Goal: Task Accomplishment & Management: Use online tool/utility

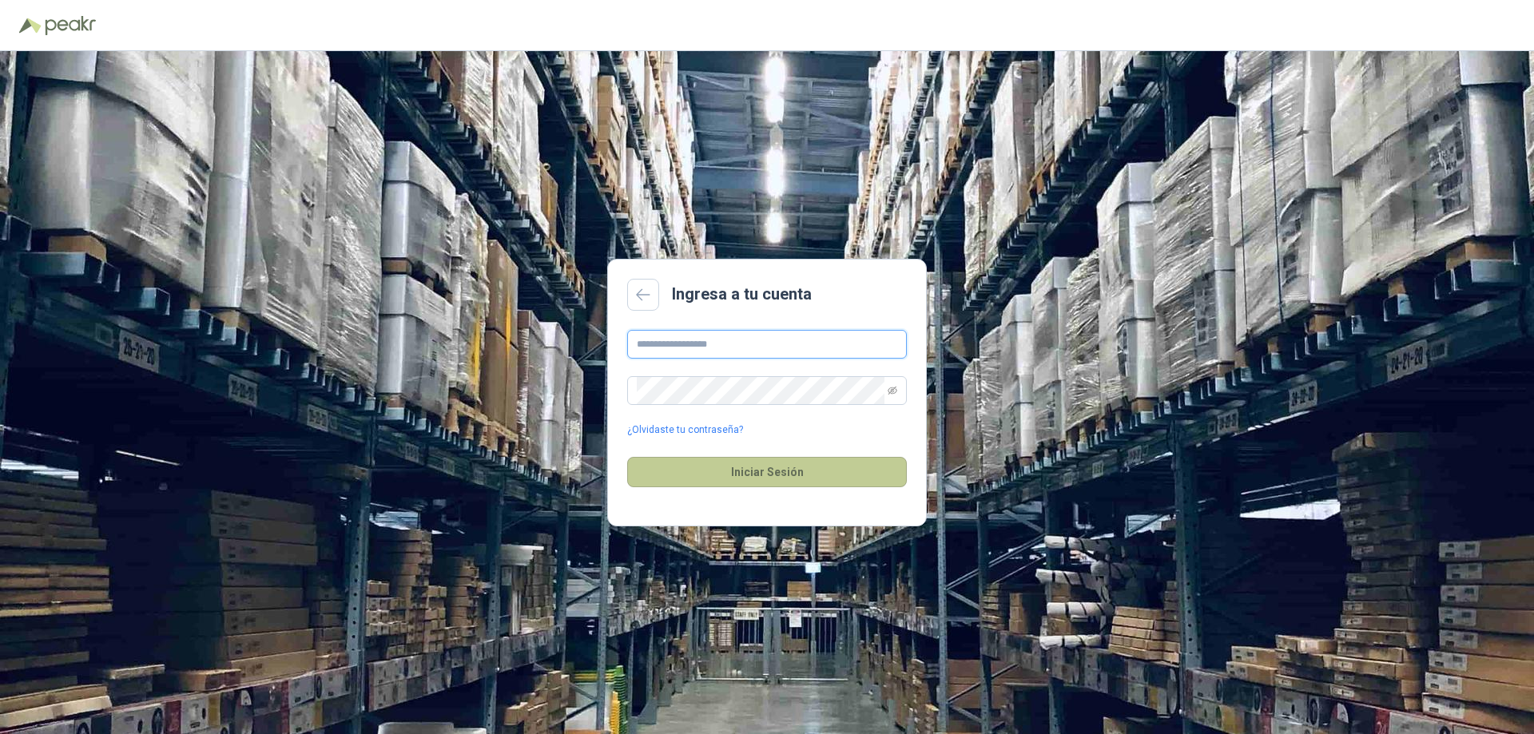
type input "**********"
click at [776, 473] on button "Iniciar Sesión" at bounding box center [767, 472] width 280 height 30
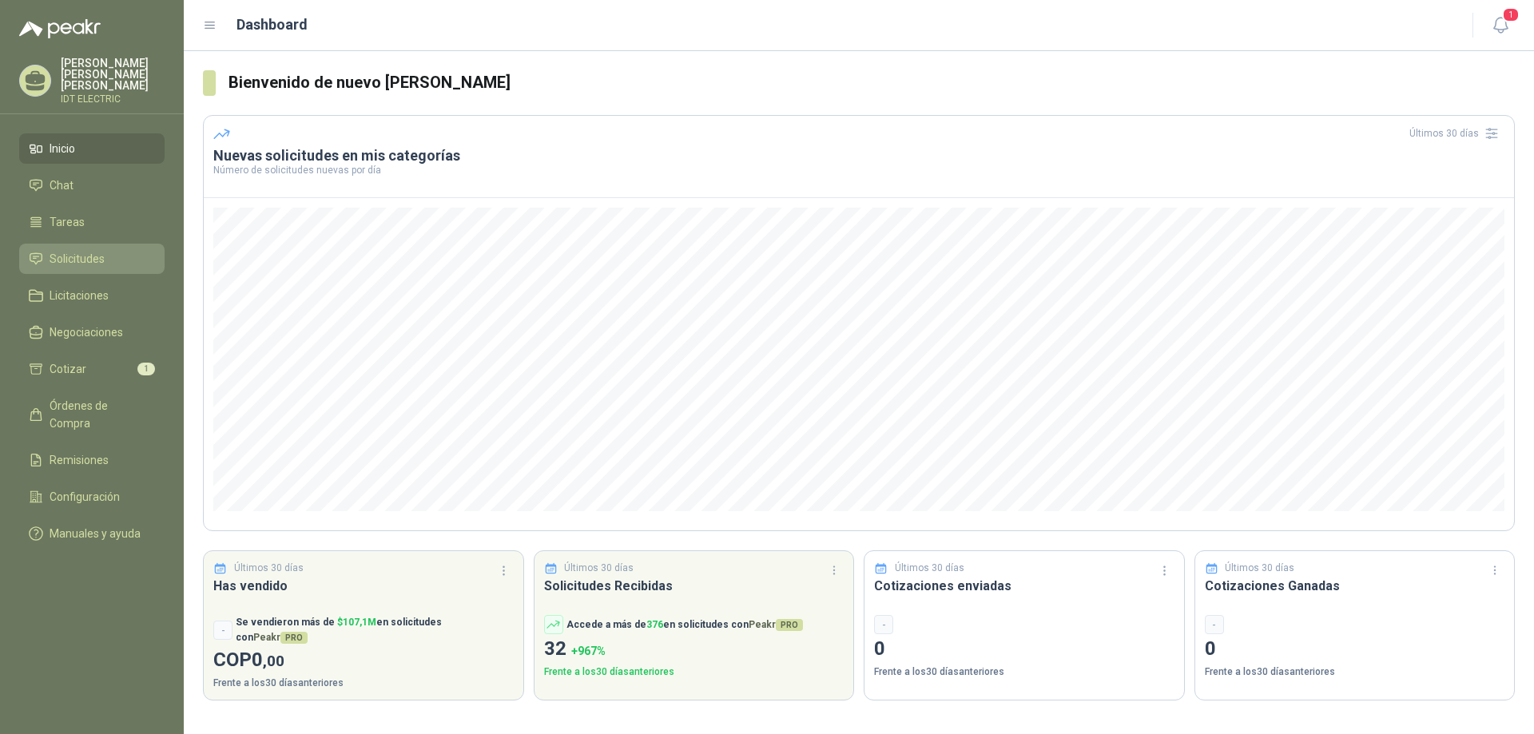
click at [88, 250] on span "Solicitudes" at bounding box center [77, 259] width 55 height 18
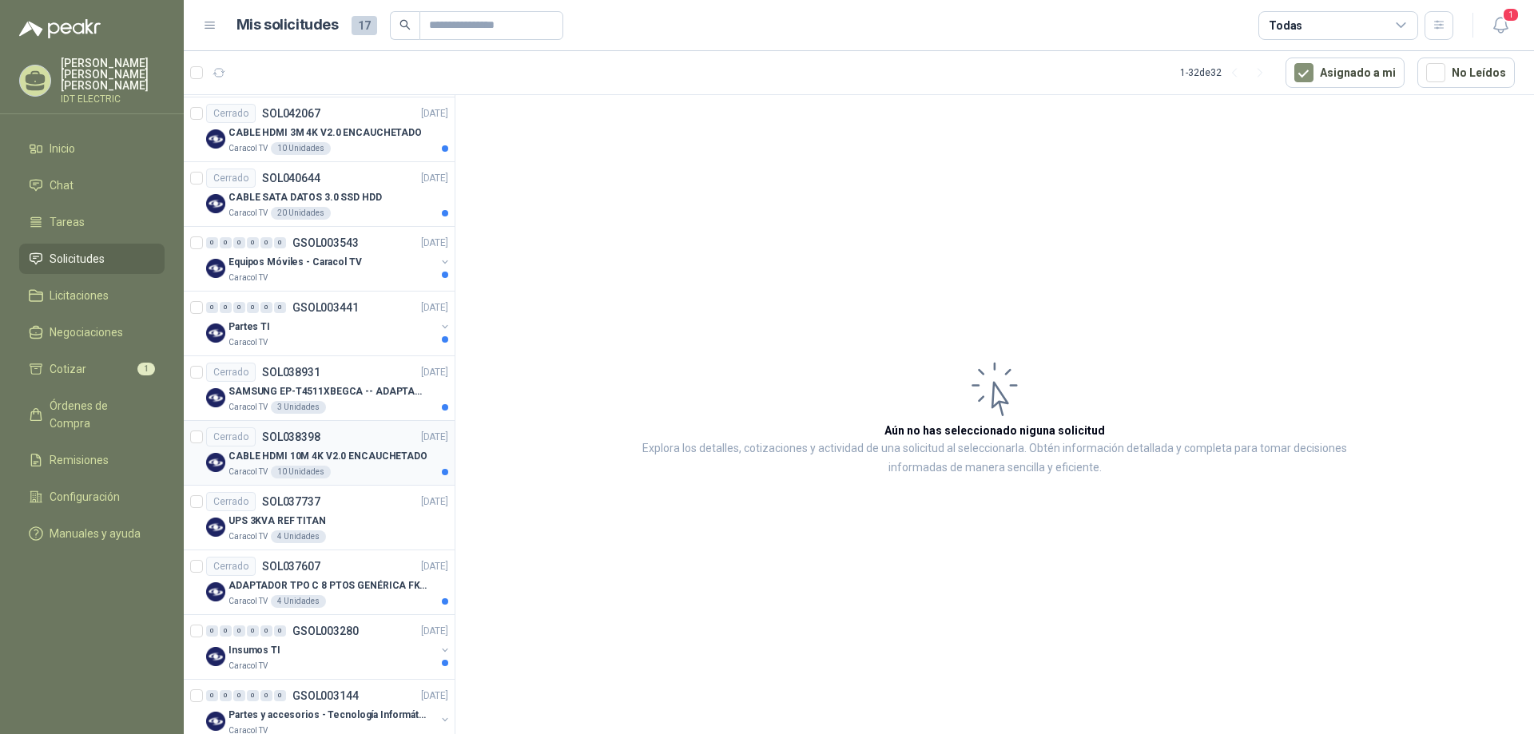
scroll to position [1595, 0]
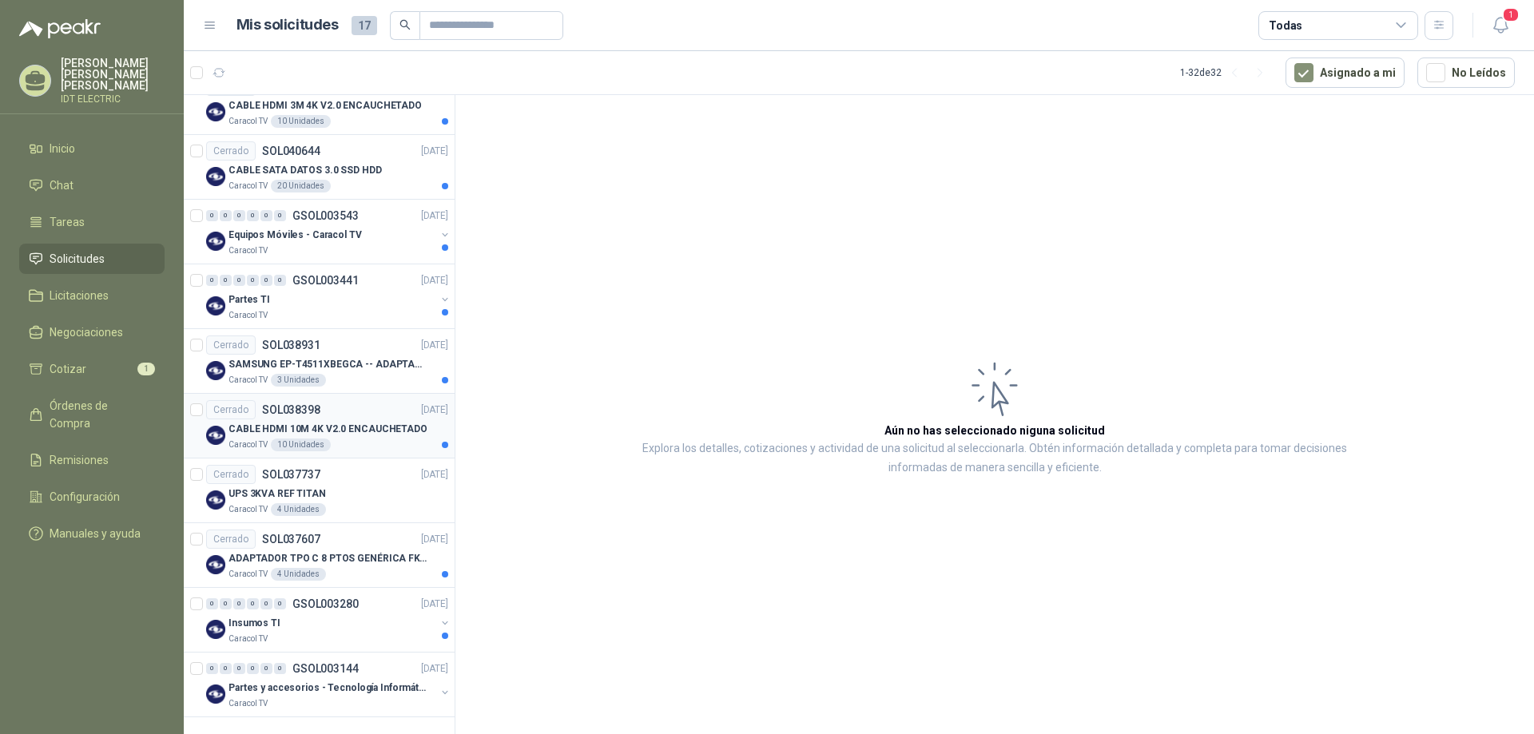
click at [362, 432] on p "CABLE HDMI 10M 4K V2.0 ENCAUCHETADO" at bounding box center [328, 429] width 199 height 15
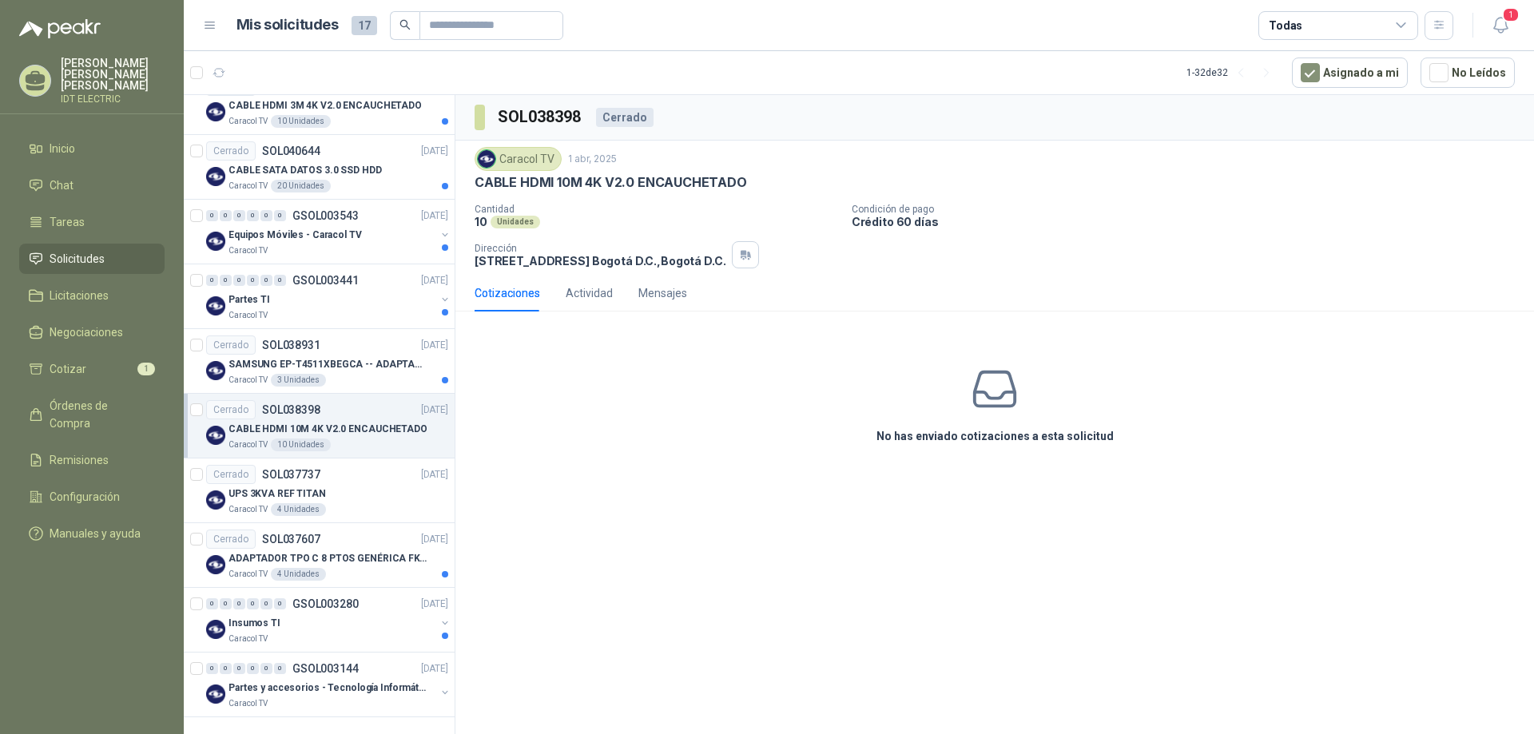
click at [517, 294] on div "Cotizaciones" at bounding box center [508, 294] width 66 height 18
click at [1017, 394] on icon at bounding box center [995, 389] width 50 height 50
drag, startPoint x: 743, startPoint y: 277, endPoint x: 745, endPoint y: 245, distance: 32.8
click at [742, 273] on div "SOL038398 Cerrado Caracol TV [DATE] CABLE HDMI 10M 4K V2.0 ENCAUCHETADO Cantida…" at bounding box center [995, 290] width 1079 height 390
click at [748, 245] on button "button" at bounding box center [745, 254] width 27 height 27
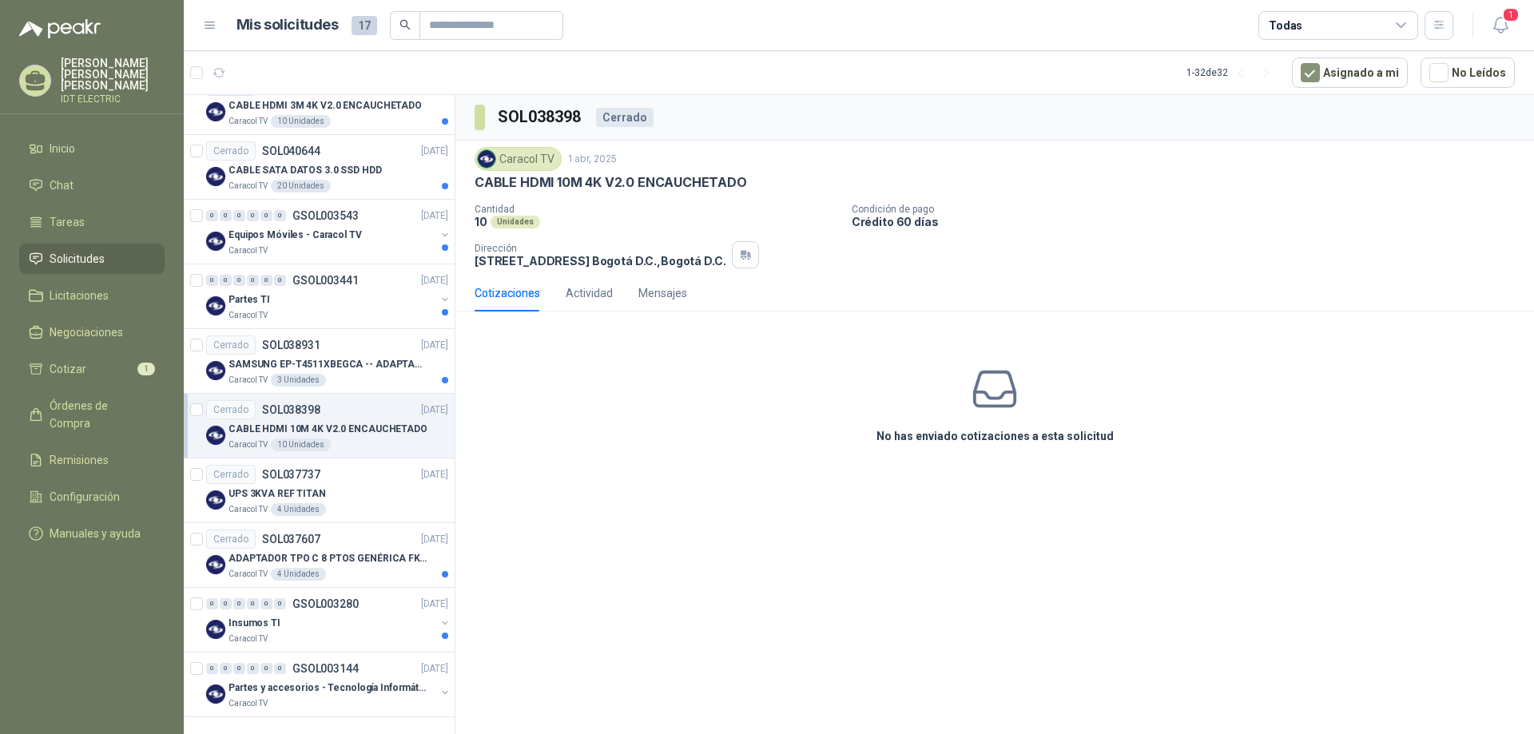
click at [718, 250] on p "Dirección" at bounding box center [600, 248] width 251 height 11
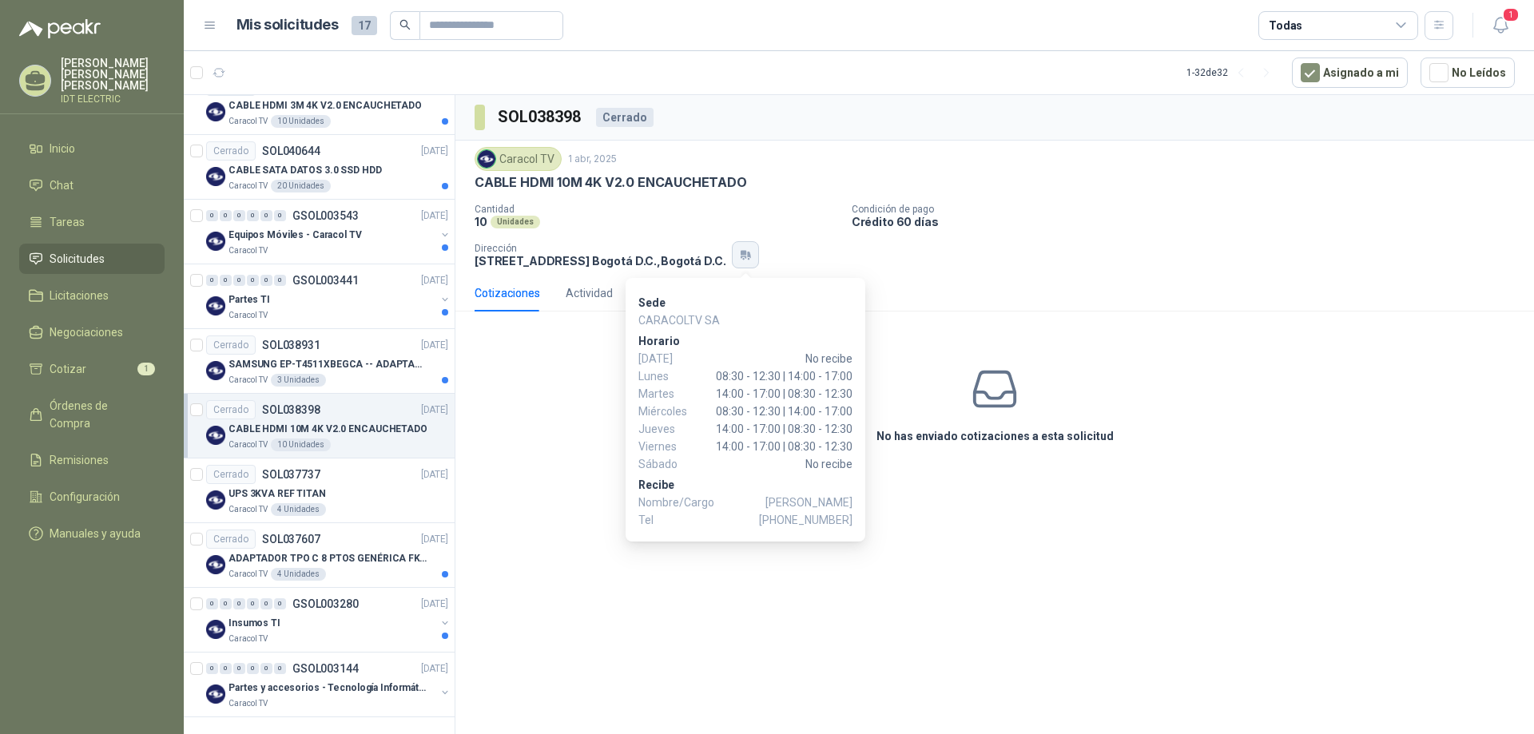
click at [750, 262] on button "button" at bounding box center [745, 254] width 27 height 27
click at [567, 279] on div "Actividad" at bounding box center [589, 293] width 47 height 37
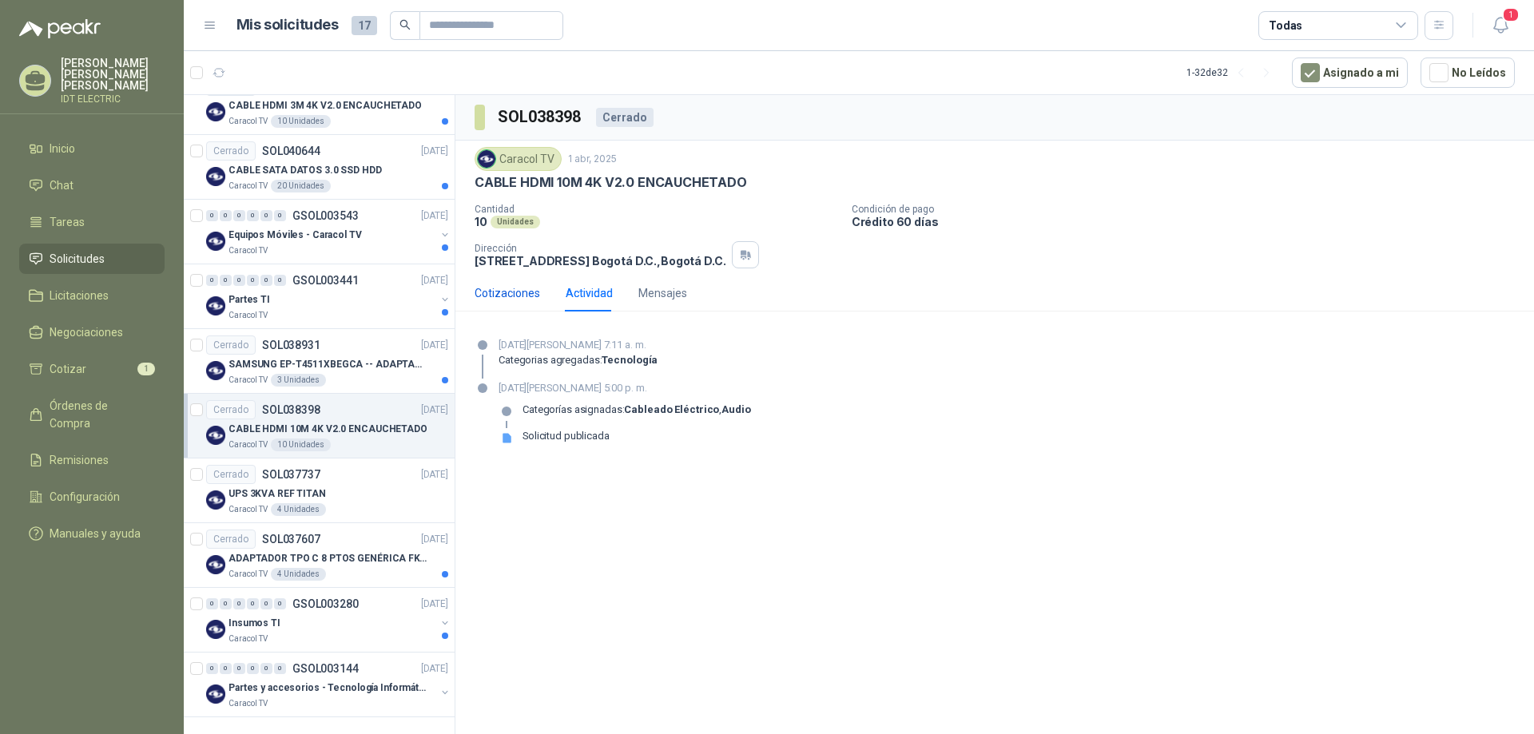
click at [509, 295] on div "Cotizaciones" at bounding box center [508, 294] width 66 height 18
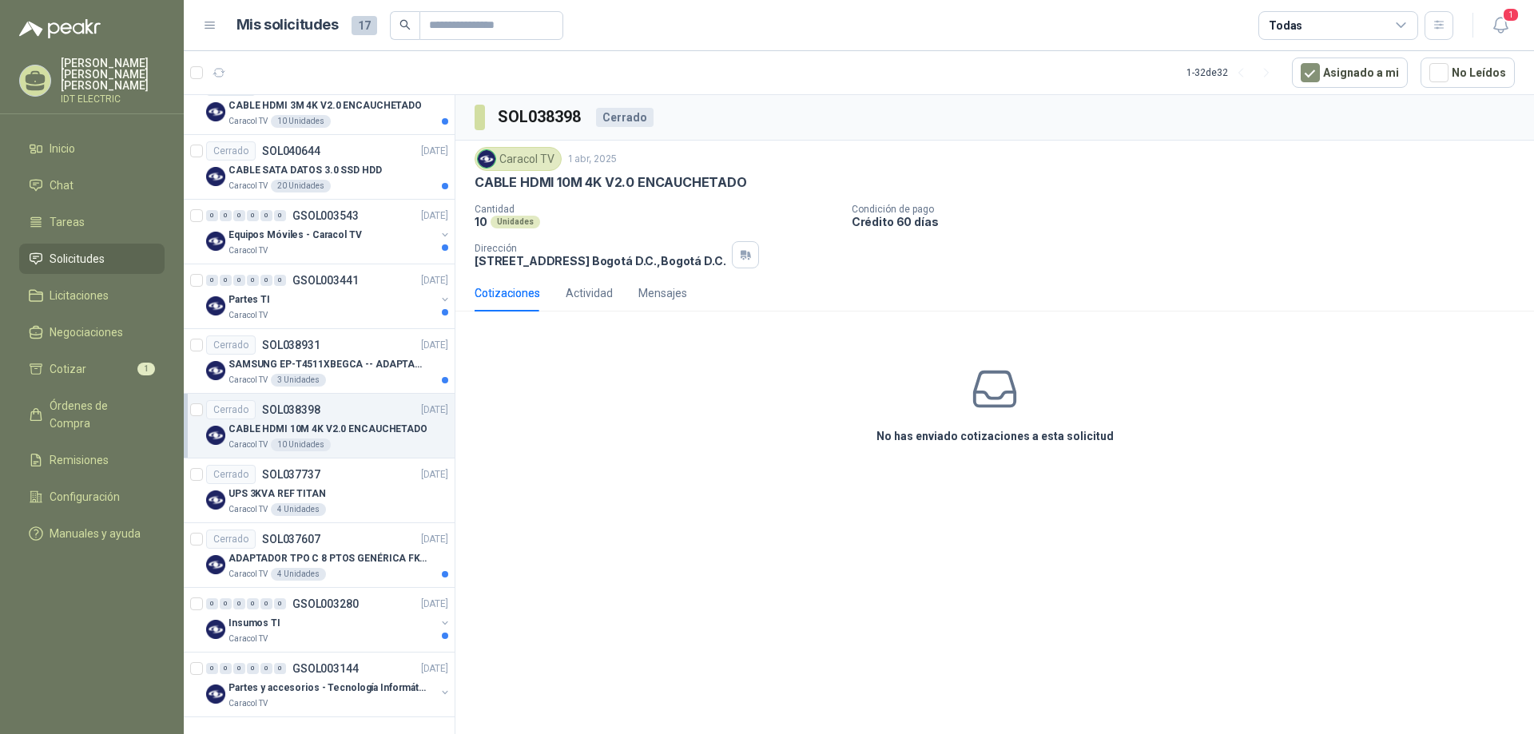
click at [514, 161] on div "Caracol TV" at bounding box center [518, 159] width 87 height 24
click at [619, 118] on div "Cerrado" at bounding box center [625, 117] width 58 height 19
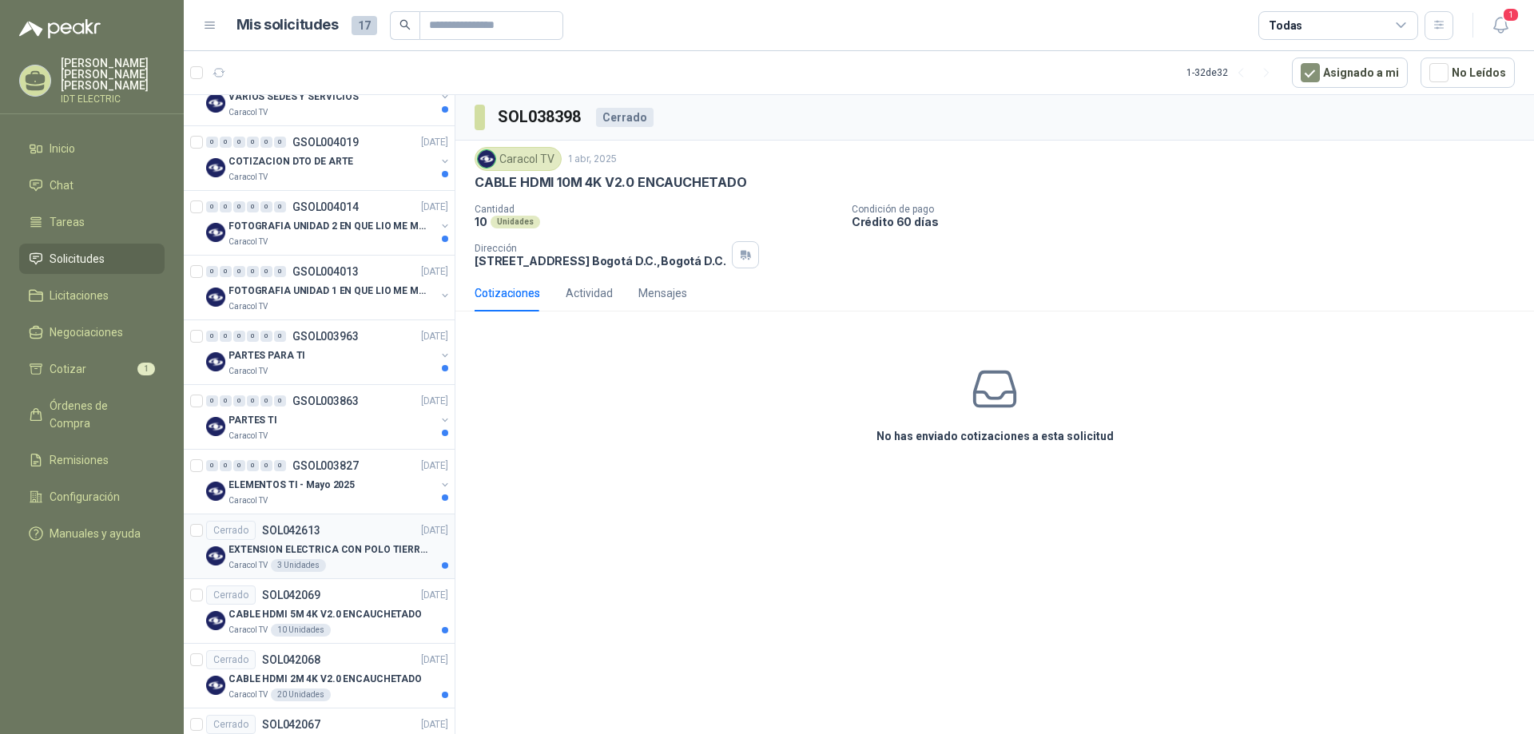
scroll to position [956, 0]
click at [352, 291] on p "FOTOGRAFIA UNIDAD 1 EN QUE LIO ME METI" at bounding box center [328, 292] width 199 height 15
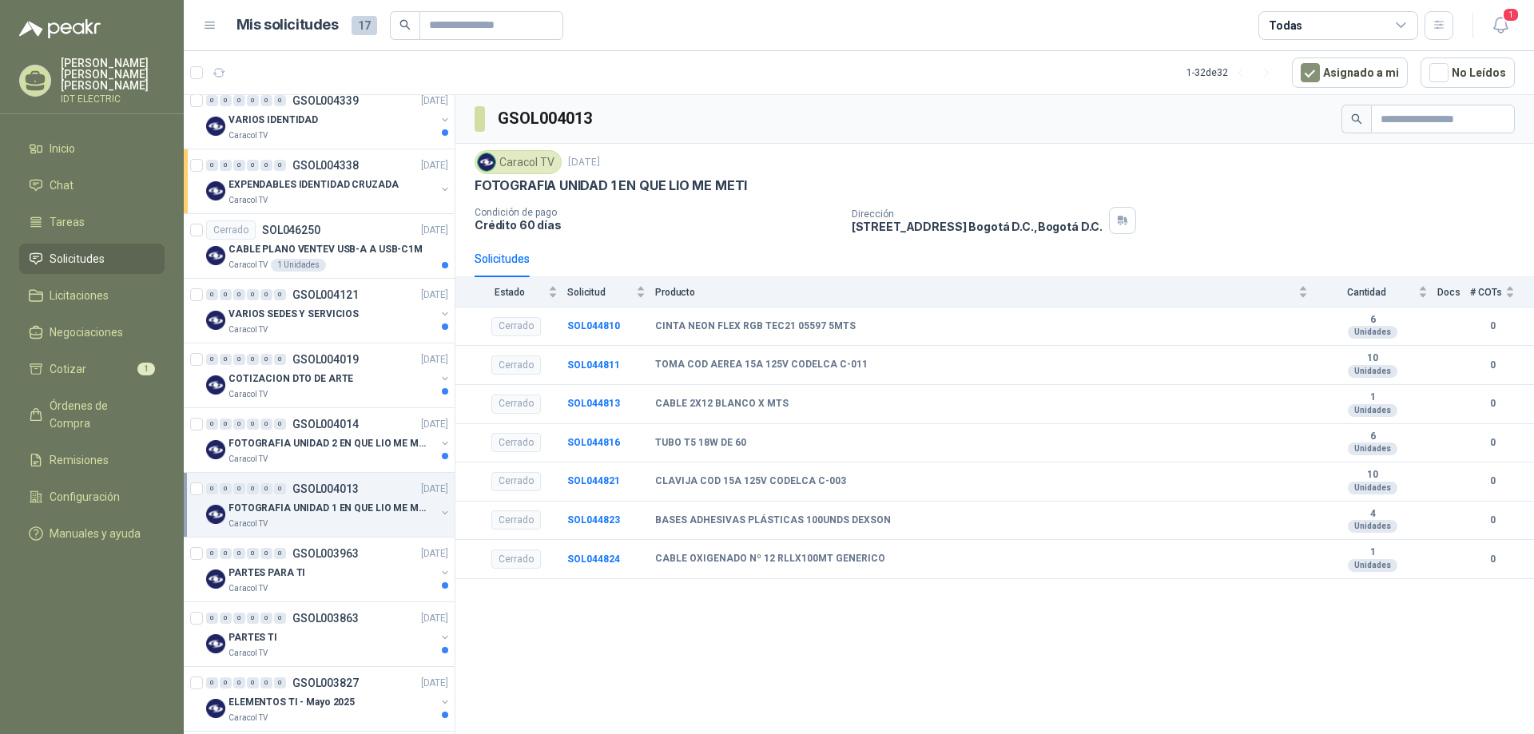
scroll to position [716, 0]
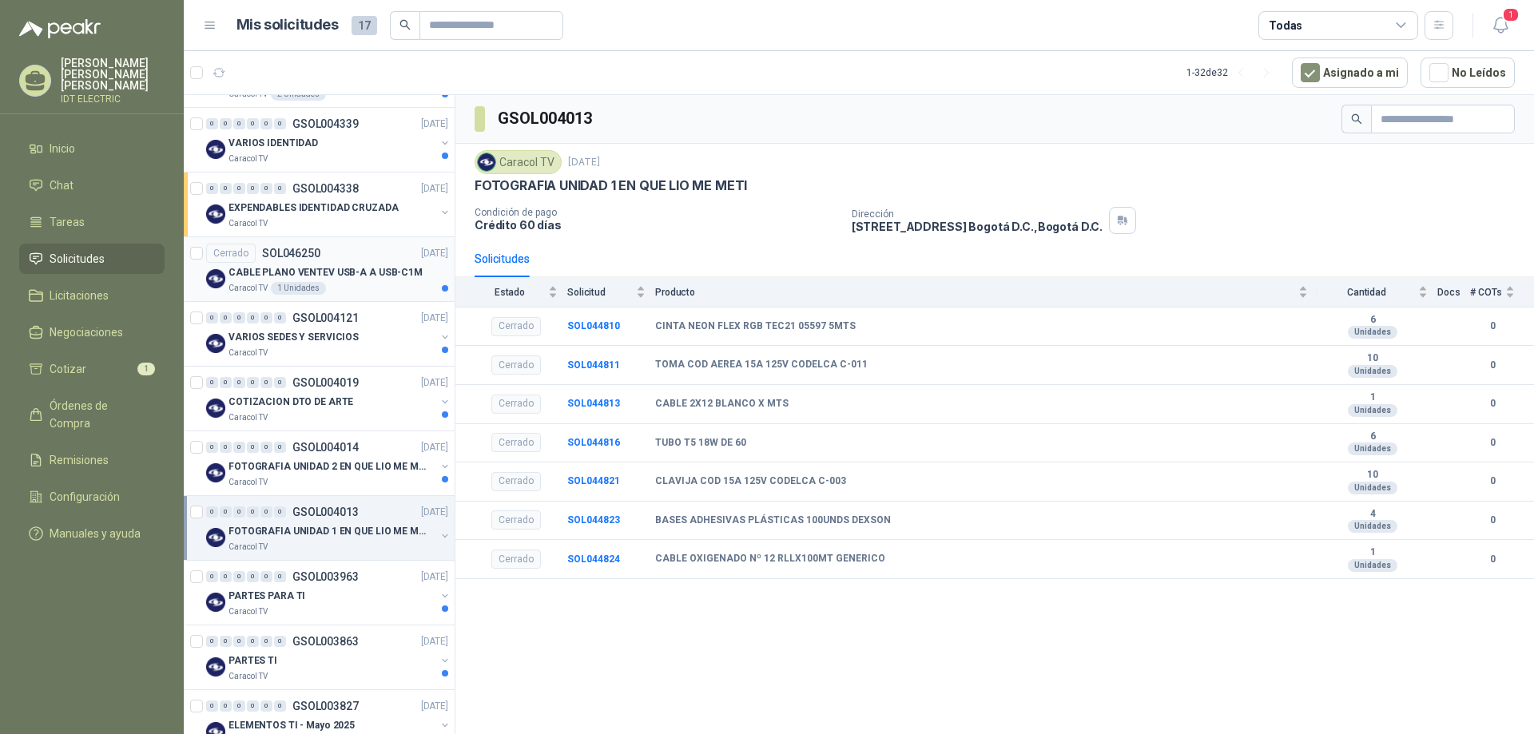
click at [376, 276] on p "CABLE PLANO VENTEV USB-A A USB-C1M" at bounding box center [326, 272] width 194 height 15
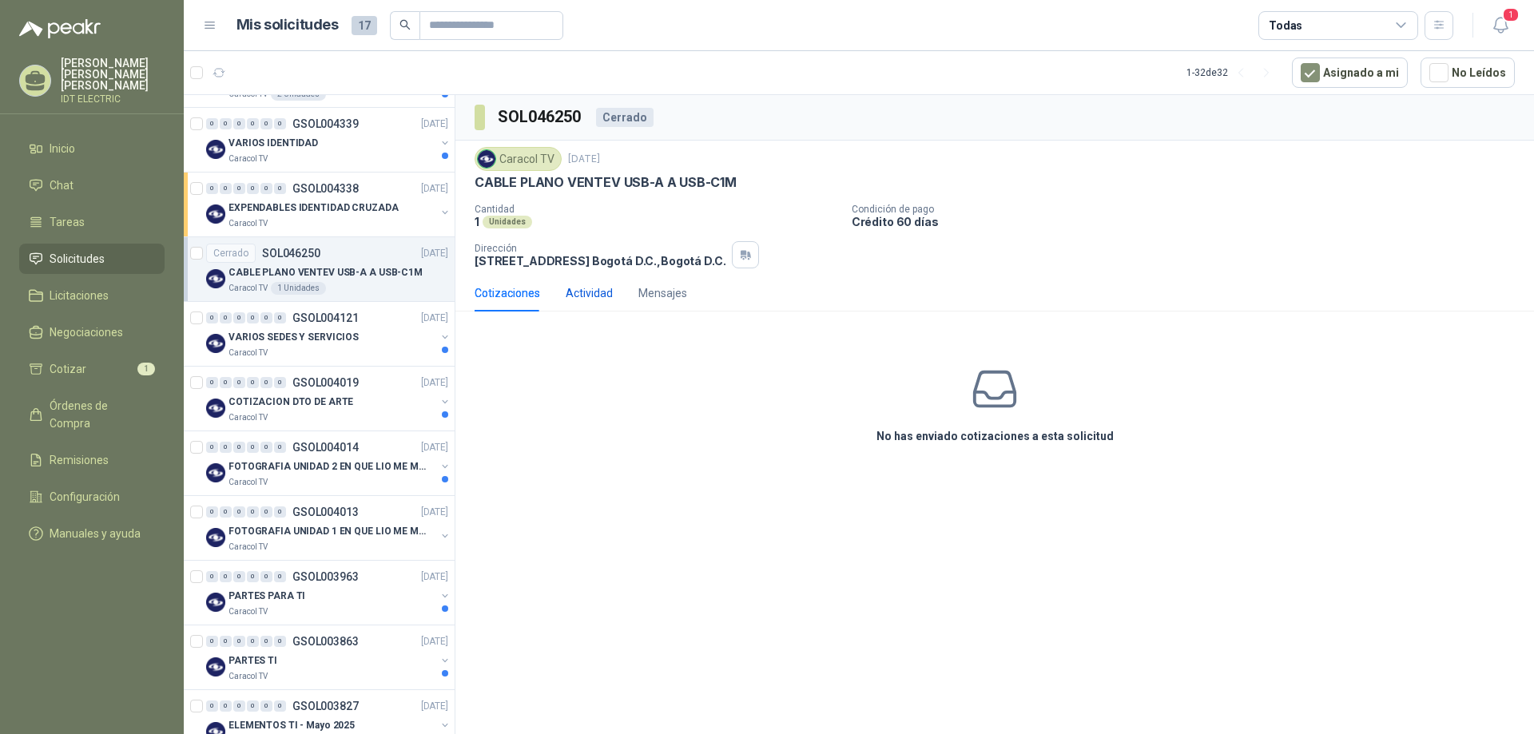
click at [591, 294] on div "Actividad" at bounding box center [589, 294] width 47 height 18
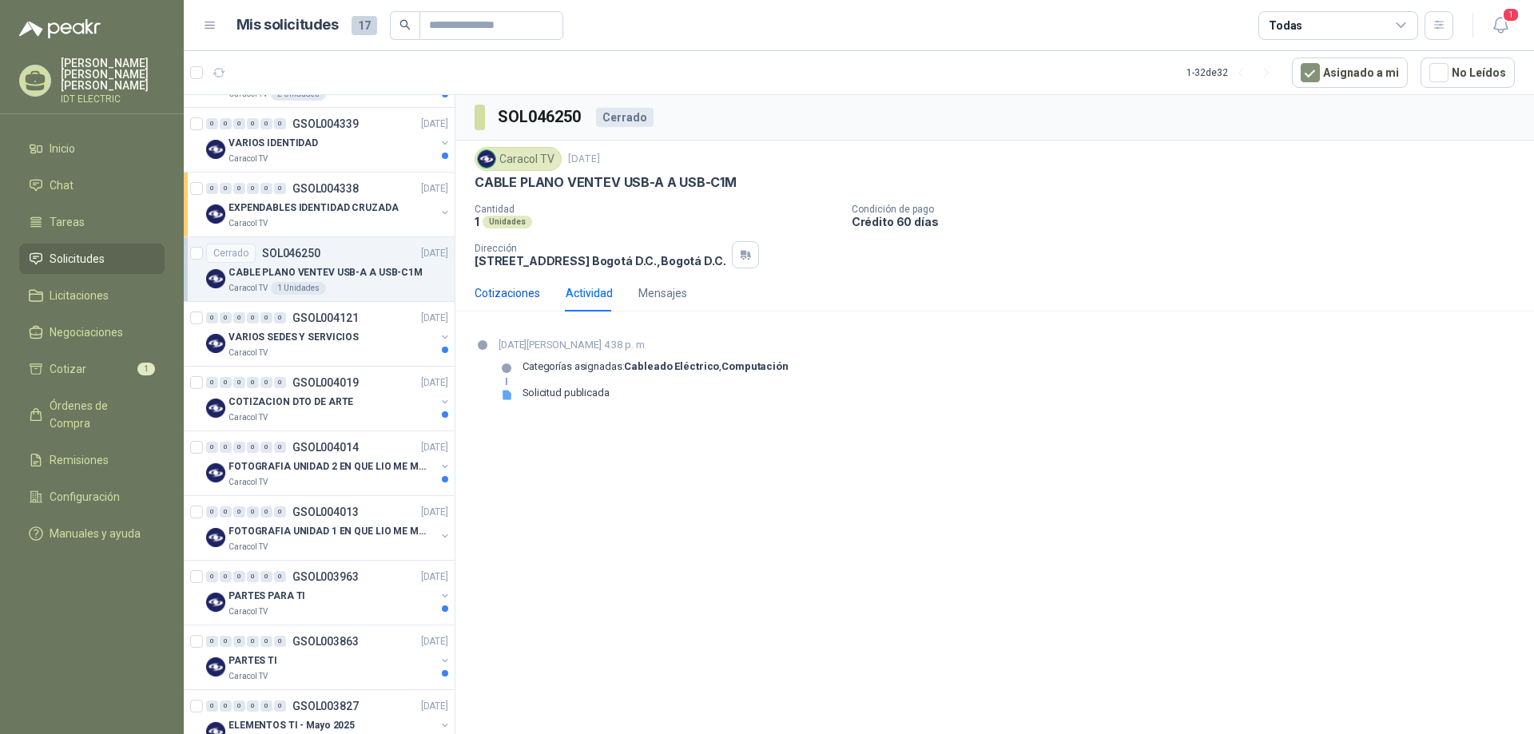
click at [509, 300] on div "Cotizaciones" at bounding box center [508, 294] width 66 height 18
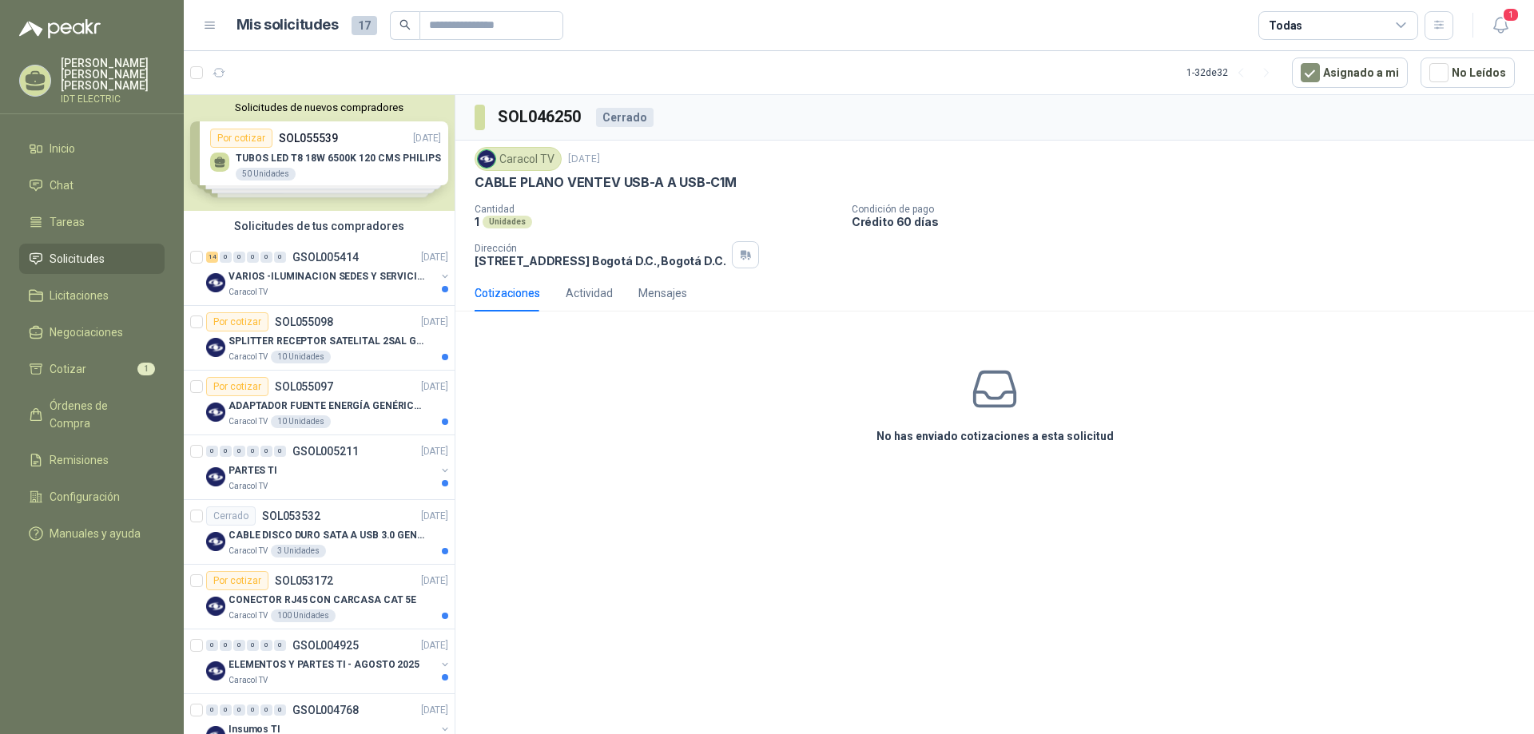
click at [336, 150] on div "Solicitudes de nuevos compradores Por cotizar SOL055539 [DATE] TUBOS LED T8 18W…" at bounding box center [319, 153] width 271 height 116
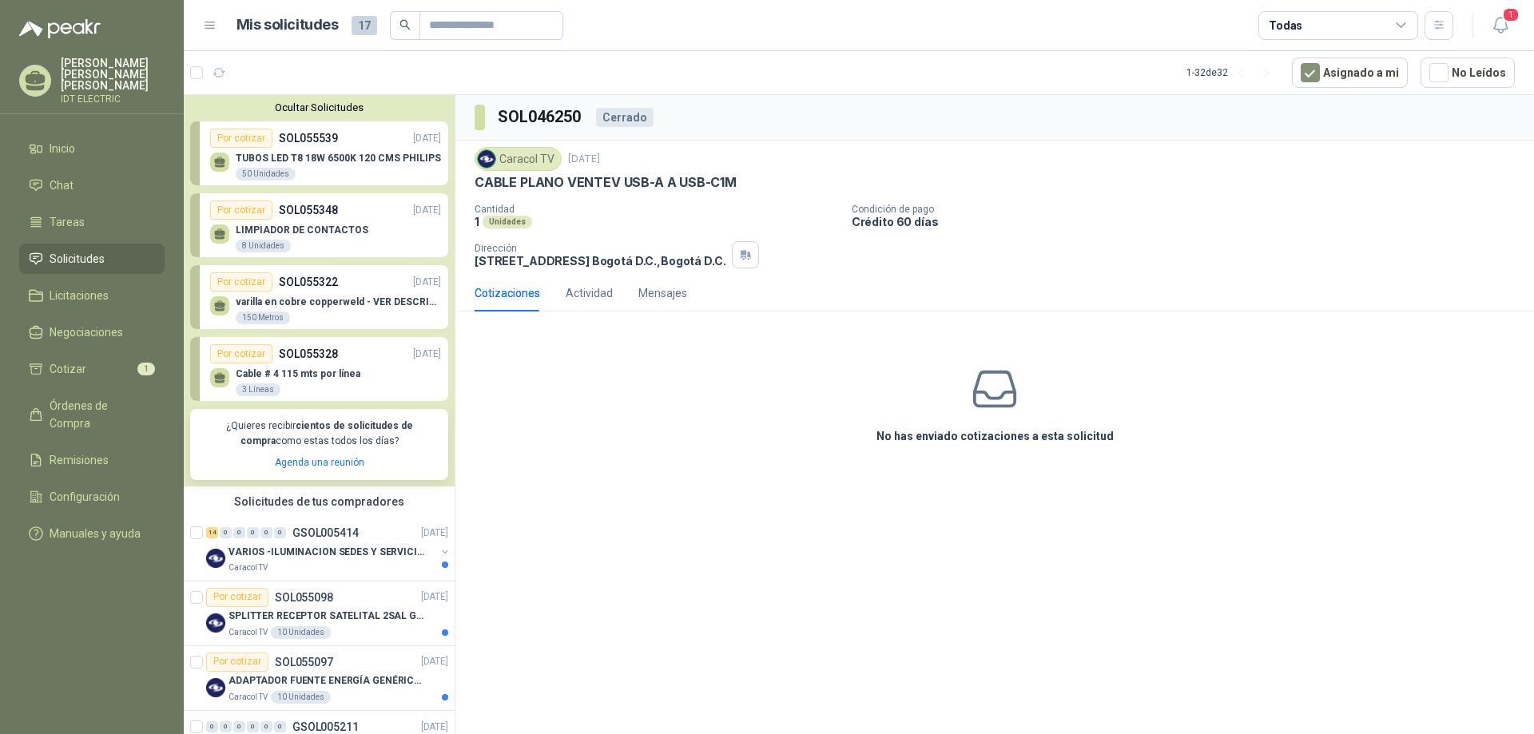
click at [342, 145] on div "Por cotizar SOL055539 [DATE]" at bounding box center [325, 138] width 231 height 19
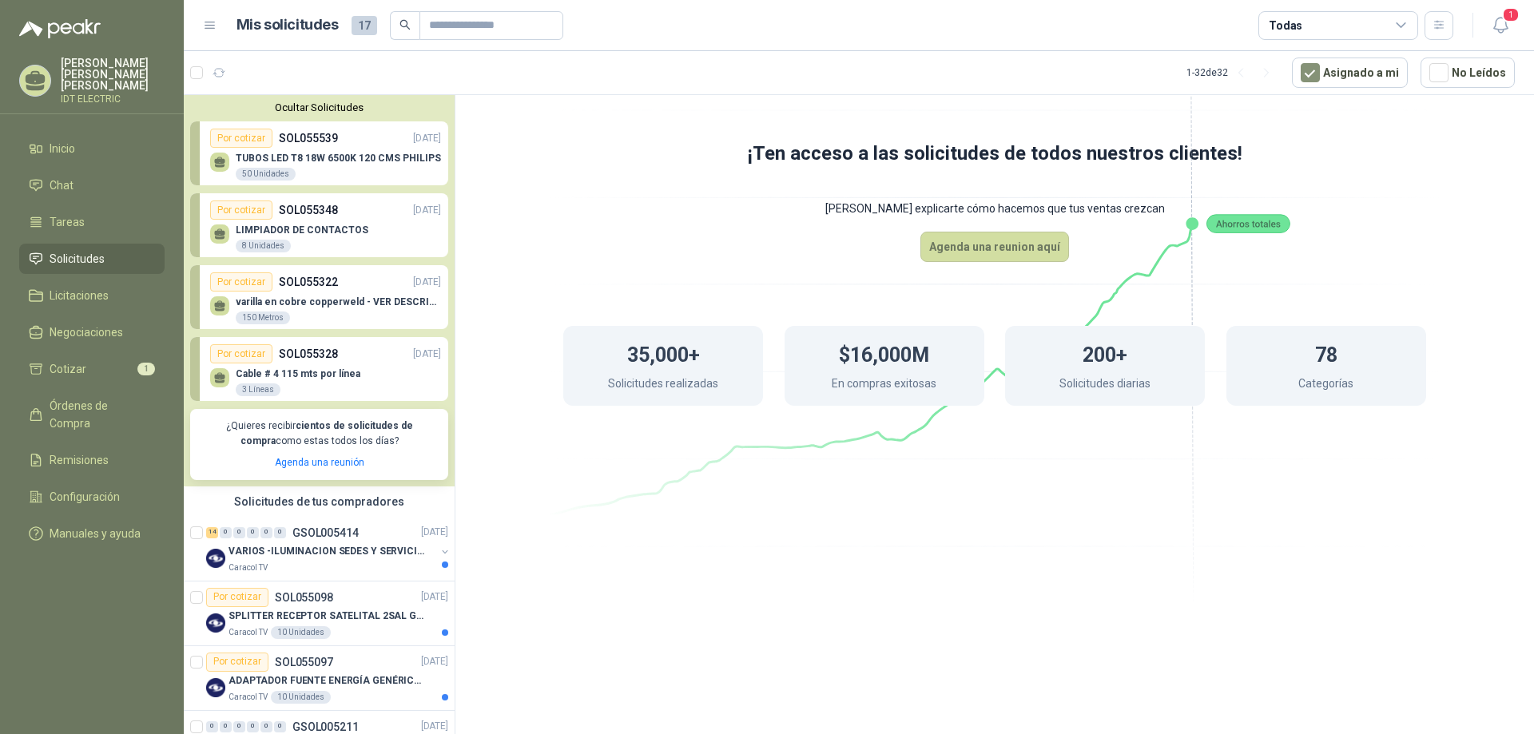
click at [244, 137] on div "Por cotizar" at bounding box center [241, 138] width 62 height 19
click at [344, 153] on p "TUBOS LED T8 18W 6500K 120 CMS PHILIPS" at bounding box center [338, 158] width 205 height 11
click at [458, 158] on div "¡Ten acceso a las solicitudes de todos nuestros clientes! Dejanos explicarte có…" at bounding box center [995, 304] width 1079 height 419
click at [316, 111] on button "Ocultar Solicitudes" at bounding box center [319, 107] width 258 height 12
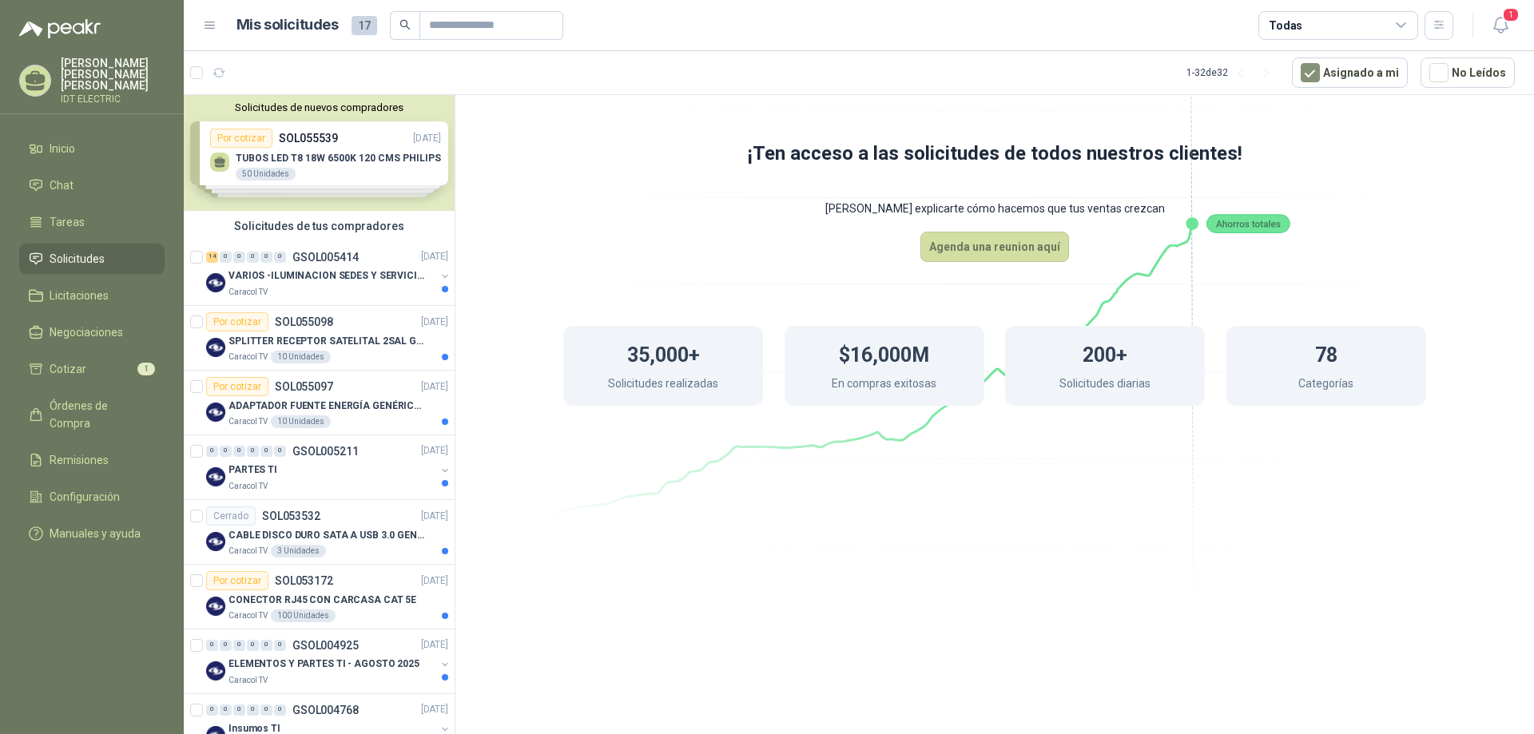
click at [312, 148] on div "Solicitudes de nuevos compradores Por cotizar SOL055539 [DATE] TUBOS LED T8 18W…" at bounding box center [319, 153] width 271 height 116
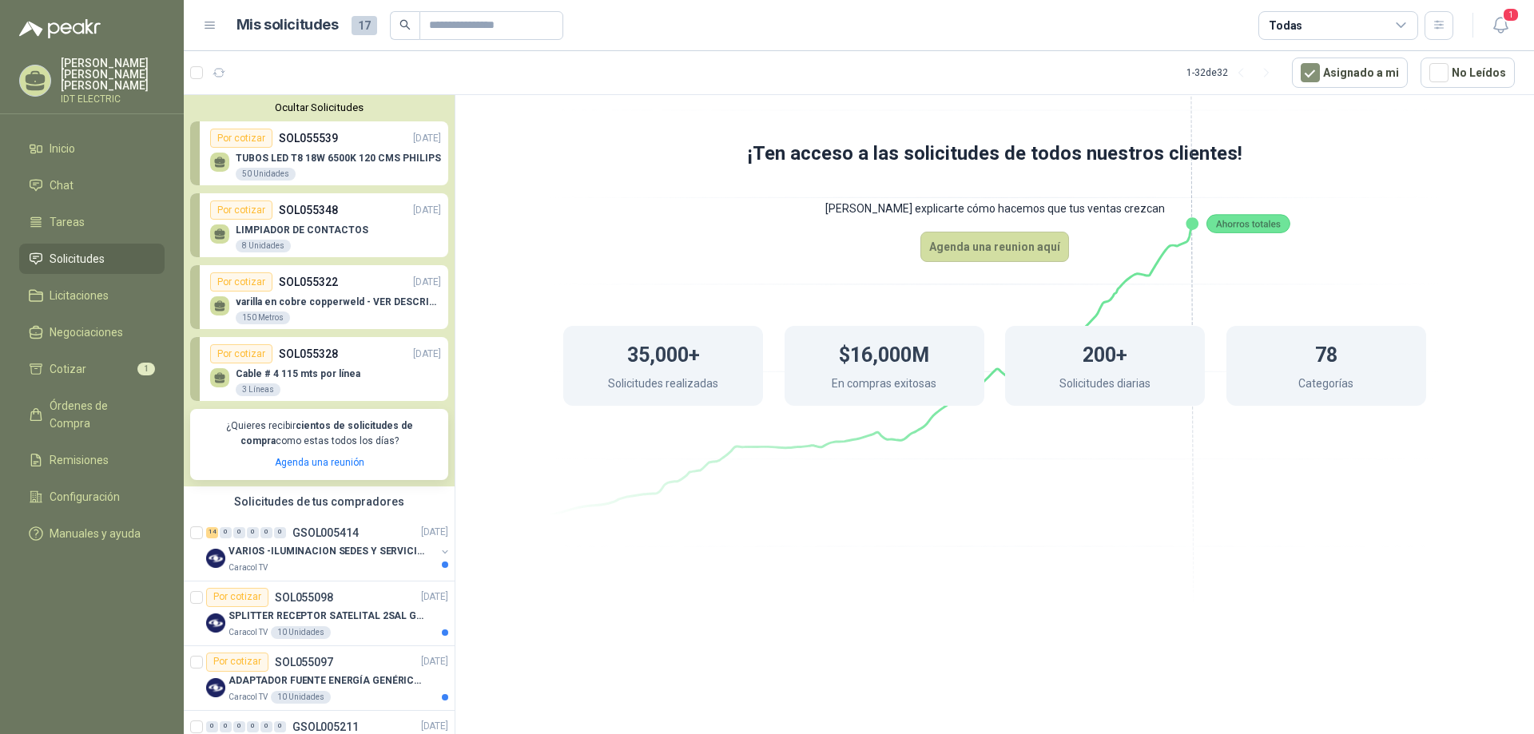
click at [249, 142] on div "Por cotizar" at bounding box center [241, 138] width 62 height 19
click at [222, 161] on icon at bounding box center [219, 160] width 11 height 7
click at [309, 350] on p "SOL055328" at bounding box center [308, 354] width 59 height 18
click at [224, 347] on div "Por cotizar" at bounding box center [241, 353] width 62 height 19
click at [312, 347] on p "SOL055328" at bounding box center [308, 354] width 59 height 18
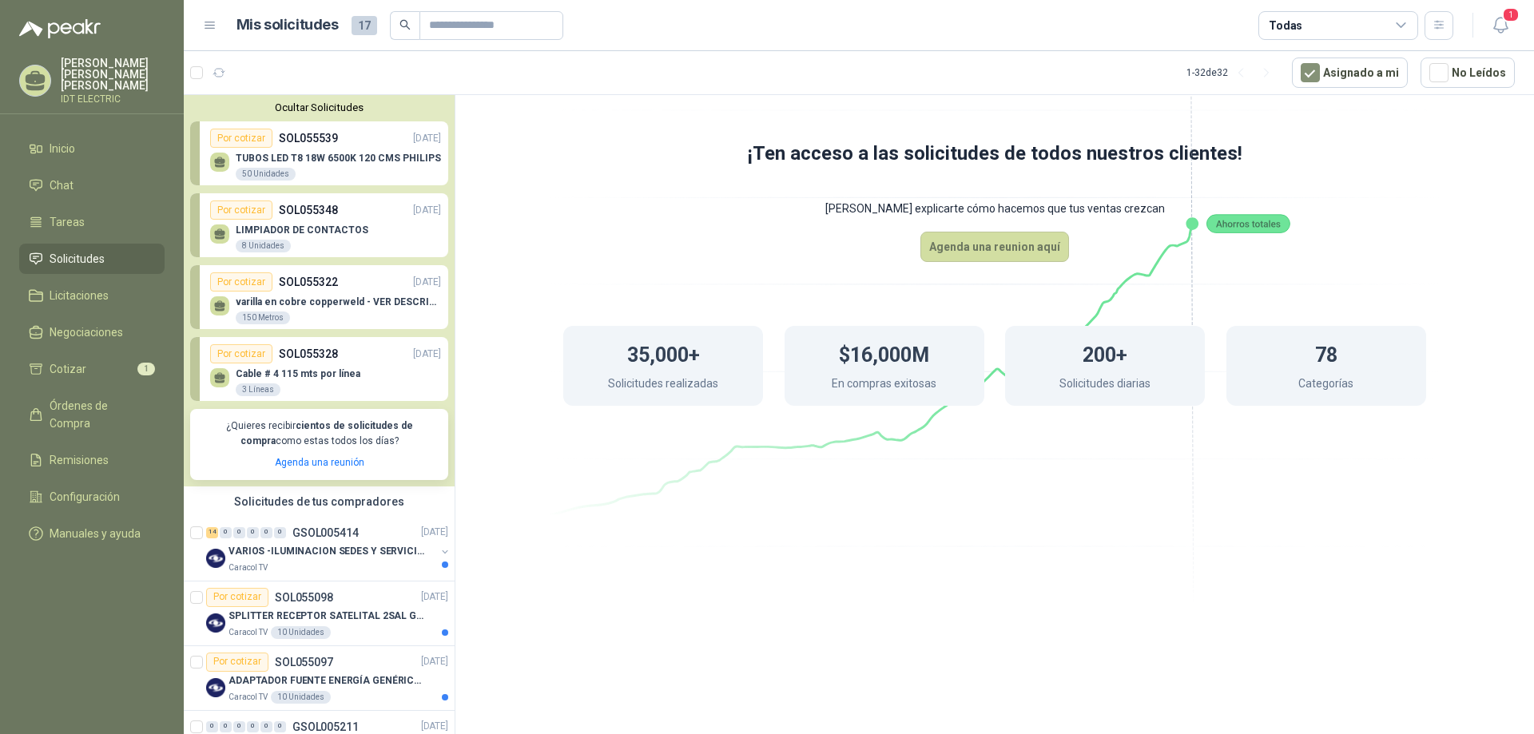
click at [311, 161] on p "TUBOS LED T8 18W 6500K 120 CMS PHILIPS" at bounding box center [338, 158] width 205 height 11
click at [317, 154] on p "TUBOS LED T8 18W 6500K 120 CMS PHILIPS" at bounding box center [338, 158] width 205 height 11
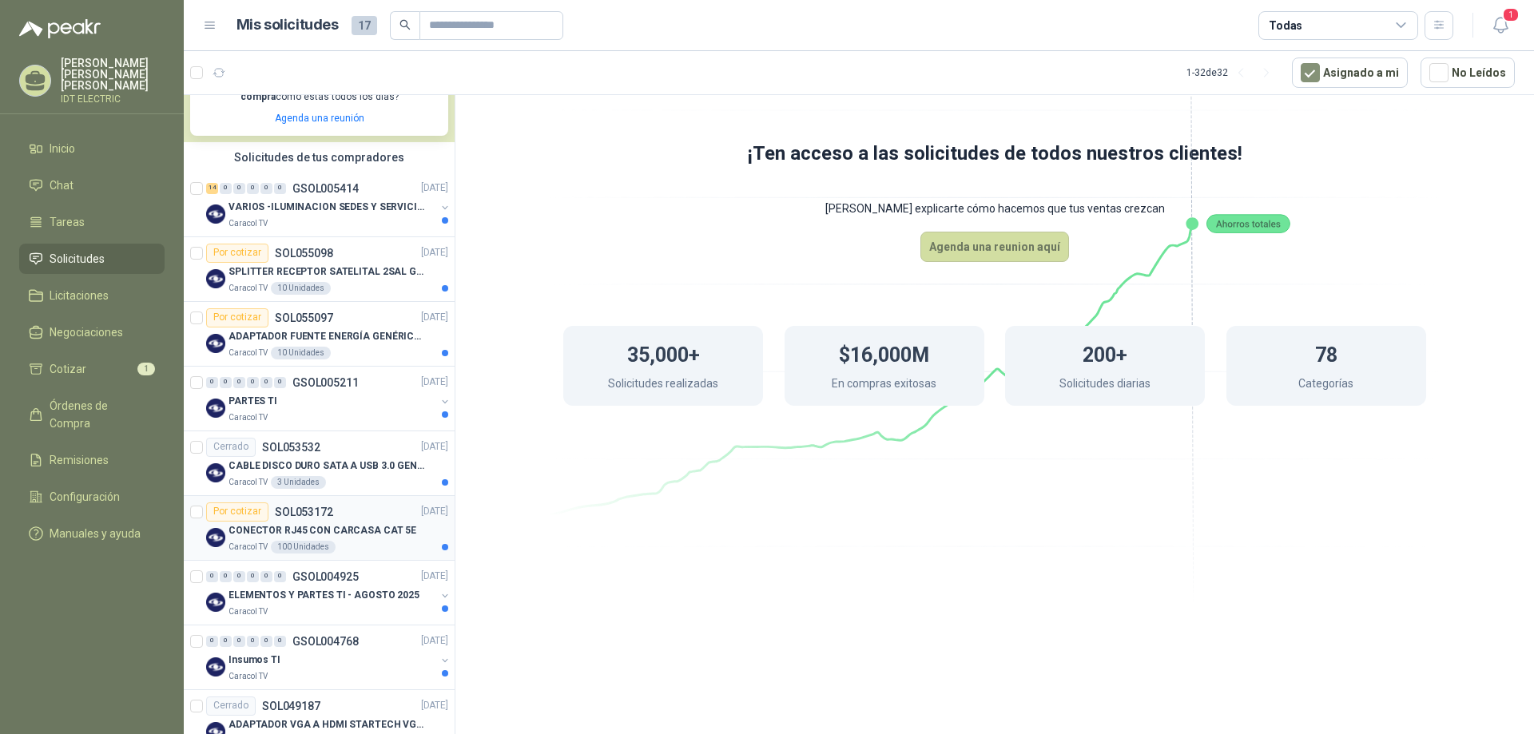
scroll to position [320, 0]
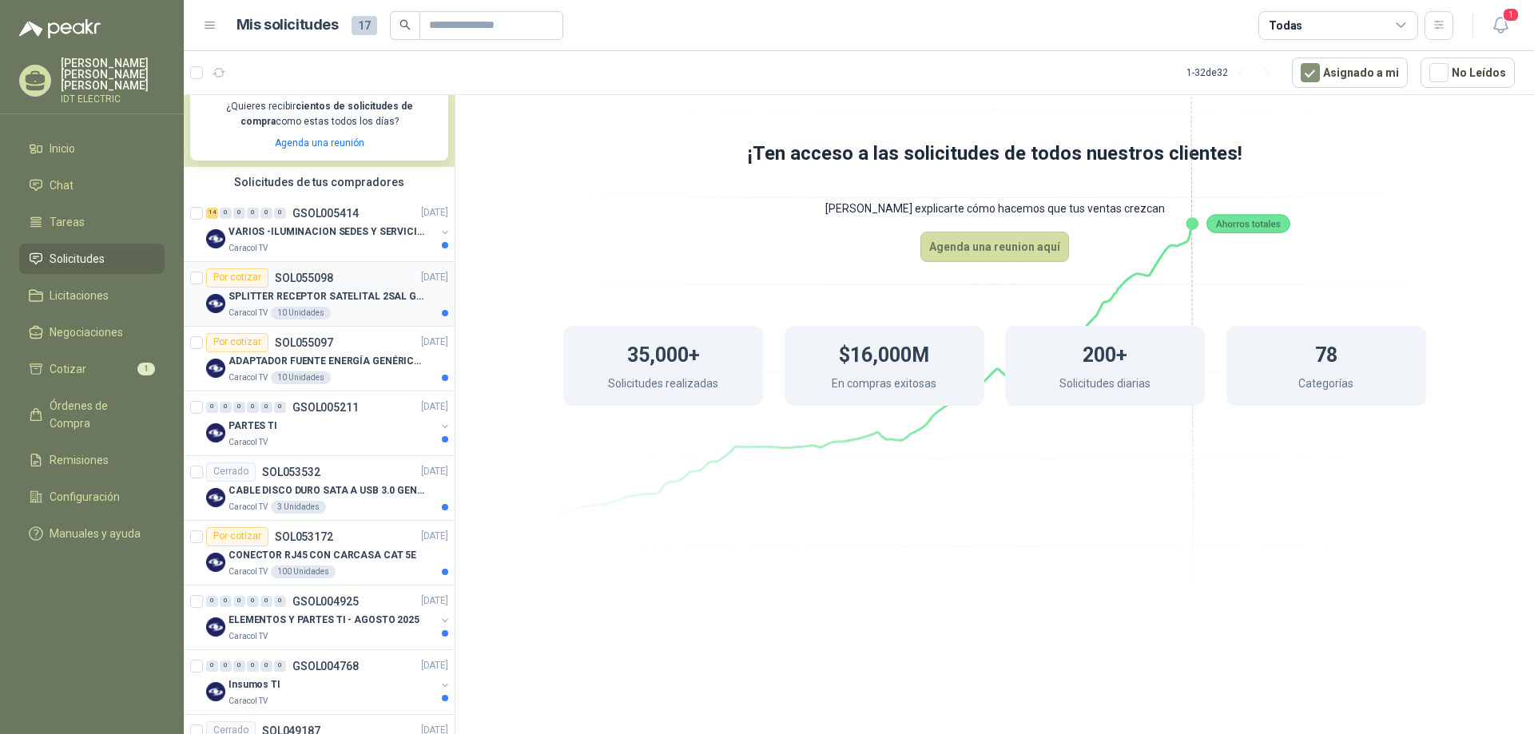
click at [349, 281] on div "Por cotizar SOL055098 [DATE]" at bounding box center [327, 278] width 242 height 19
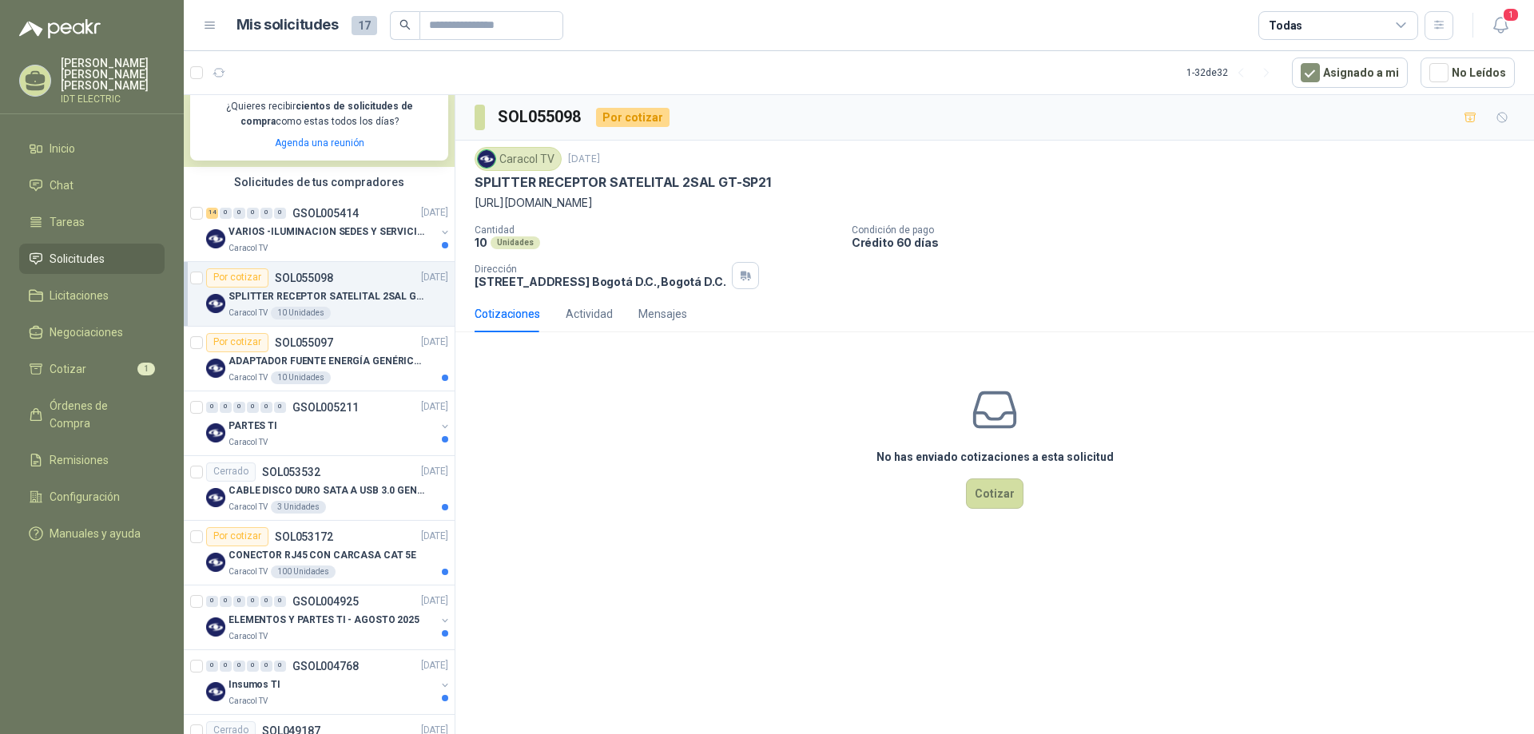
click at [514, 313] on div "Cotizaciones" at bounding box center [508, 314] width 66 height 18
click at [587, 312] on div "Actividad" at bounding box center [589, 314] width 47 height 18
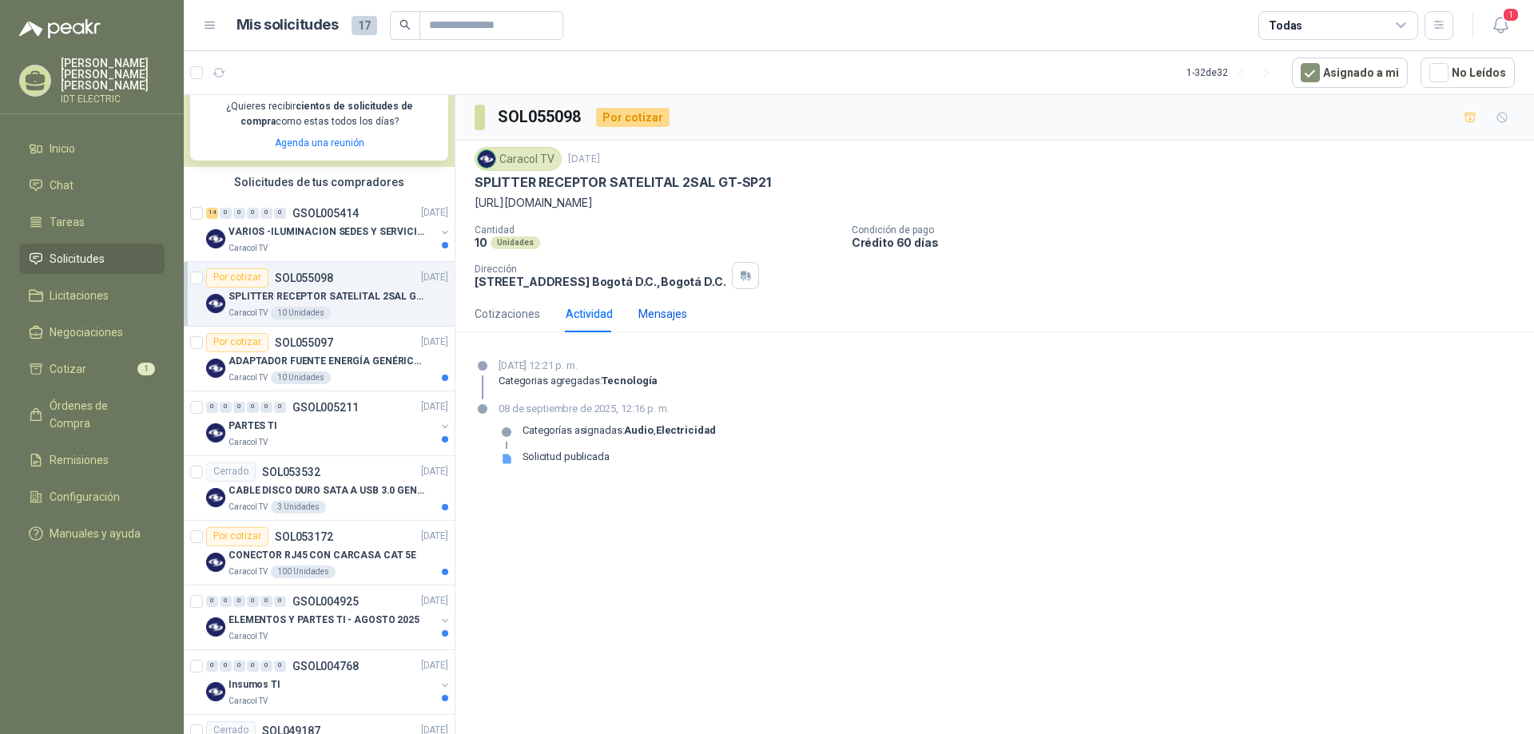
click at [651, 312] on div "Mensajes" at bounding box center [663, 314] width 49 height 18
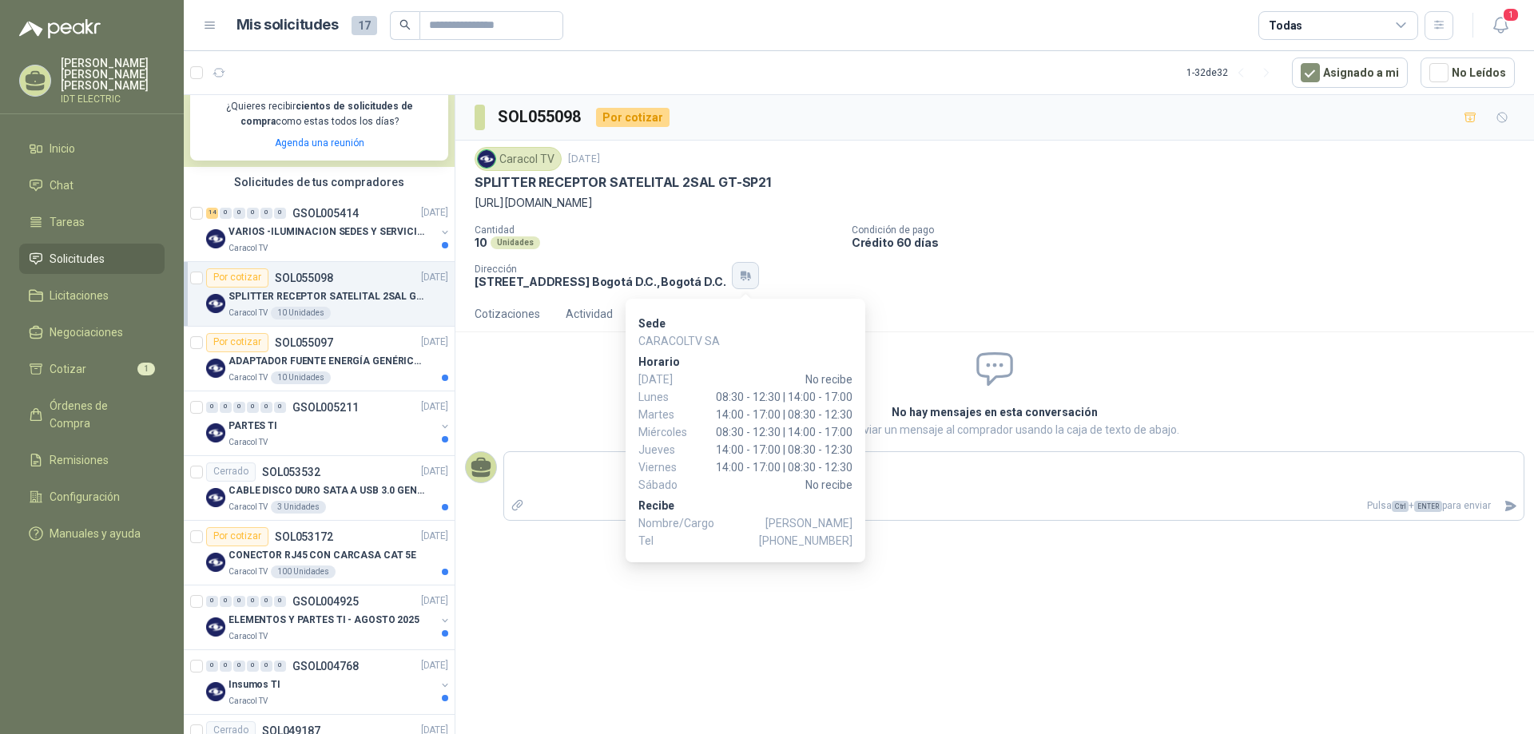
click at [759, 269] on button "button" at bounding box center [745, 275] width 27 height 27
click at [595, 392] on div "No hay mensajes en esta conversación Puedes enviar un mensaje al comprador usan…" at bounding box center [995, 437] width 1079 height 185
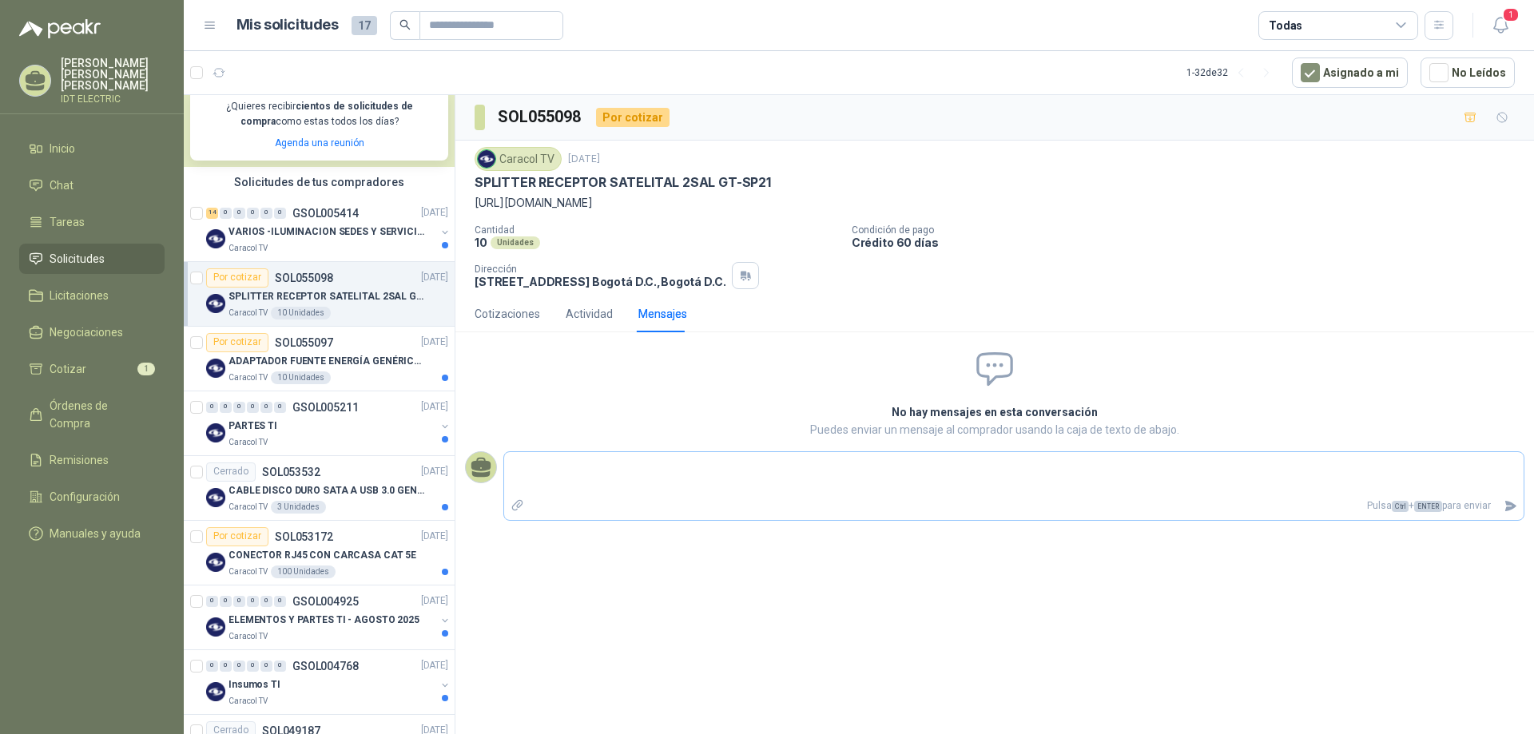
click at [523, 502] on icon "Adjuntar archivos" at bounding box center [518, 506] width 14 height 14
click at [0, 0] on input "file" at bounding box center [0, 0] width 0 height 0
click at [1514, 527] on icon "Enviar" at bounding box center [1511, 527] width 11 height 10
click at [984, 506] on link "COT-11-09-2025 RP 38682 CARACOL TV.pdf" at bounding box center [1012, 503] width 974 height 15
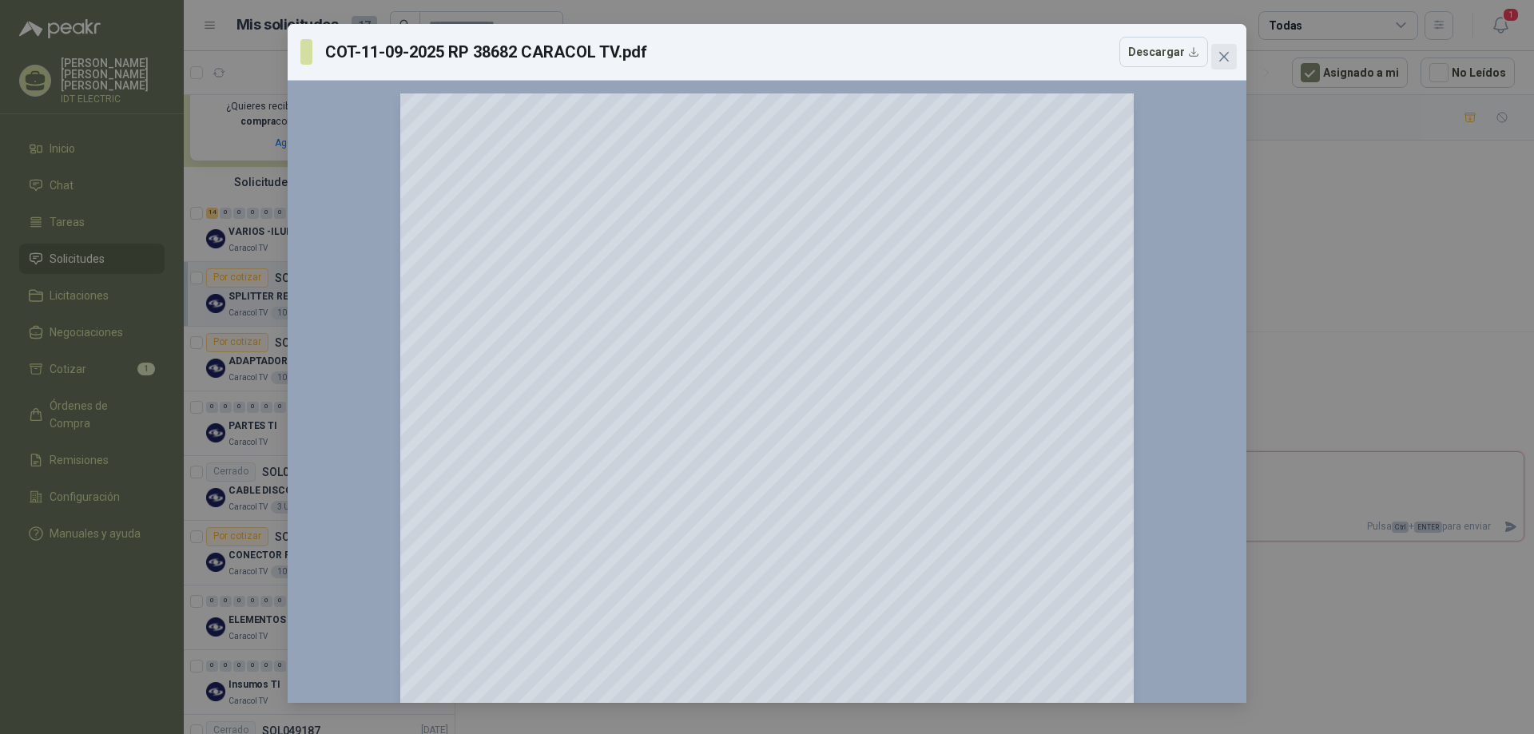
click at [1225, 58] on icon "close" at bounding box center [1225, 57] width 10 height 10
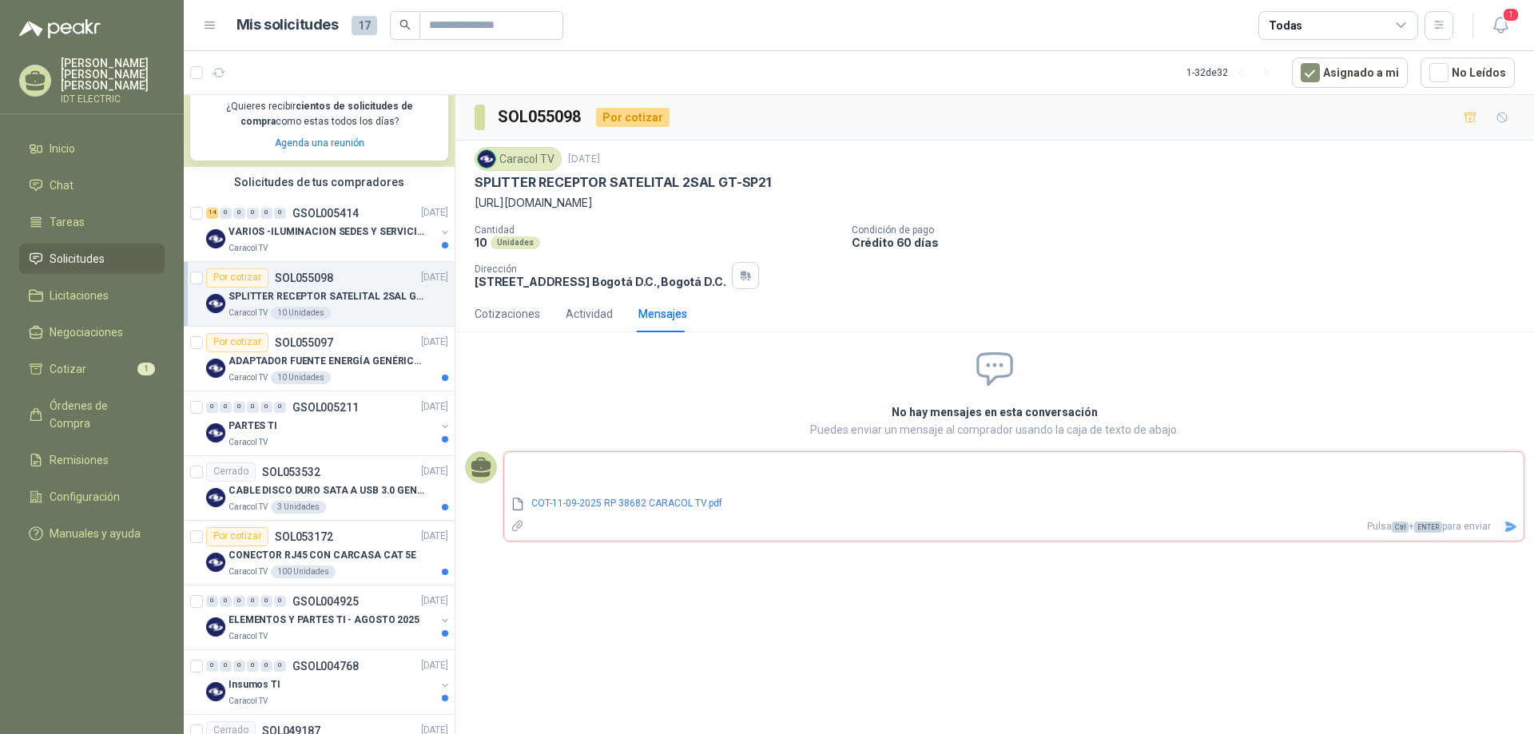
click at [779, 468] on textarea at bounding box center [1014, 474] width 1020 height 37
click at [595, 316] on div "Actividad" at bounding box center [589, 314] width 47 height 18
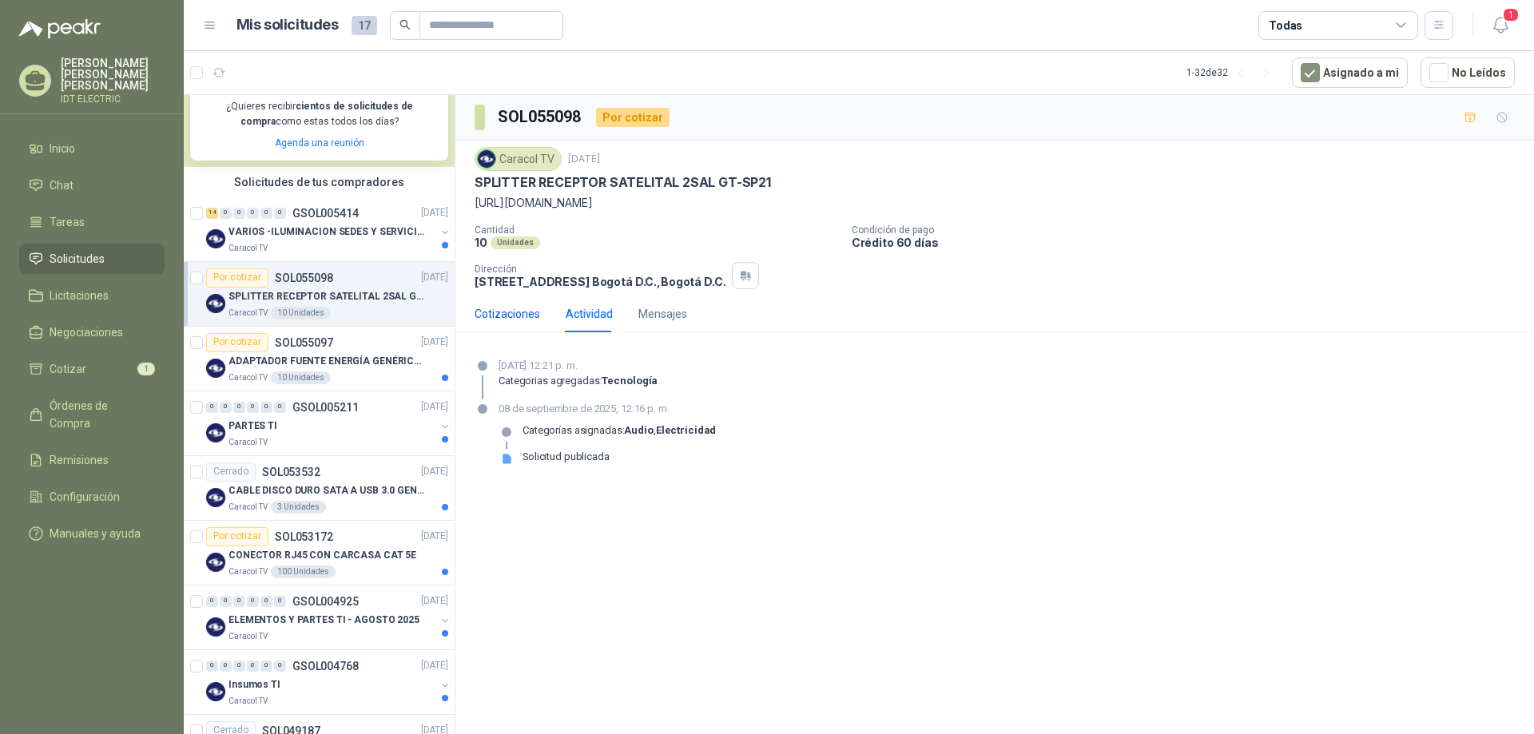
click at [493, 316] on div "Cotizaciones" at bounding box center [508, 314] width 66 height 18
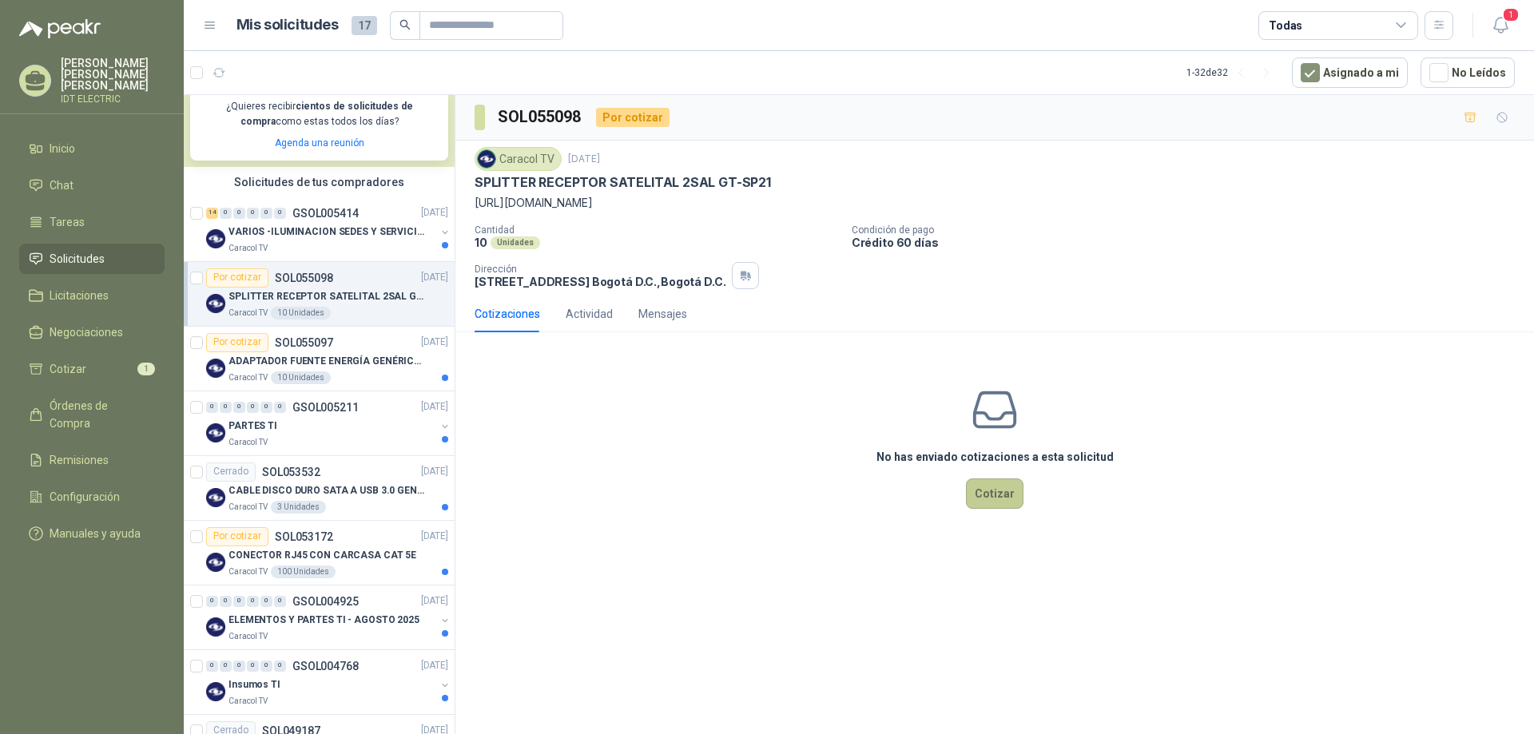
click at [987, 486] on button "Cotizar" at bounding box center [995, 494] width 58 height 30
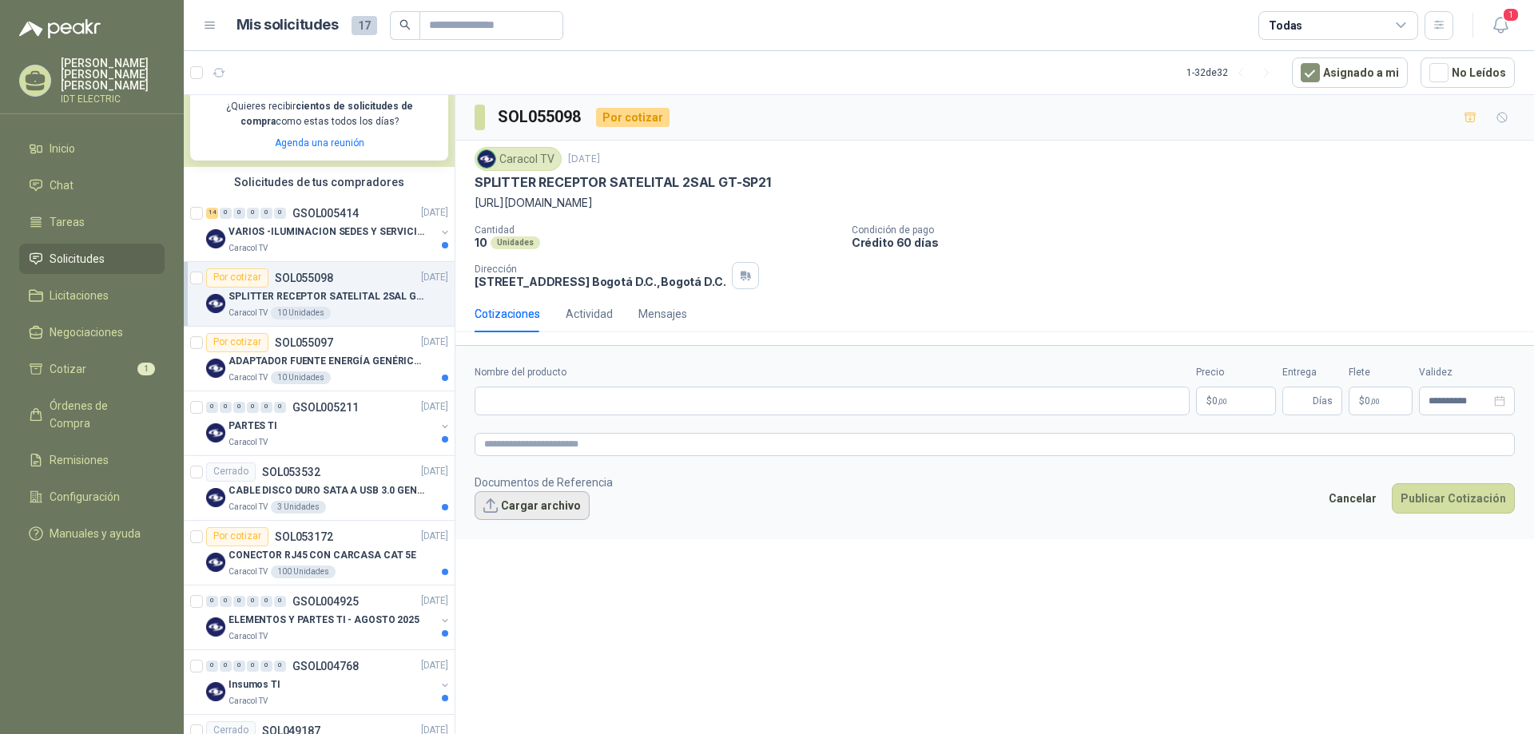
click at [548, 503] on button "Cargar archivo" at bounding box center [532, 506] width 115 height 29
click at [1491, 519] on button "Publicar Cotización" at bounding box center [1453, 519] width 123 height 30
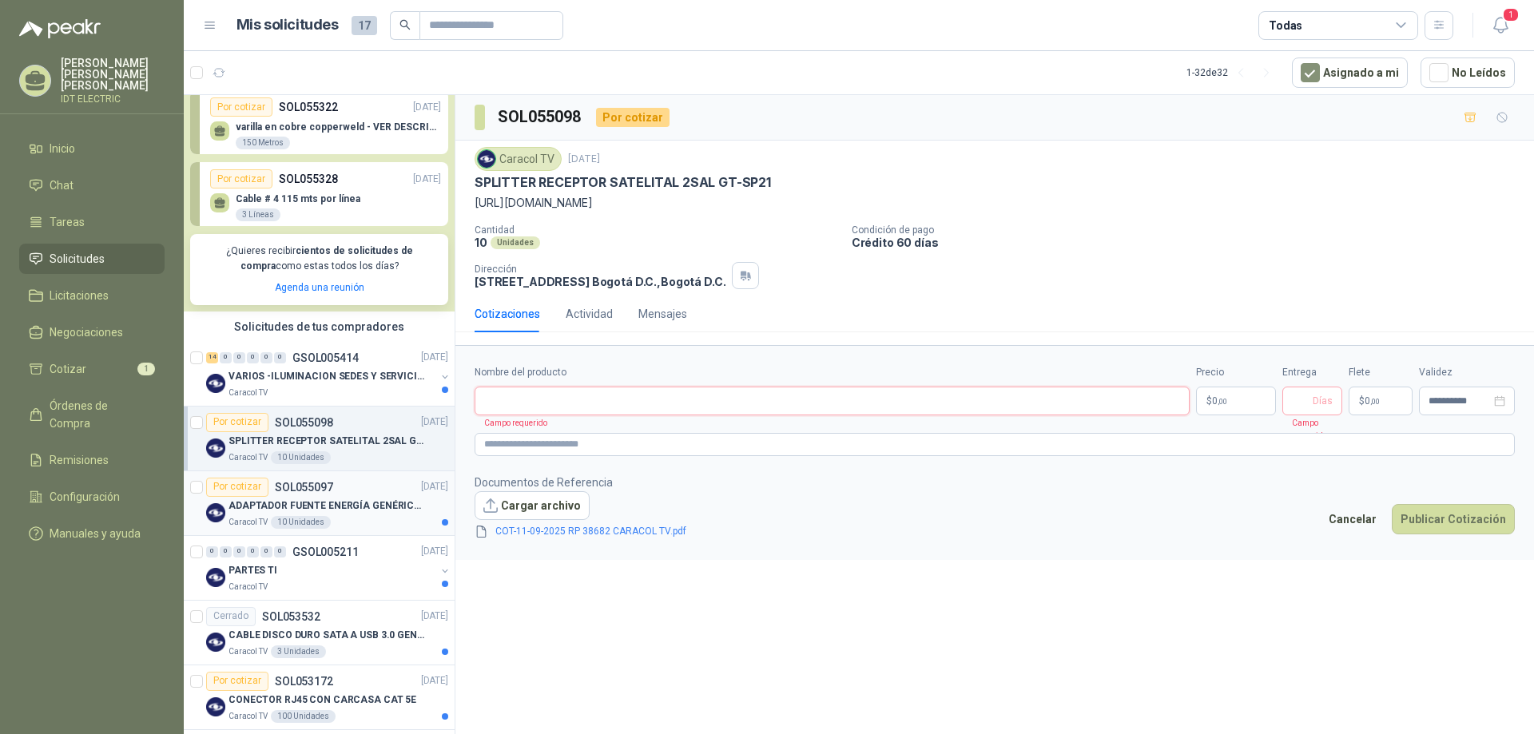
scroll to position [160, 0]
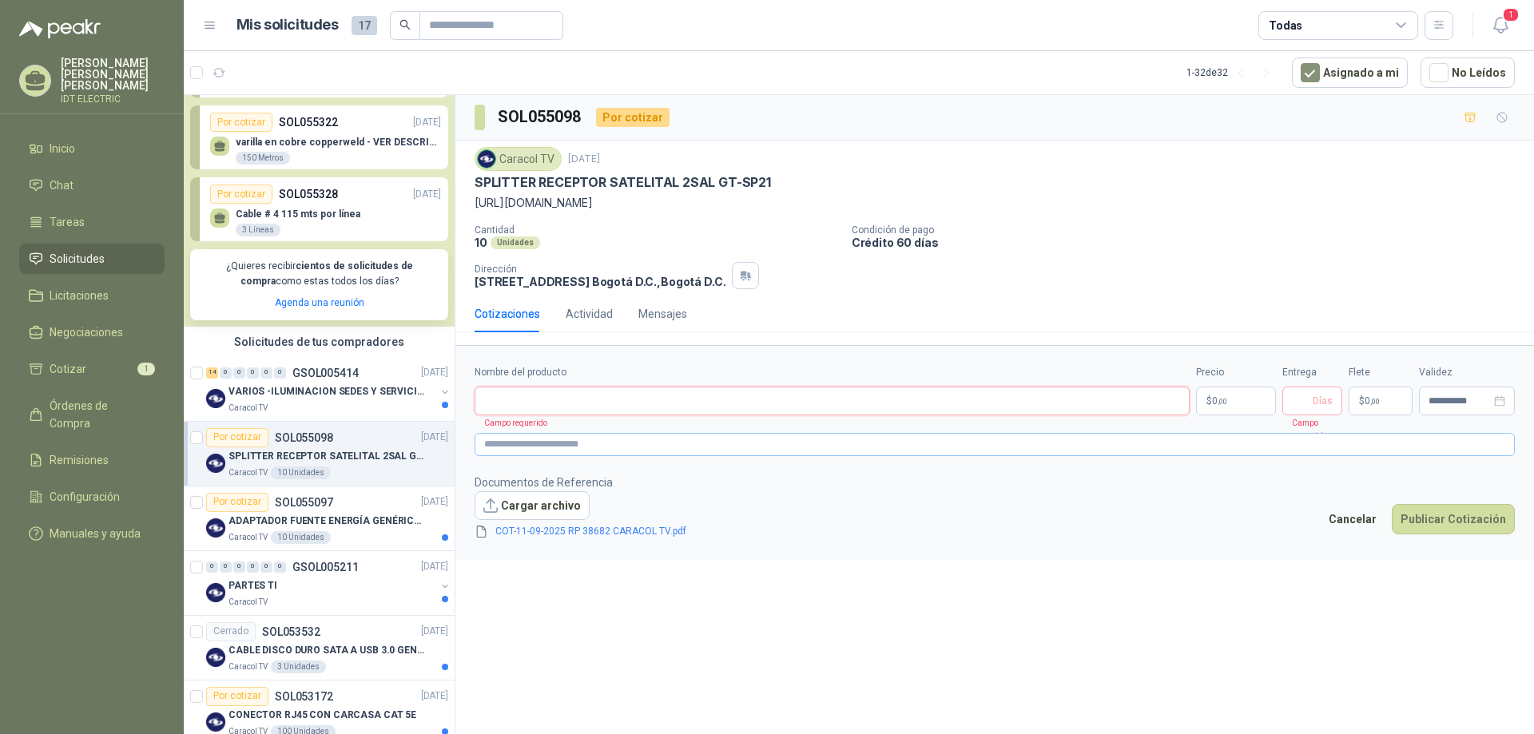
paste input "**********"
type input "**********"
click at [1307, 402] on input "Entrega" at bounding box center [1301, 401] width 18 height 27
type input "*"
click at [1386, 404] on p "$ 0 ,00" at bounding box center [1381, 401] width 64 height 29
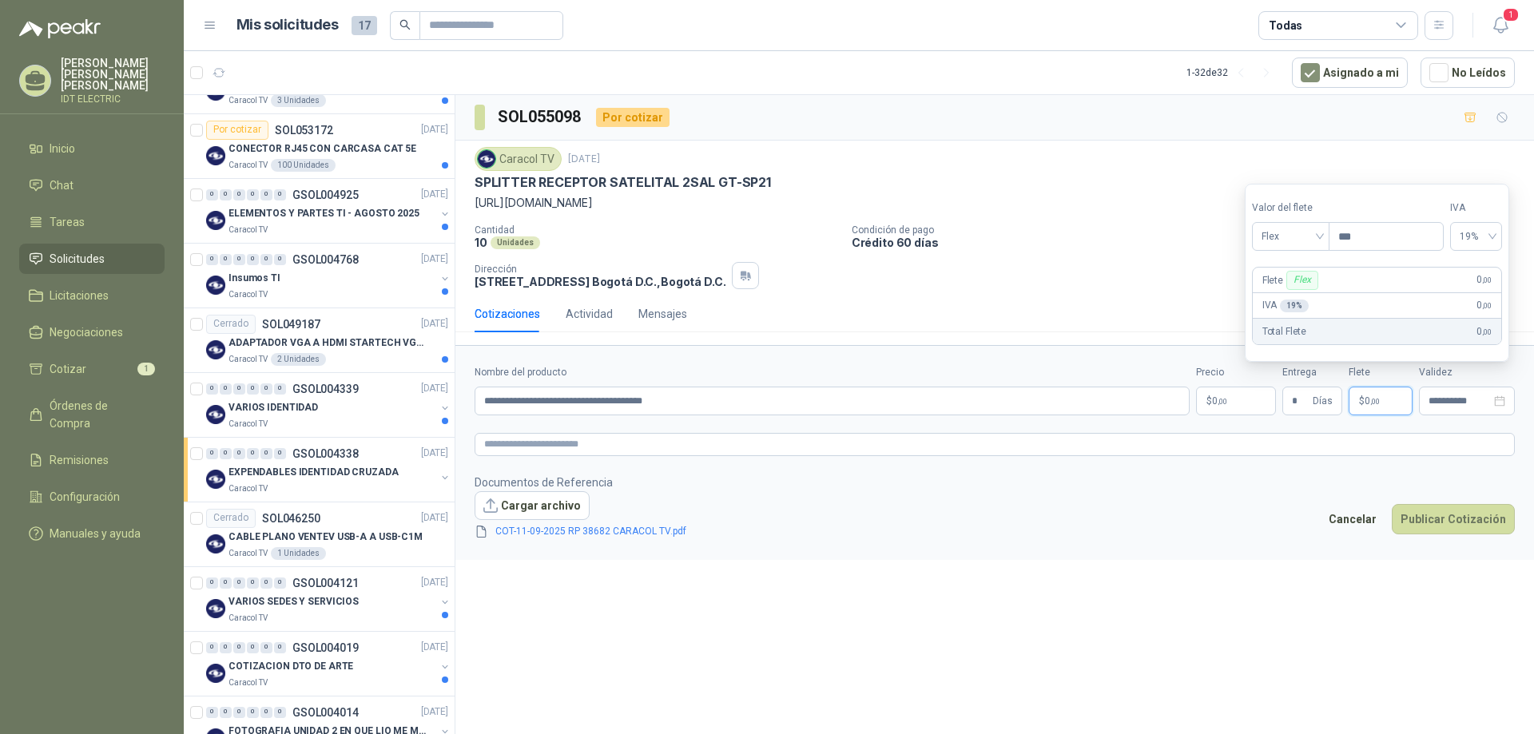
scroll to position [559, 0]
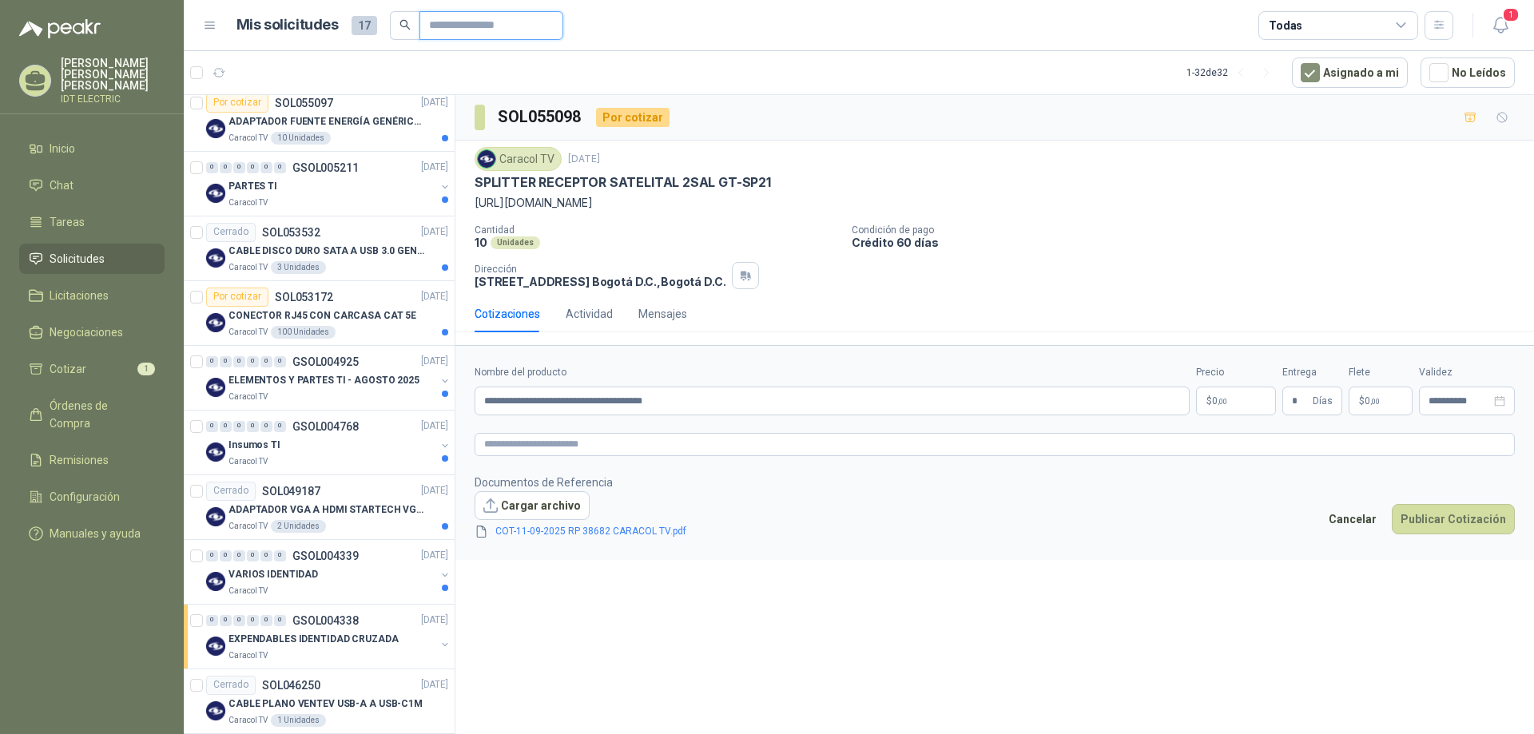
click at [502, 20] on input "text" at bounding box center [485, 25] width 112 height 27
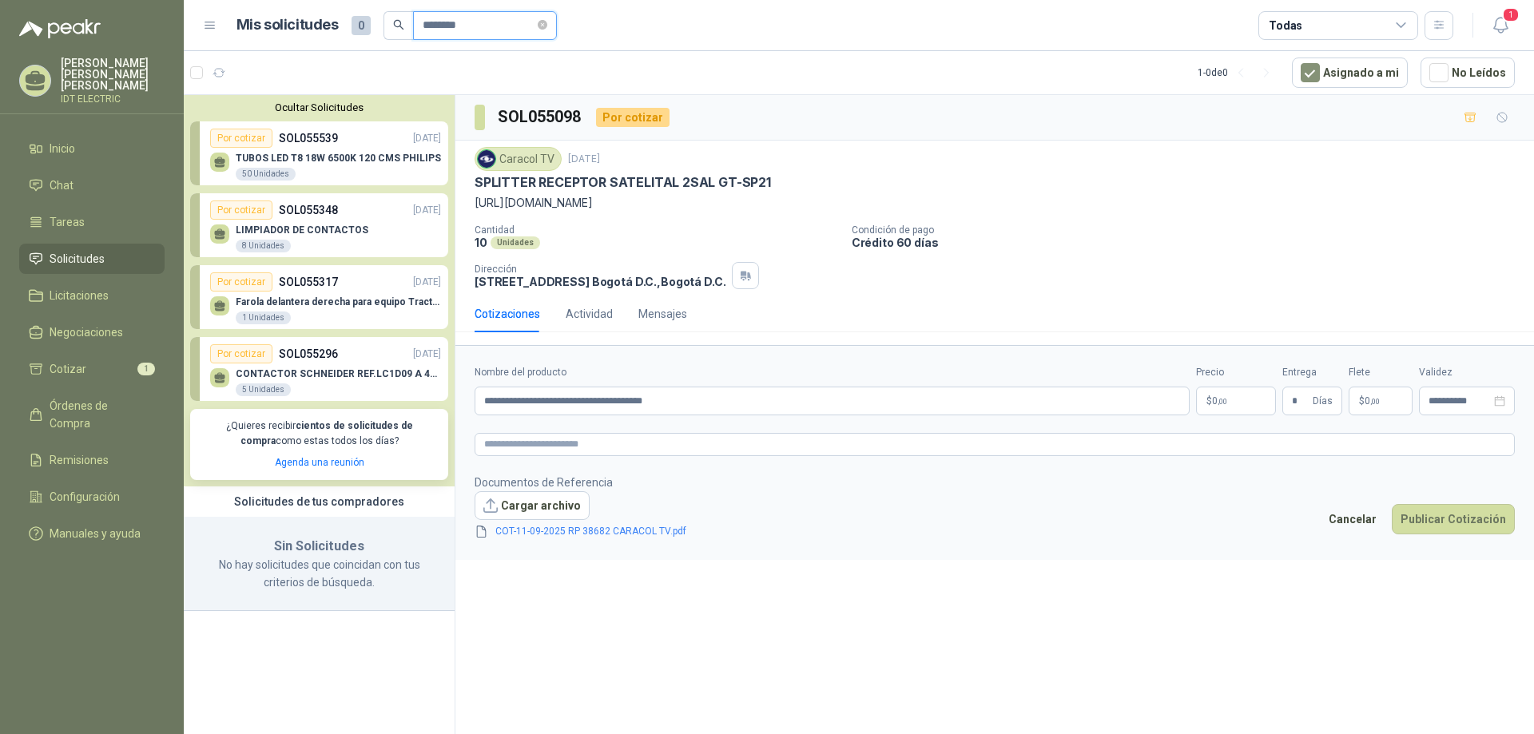
scroll to position [0, 0]
type input "********"
click at [348, 165] on div "TUBOS LED T8 18W 6500K 120 CMS PHILIPS 50 Unidades" at bounding box center [338, 167] width 205 height 29
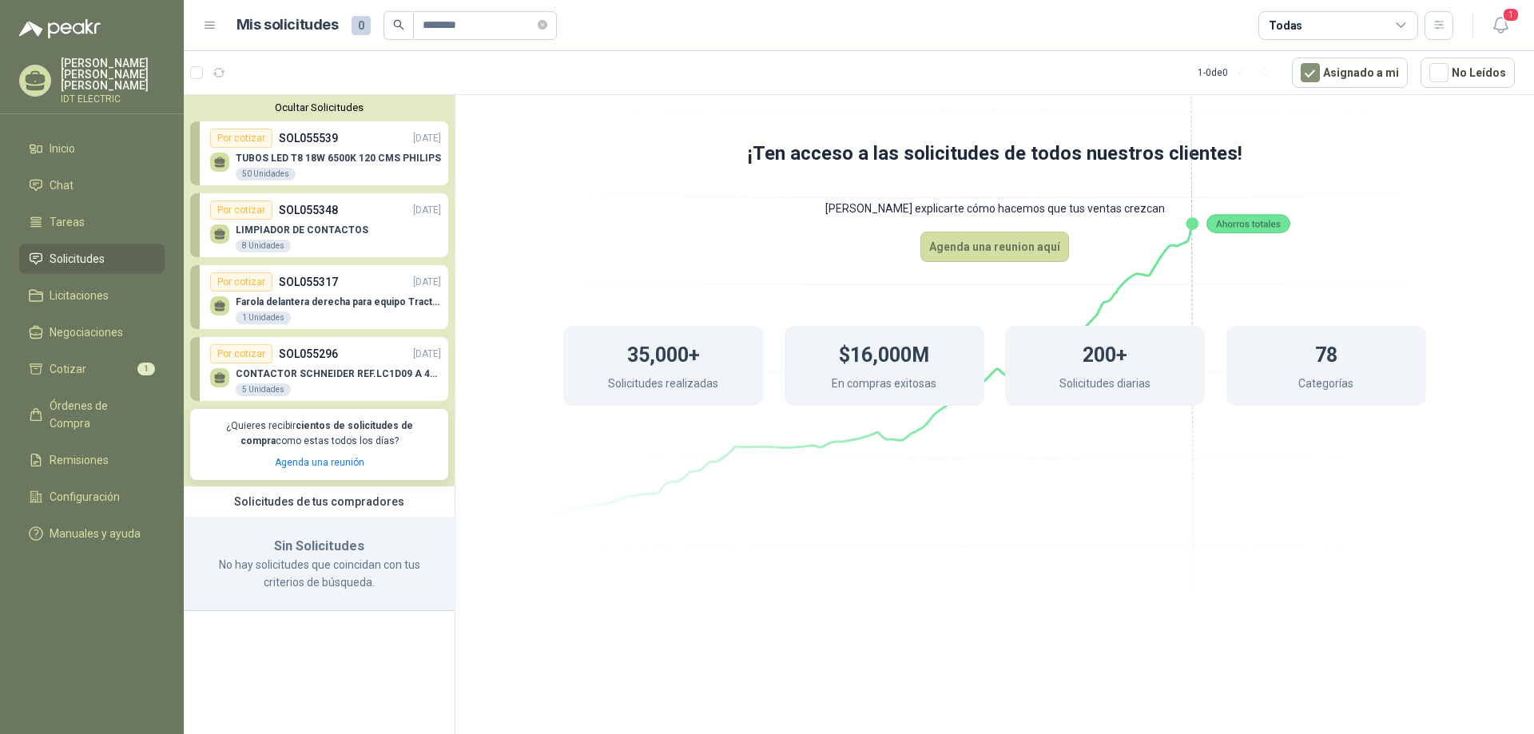
click at [255, 145] on div "Por cotizar" at bounding box center [241, 138] width 62 height 19
click at [242, 138] on div "Por cotizar" at bounding box center [241, 138] width 62 height 19
click at [757, 306] on div "35,000+ Solicitudes realizadas $16,000M En compras exitosas 200+ Solicitudes di…" at bounding box center [994, 366] width 991 height 208
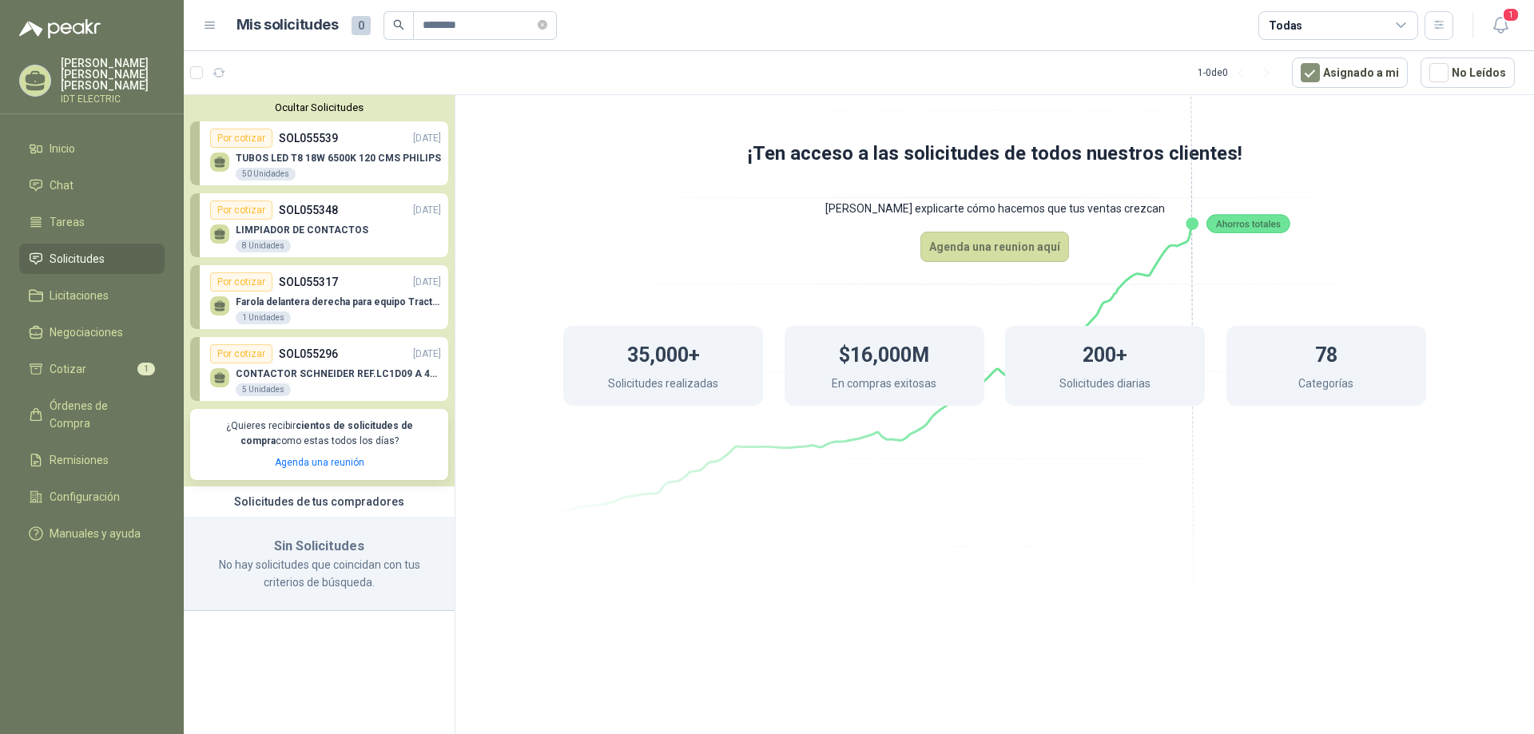
click at [325, 148] on div "Por cotizar SOL055539 [DATE]" at bounding box center [325, 138] width 231 height 19
click at [344, 175] on div "TUBOS LED T8 18W 6500K 120 CMS PHILIPS 50 Unidades" at bounding box center [338, 167] width 205 height 29
click at [346, 175] on div "TUBOS LED T8 18W 6500K 120 CMS PHILIPS 50 Unidades" at bounding box center [338, 167] width 205 height 29
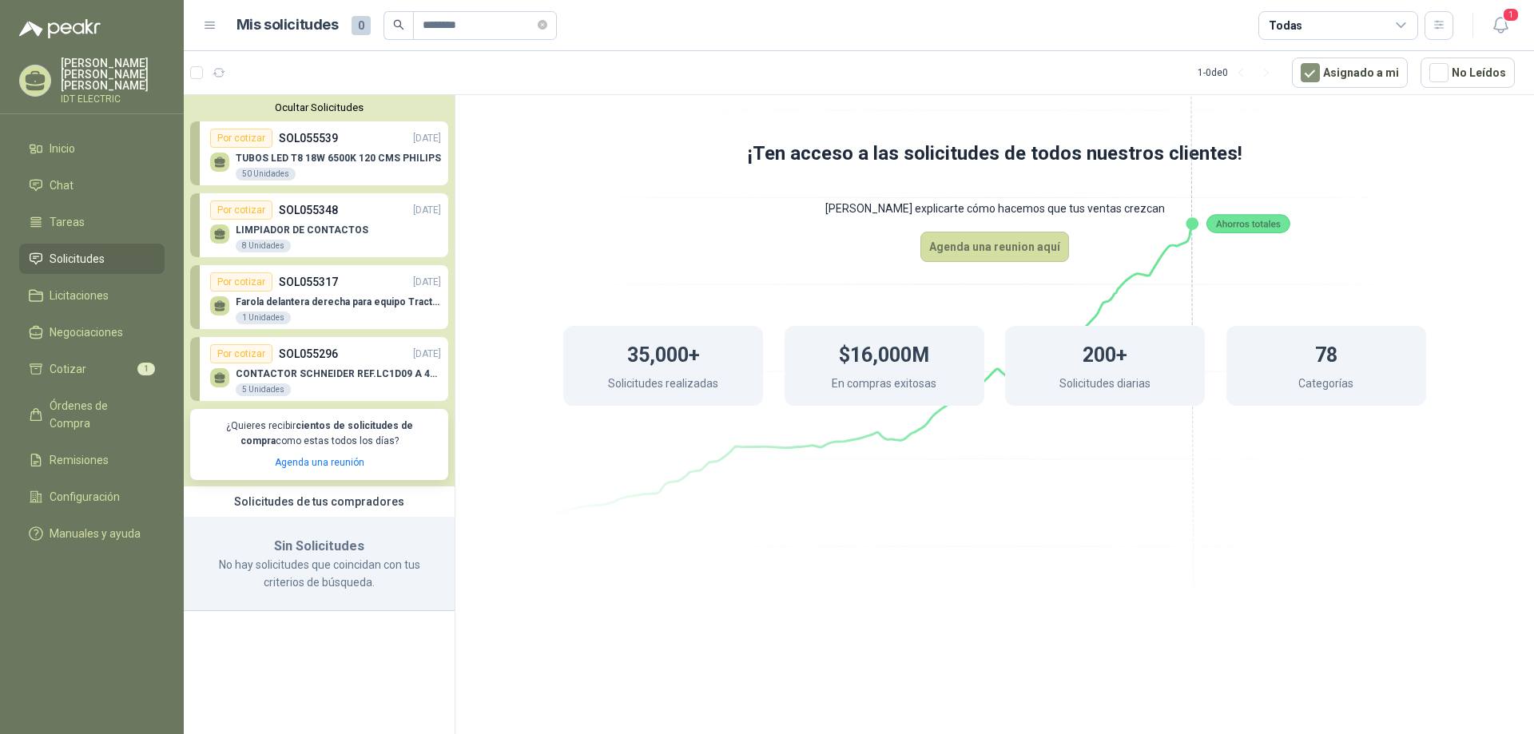
click at [267, 217] on div "Por cotizar" at bounding box center [241, 210] width 62 height 19
click at [319, 216] on p "SOL055348" at bounding box center [308, 210] width 59 height 18
click at [515, 26] on input "********" at bounding box center [479, 25] width 112 height 27
click at [298, 154] on p "TUBOS LED T8 18W 6500K 120 CMS PHILIPS" at bounding box center [338, 158] width 205 height 11
click at [250, 144] on div "Por cotizar" at bounding box center [241, 138] width 62 height 19
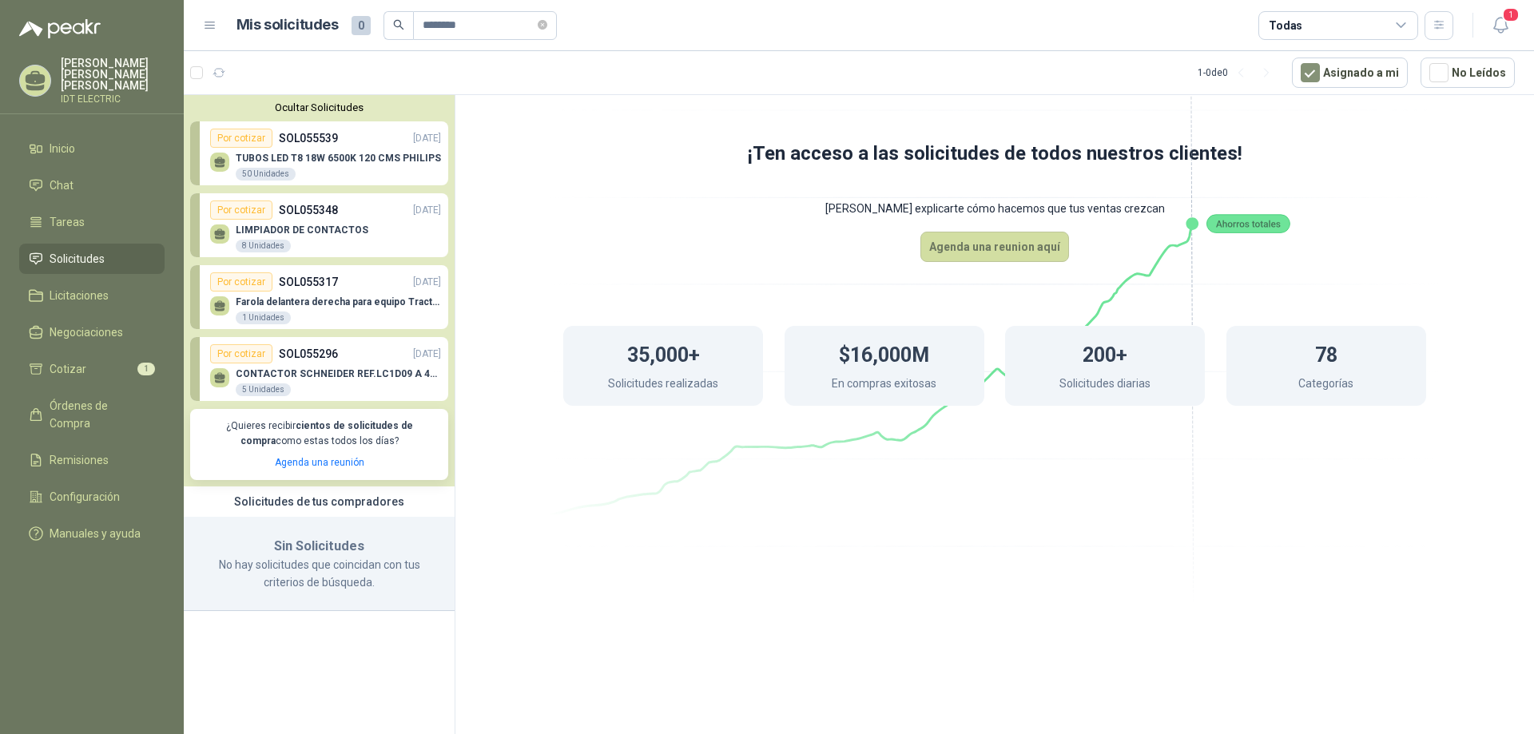
click at [253, 242] on div "8 Unidades" at bounding box center [263, 246] width 55 height 13
click at [79, 250] on span "Solicitudes" at bounding box center [77, 259] width 55 height 18
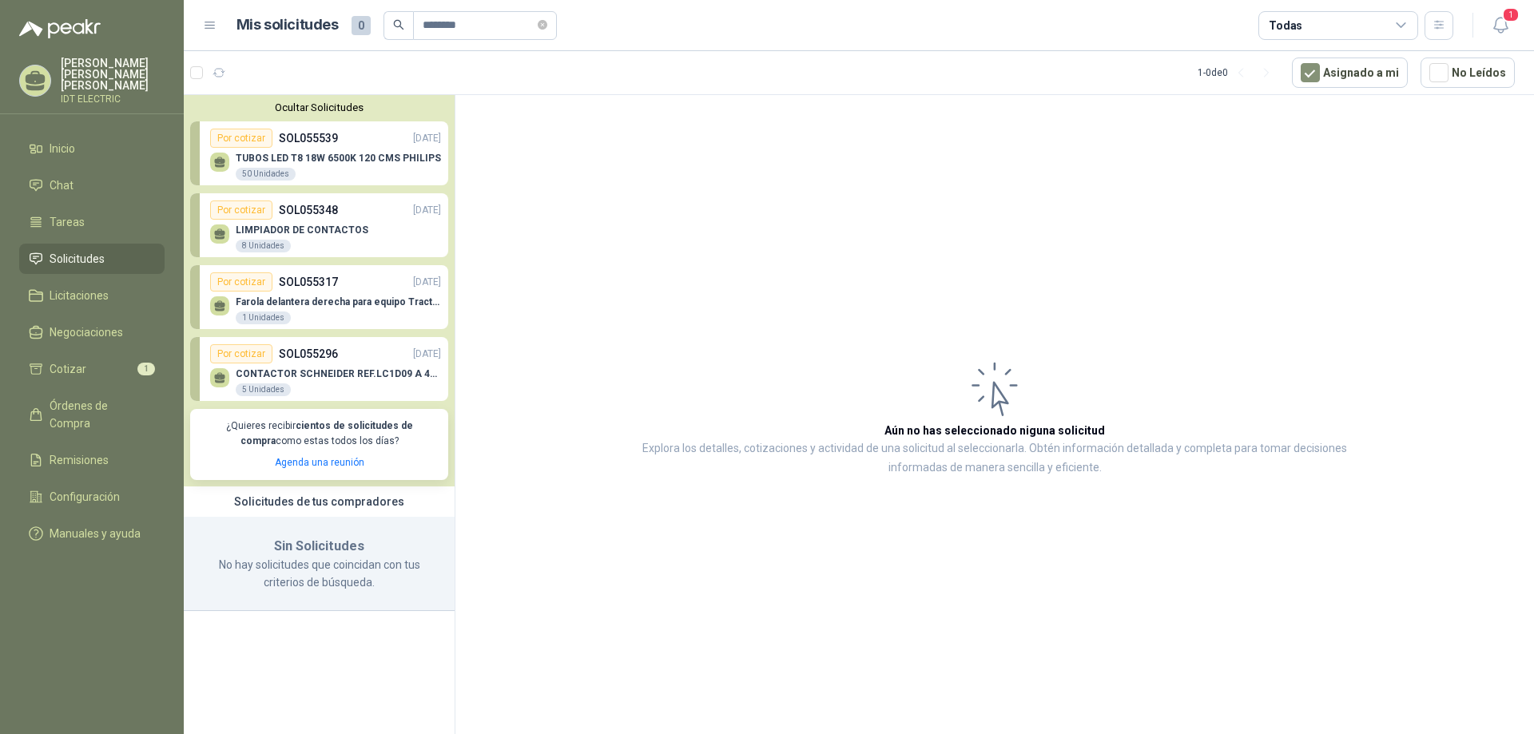
click at [330, 444] on p "¿Quieres recibir cientos de solicitudes de compra como estas todos los días?" at bounding box center [319, 434] width 239 height 30
click at [335, 390] on div "CONTACTOR [PERSON_NAME] REF.LC1D09 A 440V [DATE] Unidades" at bounding box center [338, 382] width 205 height 29
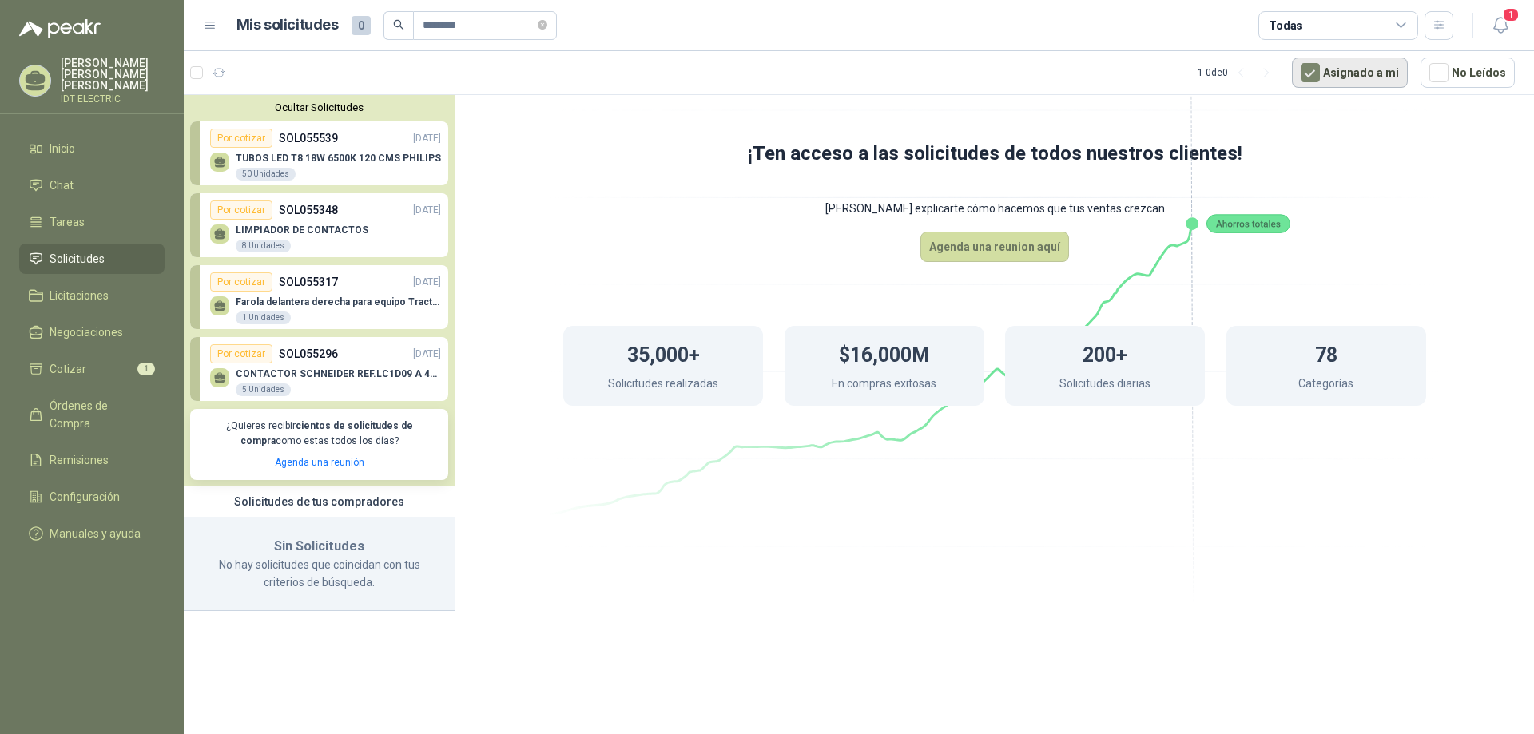
click at [1369, 71] on button "Asignado a mi" at bounding box center [1350, 73] width 116 height 30
click at [336, 164] on p "TUBOS LED T8 18W 6500K 120 CMS PHILIPS" at bounding box center [338, 158] width 205 height 11
click at [315, 226] on p "LIMPIADOR DE CONTACTOS" at bounding box center [302, 230] width 133 height 11
click at [248, 214] on div "Por cotizar" at bounding box center [241, 210] width 62 height 19
click at [201, 245] on link "Por cotizar SOL055348 [DATE] LIMPIADOR DE CONTACTOS  8 Unidades" at bounding box center [319, 225] width 258 height 64
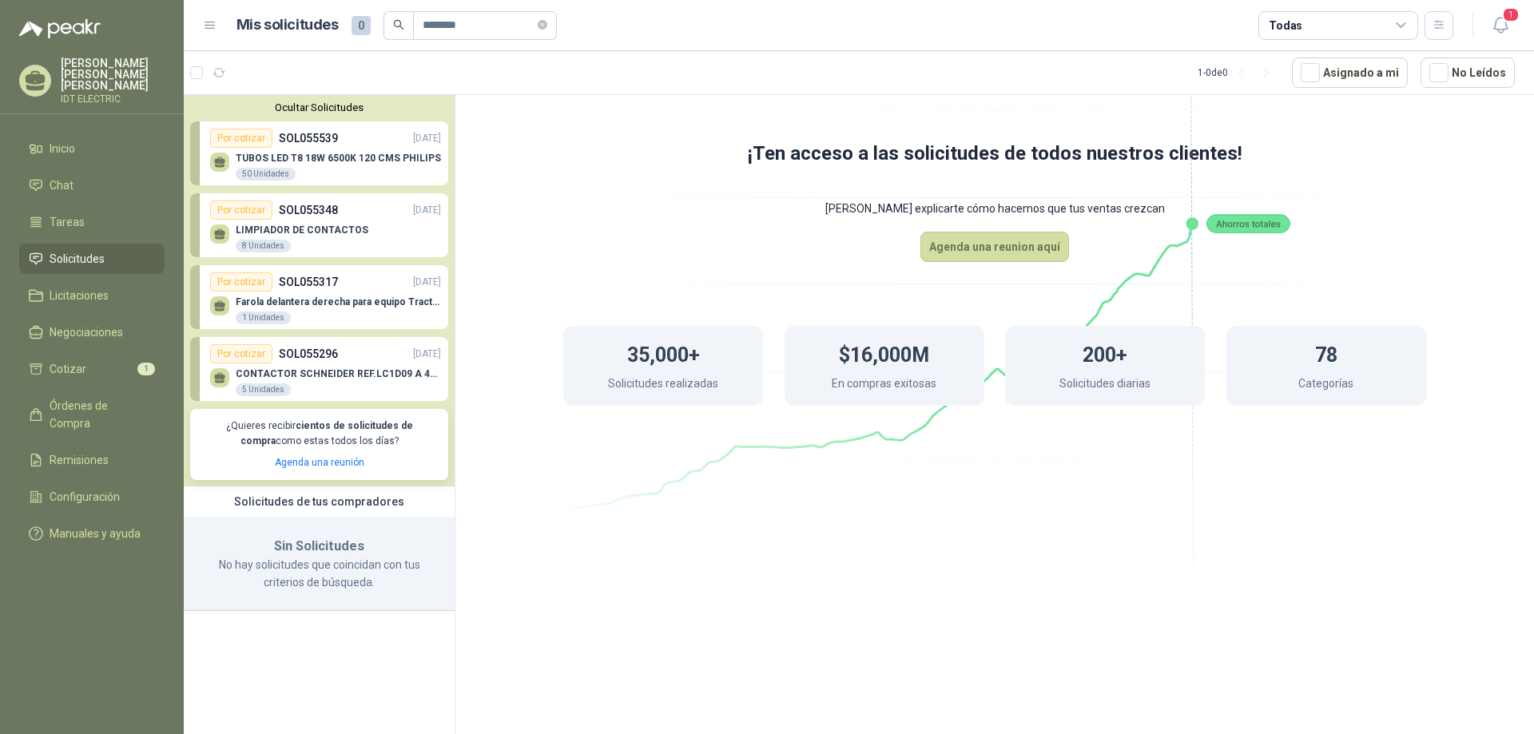
click at [215, 243] on div at bounding box center [219, 234] width 19 height 19
click at [217, 241] on icon at bounding box center [220, 235] width 14 height 14
click at [220, 237] on icon at bounding box center [220, 235] width 14 height 14
click at [296, 312] on div "⁠Farola delantera derecha para equipo Tractocamión Prostar + 6x4 Marca Internat…" at bounding box center [338, 311] width 205 height 29
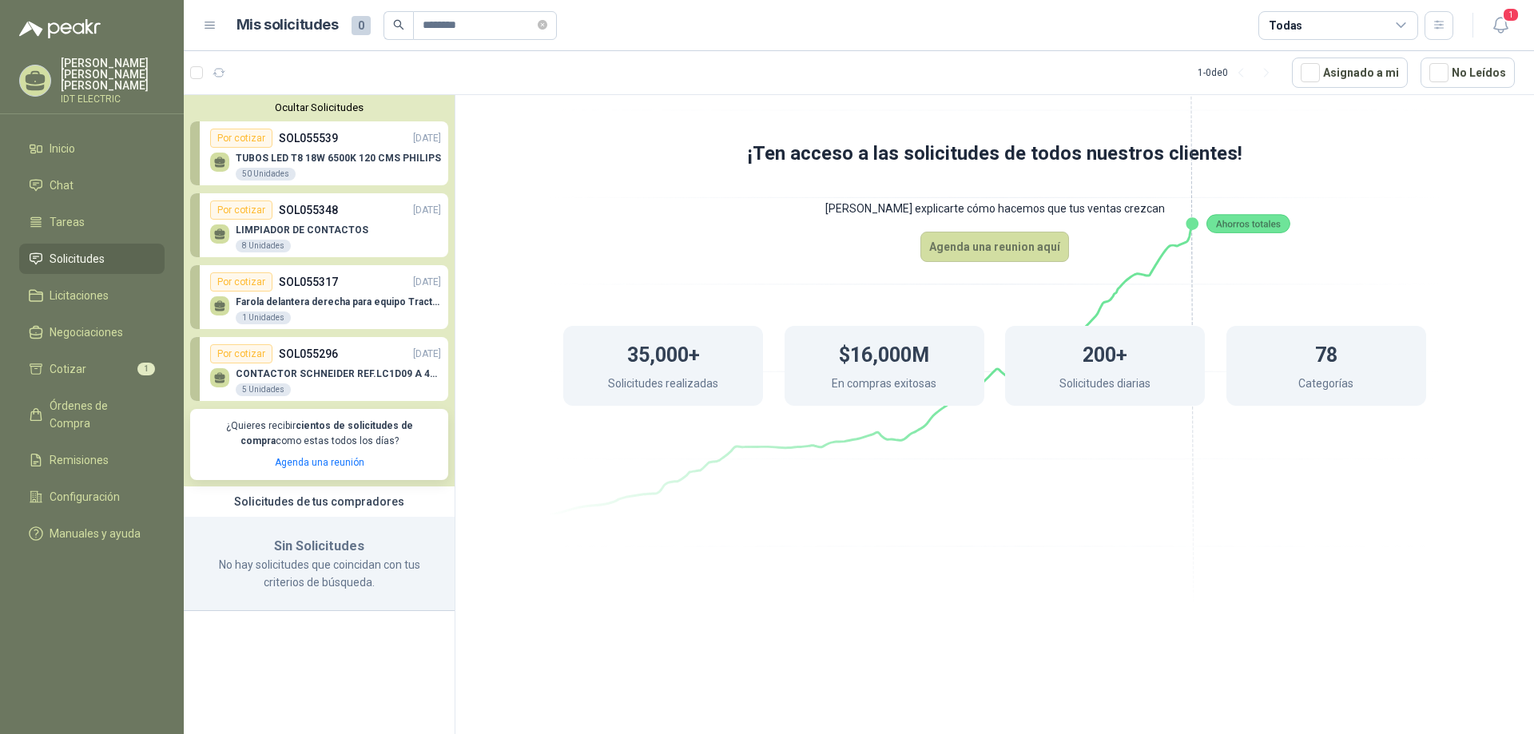
click at [351, 304] on p "⁠Farola delantera derecha para equipo Tractocamión Prostar + 6x4 Marca Internat…" at bounding box center [338, 302] width 205 height 11
click at [364, 144] on div "Por cotizar SOL055539 [DATE]" at bounding box center [325, 138] width 231 height 19
click at [251, 353] on div "Por cotizar" at bounding box center [241, 353] width 62 height 19
click at [115, 250] on li "Solicitudes" at bounding box center [92, 259] width 126 height 18
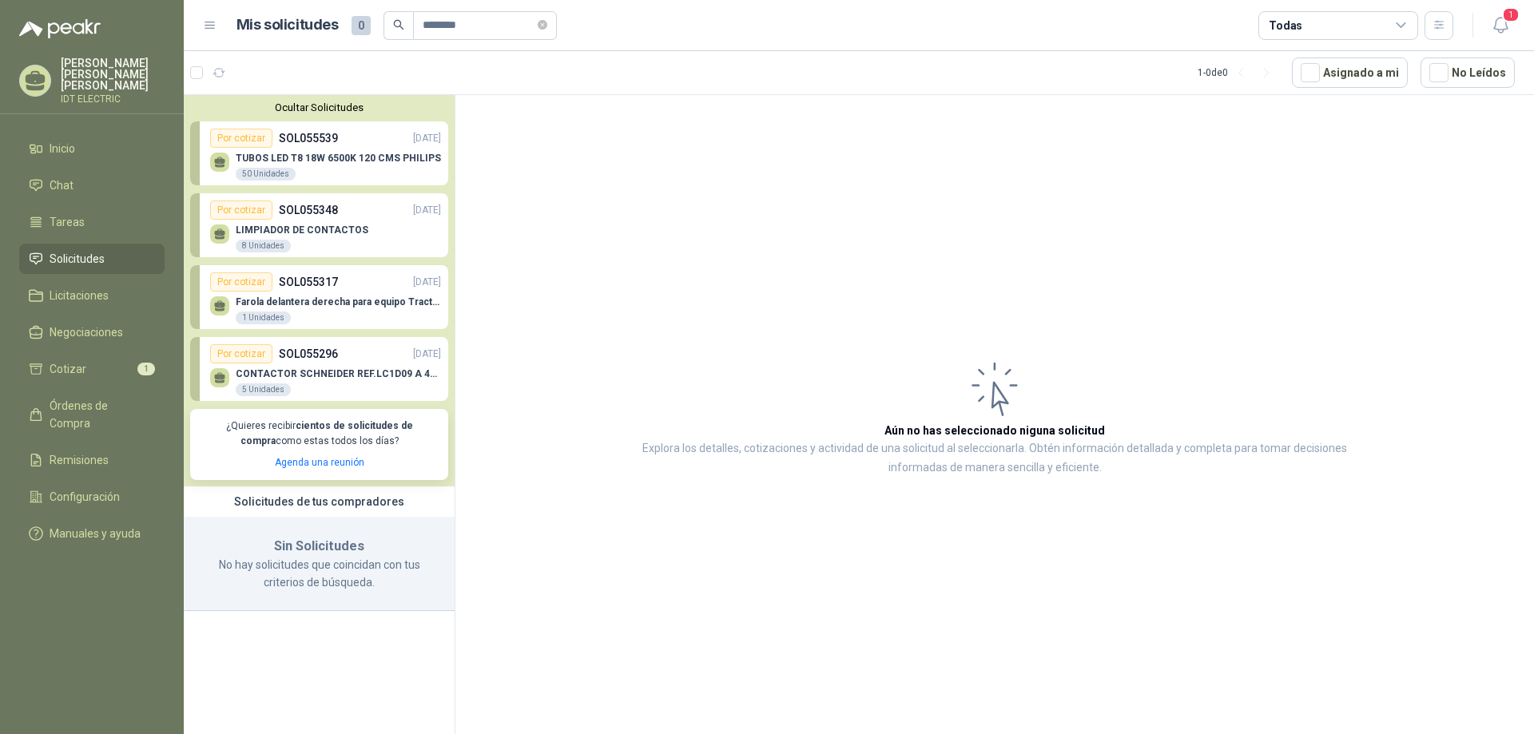
click at [368, 356] on div "Por cotizar SOL055296 [DATE]" at bounding box center [325, 353] width 231 height 19
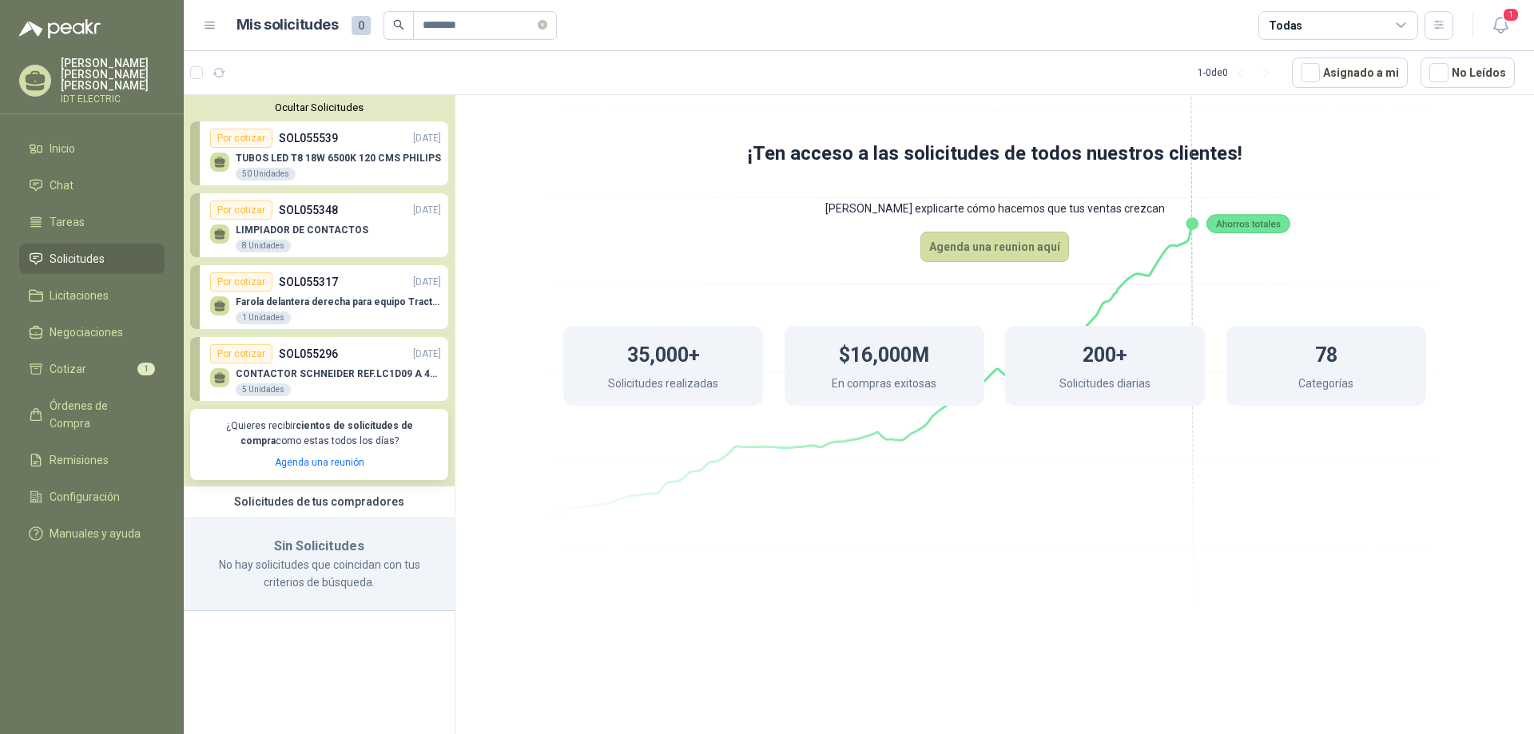
click at [647, 354] on h1 "35,000+" at bounding box center [663, 353] width 73 height 35
click at [277, 156] on p "TUBOS LED T8 18W 6500K 120 CMS PHILIPS" at bounding box center [338, 158] width 205 height 11
click at [256, 139] on div "Por cotizar" at bounding box center [241, 138] width 62 height 19
click at [269, 388] on div "5 Unidades" at bounding box center [263, 390] width 55 height 13
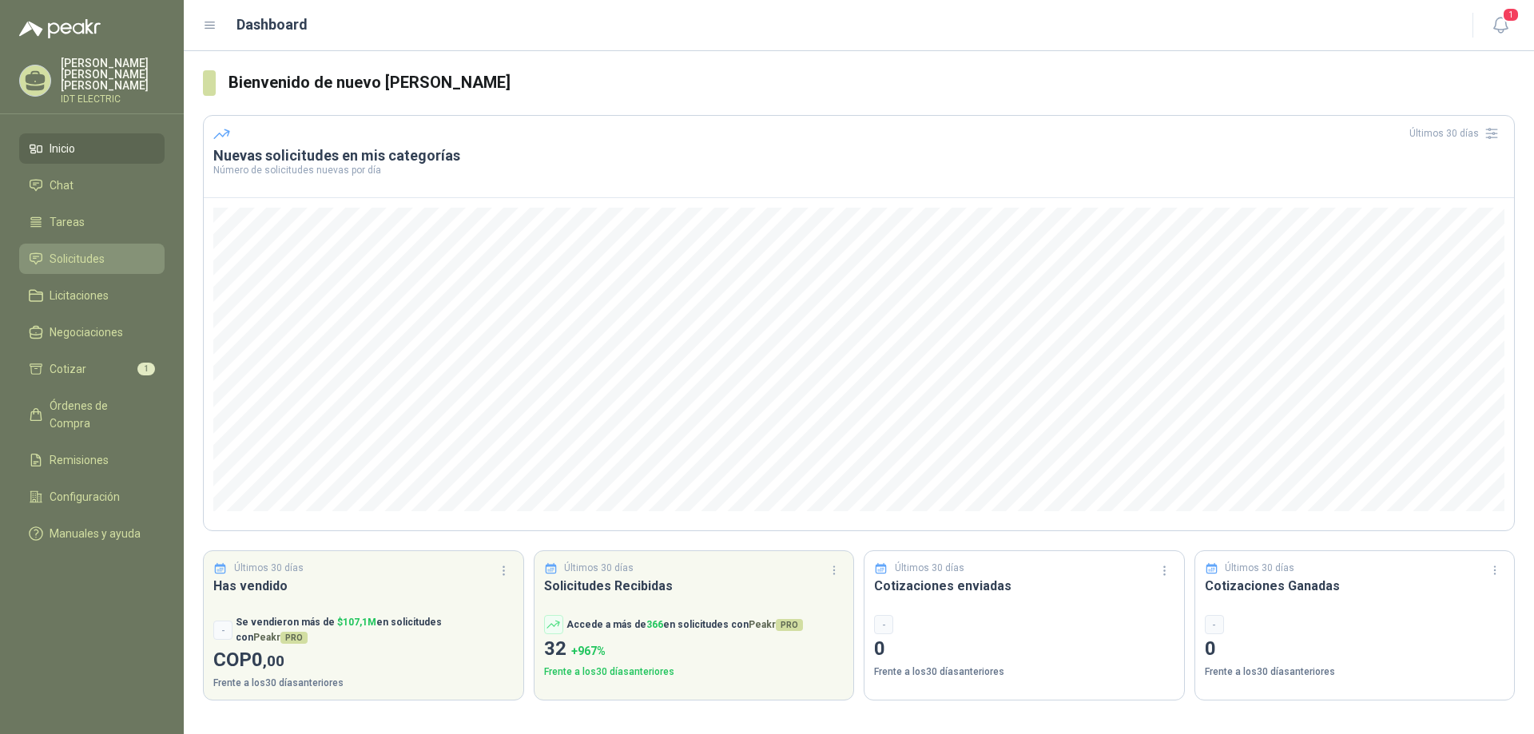
click at [58, 250] on span "Solicitudes" at bounding box center [77, 259] width 55 height 18
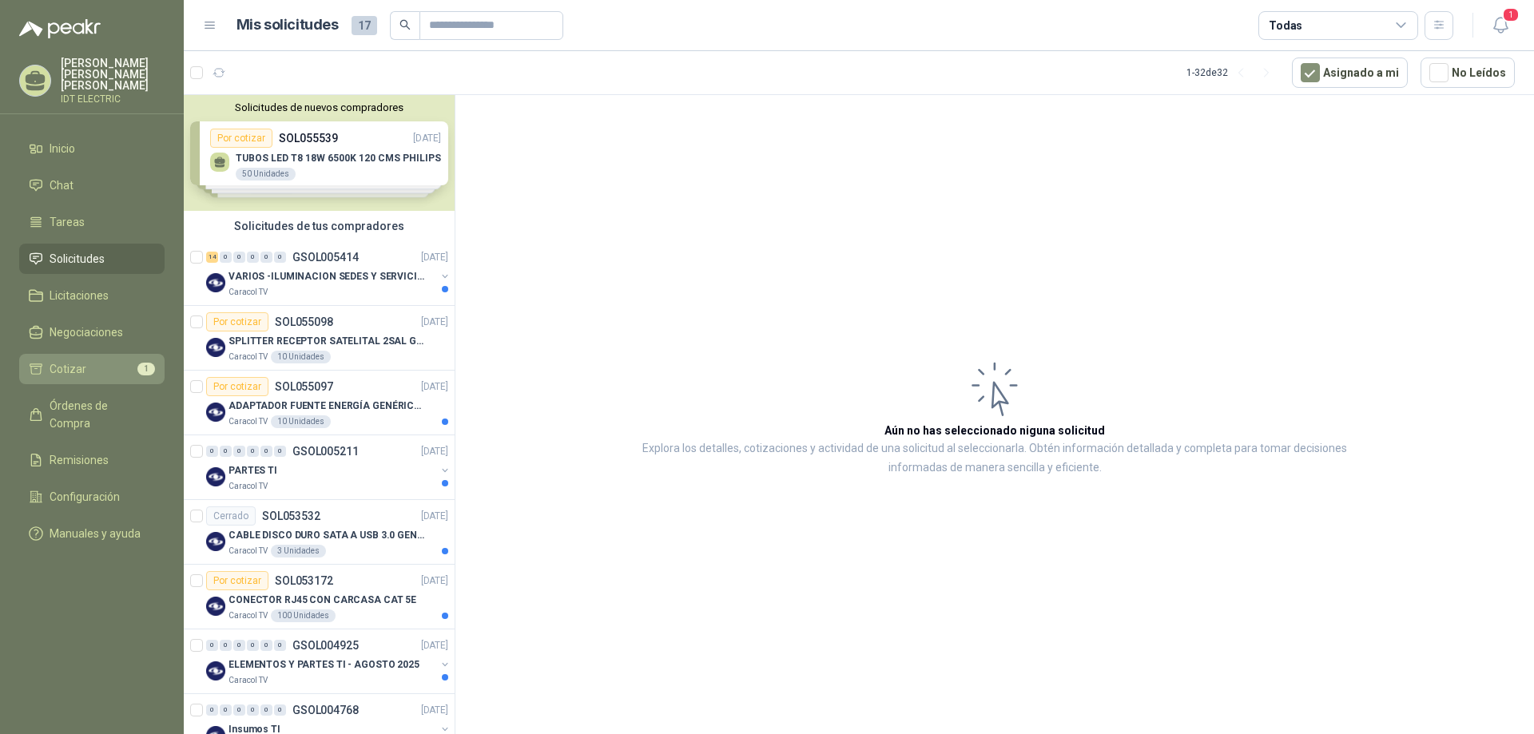
click at [85, 360] on li "Cotizar 1" at bounding box center [92, 369] width 126 height 18
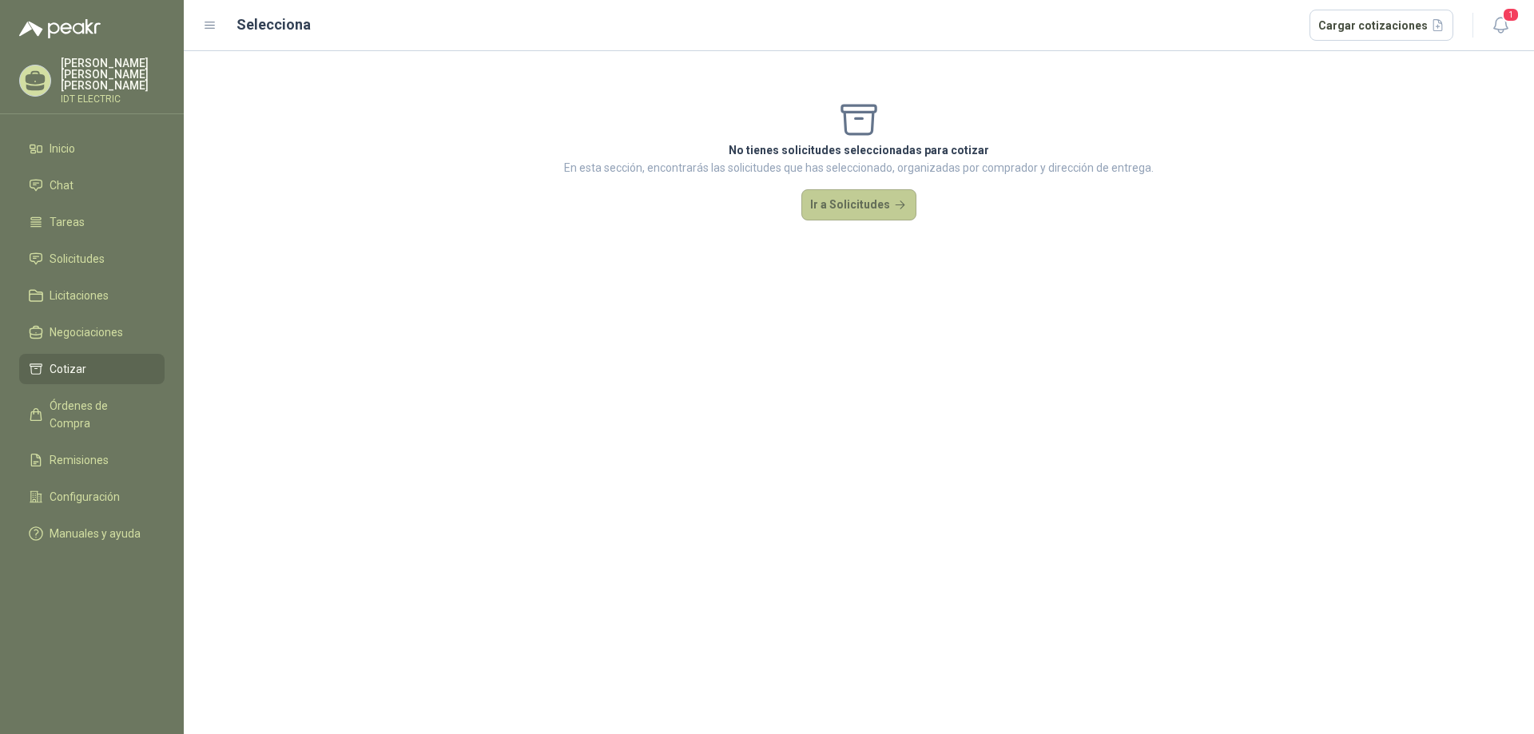
click at [854, 213] on button "Ir a Solicitudes" at bounding box center [859, 205] width 115 height 32
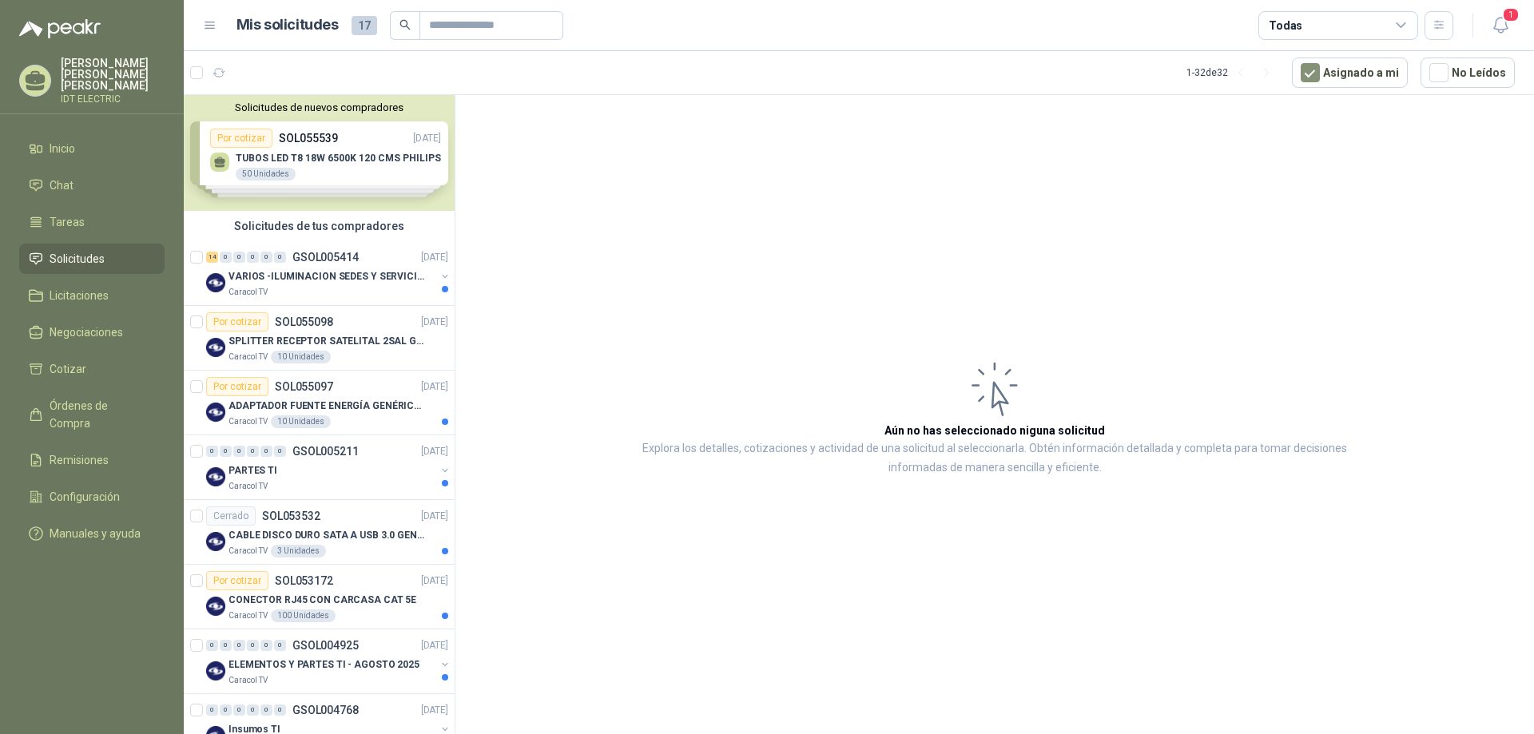
click at [331, 160] on div "Solicitudes de nuevos compradores Por cotizar SOL055539 11/09/25 TUBOS LED T8 1…" at bounding box center [319, 153] width 271 height 116
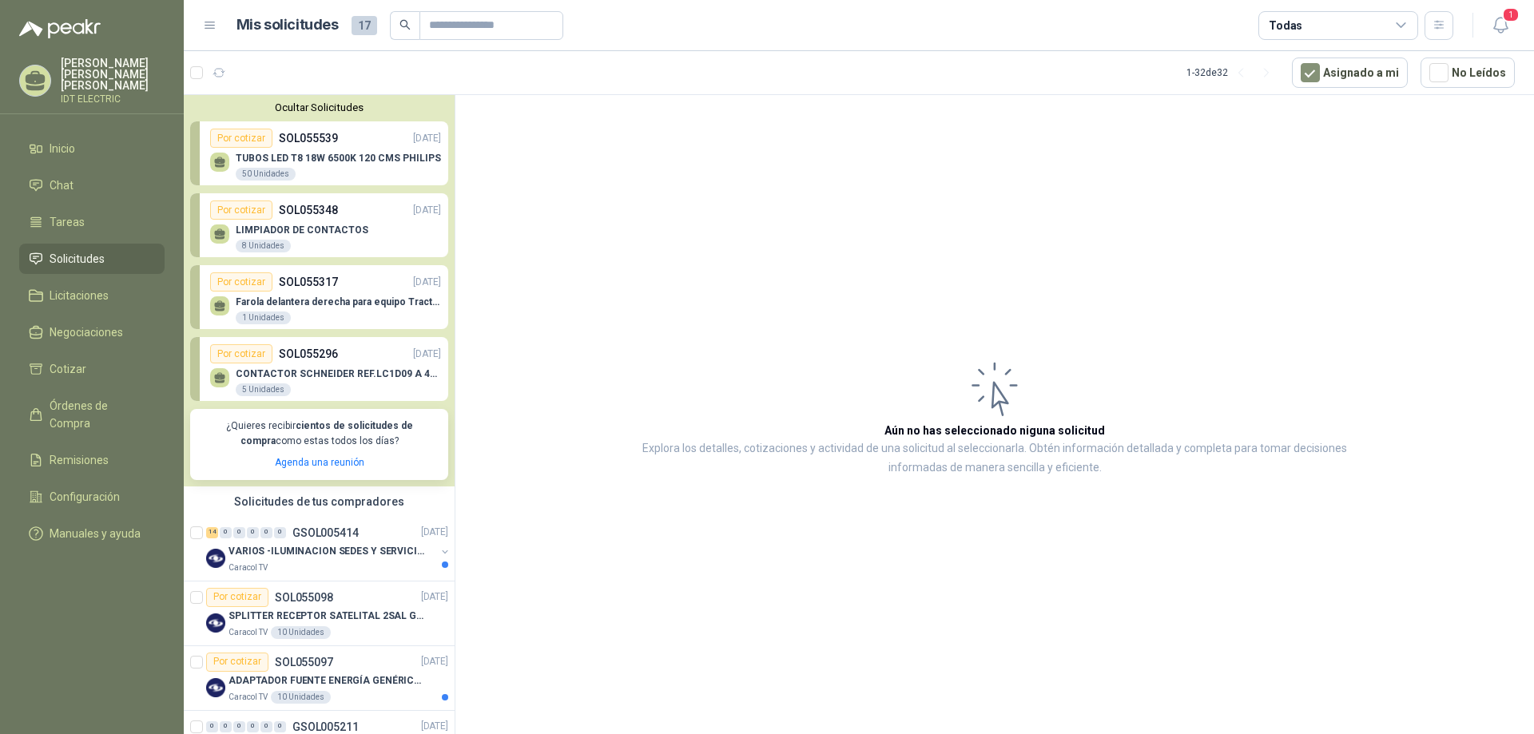
click at [331, 227] on p "LIMPIADOR DE CONTACTOS" at bounding box center [302, 230] width 133 height 11
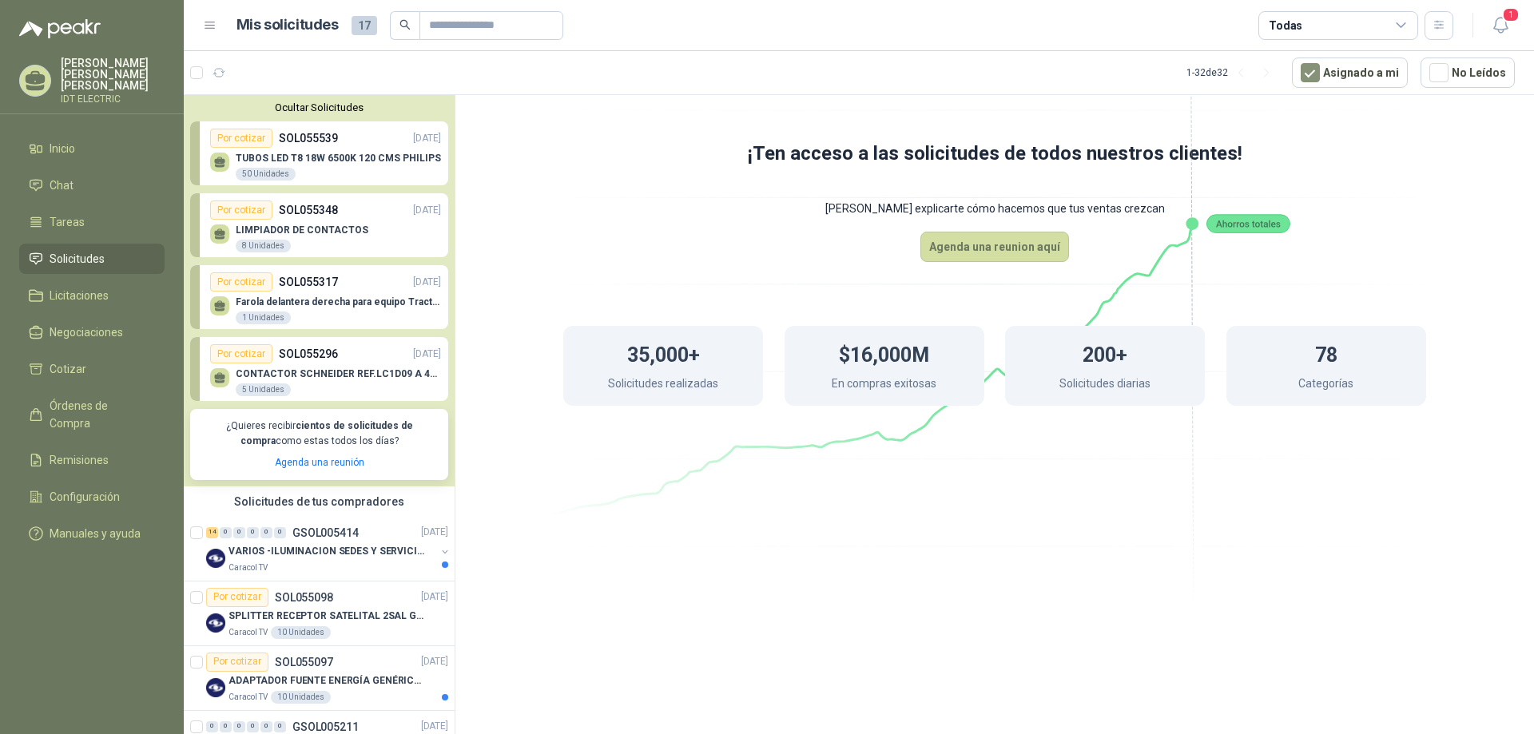
click at [250, 234] on p "LIMPIADOR DE CONTACTOS" at bounding box center [302, 230] width 133 height 11
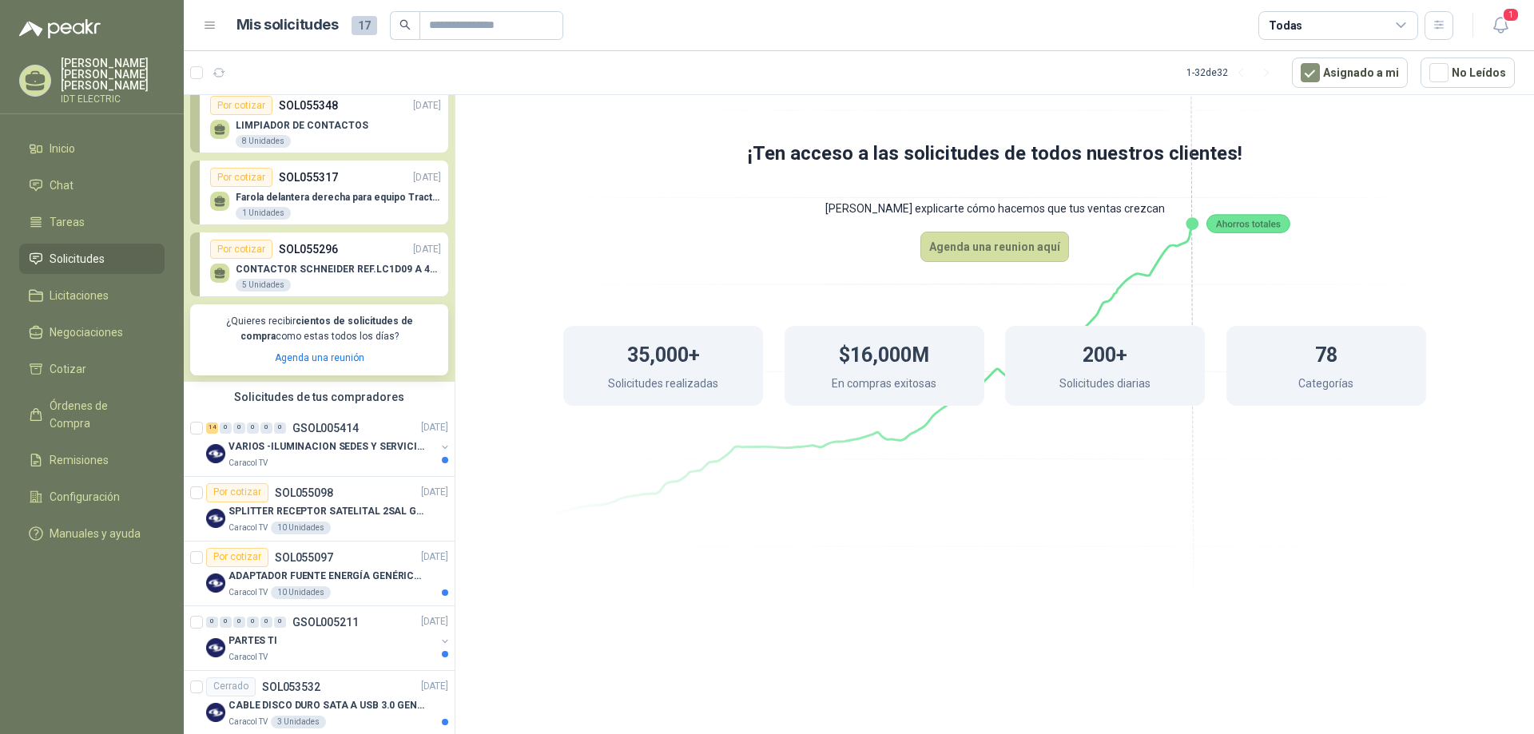
scroll to position [320, 0]
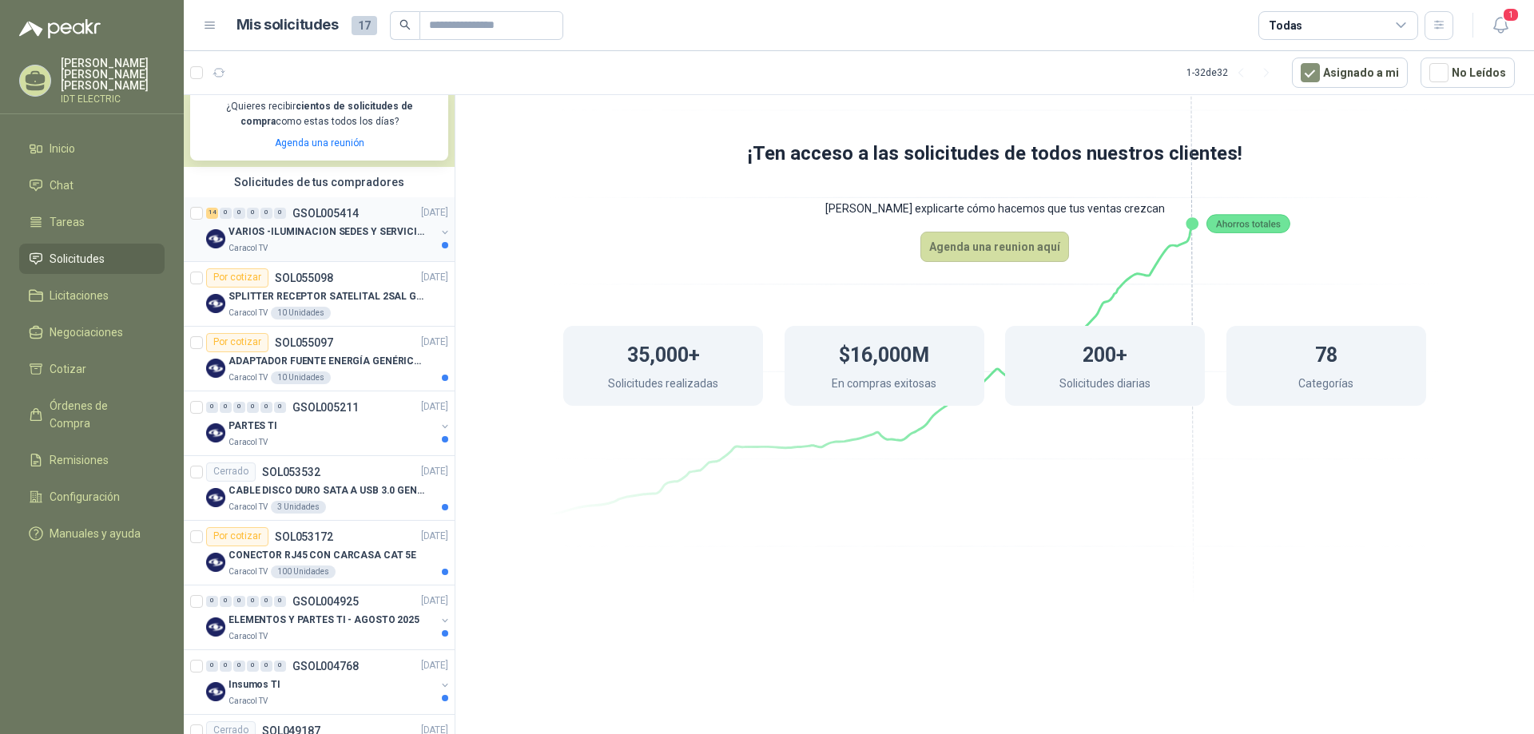
click at [265, 247] on p "Caracol TV" at bounding box center [248, 248] width 39 height 13
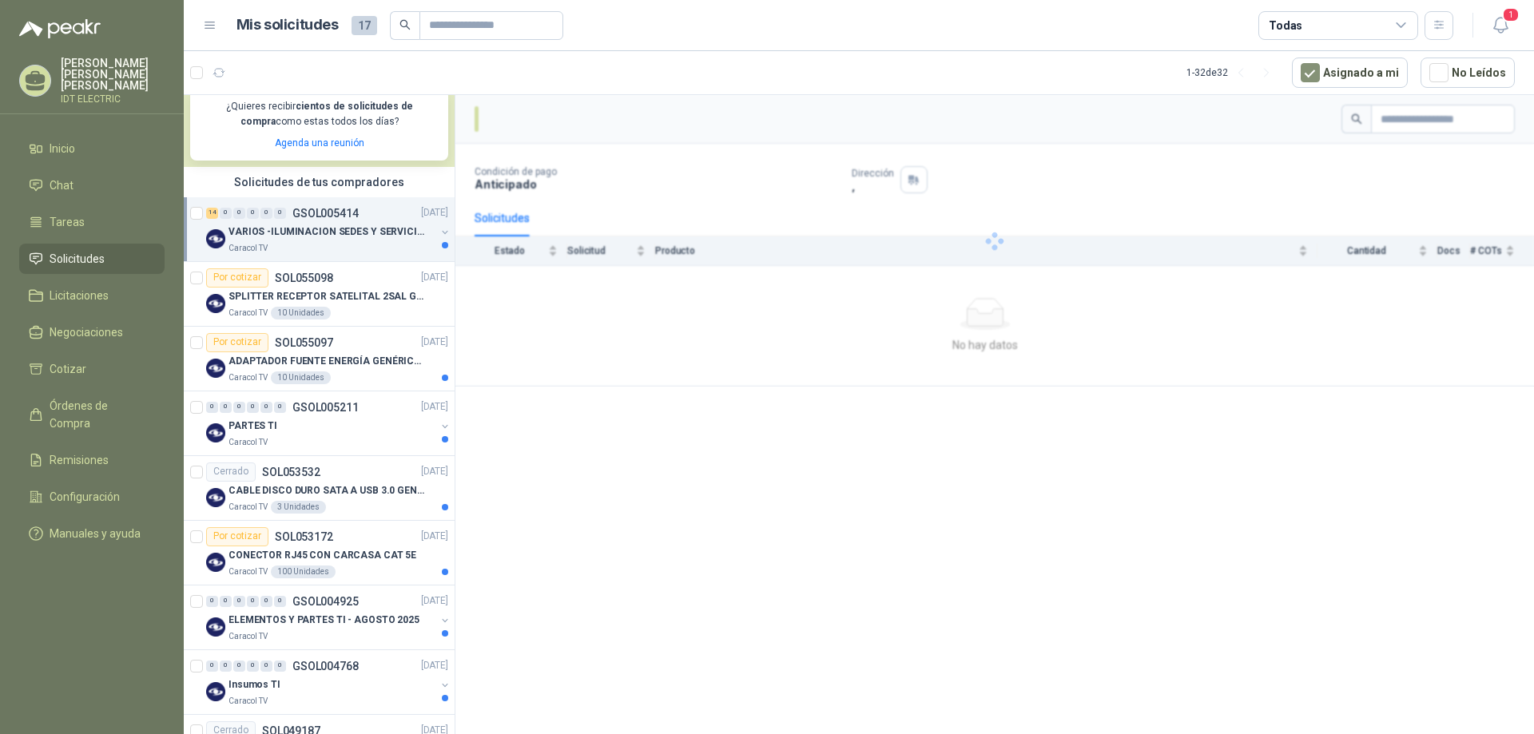
click at [293, 247] on div "Caracol TV" at bounding box center [332, 248] width 207 height 13
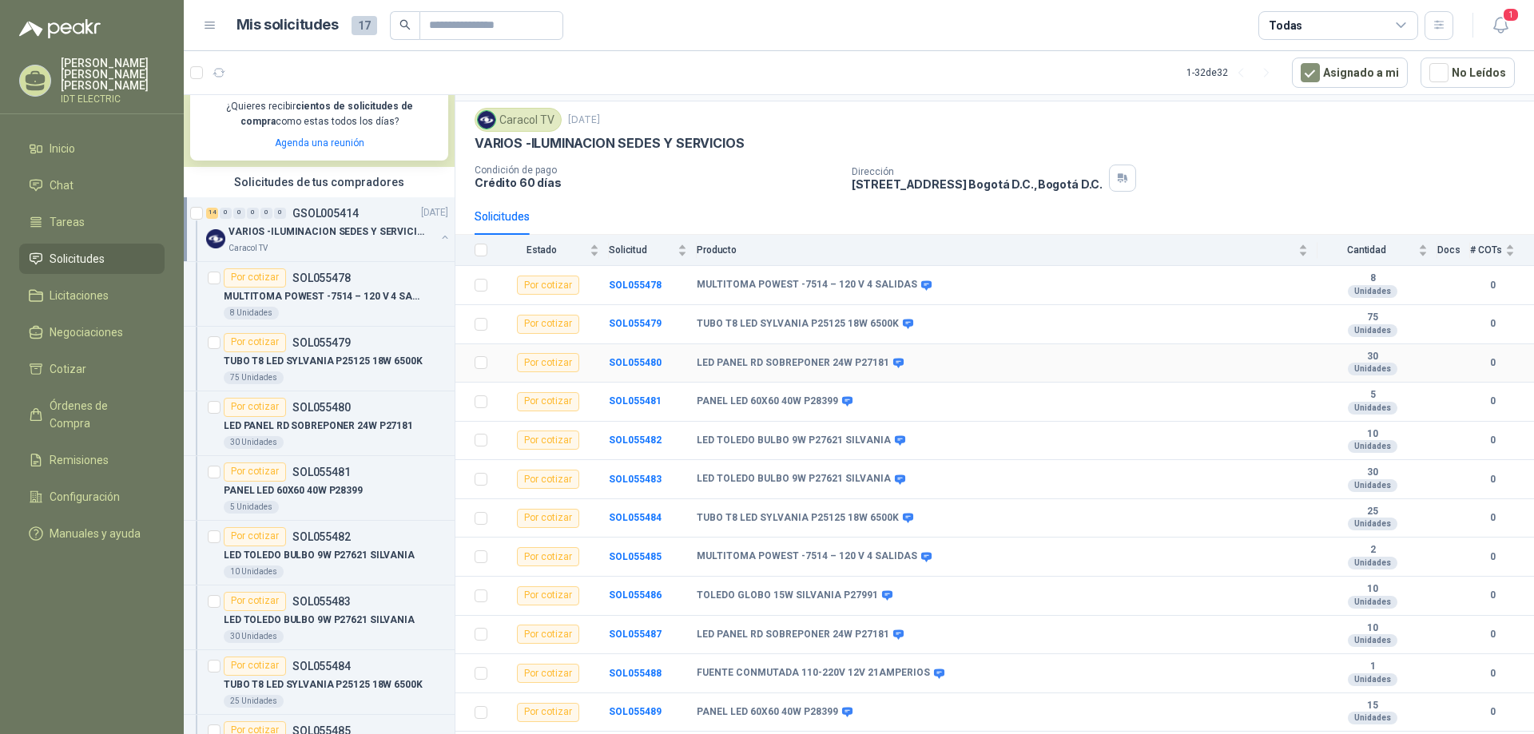
scroll to position [113, 0]
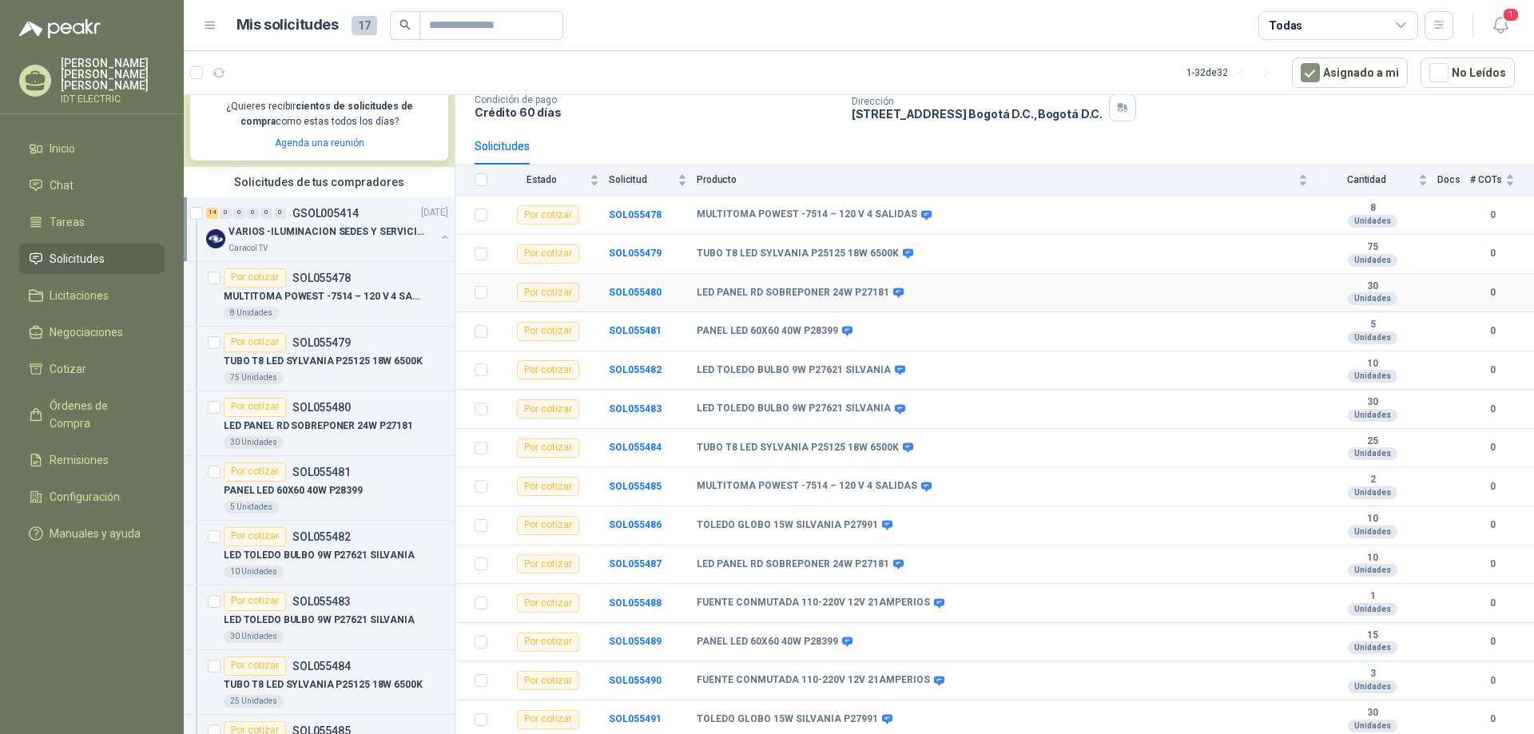
click at [574, 298] on div "Por cotizar" at bounding box center [548, 292] width 62 height 19
click at [620, 299] on td "SOL055480" at bounding box center [653, 293] width 88 height 39
click at [644, 291] on b "SOL055480" at bounding box center [635, 292] width 53 height 11
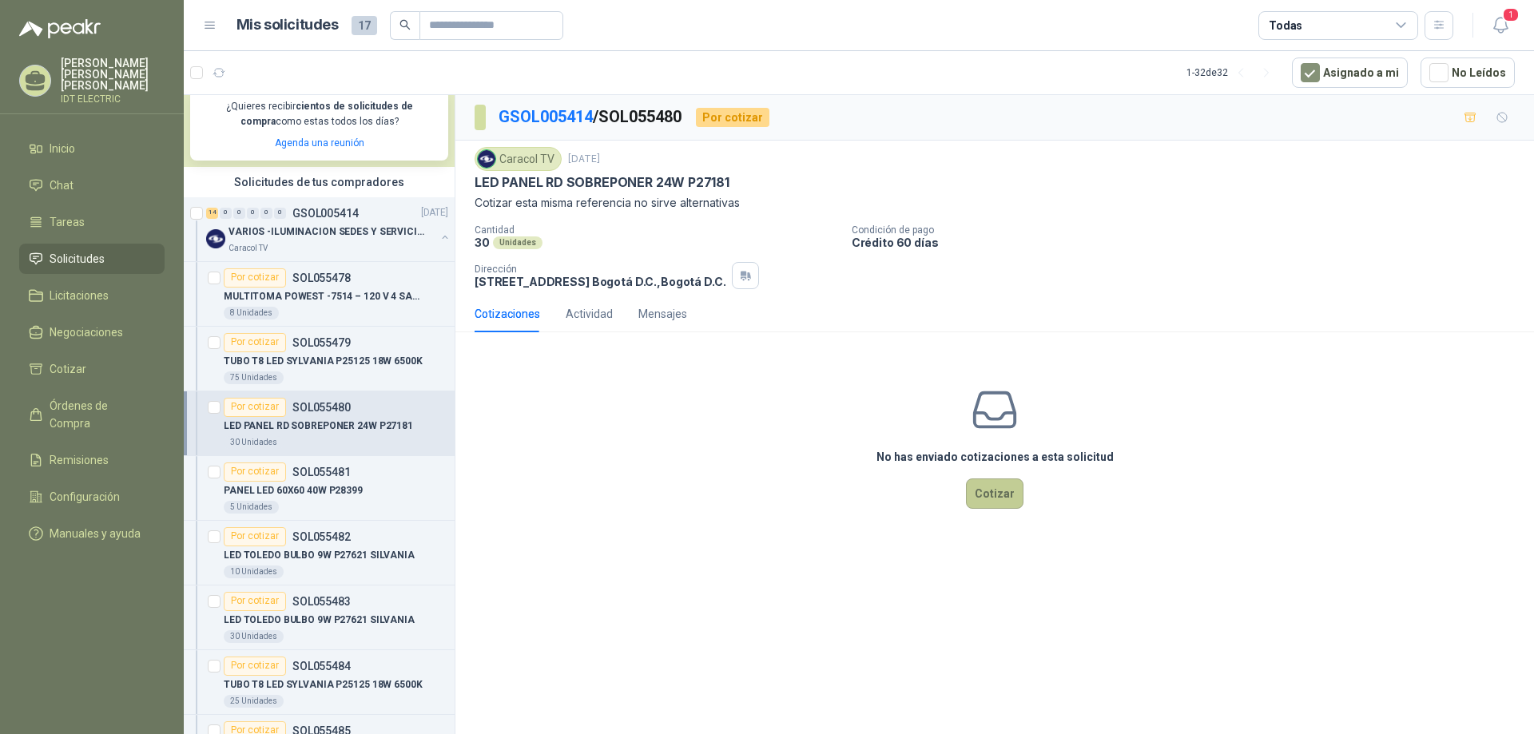
click at [985, 496] on button "Cotizar" at bounding box center [995, 494] width 58 height 30
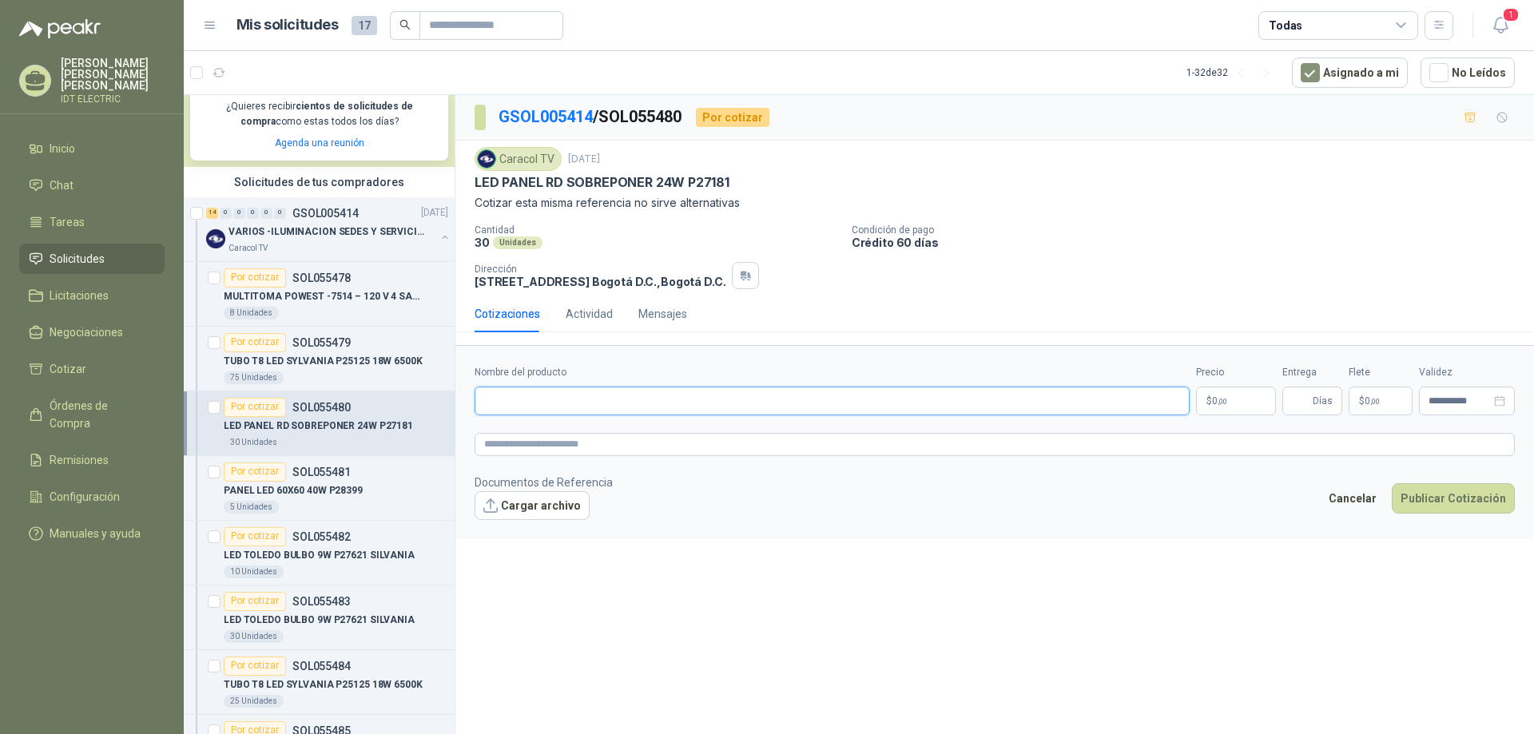
click at [811, 393] on input "Nombre del producto" at bounding box center [832, 401] width 715 height 29
drag, startPoint x: 743, startPoint y: 178, endPoint x: 472, endPoint y: 181, distance: 270.9
click at [472, 181] on div "Caracol TV 10 sept, 2025 LED PANEL RD SOBREPONER 24W P27181 Cotizar esta misma …" at bounding box center [995, 218] width 1079 height 155
copy p "LED PANEL RD SOBREPONER 24W P27181"
click at [563, 401] on input "Nombre del producto" at bounding box center [832, 401] width 715 height 29
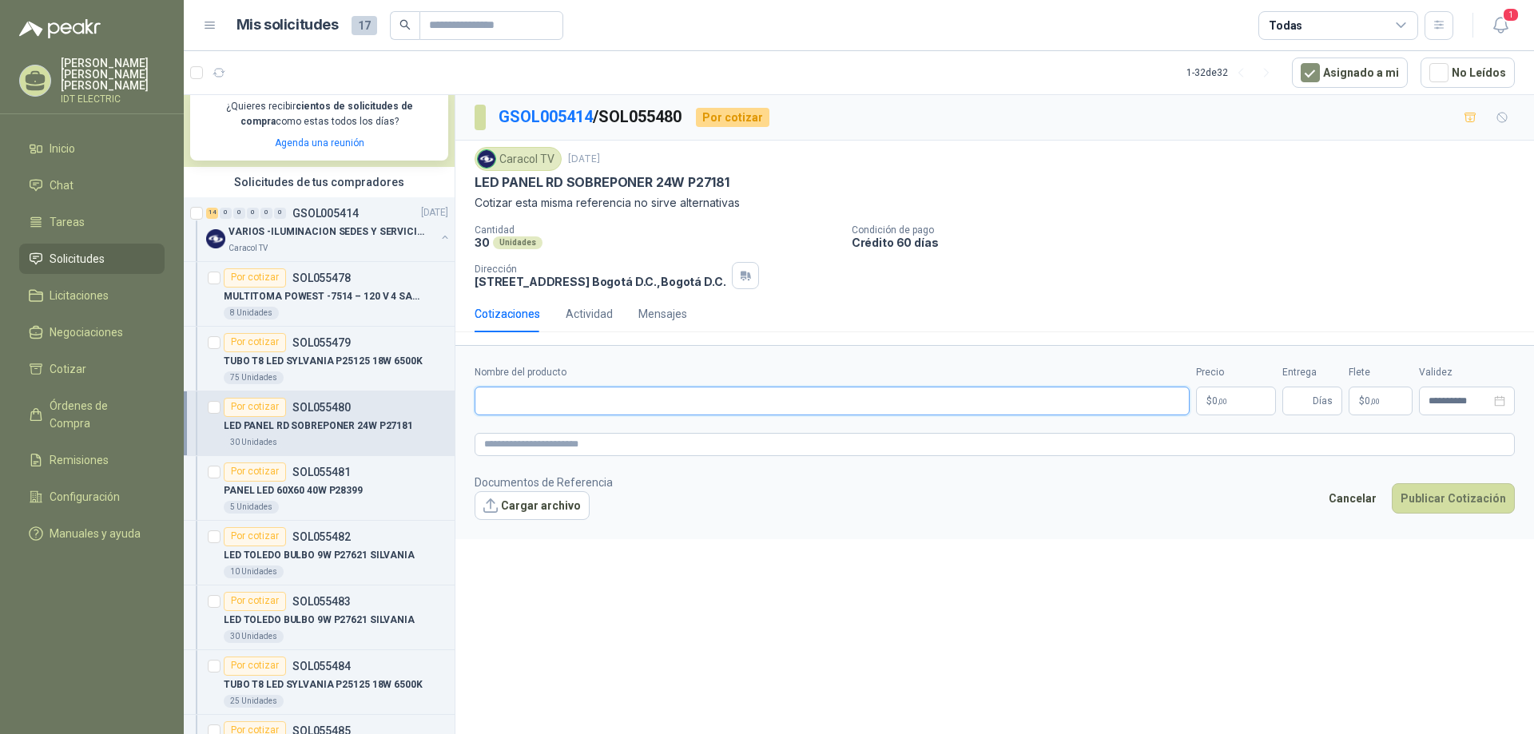
paste input "**********"
type input "**********"
click at [1305, 400] on input "Entrega" at bounding box center [1301, 401] width 18 height 27
click at [1235, 400] on p "$ 0 ,00" at bounding box center [1236, 401] width 80 height 29
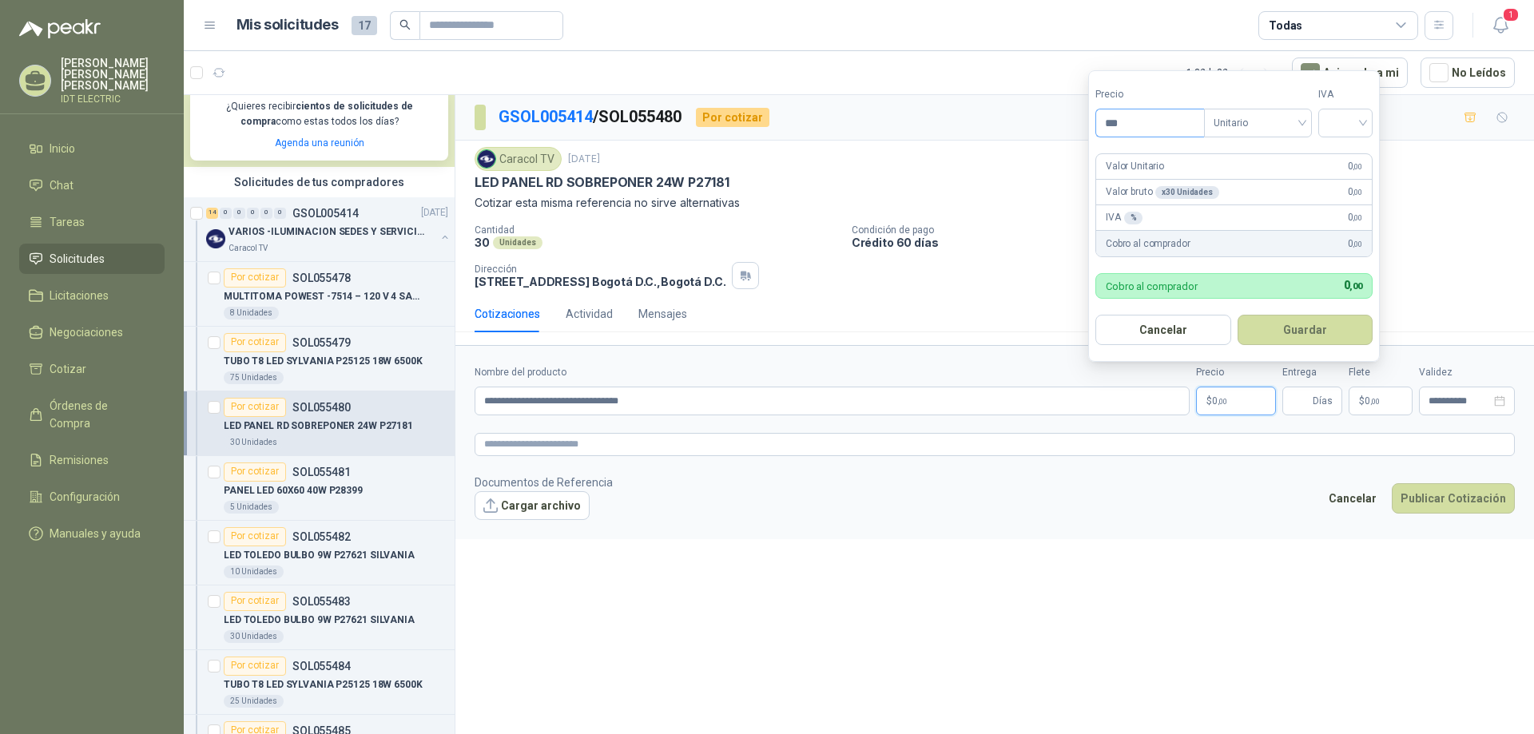
drag, startPoint x: 1148, startPoint y: 125, endPoint x: 1112, endPoint y: 118, distance: 35.9
click at [1112, 118] on input "***" at bounding box center [1151, 122] width 108 height 27
type input "********"
click at [1280, 251] on div "Cobro al comprador 508.800 ,00" at bounding box center [1235, 244] width 276 height 26
click at [1292, 325] on button "Guardar" at bounding box center [1306, 330] width 136 height 30
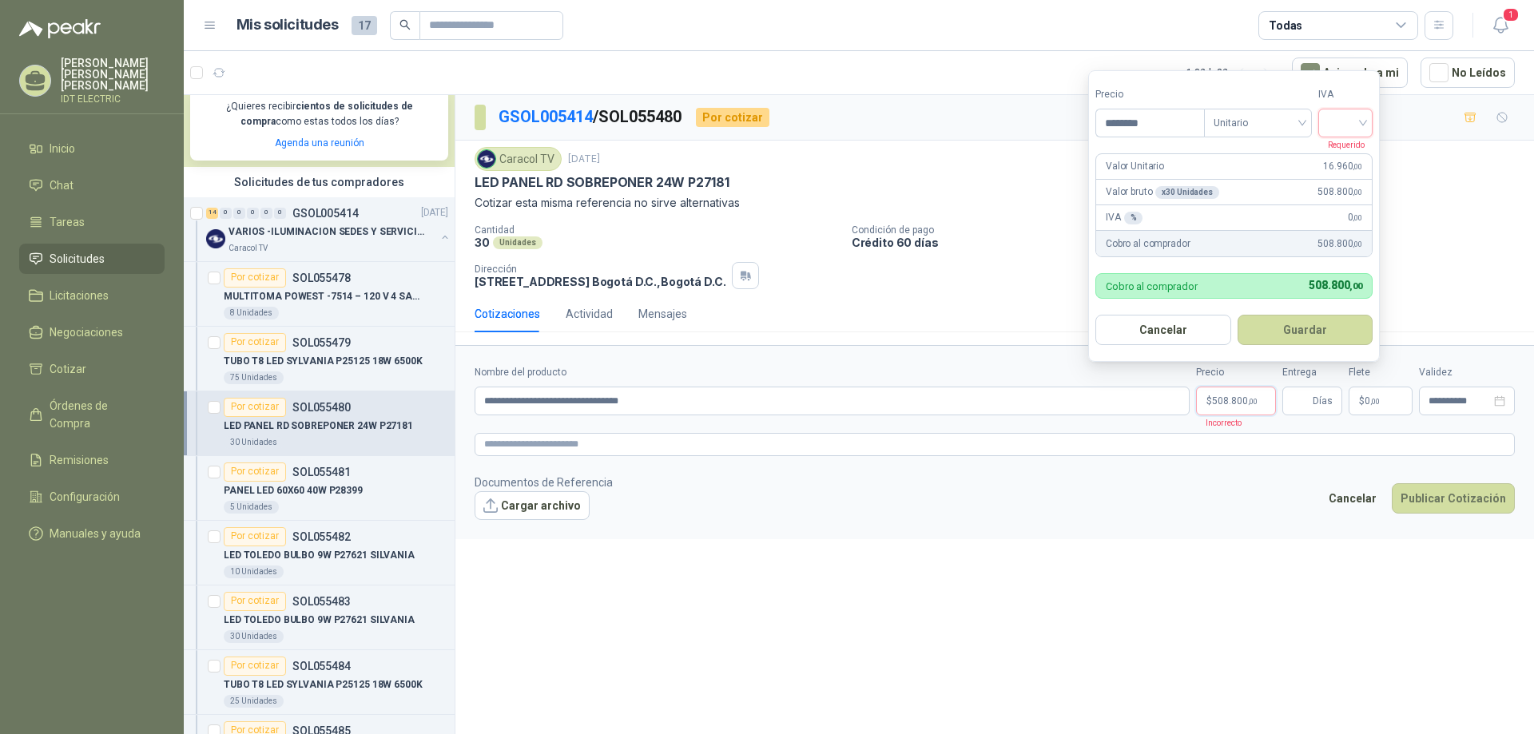
click at [1360, 117] on input "search" at bounding box center [1345, 121] width 35 height 24
click at [1353, 151] on div "19%" at bounding box center [1350, 156] width 30 height 18
click at [1321, 328] on button "Guardar" at bounding box center [1308, 330] width 137 height 30
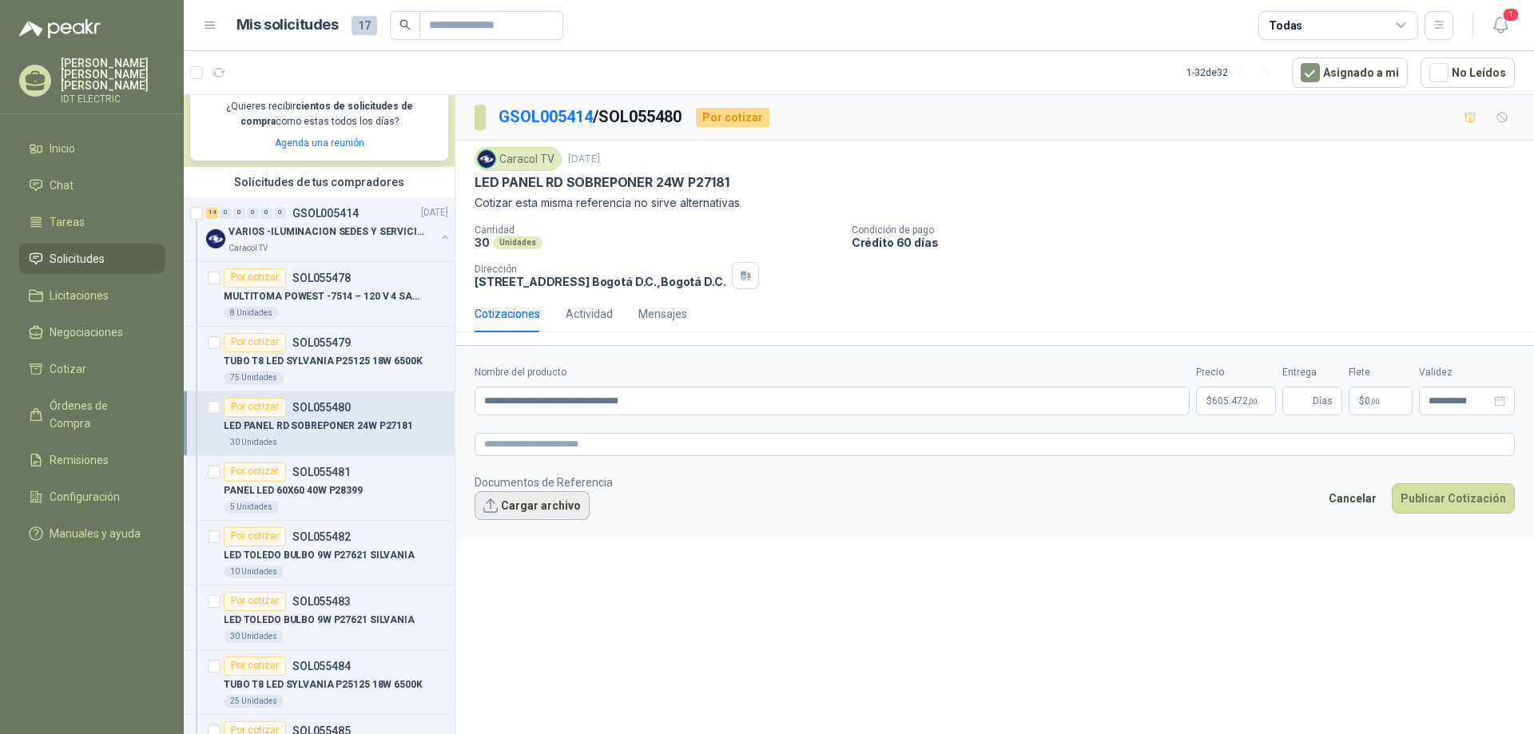
click at [542, 505] on button "Cargar archivo" at bounding box center [532, 506] width 115 height 29
click at [785, 444] on textarea at bounding box center [995, 444] width 1041 height 23
paste textarea "**********"
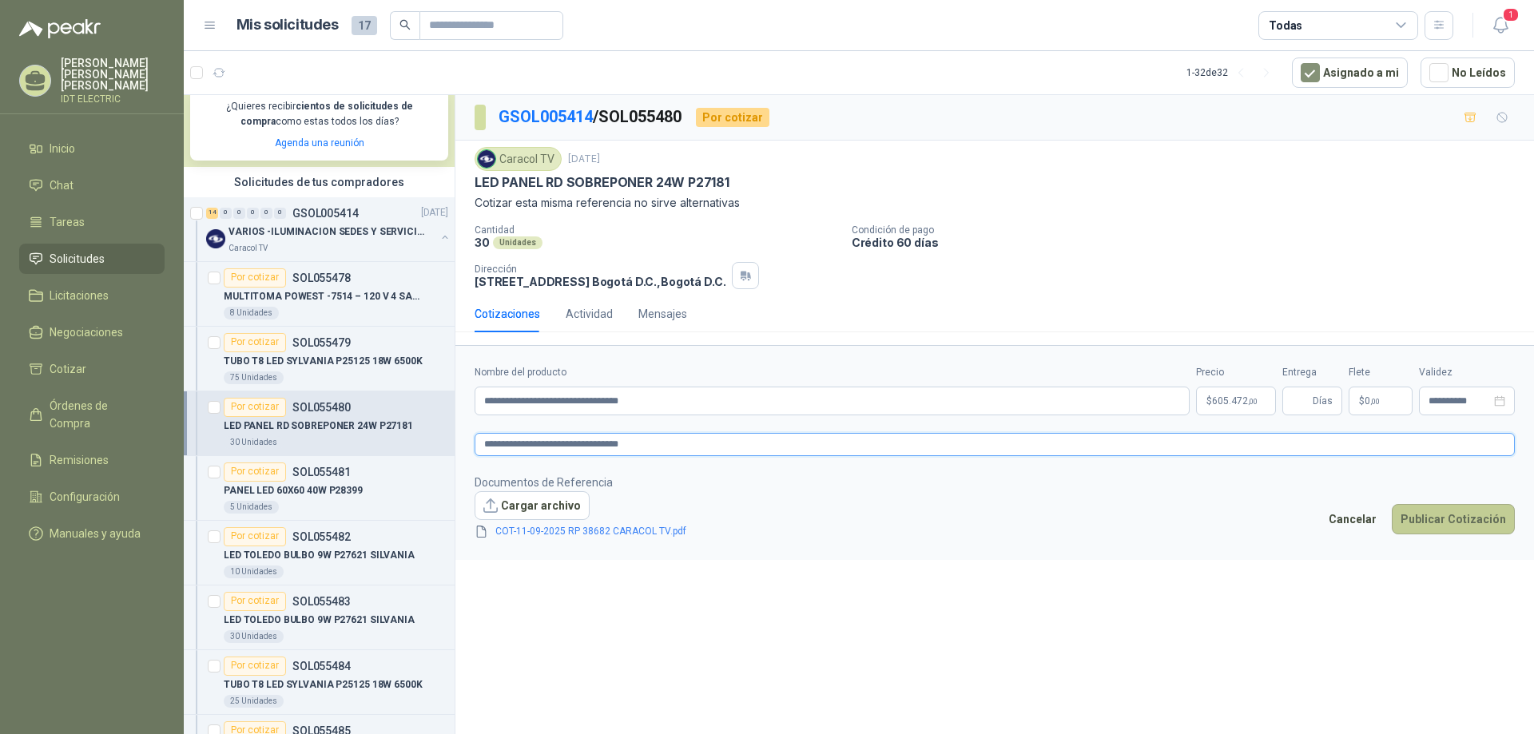
type textarea "**********"
click at [1431, 515] on button "Publicar Cotización" at bounding box center [1453, 519] width 123 height 30
type input "*"
click at [1466, 512] on button "Publicar Cotización" at bounding box center [1453, 519] width 123 height 30
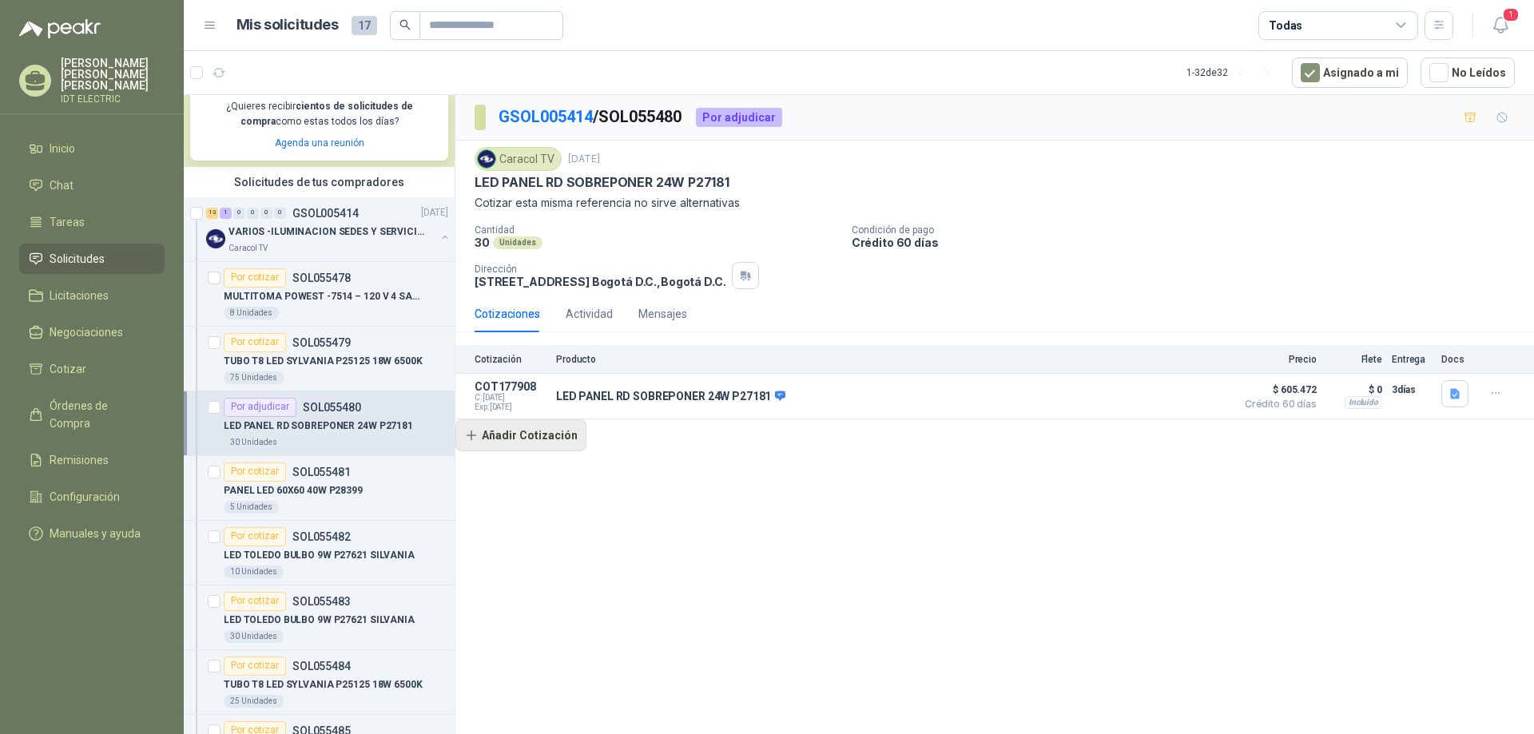
click at [519, 440] on button "Añadir Cotización" at bounding box center [521, 436] width 131 height 32
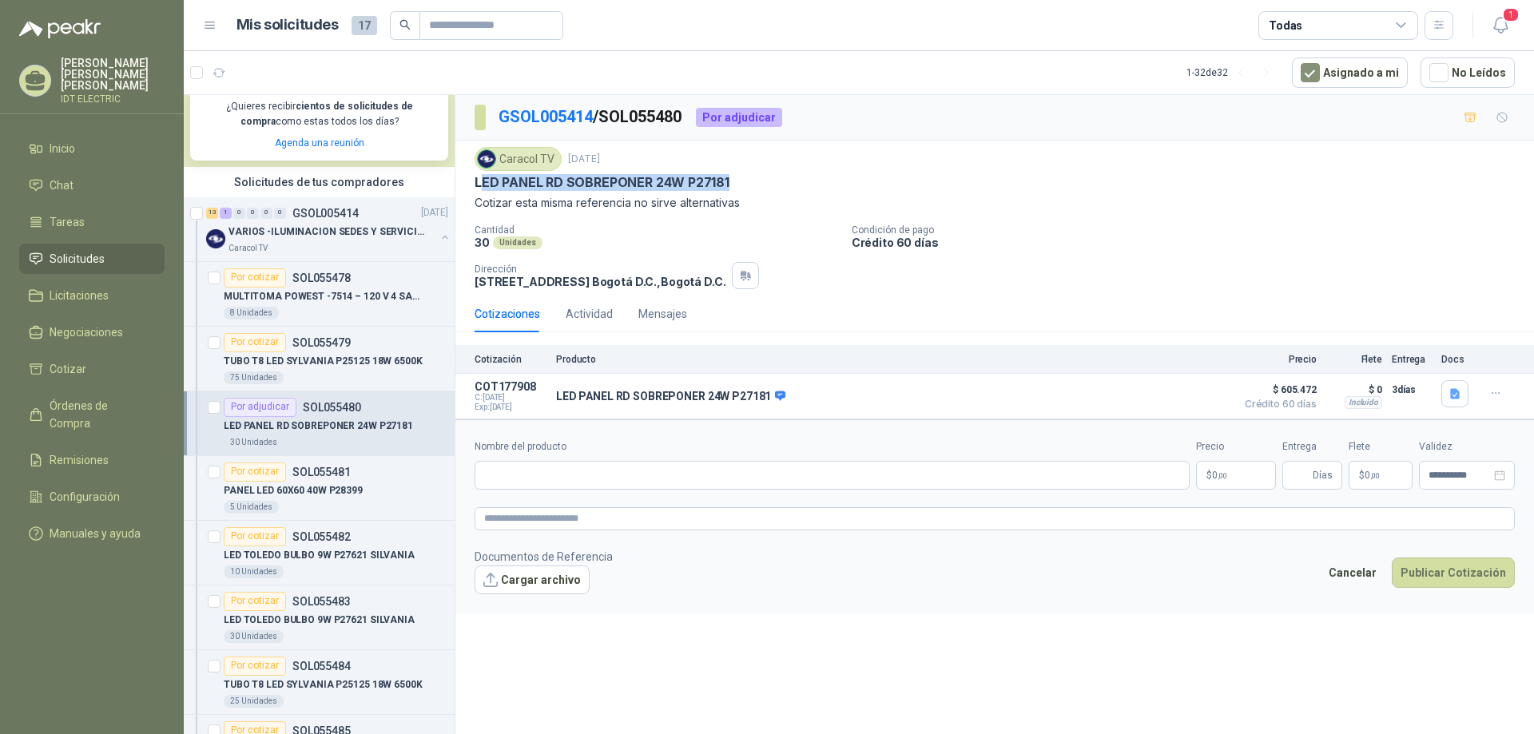
drag, startPoint x: 736, startPoint y: 180, endPoint x: 480, endPoint y: 176, distance: 256.6
click at [480, 176] on div "LED PANEL RD SOBREPONER 24W P27181" at bounding box center [995, 182] width 1041 height 17
click at [488, 181] on p "LED PANEL RD SOBREPONER 24W P27181" at bounding box center [602, 182] width 255 height 17
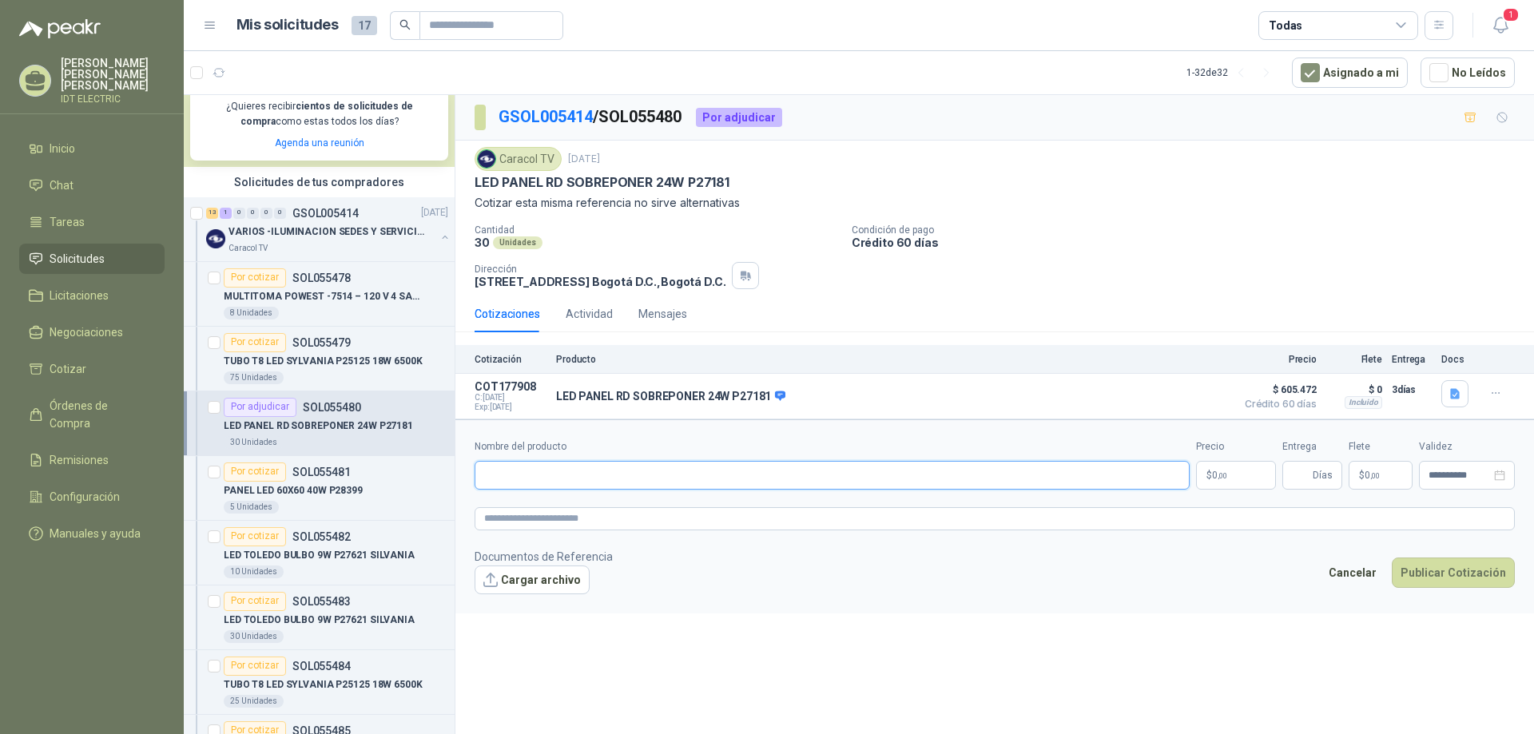
click at [596, 472] on input "Nombre del producto" at bounding box center [832, 475] width 715 height 29
paste input "**********"
type input "**********"
click at [663, 524] on textarea at bounding box center [995, 518] width 1041 height 23
paste textarea "**********"
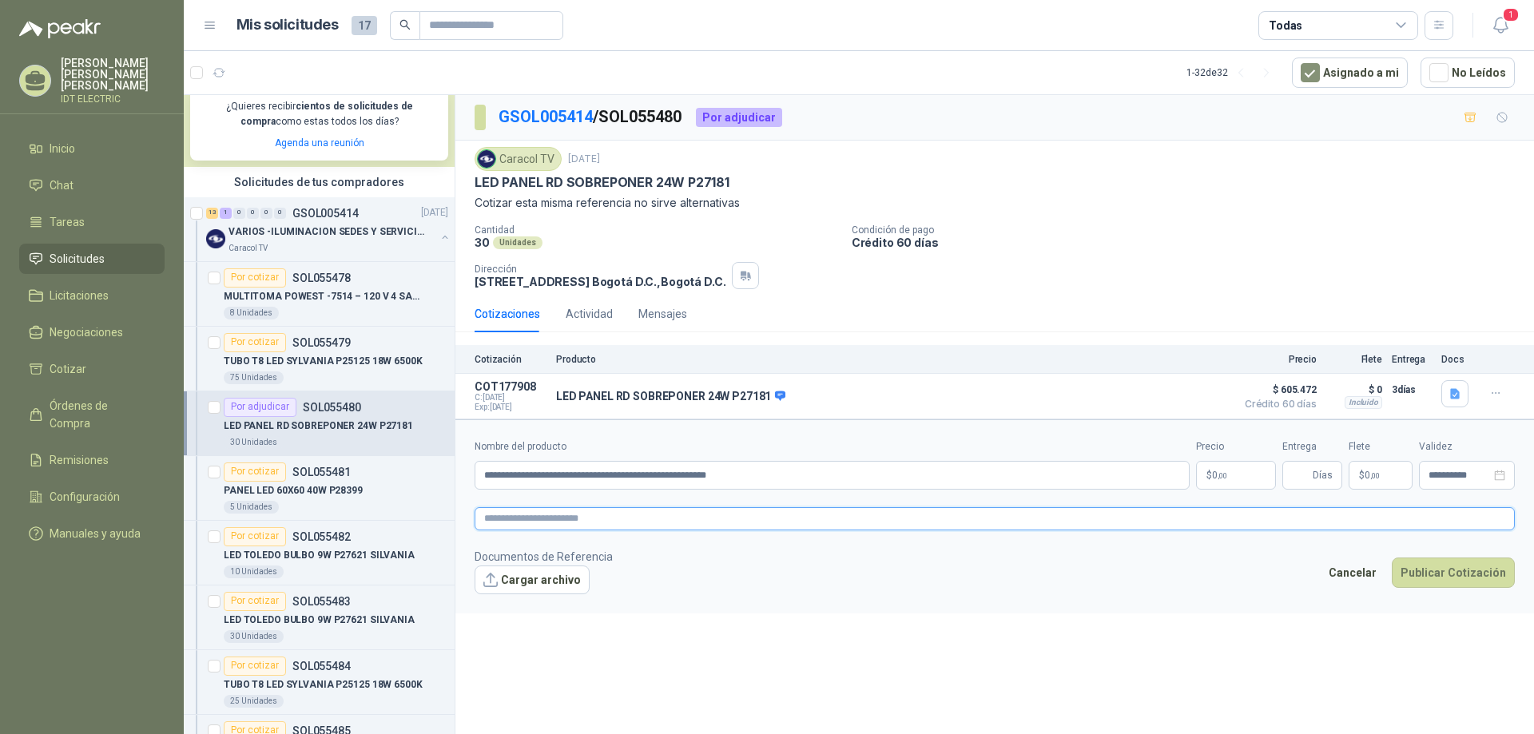
type textarea "**********"
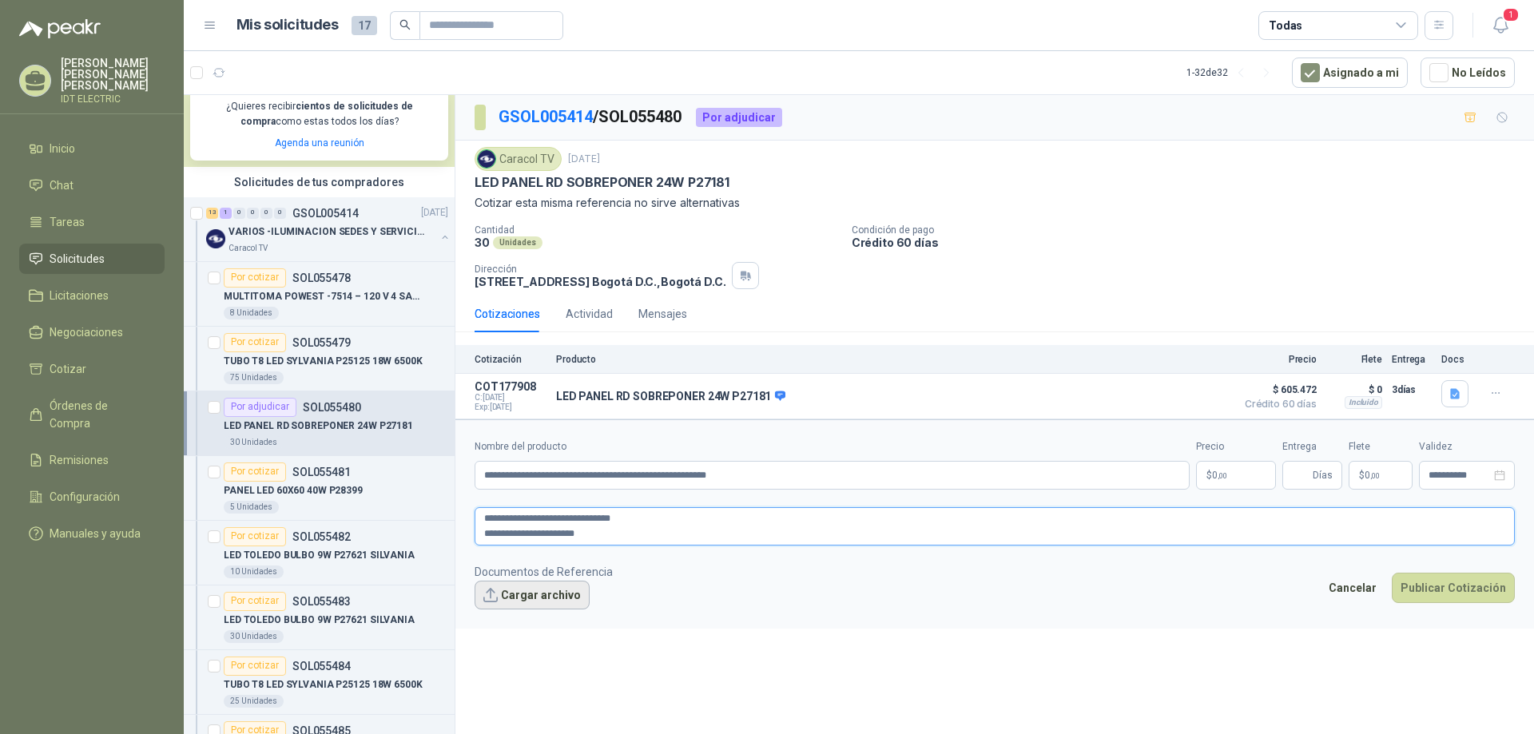
type textarea "**********"
click at [555, 595] on button "Cargar archivo" at bounding box center [532, 595] width 115 height 29
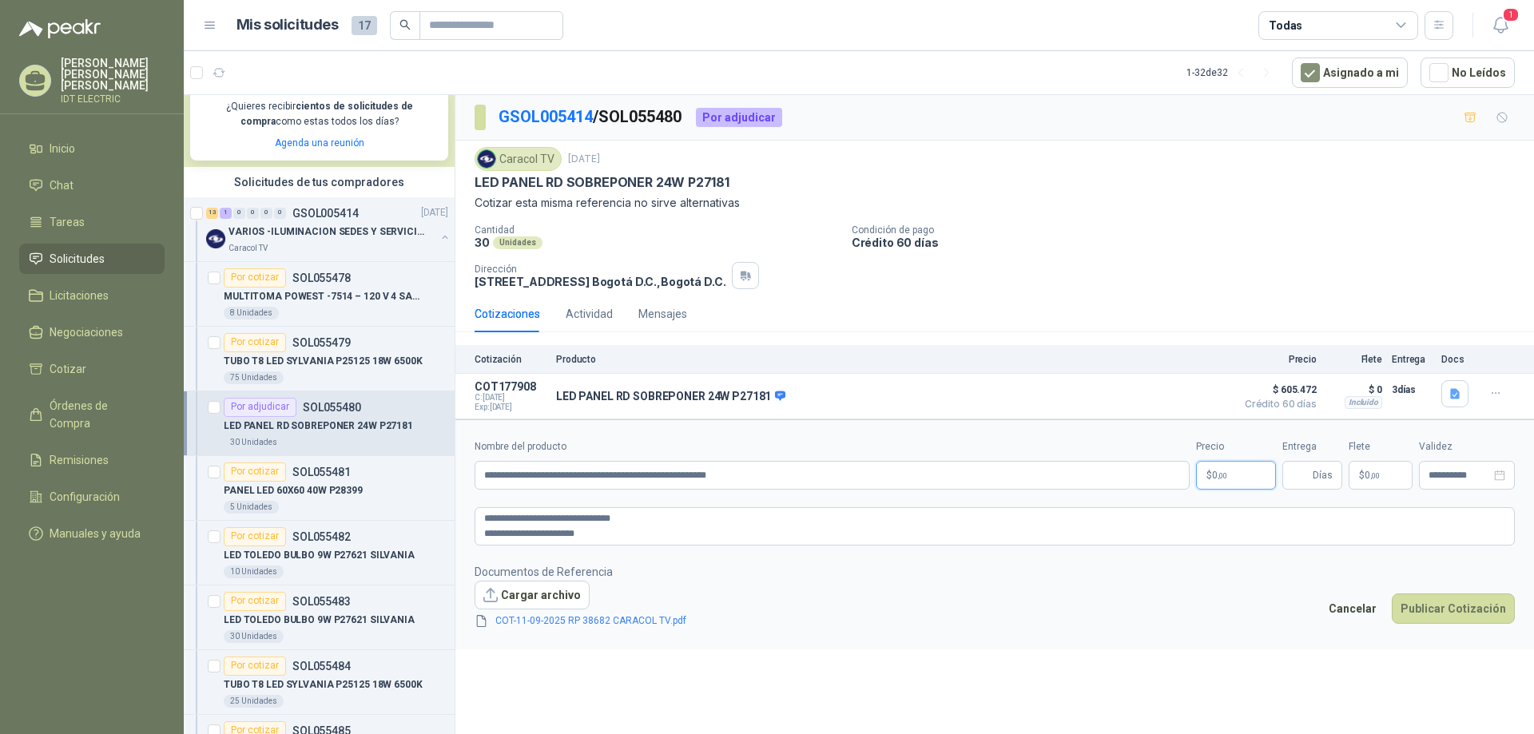
click at [1244, 480] on p "$ 0 ,00" at bounding box center [1236, 475] width 80 height 29
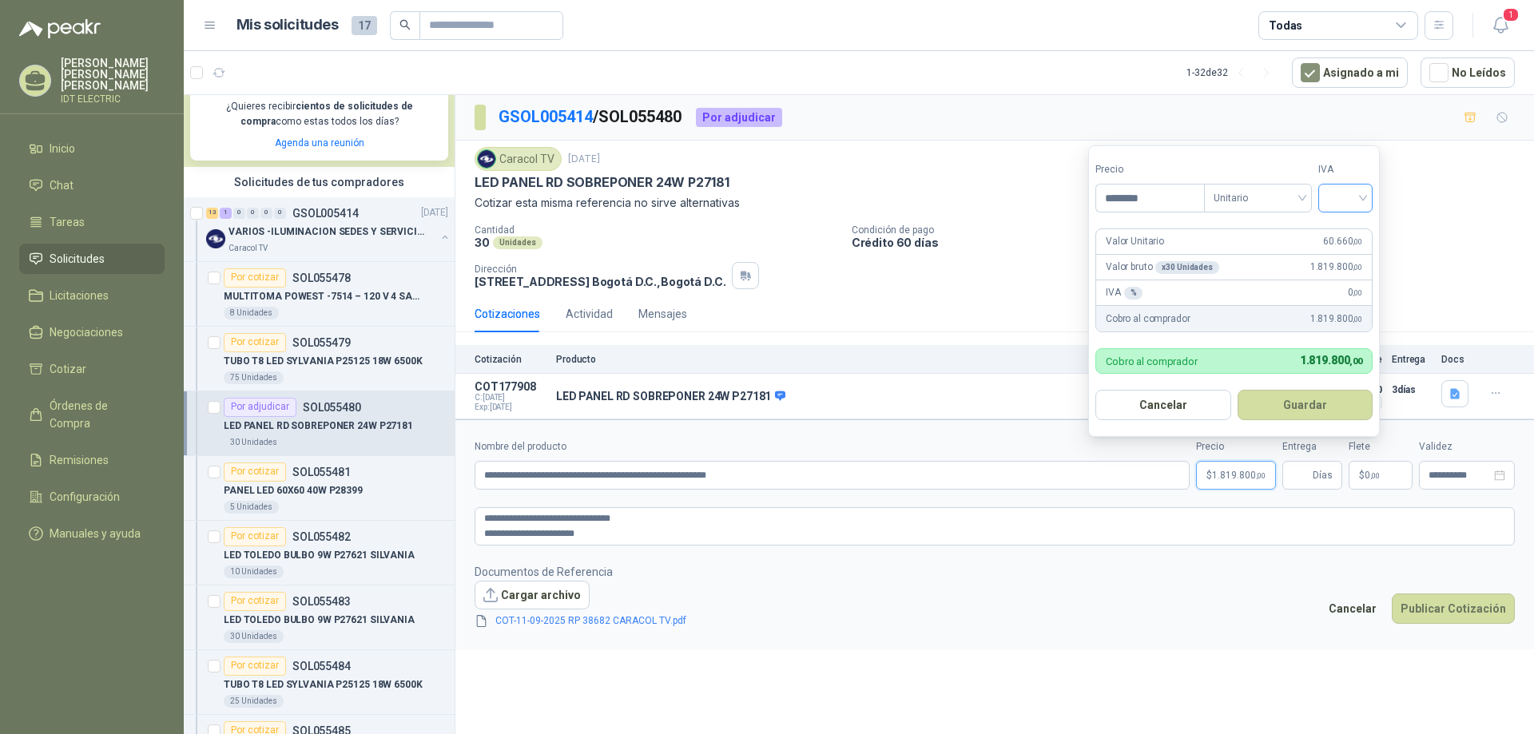
type input "********"
click at [1357, 198] on input "search" at bounding box center [1345, 197] width 35 height 24
click at [1351, 235] on div "19%" at bounding box center [1350, 231] width 30 height 18
click at [1307, 402] on button "Guardar" at bounding box center [1308, 405] width 137 height 30
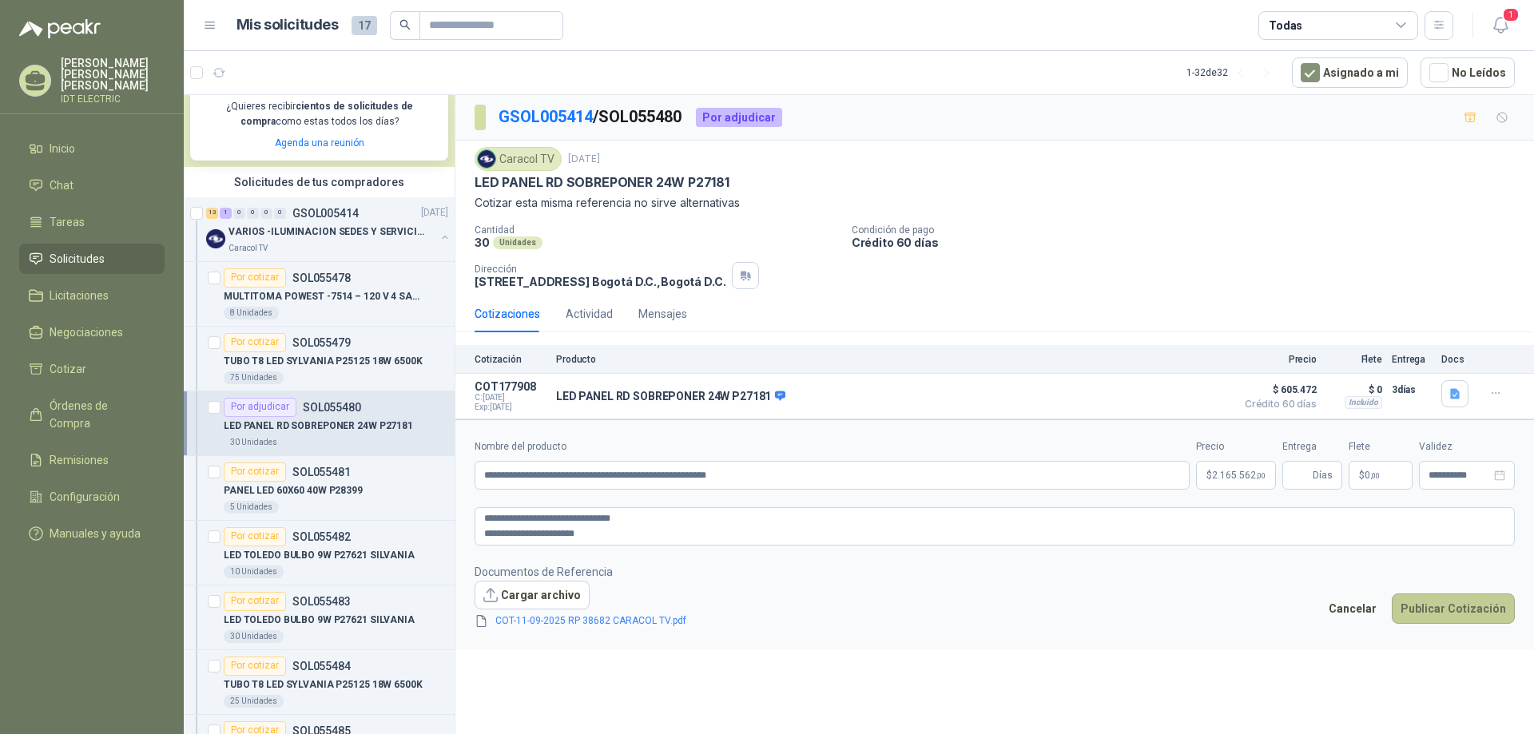
click at [1464, 607] on button "Publicar Cotización" at bounding box center [1453, 609] width 123 height 30
type input "*"
click at [1392, 594] on button "Publicar Cotización" at bounding box center [1453, 609] width 123 height 30
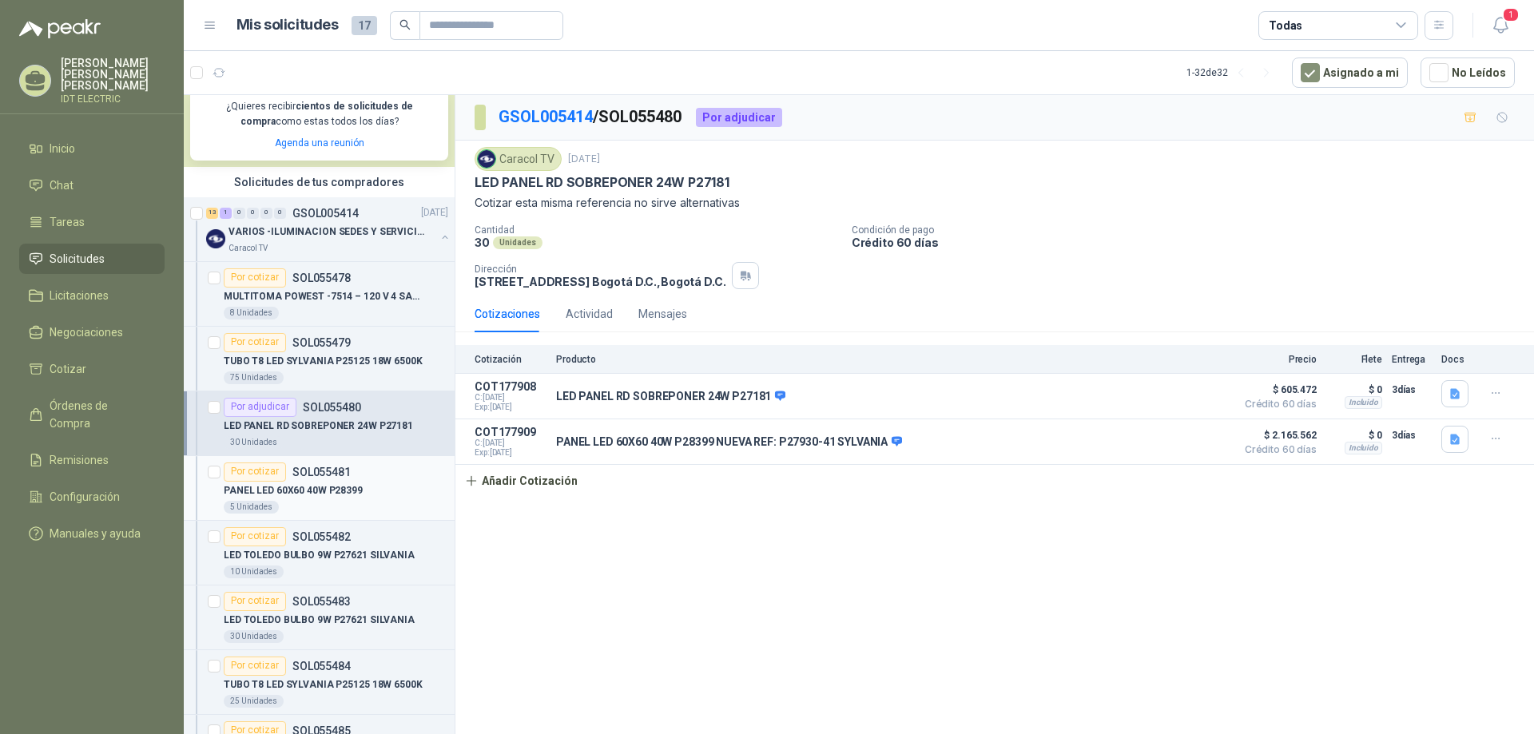
click at [388, 501] on div "5 Unidades" at bounding box center [336, 507] width 225 height 13
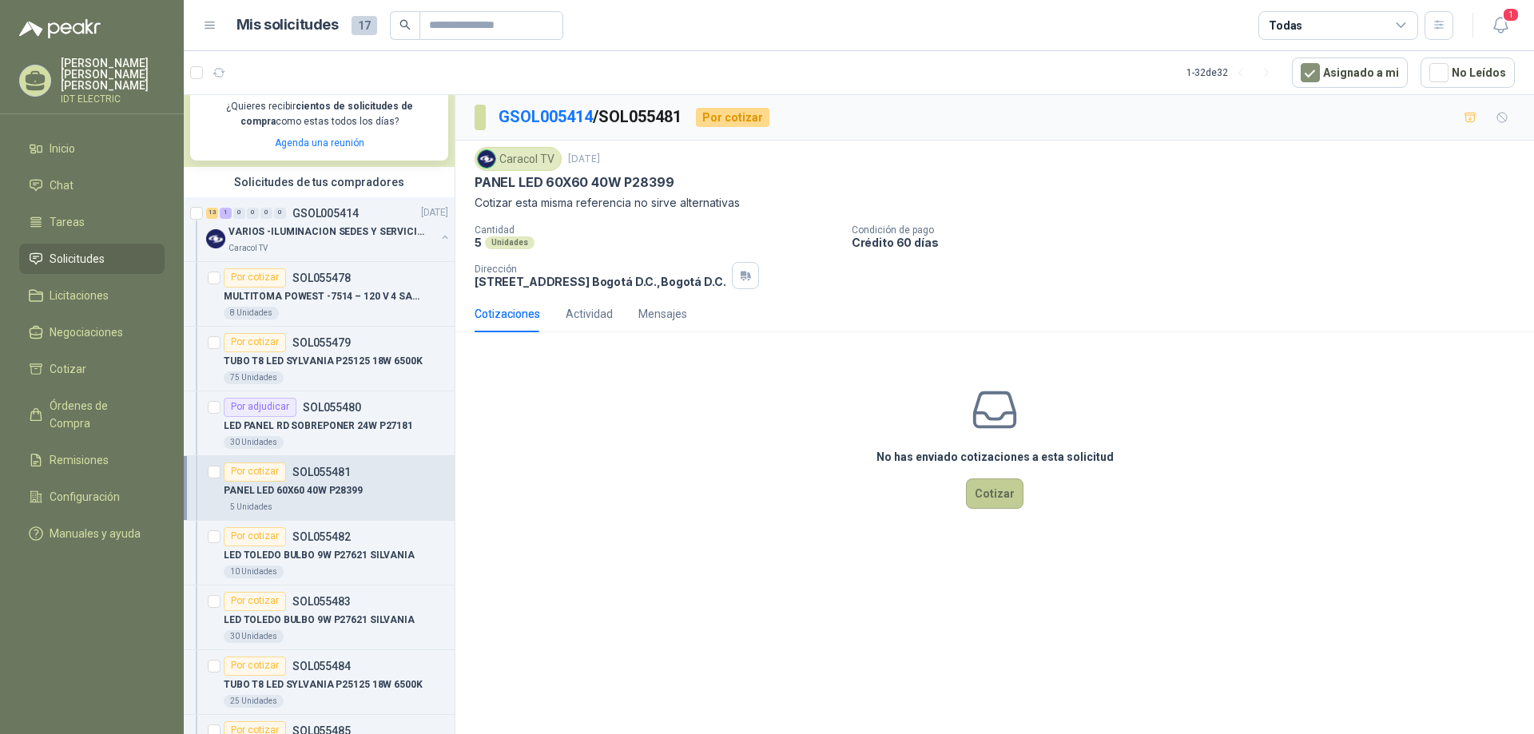
click at [996, 499] on button "Cotizar" at bounding box center [995, 494] width 58 height 30
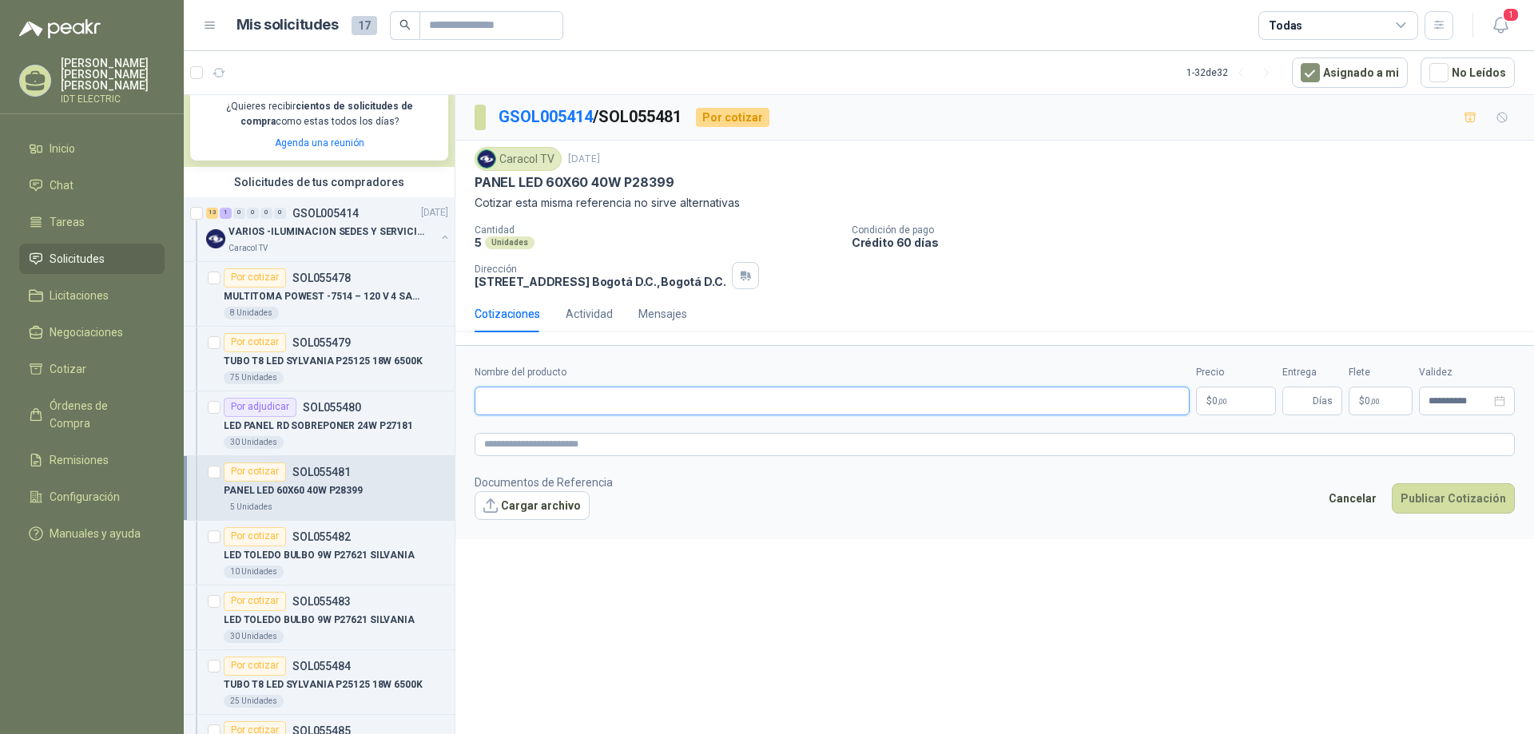
click at [557, 408] on input "Nombre del producto" at bounding box center [832, 401] width 715 height 29
paste input "**********"
type input "**********"
click at [609, 445] on textarea at bounding box center [995, 444] width 1041 height 23
paste textarea "**********"
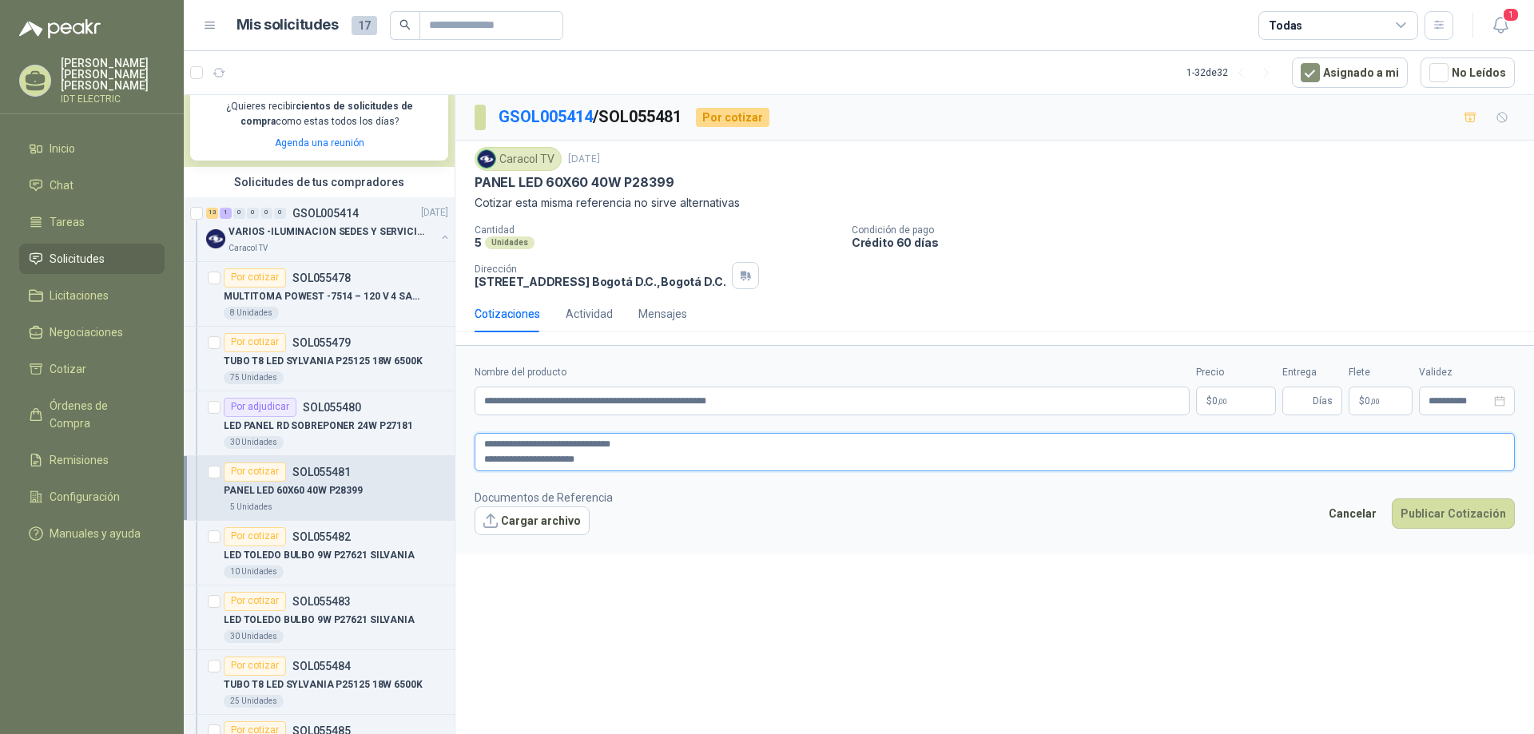
type textarea "**********"
click at [1235, 402] on p "$ 0 ,00" at bounding box center [1236, 401] width 80 height 29
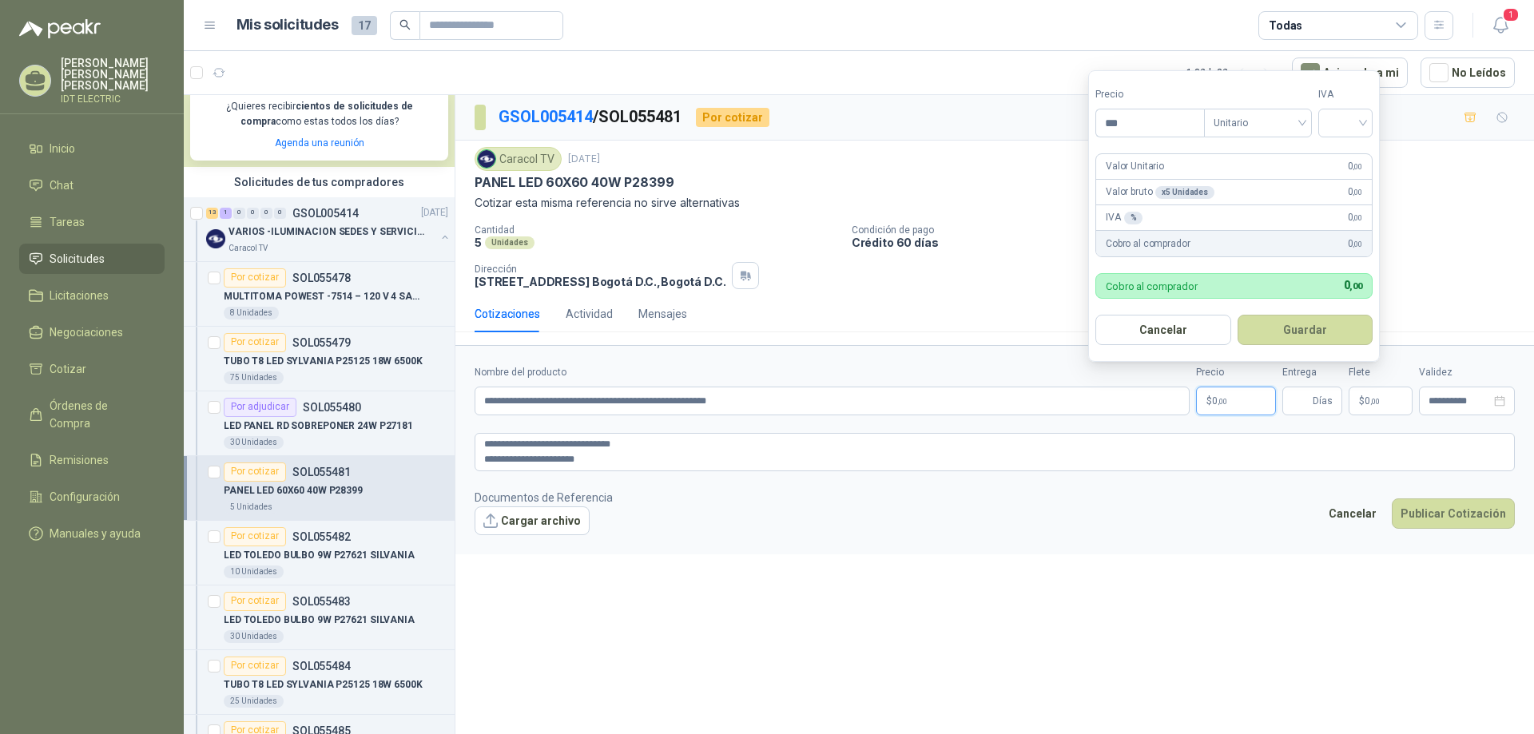
drag, startPoint x: 1097, startPoint y: 122, endPoint x: 1088, endPoint y: 123, distance: 9.6
click at [1088, 123] on body "JUAN CARLOS DUQUE TOLEDO IDT ELECTRIC Inicio Chat Tareas Solicitudes Licitacion…" at bounding box center [767, 367] width 1534 height 734
type input "********"
click at [1343, 116] on input "search" at bounding box center [1345, 121] width 35 height 24
click at [1347, 155] on div "19%" at bounding box center [1350, 156] width 30 height 18
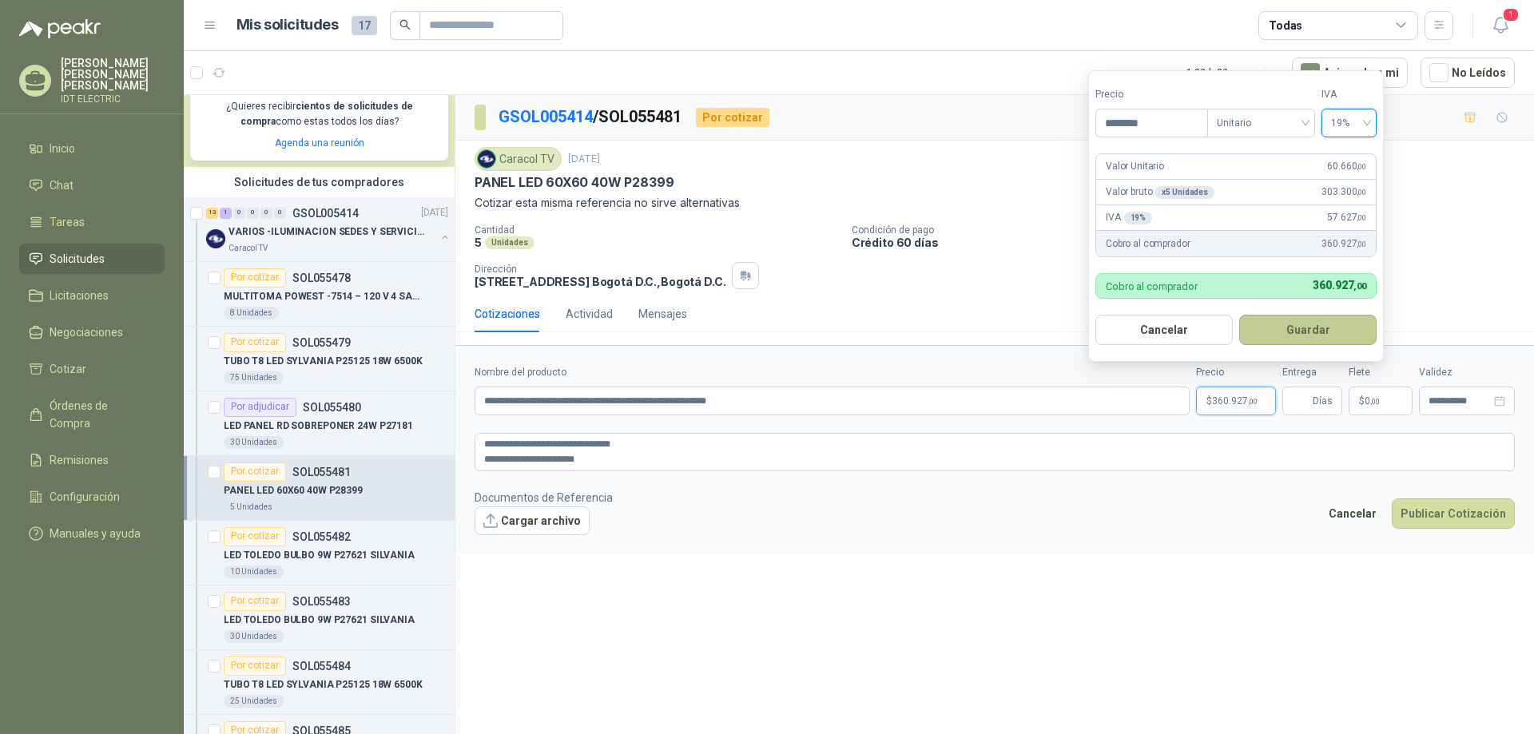
click at [1341, 331] on button "Guardar" at bounding box center [1308, 330] width 137 height 30
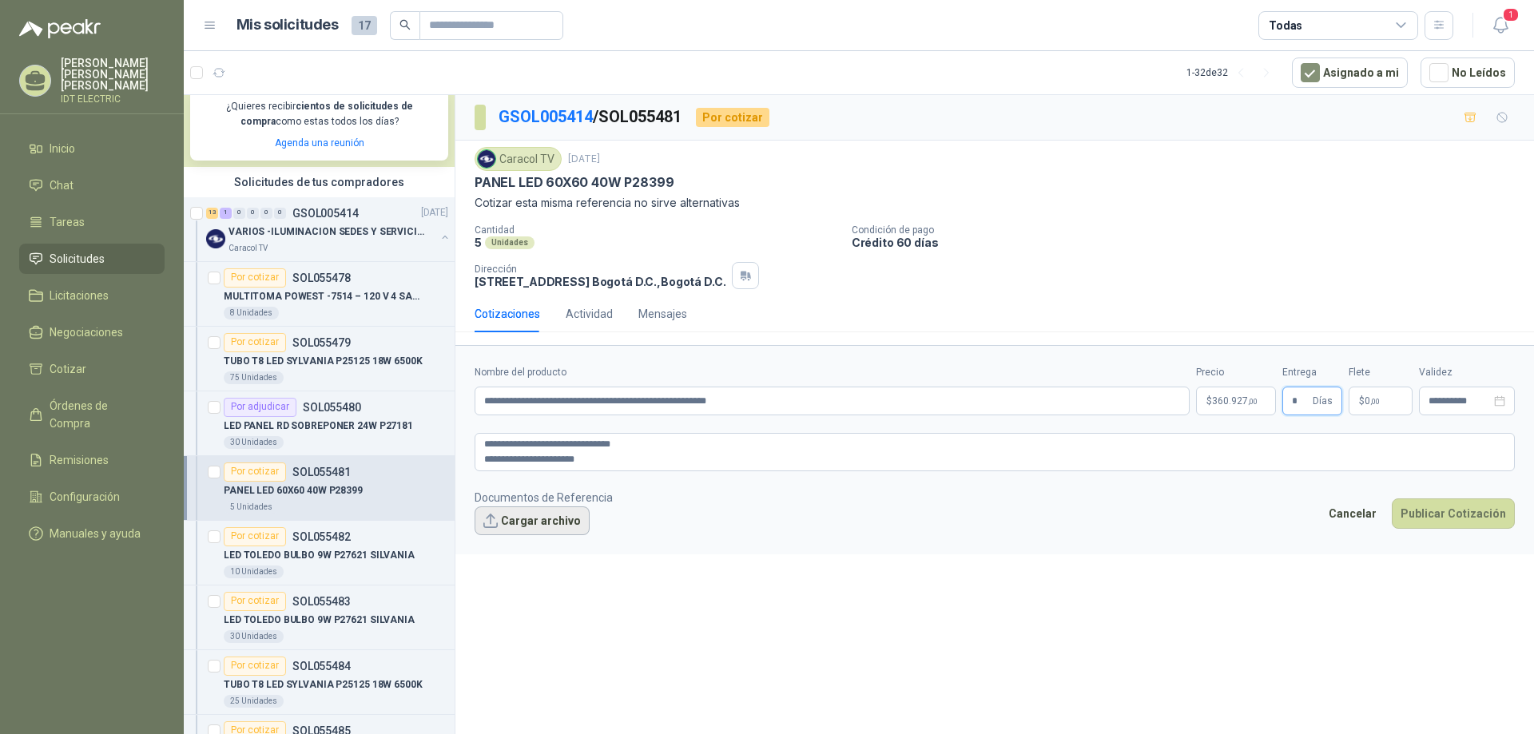
type input "*"
click at [547, 523] on button "Cargar archivo" at bounding box center [532, 521] width 115 height 29
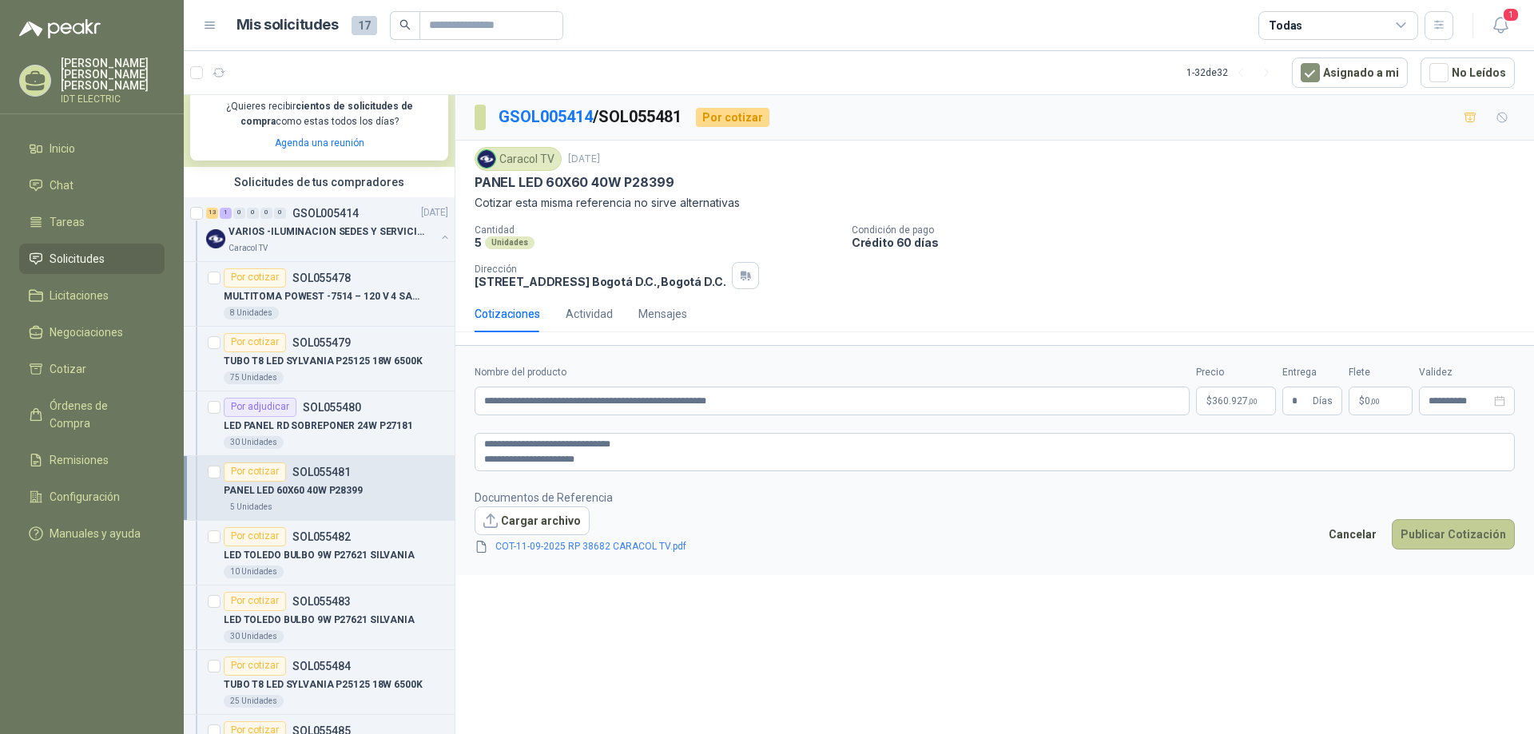
click at [1446, 534] on button "Publicar Cotización" at bounding box center [1453, 534] width 123 height 30
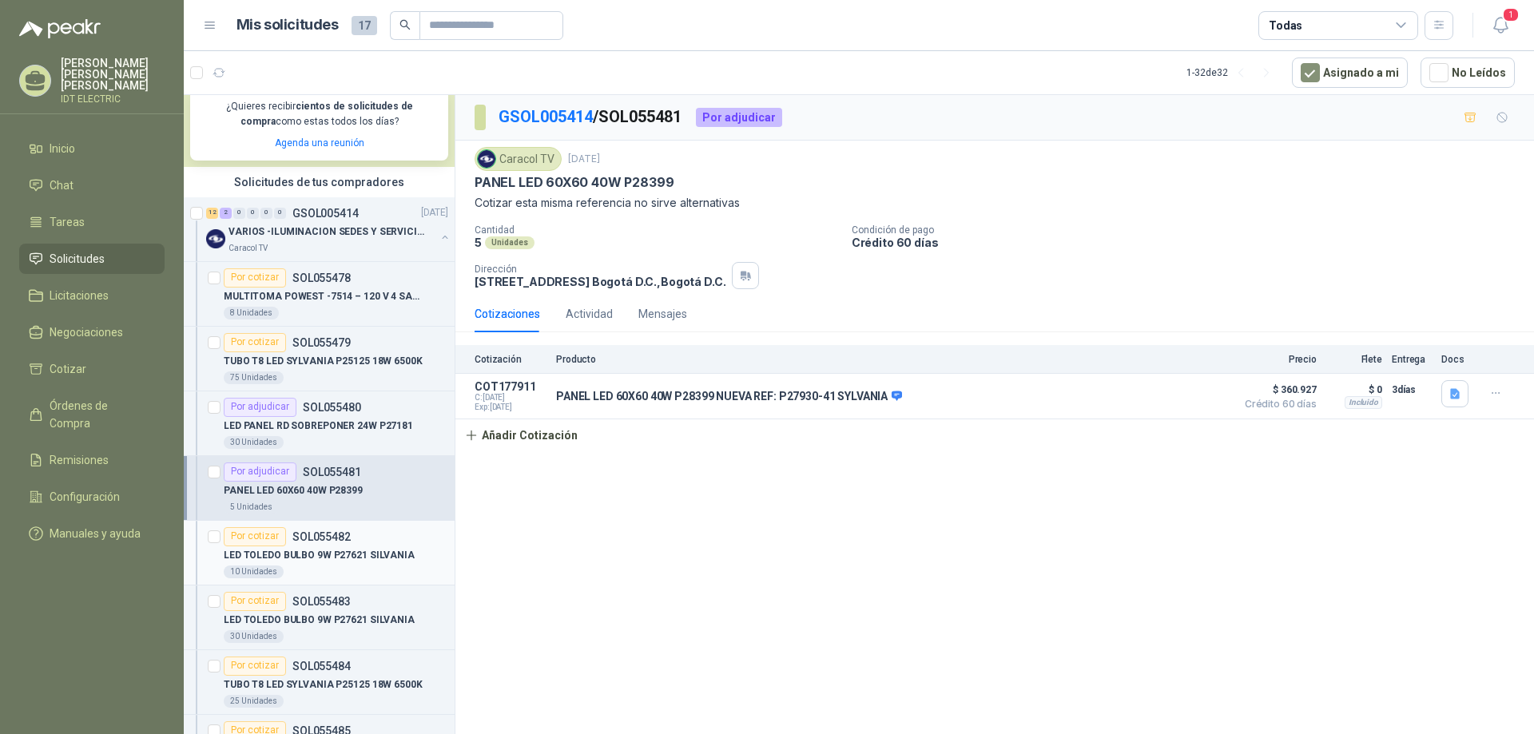
click at [392, 560] on p "LED TOLEDO BULBO 9W P27621 SILVANIA" at bounding box center [319, 555] width 191 height 15
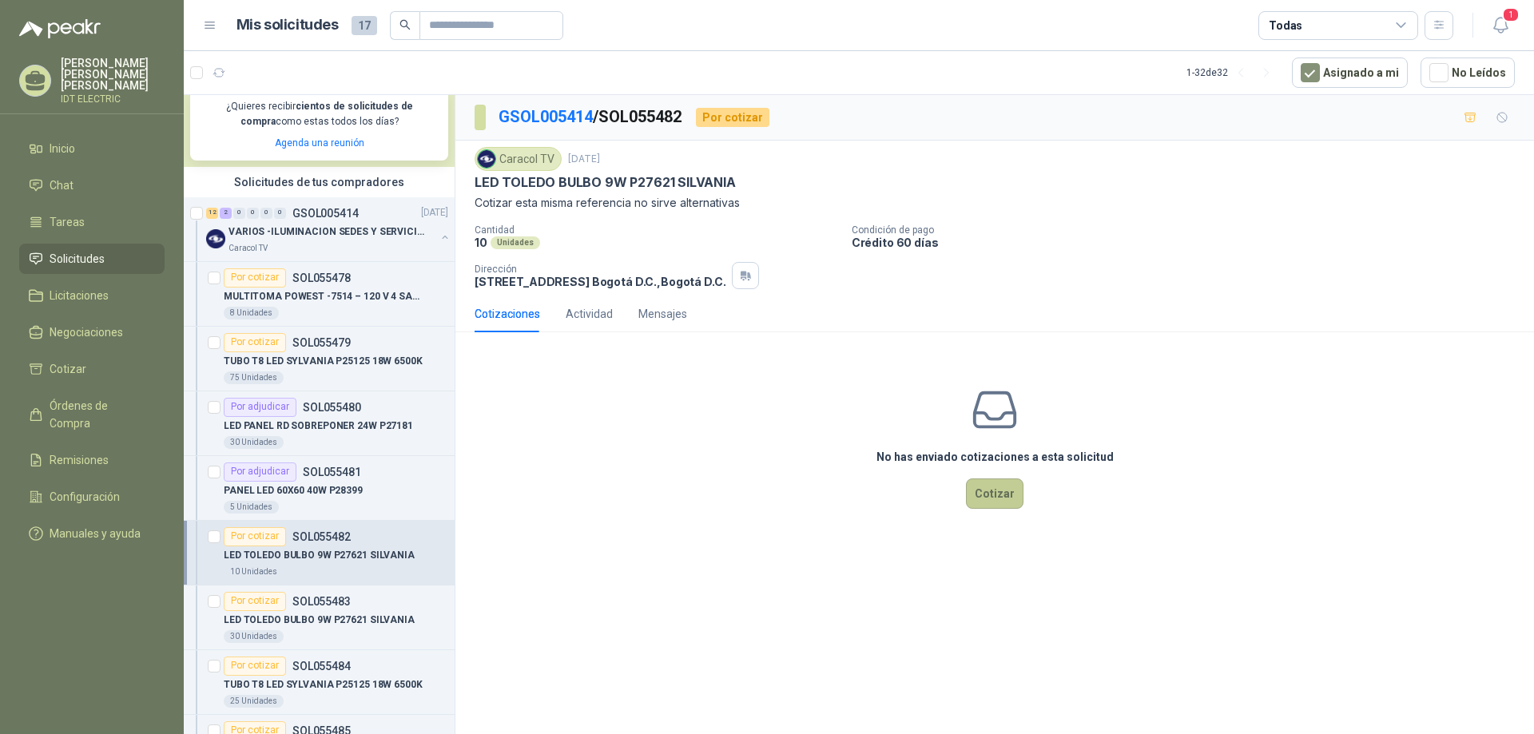
click at [989, 490] on button "Cotizar" at bounding box center [995, 494] width 58 height 30
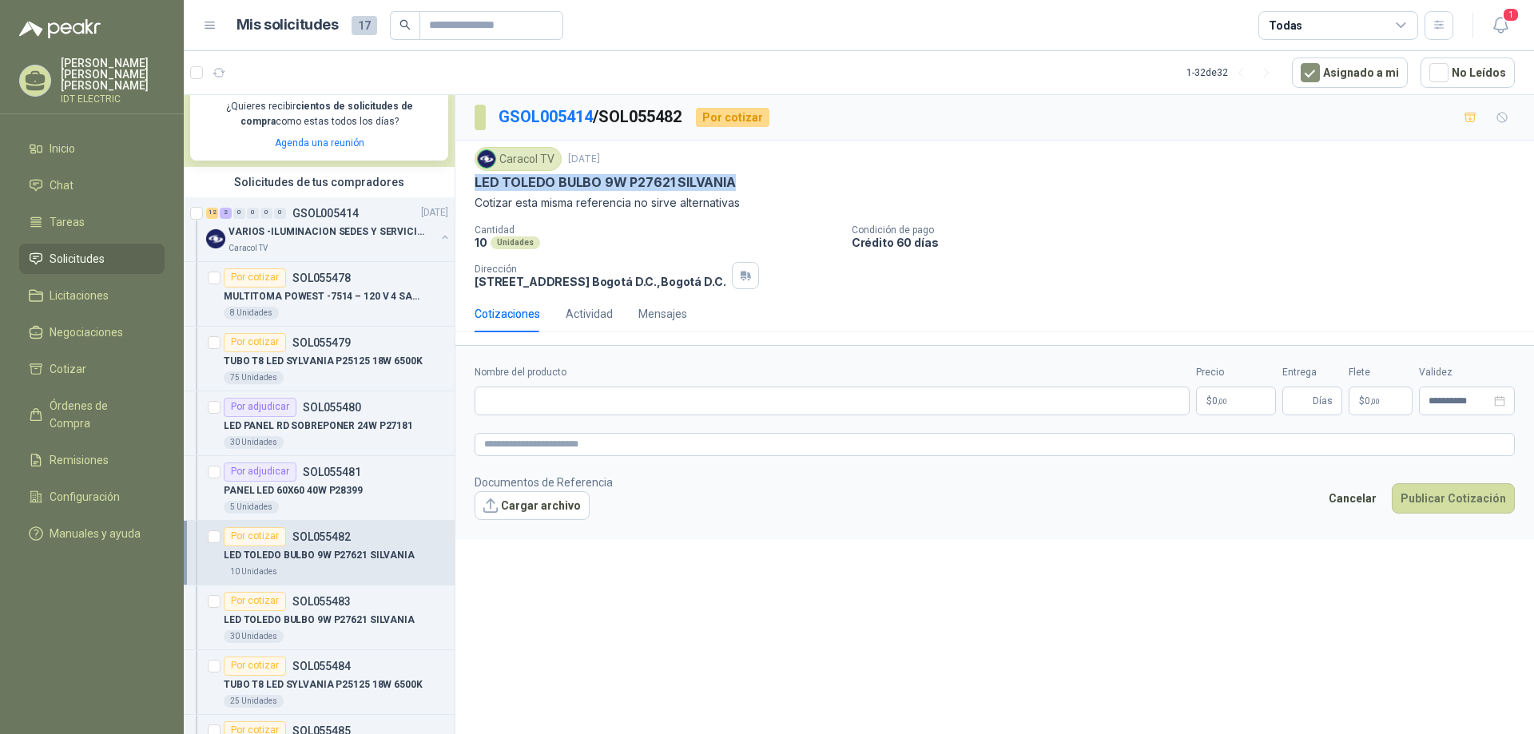
drag, startPoint x: 737, startPoint y: 185, endPoint x: 484, endPoint y: 184, distance: 253.4
click at [468, 178] on div "Caracol TV 10 sept, 2025 LED TOLEDO BULBO 9W P27621 SILVANIA Cotizar esta misma…" at bounding box center [995, 218] width 1079 height 155
copy p "LED TOLEDO BULBO 9W P27621 SILVANIA"
click at [575, 390] on input "Nombre del producto" at bounding box center [832, 401] width 715 height 29
paste input "**********"
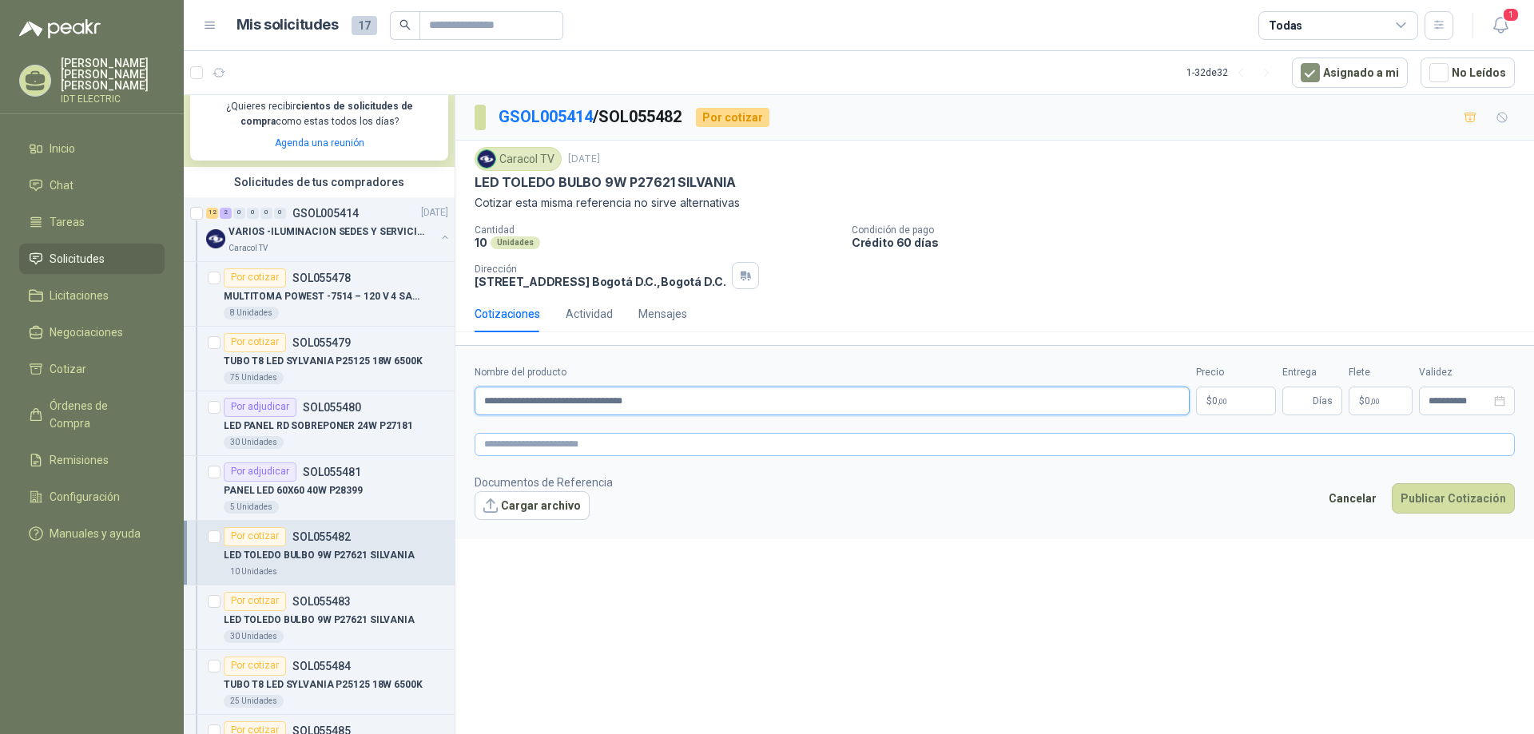
type input "**********"
click at [547, 437] on textarea at bounding box center [995, 444] width 1041 height 23
paste textarea "**********"
type textarea "**********"
click at [1260, 402] on p "$ 0 ,00" at bounding box center [1236, 401] width 80 height 29
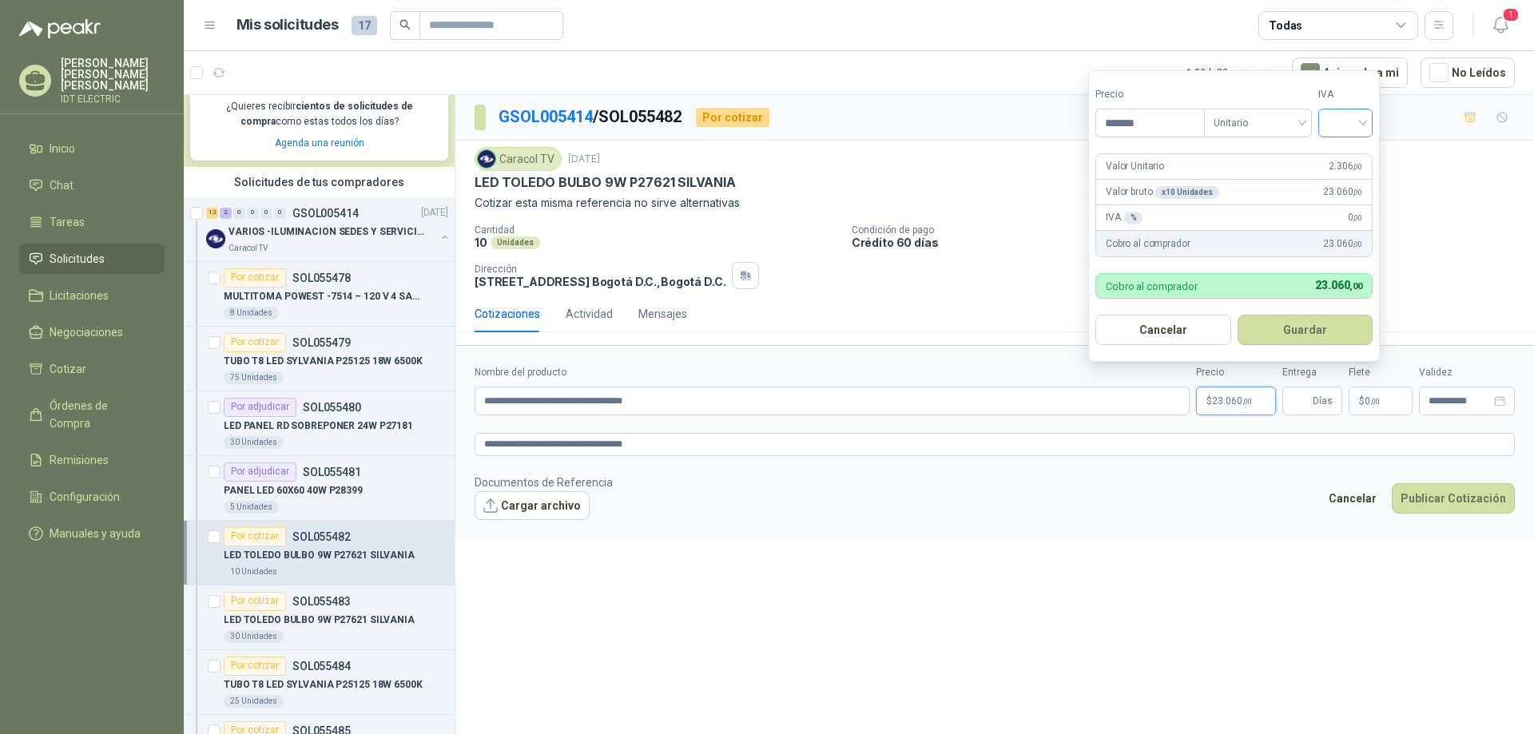
type input "*******"
click at [1363, 119] on input "search" at bounding box center [1345, 121] width 35 height 24
click at [1354, 159] on div "19%" at bounding box center [1350, 156] width 30 height 18
click at [1279, 336] on button "Guardar" at bounding box center [1308, 330] width 137 height 30
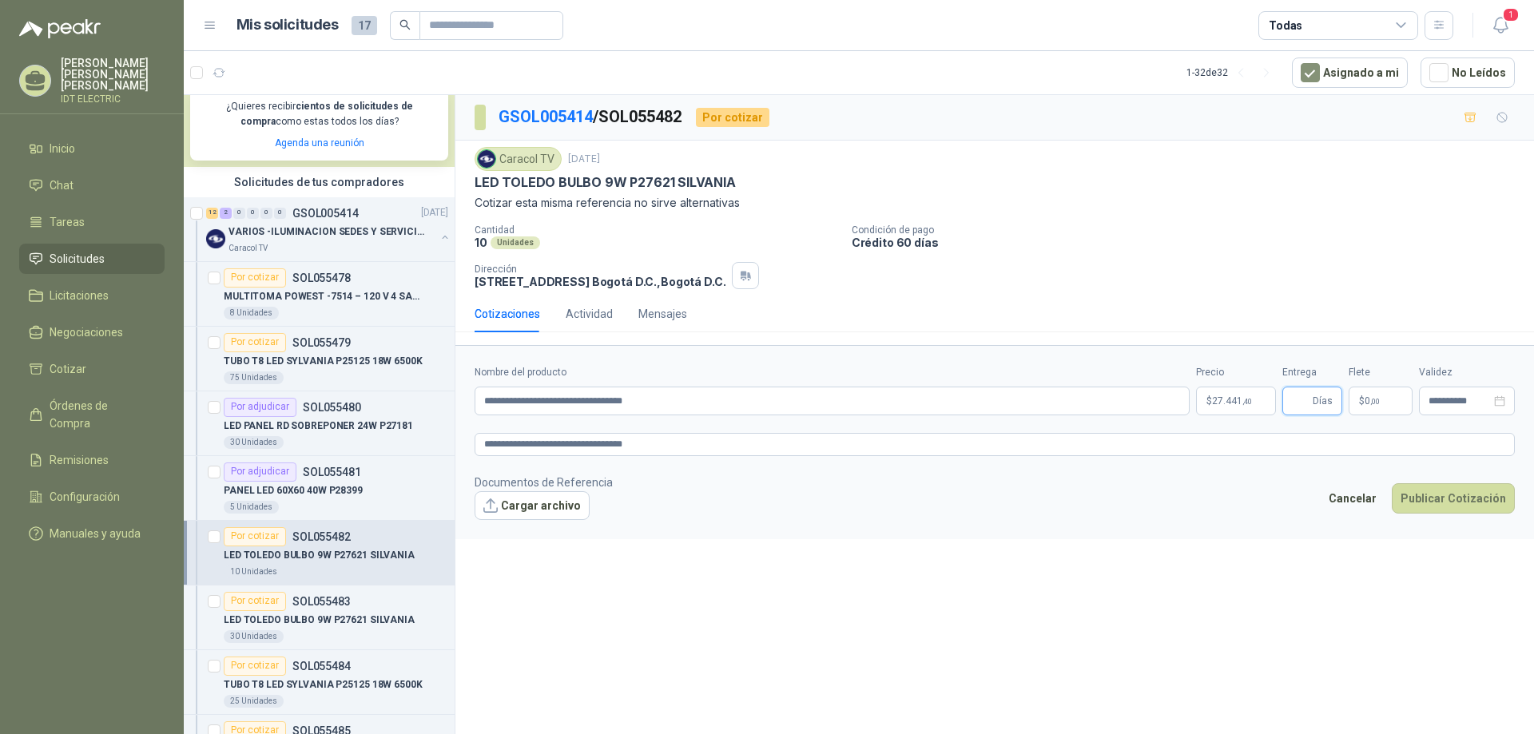
click at [1305, 402] on input "Entrega" at bounding box center [1301, 401] width 18 height 27
type input "*"
click at [1419, 494] on button "Publicar Cotización" at bounding box center [1453, 499] width 123 height 30
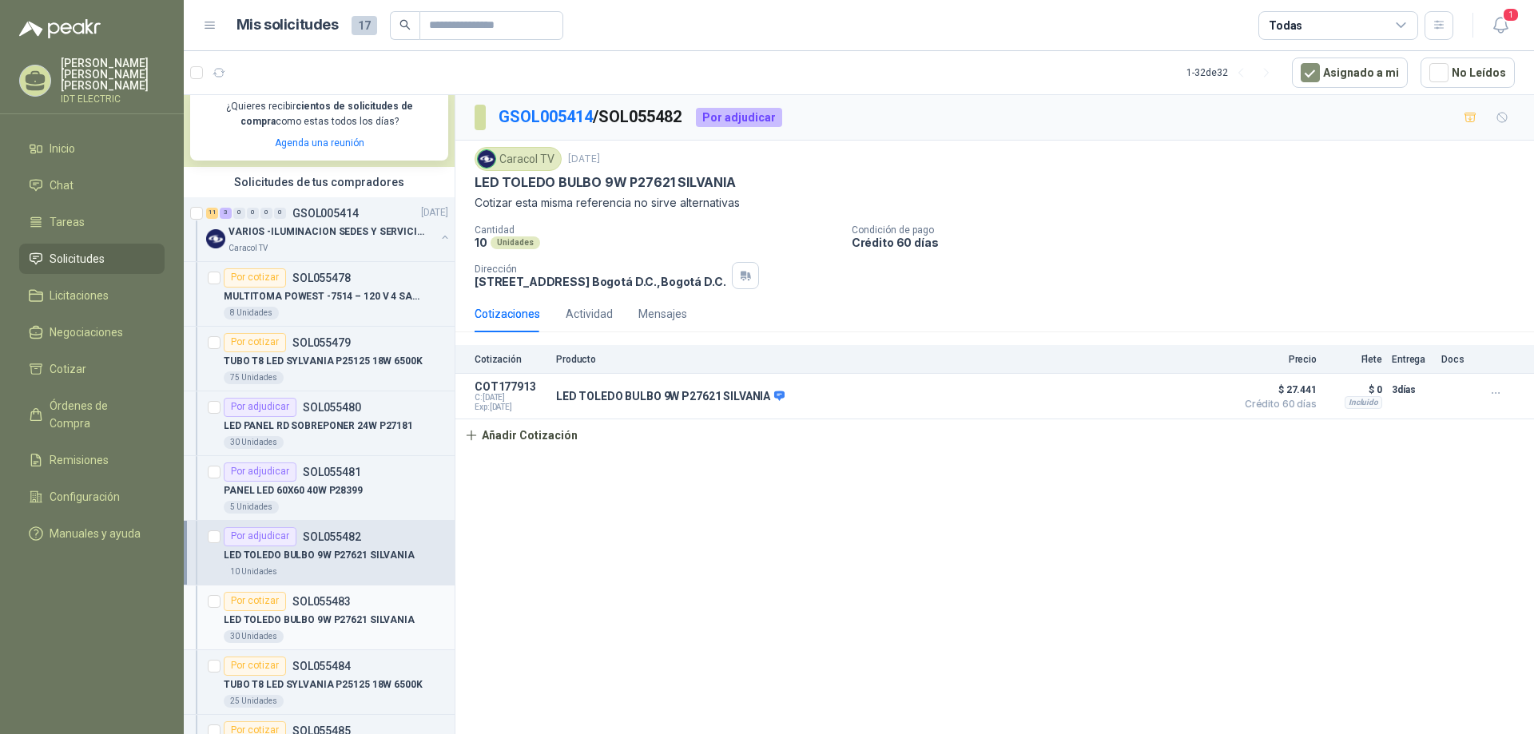
click at [374, 629] on div "LED TOLEDO BULBO 9W P27621 SILVANIA" at bounding box center [336, 620] width 225 height 19
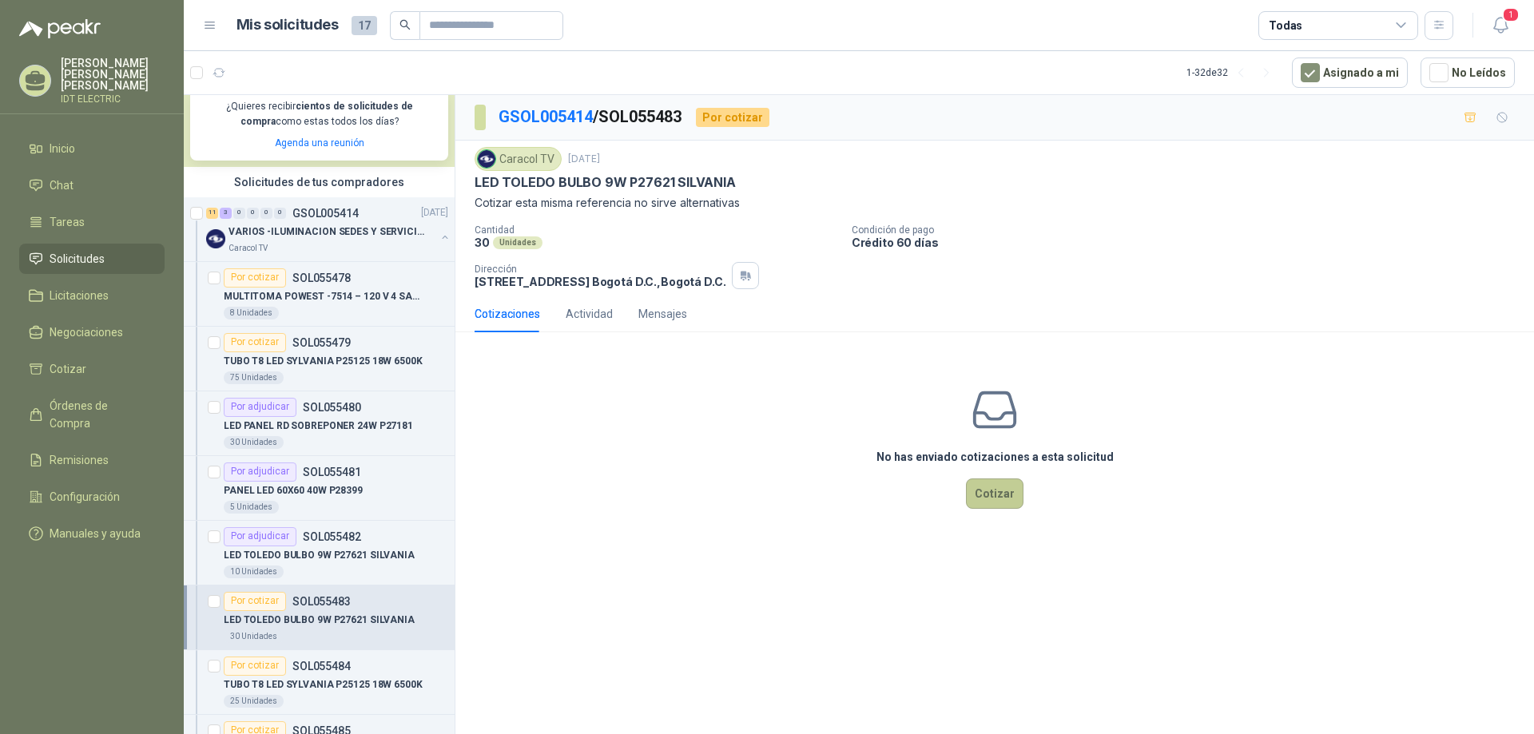
click at [1005, 495] on button "Cotizar" at bounding box center [995, 494] width 58 height 30
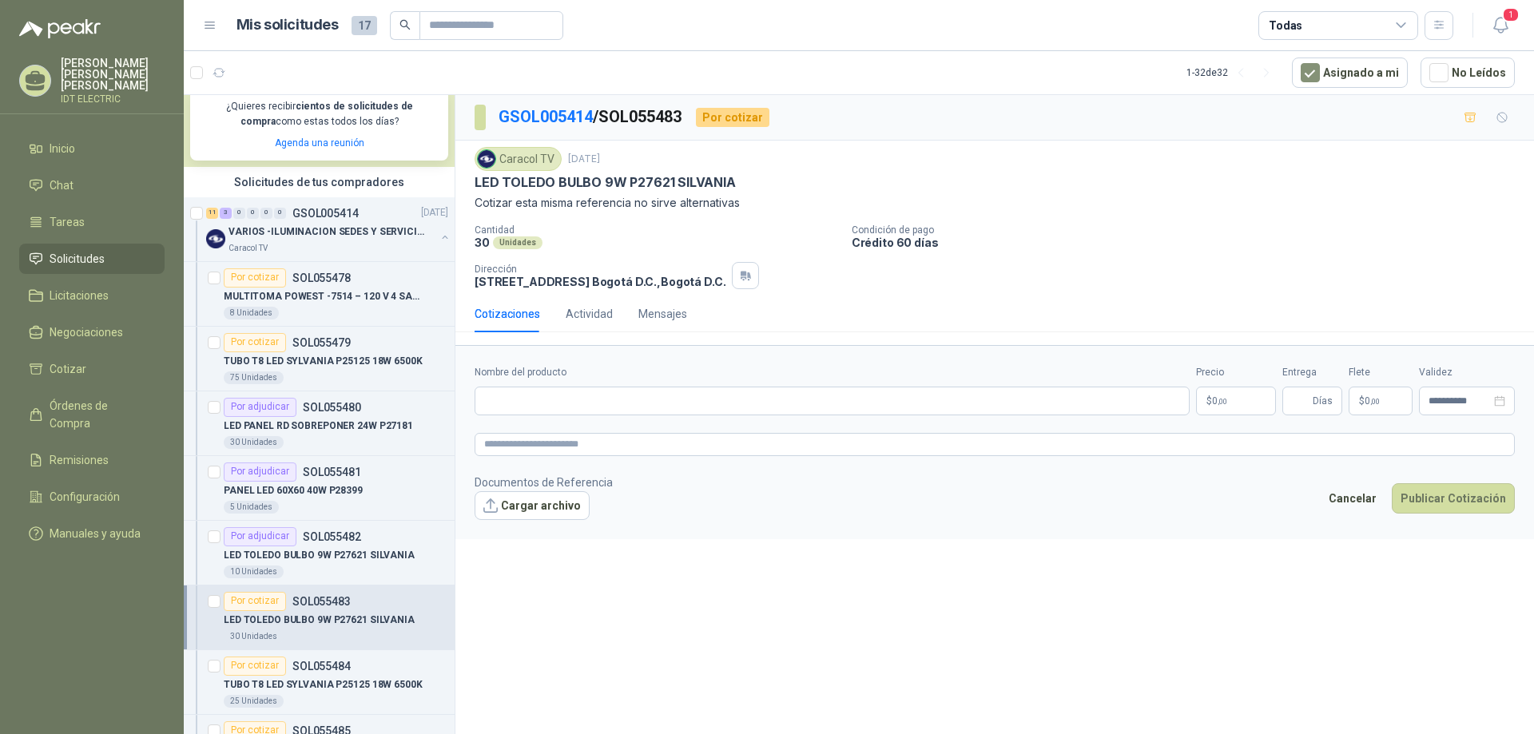
click at [580, 197] on p "Cotizar esta misma referencia no sirve alternativas" at bounding box center [995, 203] width 1041 height 18
click at [583, 187] on p "LED TOLEDO BULBO 9W P27621 SILVANIA" at bounding box center [605, 182] width 261 height 17
click at [582, 185] on p "LED TOLEDO BULBO 9W P27621 SILVANIA" at bounding box center [605, 182] width 261 height 17
click at [581, 185] on p "LED TOLEDO BULBO 9W P27621 SILVANIA" at bounding box center [605, 182] width 261 height 17
copy p "LED TOLEDO BULBO 9W P27621 SILVANIA"
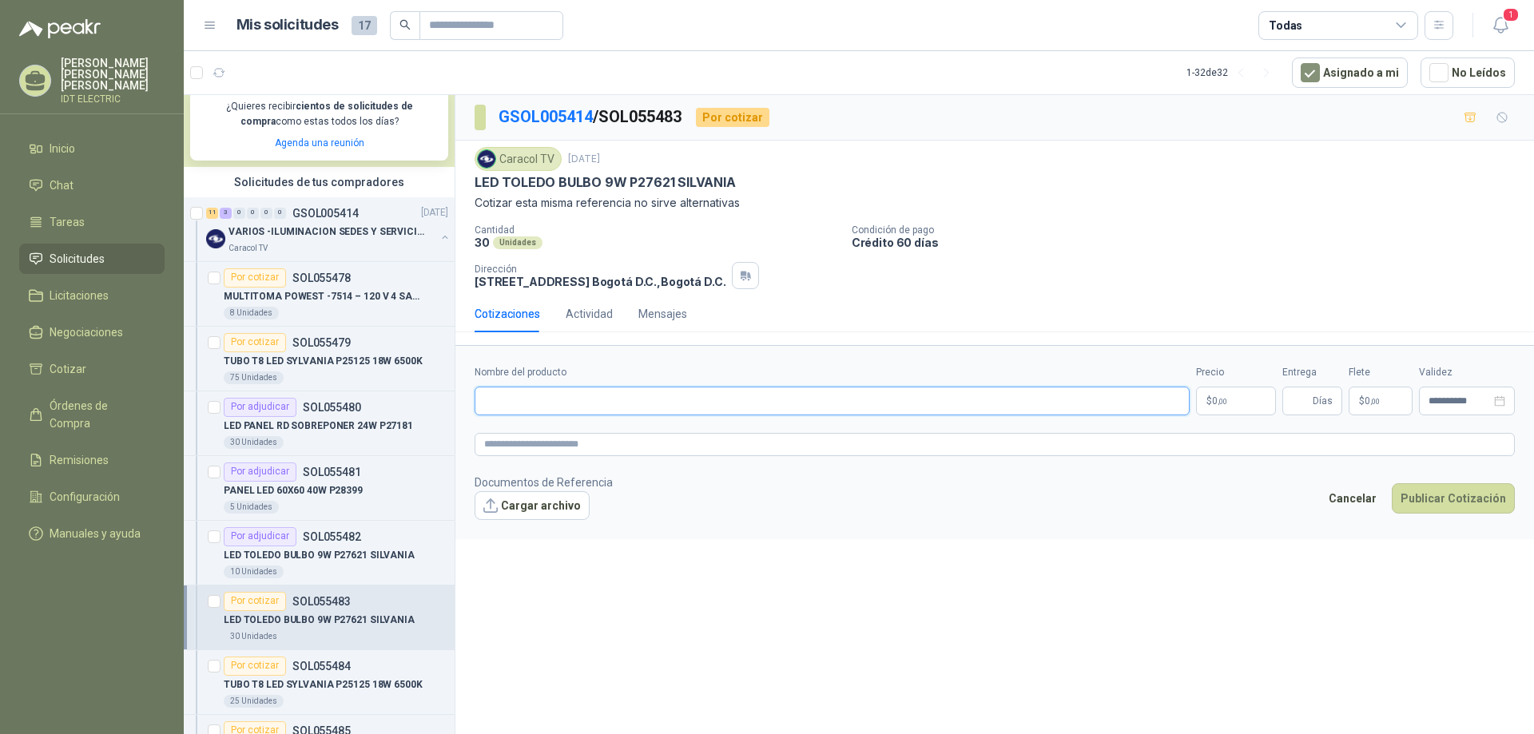
click at [632, 388] on input "Nombre del producto" at bounding box center [832, 401] width 715 height 29
paste input "**********"
type input "**********"
click at [613, 439] on textarea at bounding box center [995, 444] width 1041 height 23
paste textarea "**********"
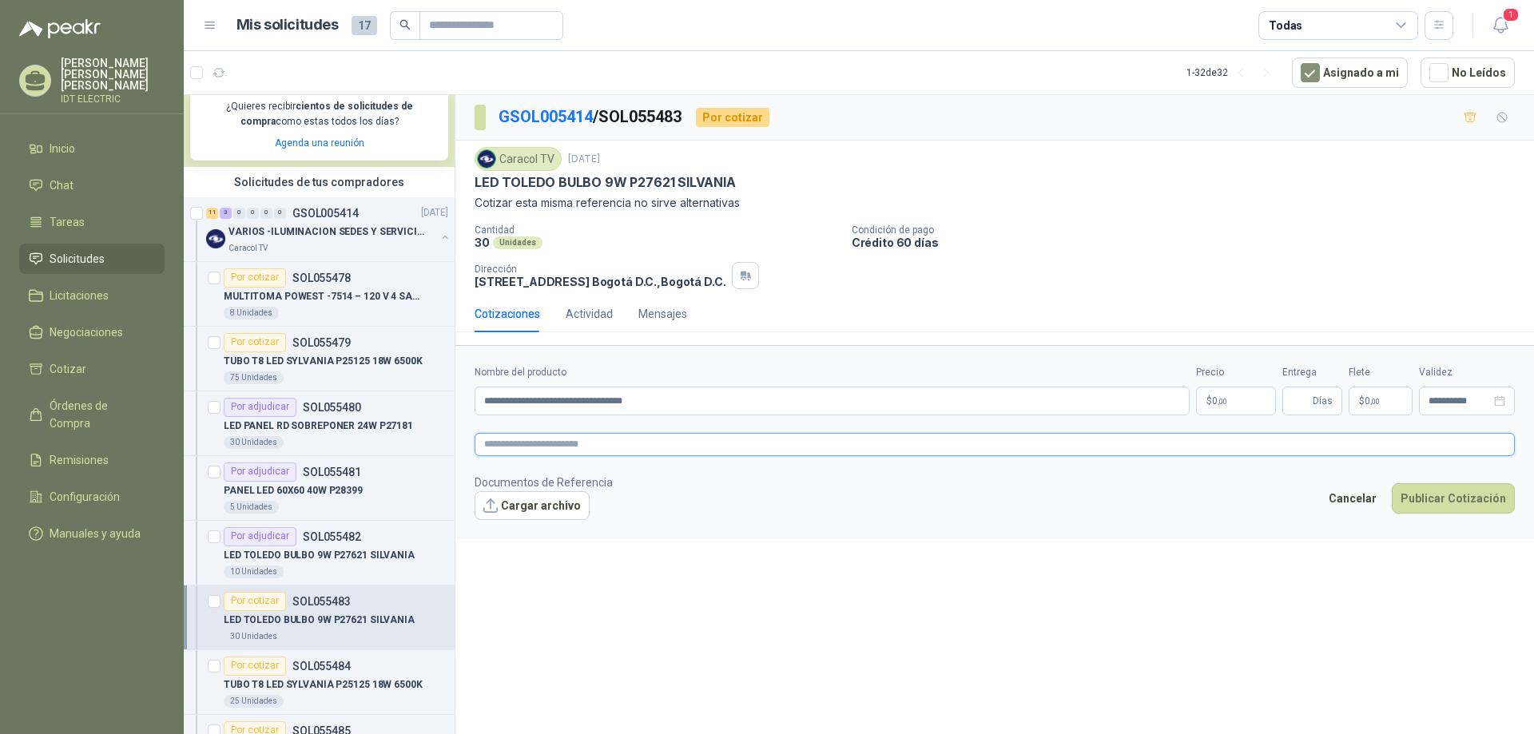
type textarea "**********"
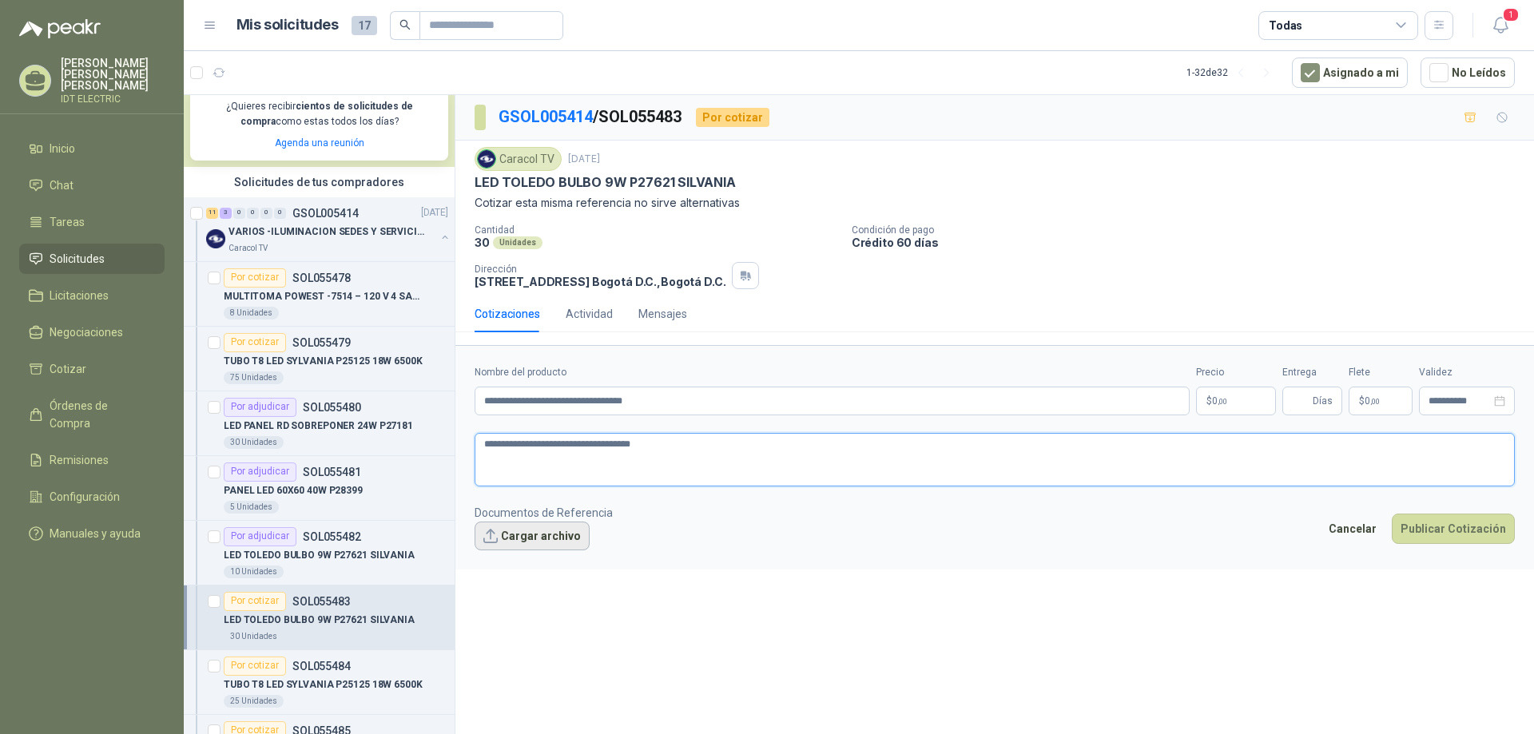
type textarea "**********"
click at [563, 530] on button "Cargar archivo" at bounding box center [532, 536] width 115 height 29
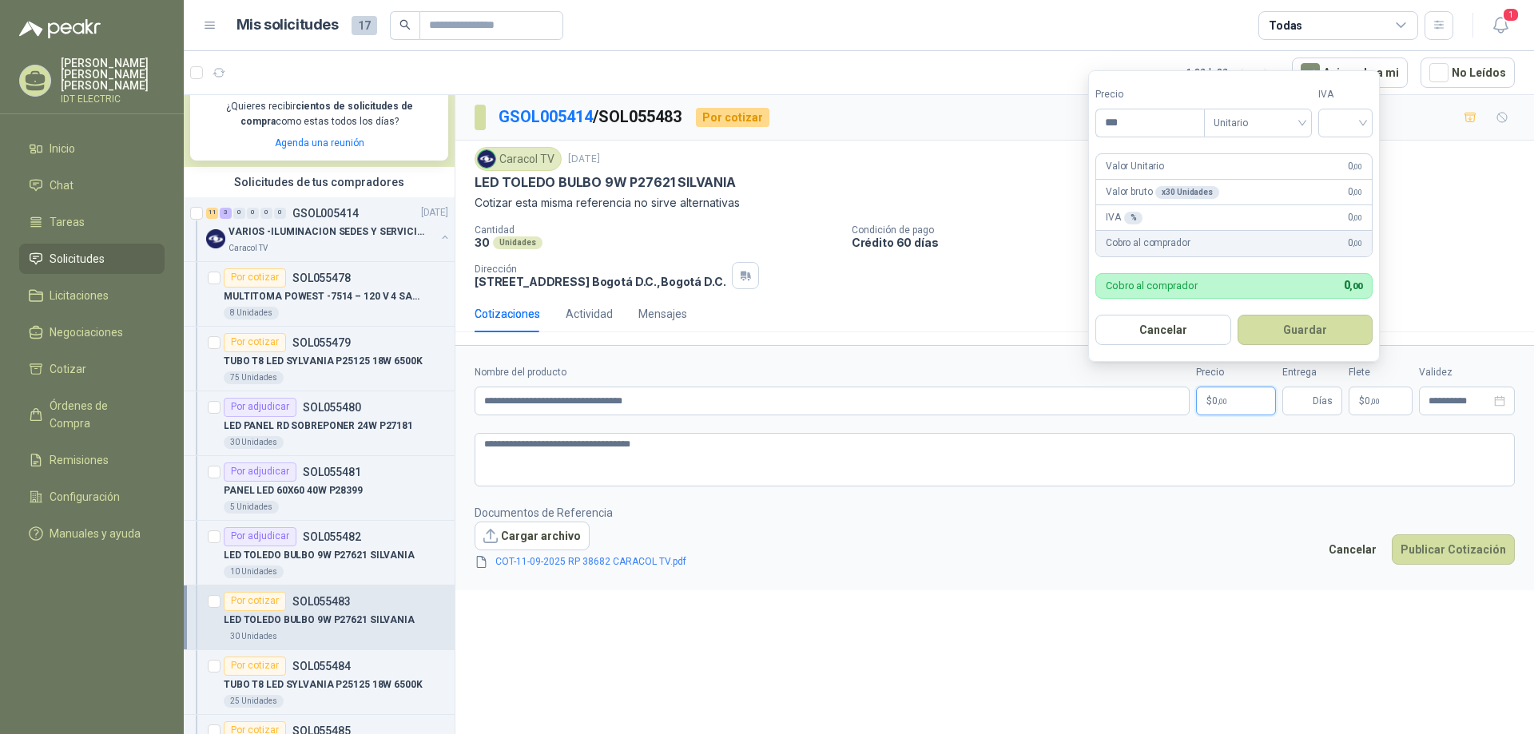
click at [1241, 394] on p "$ 0 ,00" at bounding box center [1236, 401] width 80 height 29
type input "*******"
click at [1343, 131] on input "search" at bounding box center [1345, 121] width 35 height 24
click at [1343, 165] on div "19%" at bounding box center [1350, 156] width 30 height 18
click at [1293, 330] on button "Guardar" at bounding box center [1308, 330] width 137 height 30
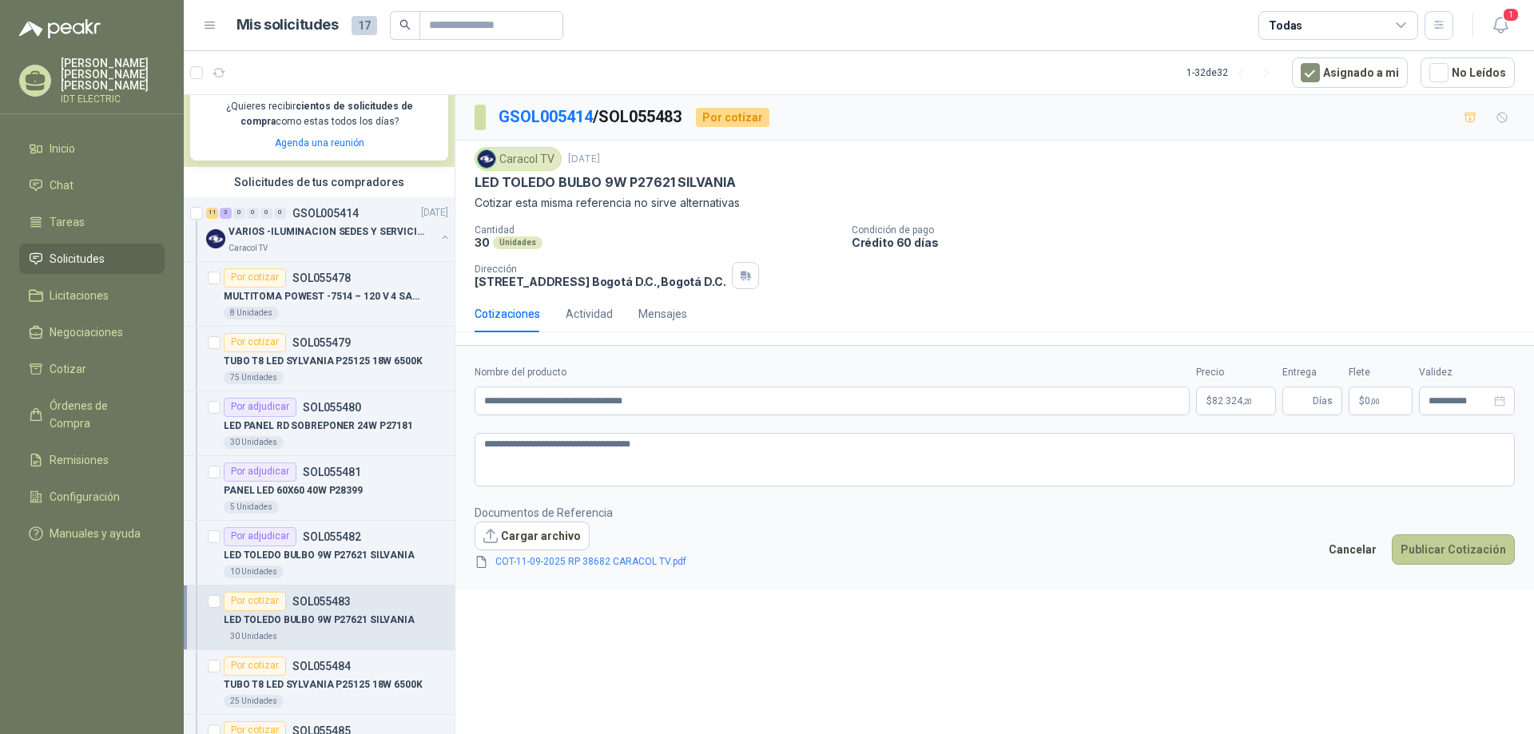
click at [1451, 553] on button "Publicar Cotización" at bounding box center [1453, 550] width 123 height 30
type input "*"
click at [1430, 543] on button "Publicar Cotización" at bounding box center [1453, 550] width 123 height 30
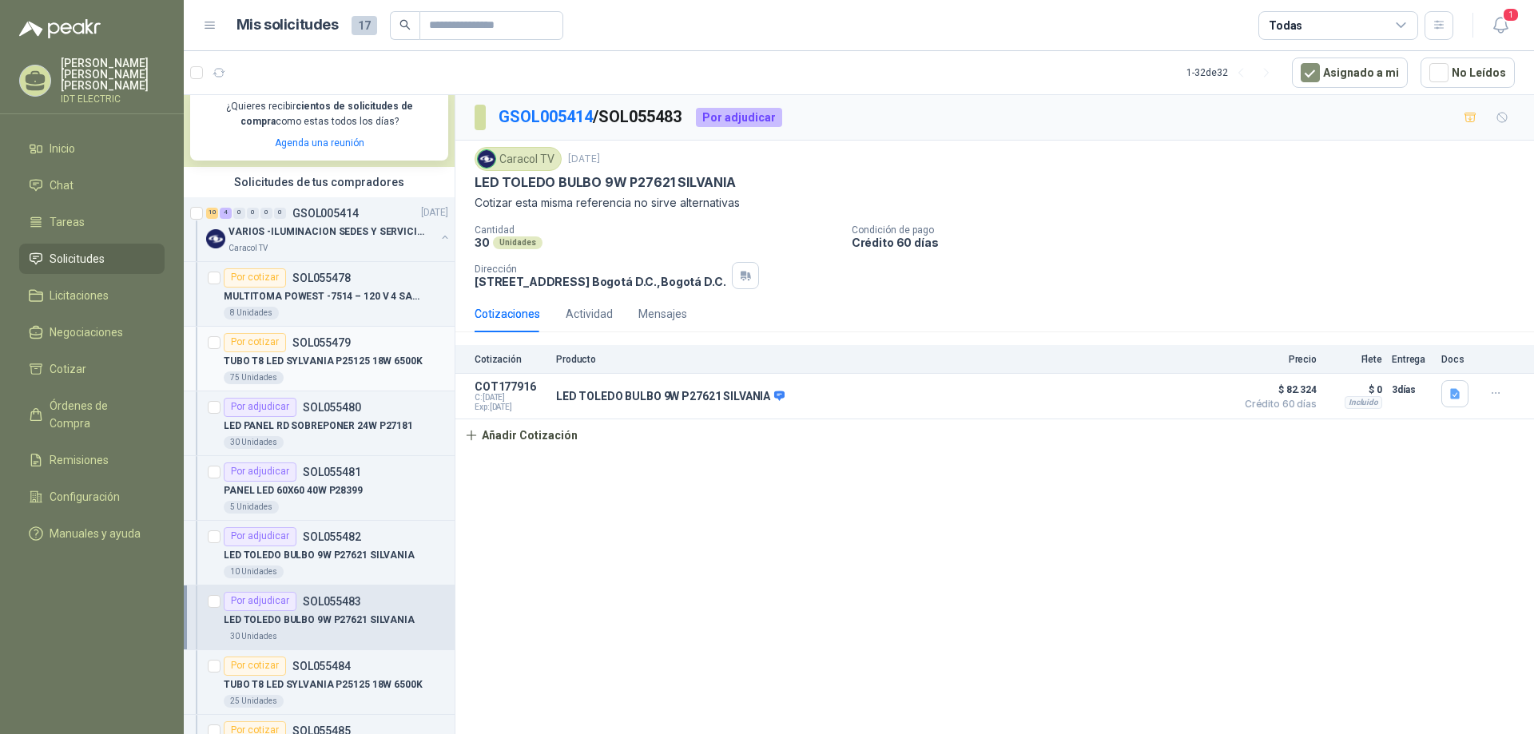
click at [371, 374] on div "75 Unidades" at bounding box center [336, 378] width 225 height 13
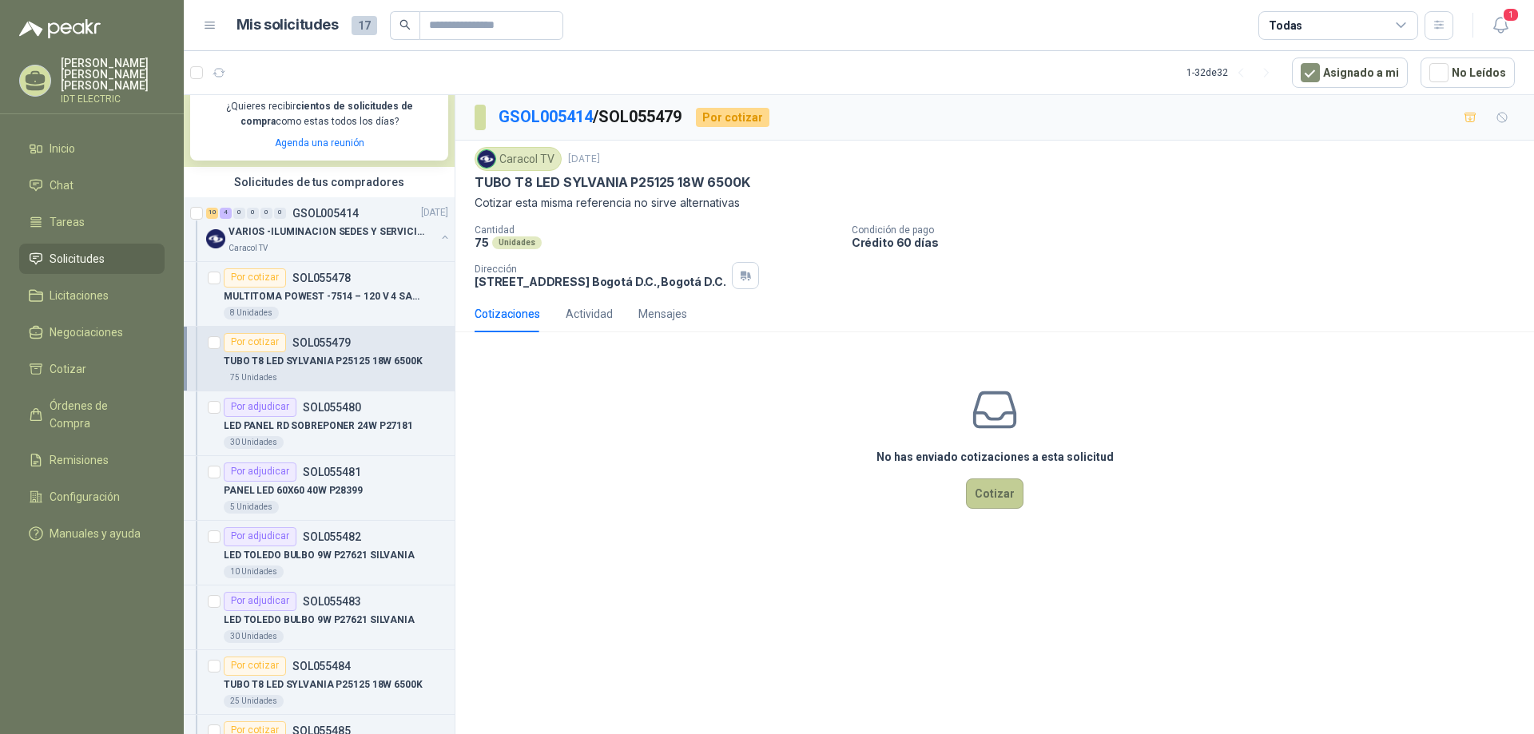
click at [1001, 497] on button "Cotizar" at bounding box center [995, 494] width 58 height 30
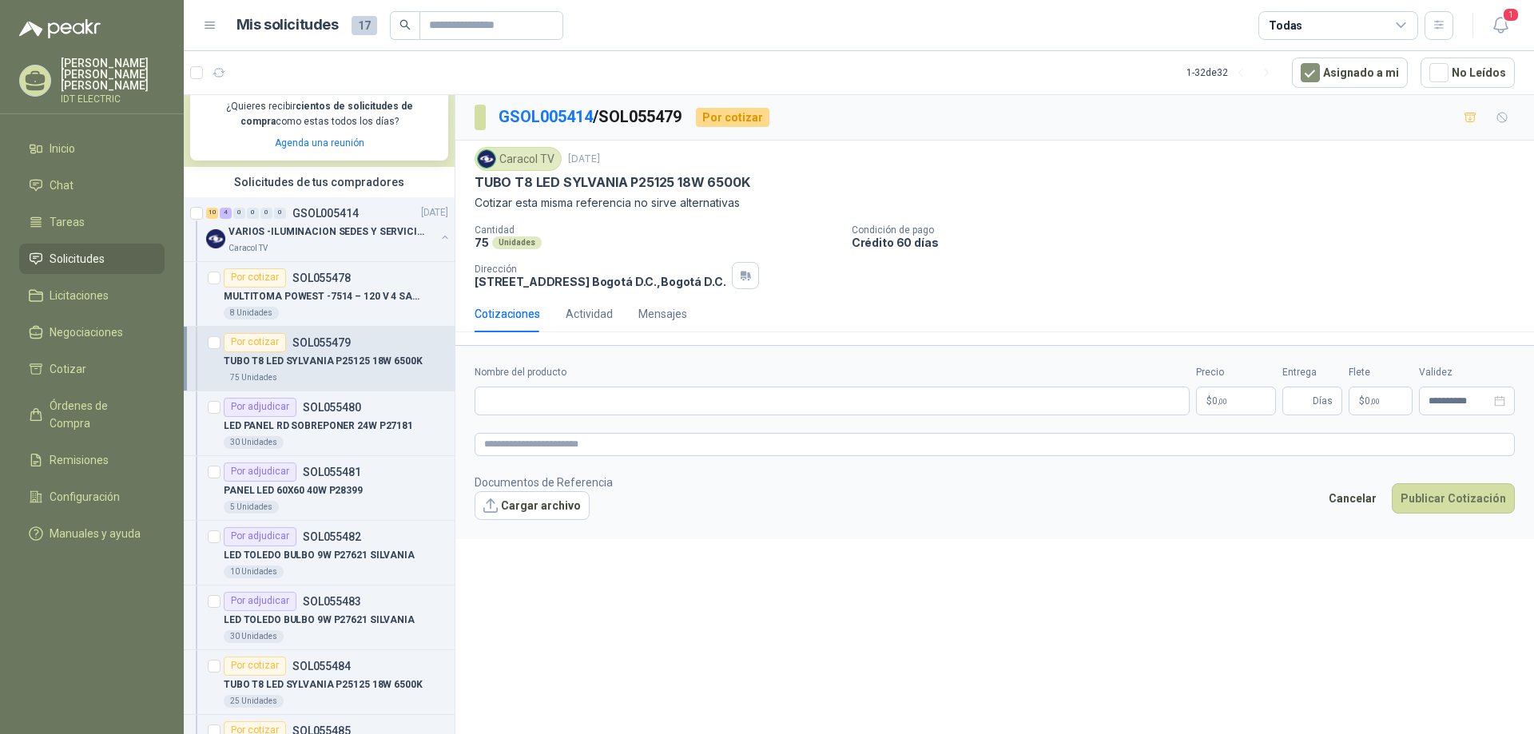
click at [611, 178] on p "TUBO T8 LED SYLVANIA P25125 18W 6500K" at bounding box center [612, 182] width 275 height 17
click at [611, 177] on p "TUBO T8 LED SYLVANIA P25125 18W 6500K" at bounding box center [612, 182] width 275 height 17
copy p "TUBO T8 LED SYLVANIA P25125 18W 6500K"
click at [610, 396] on input "Nombre del producto" at bounding box center [832, 401] width 715 height 29
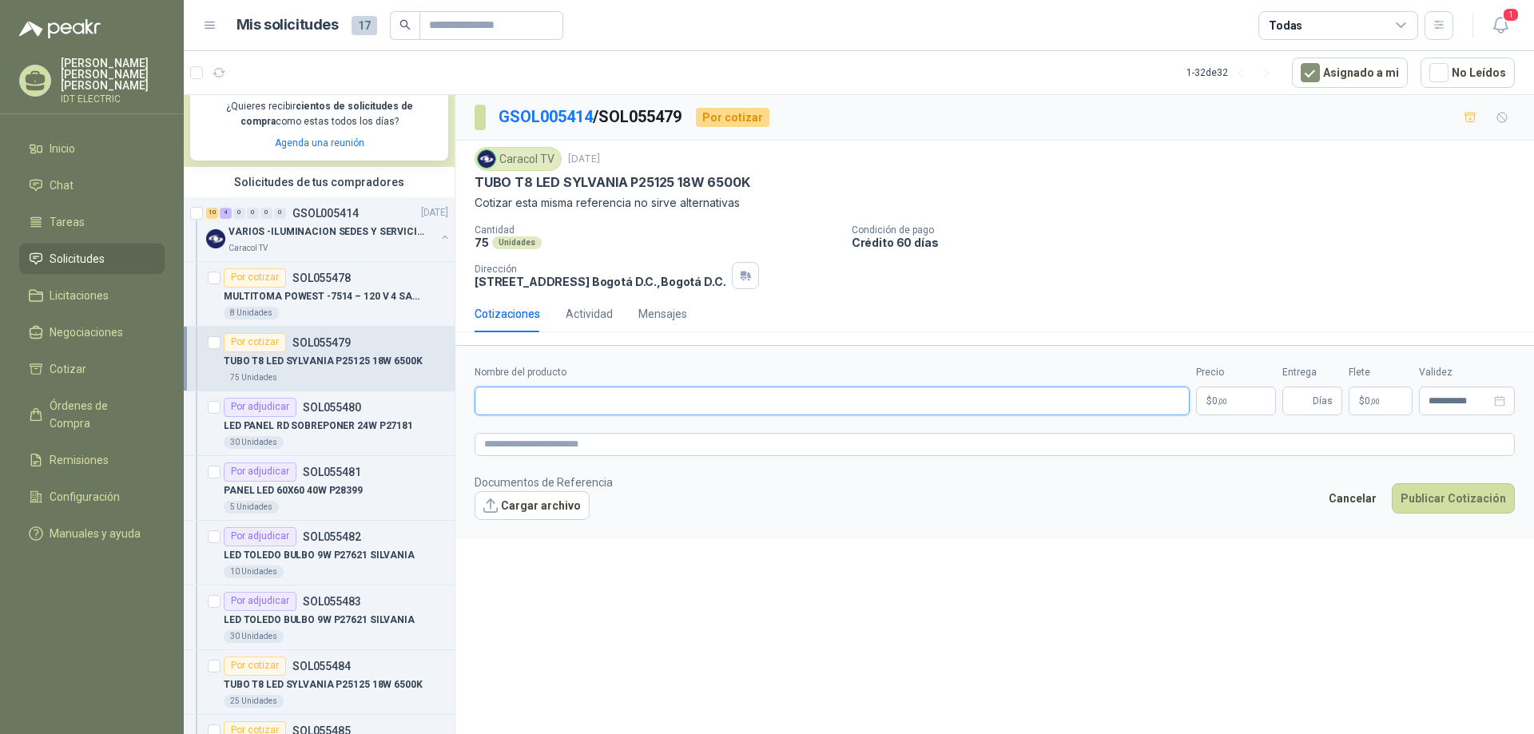
paste input "**********"
type input "**********"
click at [620, 451] on textarea at bounding box center [995, 444] width 1041 height 23
paste textarea "**********"
type textarea "**********"
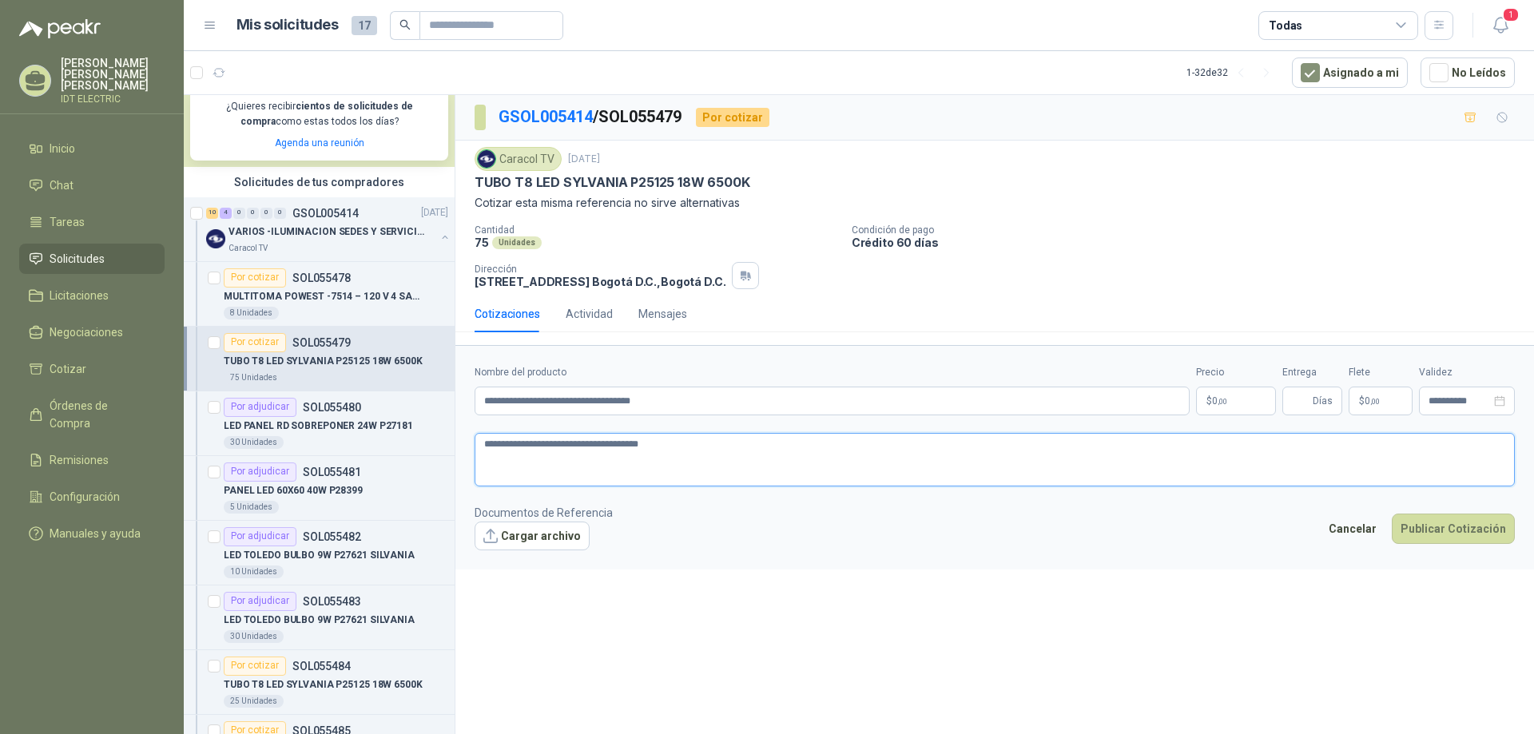
type textarea "**********"
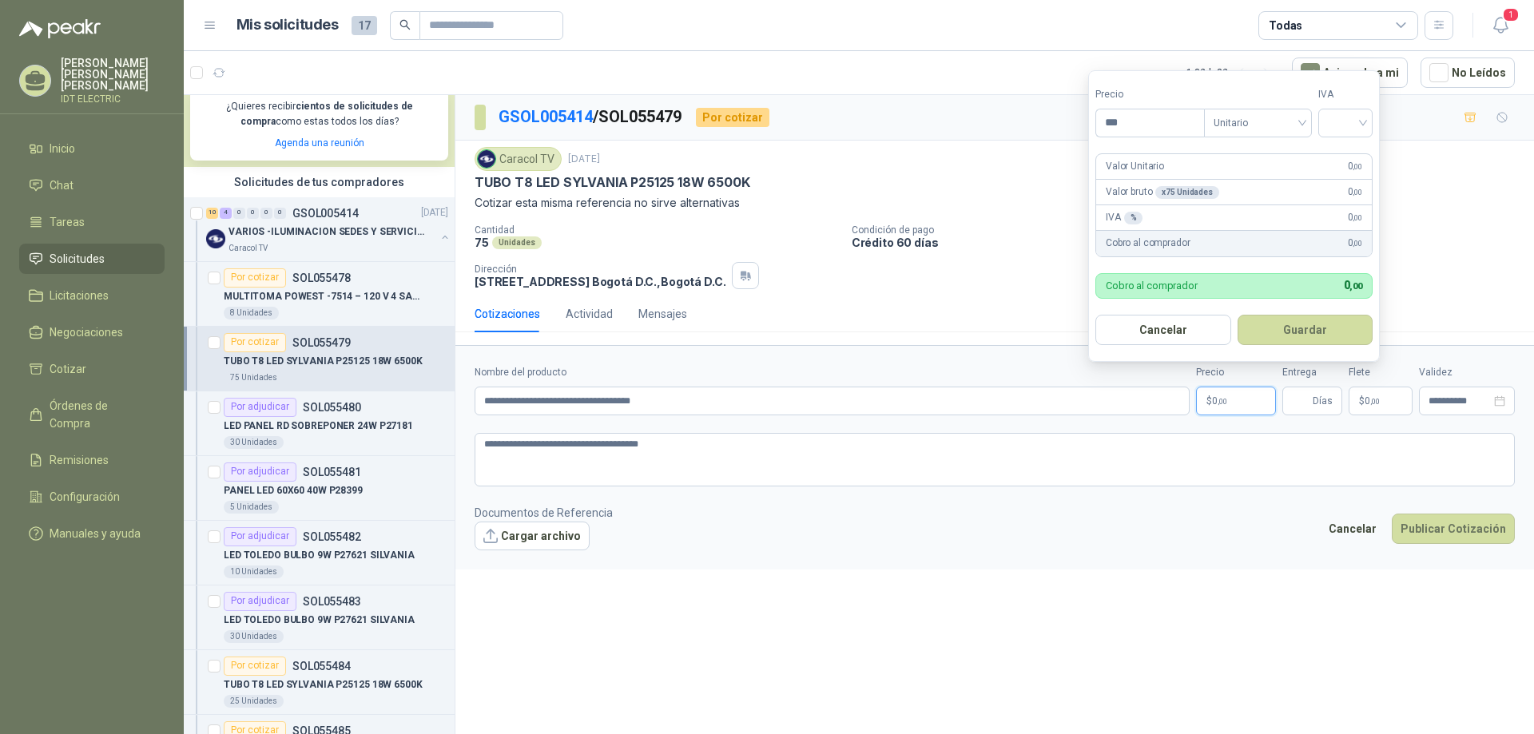
click at [1238, 400] on p "$ 0 ,00" at bounding box center [1236, 401] width 80 height 29
type input "********"
click at [1291, 321] on button "Guardar" at bounding box center [1306, 330] width 136 height 30
click at [1373, 121] on div at bounding box center [1346, 123] width 54 height 29
click at [1355, 155] on div "19%" at bounding box center [1350, 156] width 30 height 18
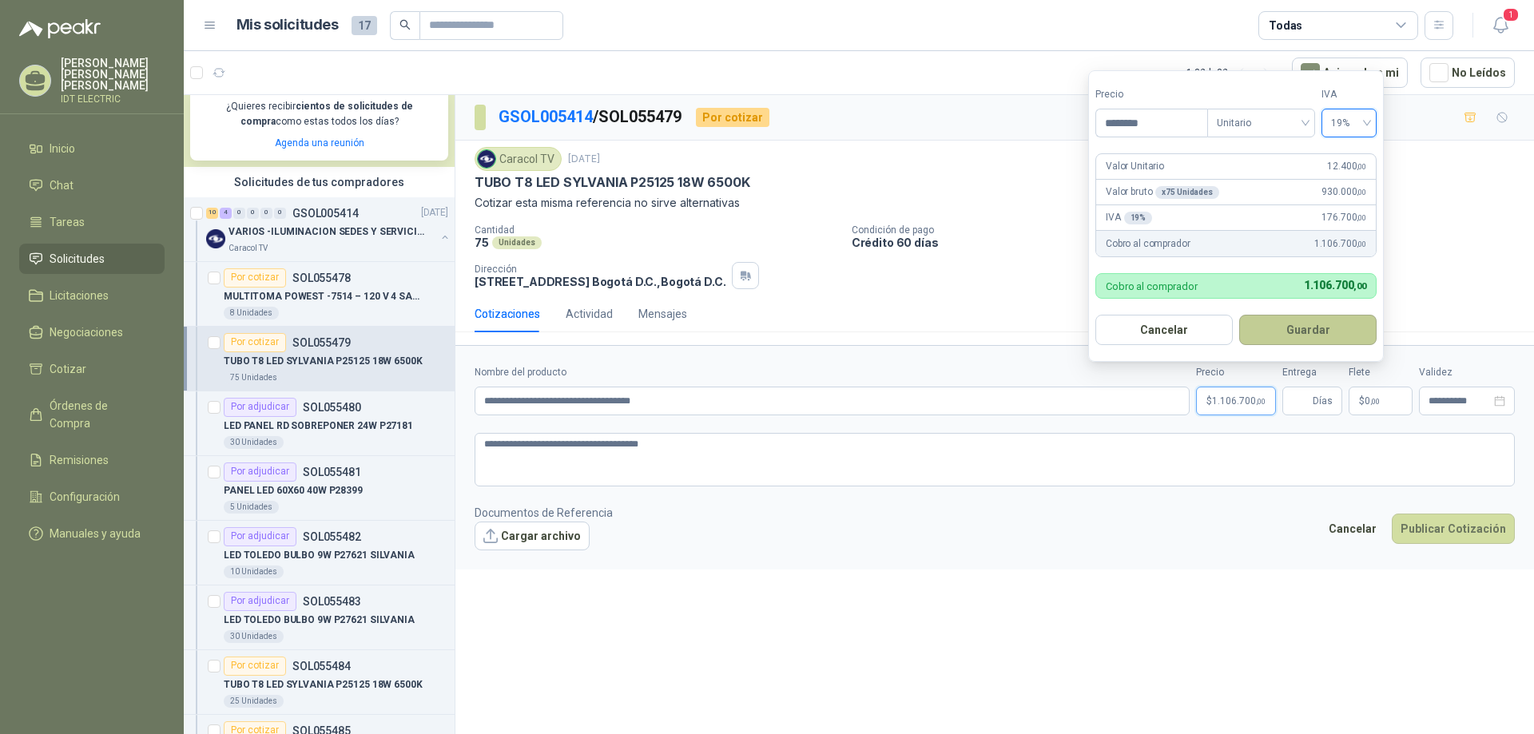
click at [1299, 328] on button "Guardar" at bounding box center [1308, 330] width 137 height 30
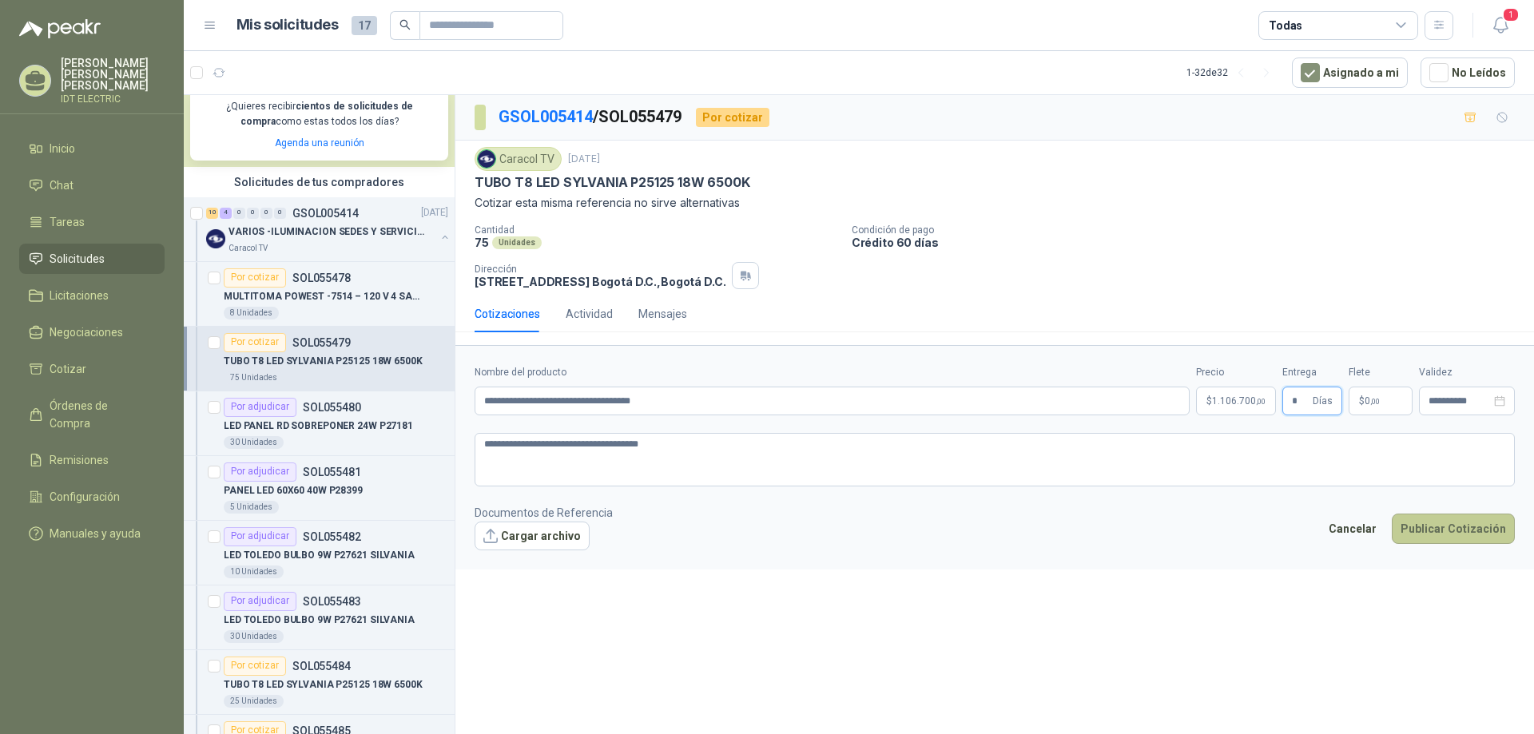
type input "*"
click at [1455, 535] on button "Publicar Cotización" at bounding box center [1453, 529] width 123 height 30
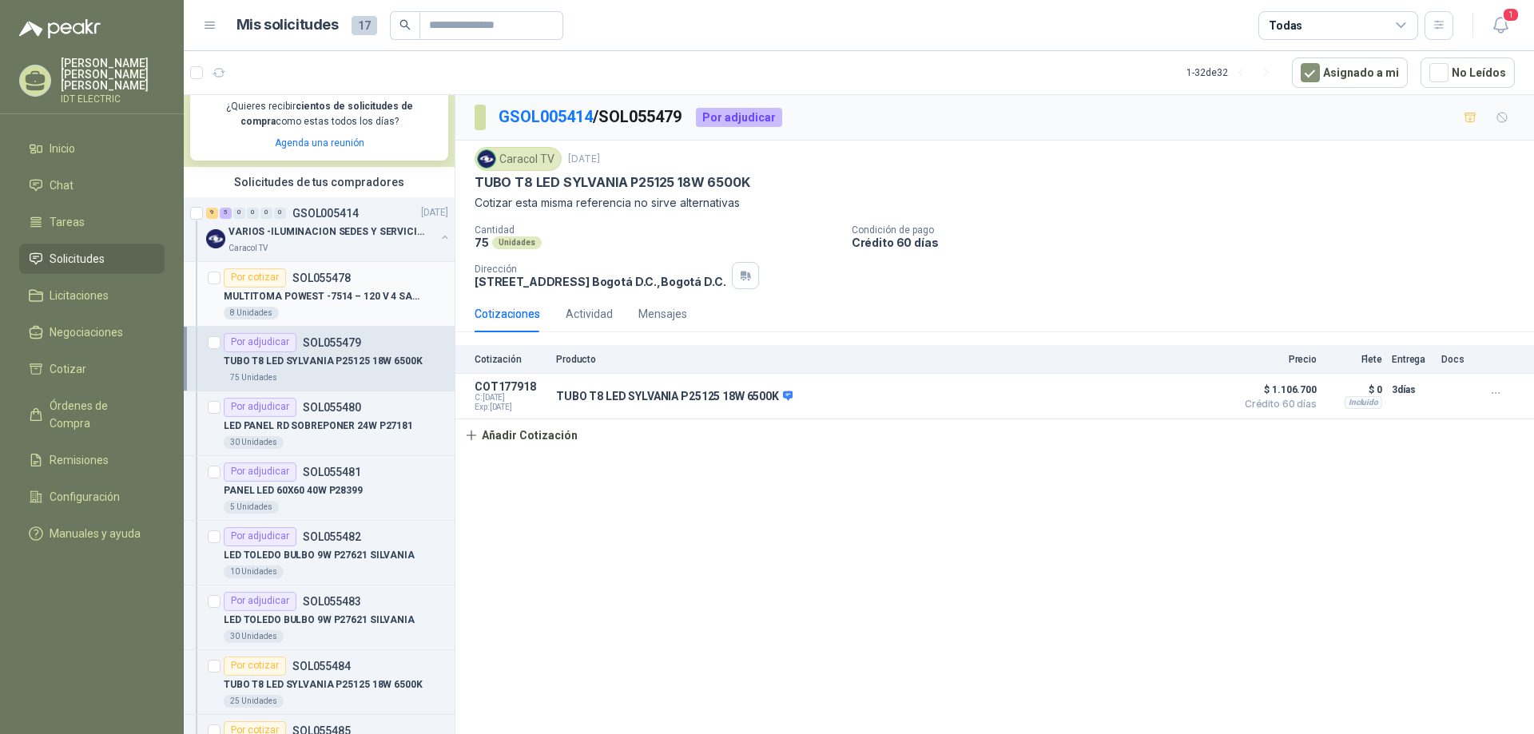
click at [343, 288] on div "MULTITOMA POWEST -7514 – 120 V 4 SALIDAS" at bounding box center [336, 297] width 225 height 19
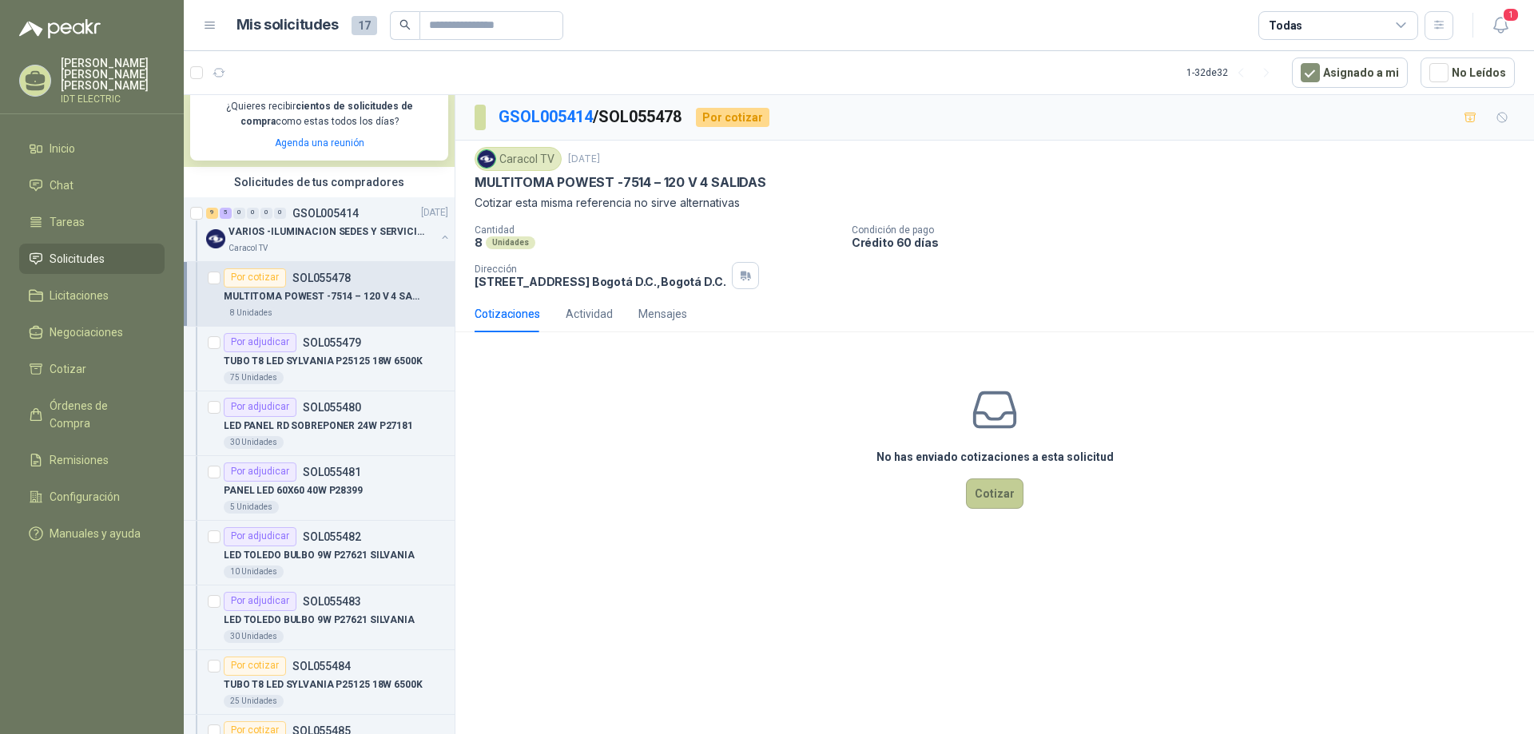
click at [1005, 496] on button "Cotizar" at bounding box center [995, 494] width 58 height 30
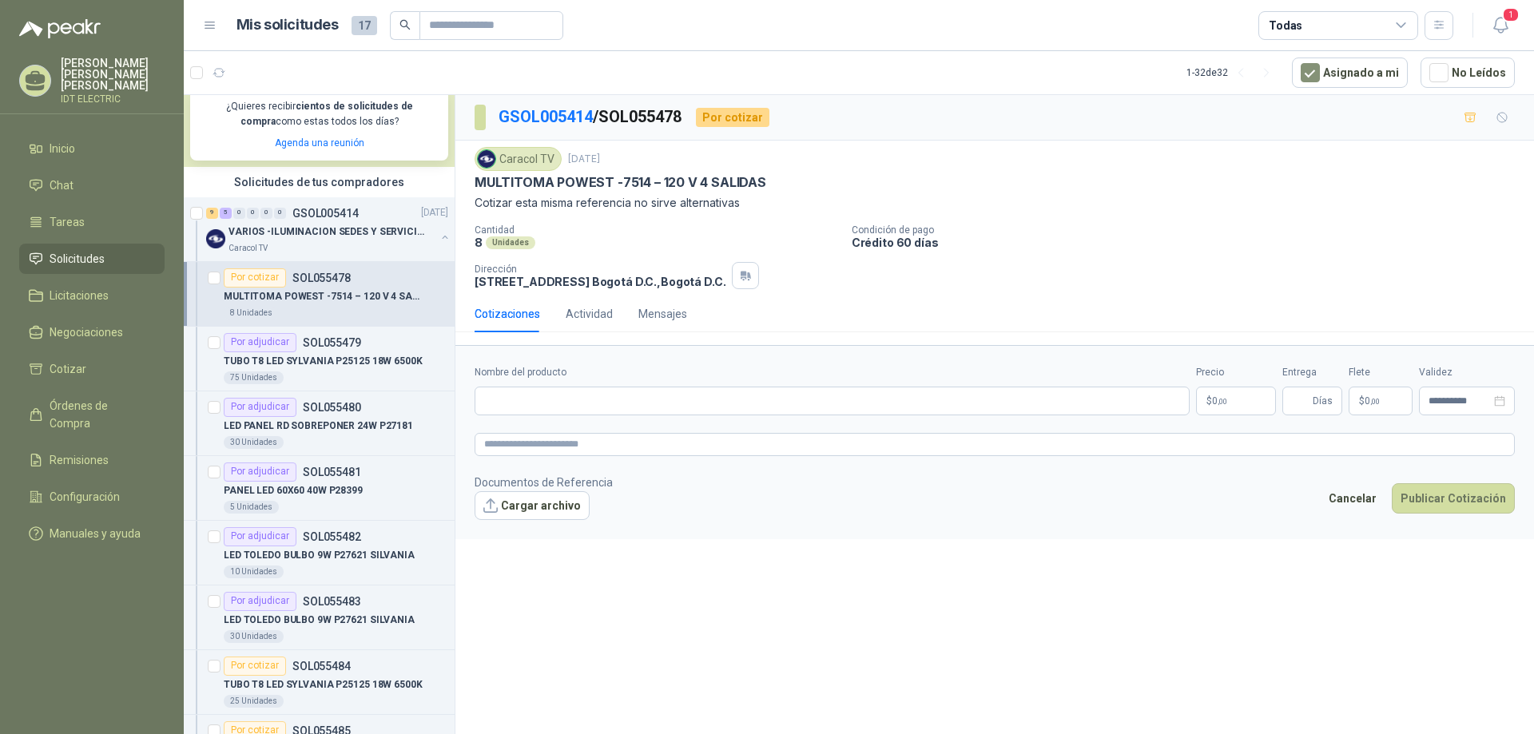
click at [604, 182] on p "MULTITOMA POWEST -7514 – 120 V 4 SALIDAS" at bounding box center [621, 182] width 292 height 17
drag, startPoint x: 778, startPoint y: 180, endPoint x: 475, endPoint y: 182, distance: 302.9
click at [475, 182] on div "MULTITOMA POWEST -7514 – 120 V 4 SALIDAS" at bounding box center [995, 182] width 1041 height 17
copy p "MULTITOMA POWEST -7514 – 120 V 4 SALIDAS"
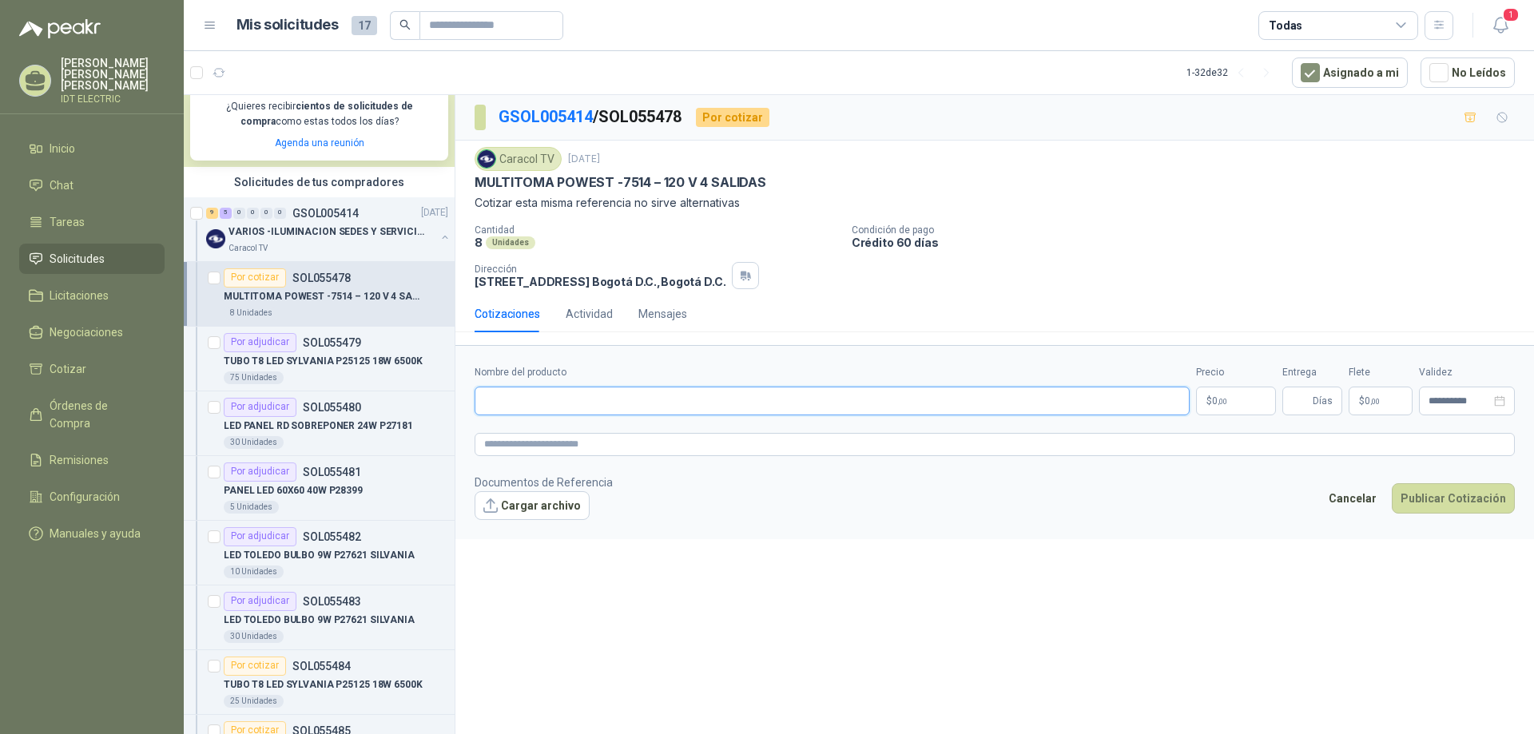
click at [563, 395] on input "Nombre del producto" at bounding box center [832, 401] width 715 height 29
paste input "**********"
type input "**********"
click at [580, 447] on textarea at bounding box center [995, 444] width 1041 height 23
paste textarea "**********"
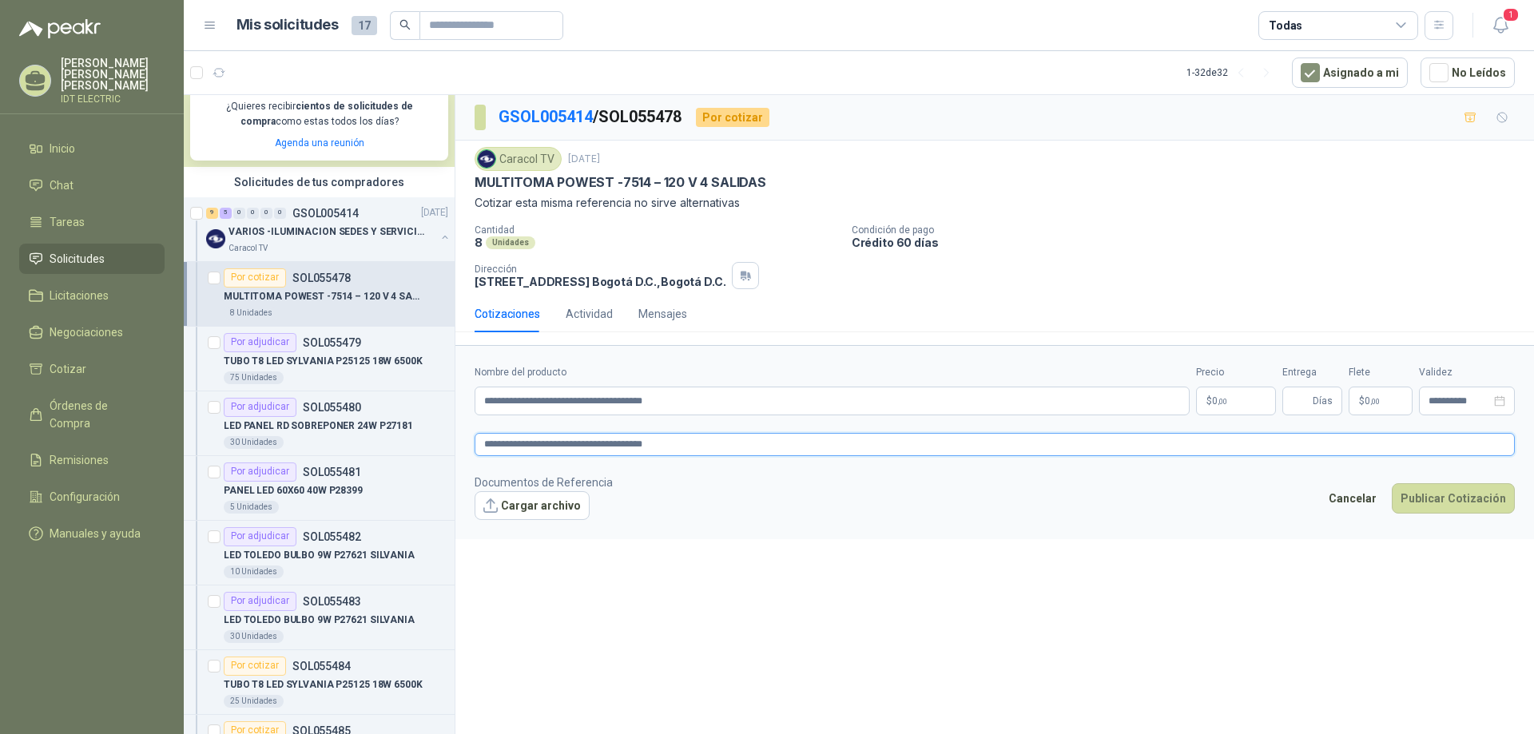
type textarea "**********"
click at [1228, 405] on p "$ 0 ,00" at bounding box center [1236, 401] width 80 height 29
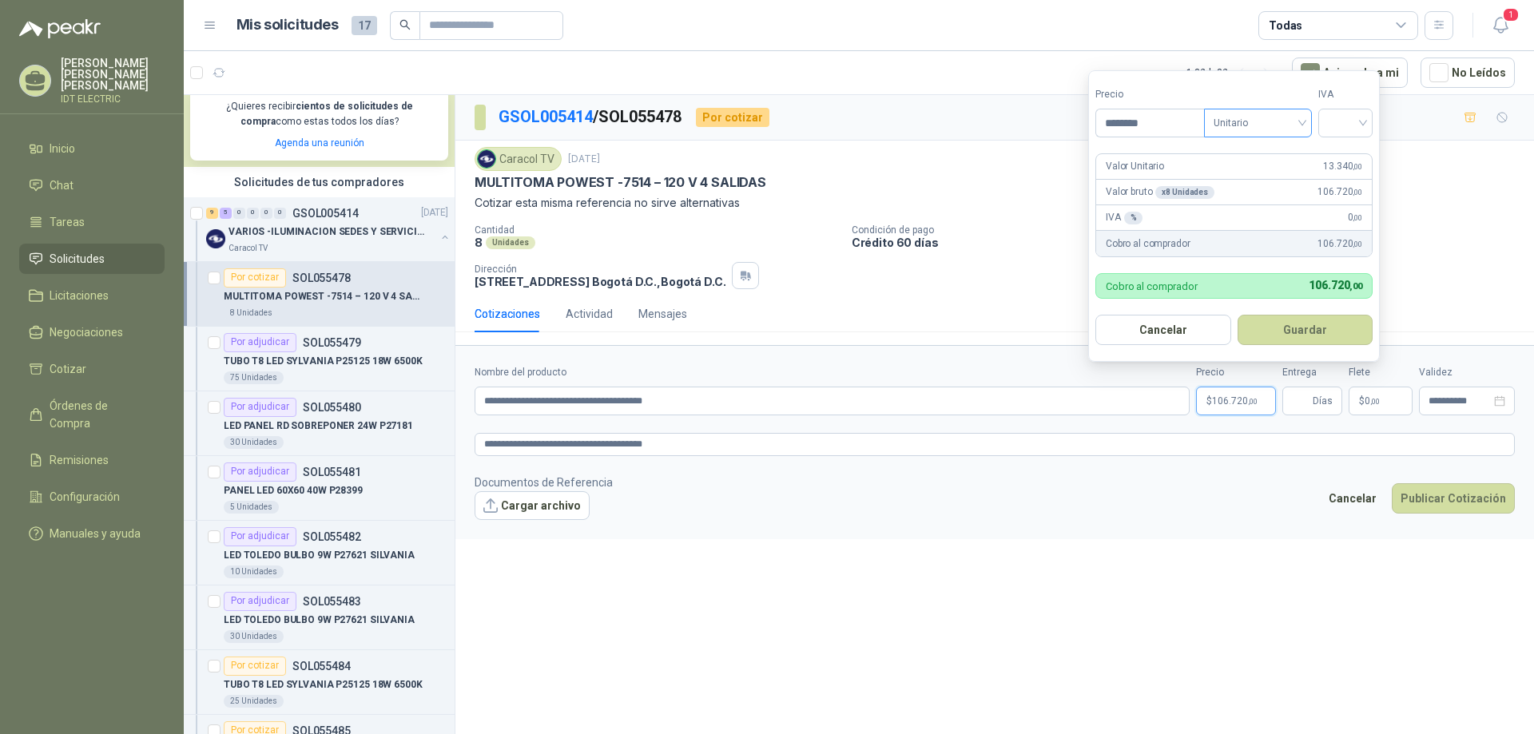
click at [1292, 120] on span "Unitario" at bounding box center [1258, 123] width 89 height 24
type input "********"
click at [1258, 153] on div "Unitario" at bounding box center [1261, 156] width 82 height 18
click at [1337, 122] on input "search" at bounding box center [1345, 121] width 35 height 24
click at [1341, 154] on div "19%" at bounding box center [1350, 156] width 30 height 18
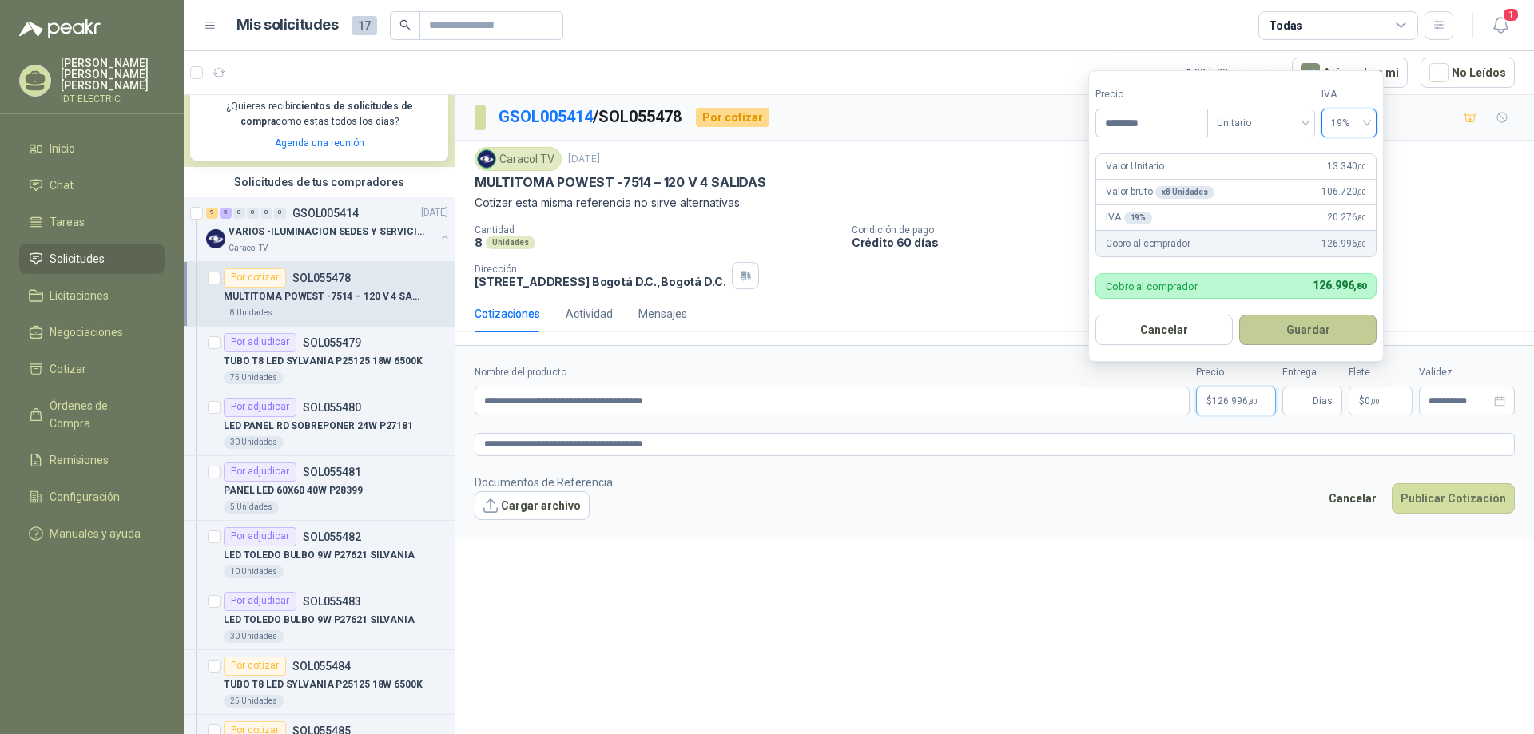
click at [1280, 328] on button "Guardar" at bounding box center [1308, 330] width 137 height 30
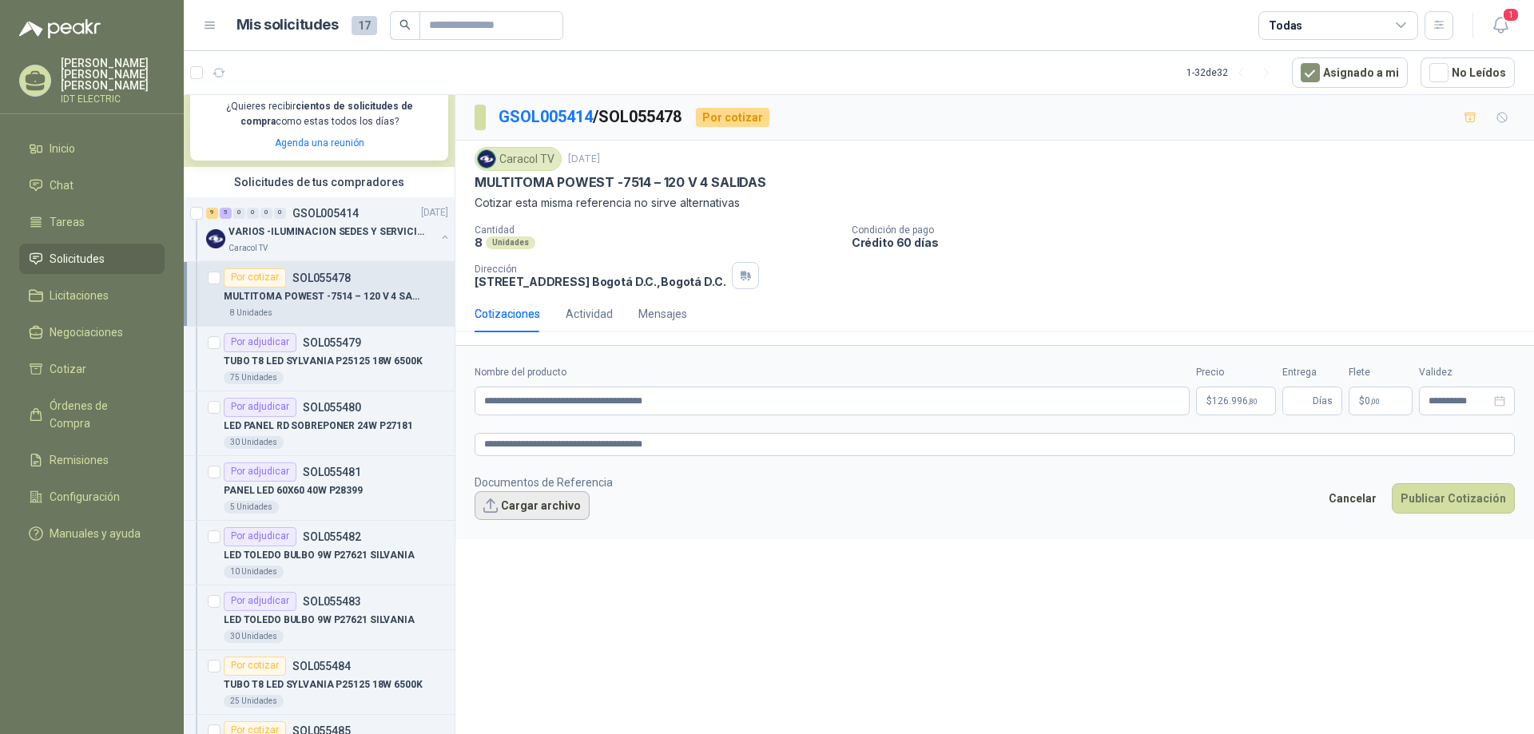
click at [547, 511] on button "Cargar archivo" at bounding box center [532, 506] width 115 height 29
click at [1455, 522] on button "Publicar Cotización" at bounding box center [1453, 519] width 123 height 30
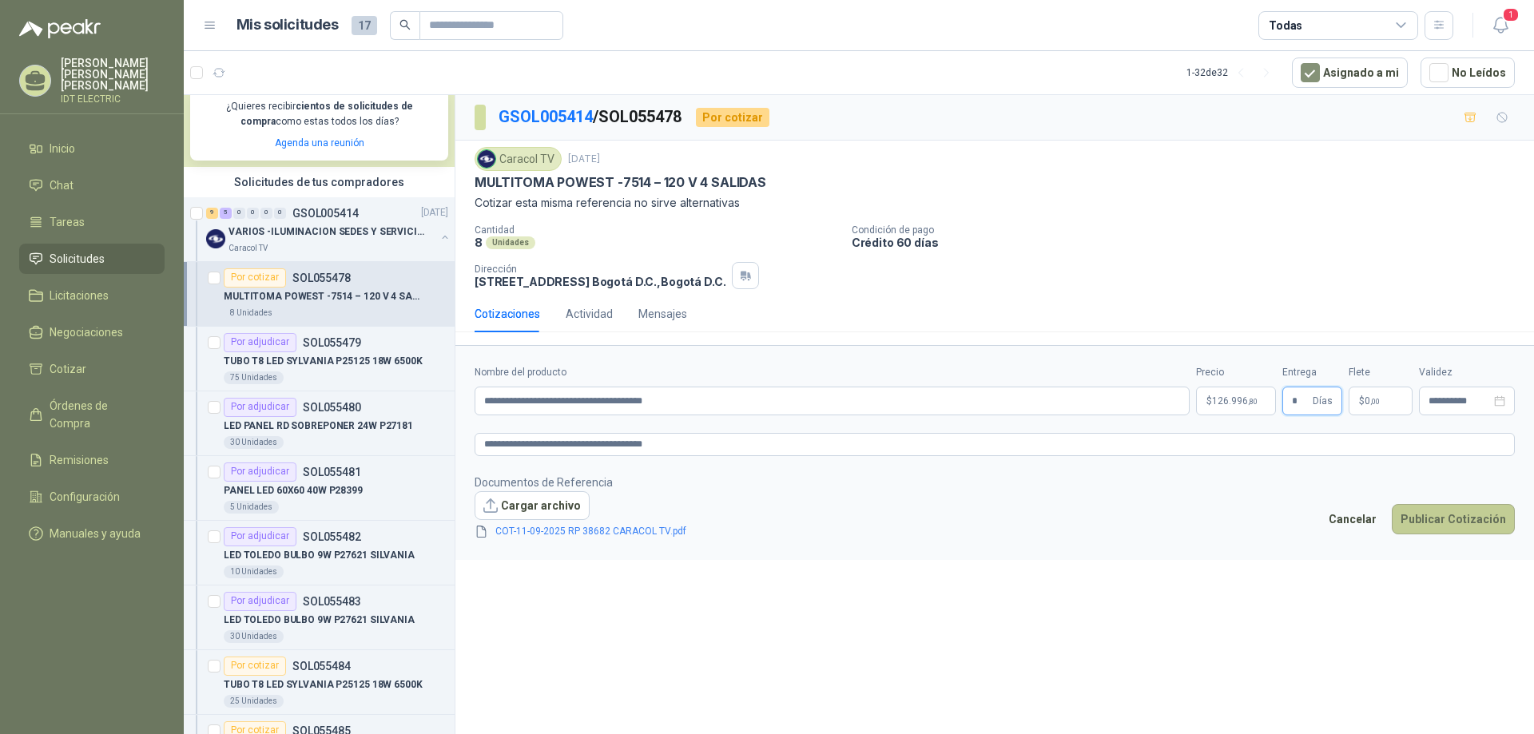
type input "*"
click at [1451, 520] on button "Publicar Cotización" at bounding box center [1453, 519] width 123 height 30
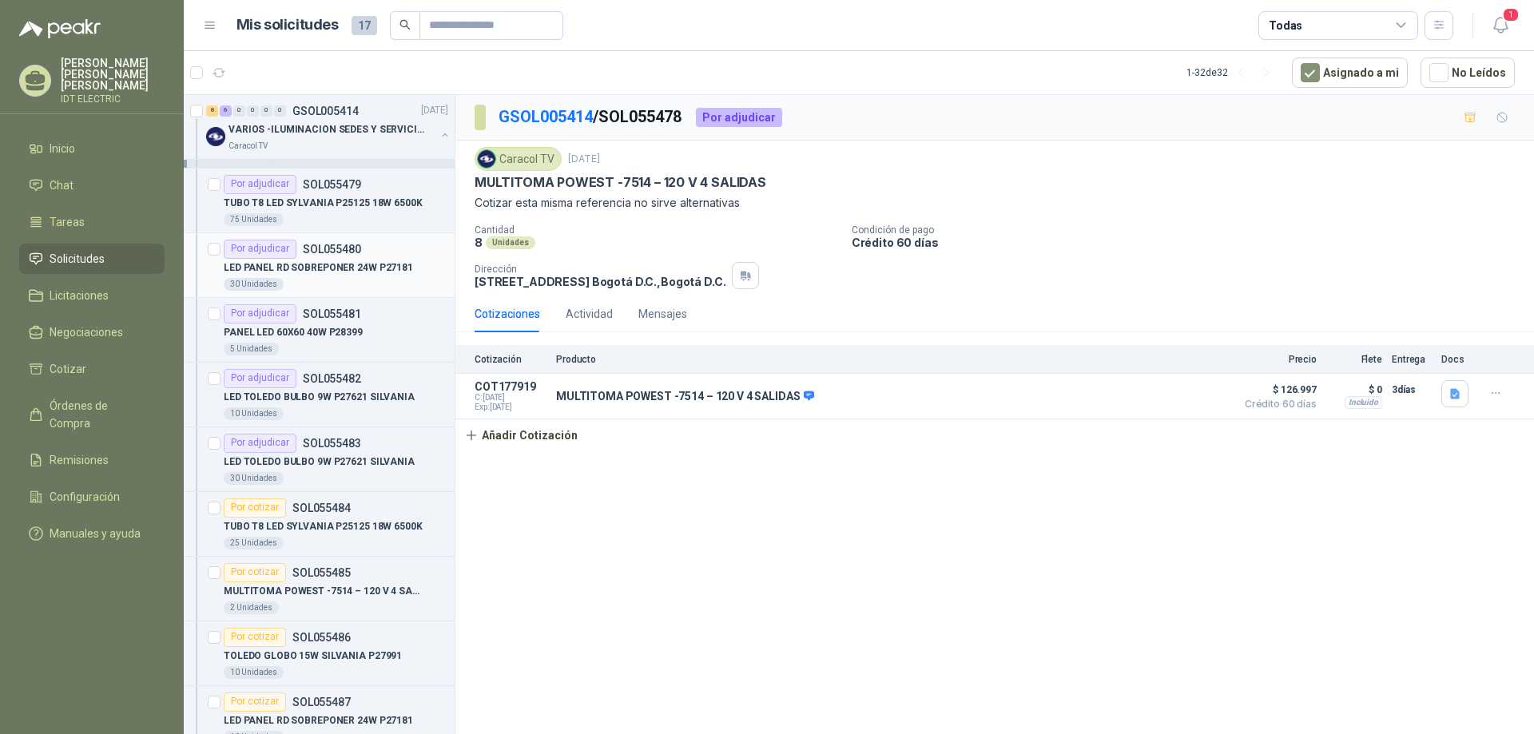
scroll to position [480, 0]
click at [378, 584] on p "MULTITOMA POWEST -7514 – 120 V 4 SALIDAS" at bounding box center [323, 590] width 199 height 15
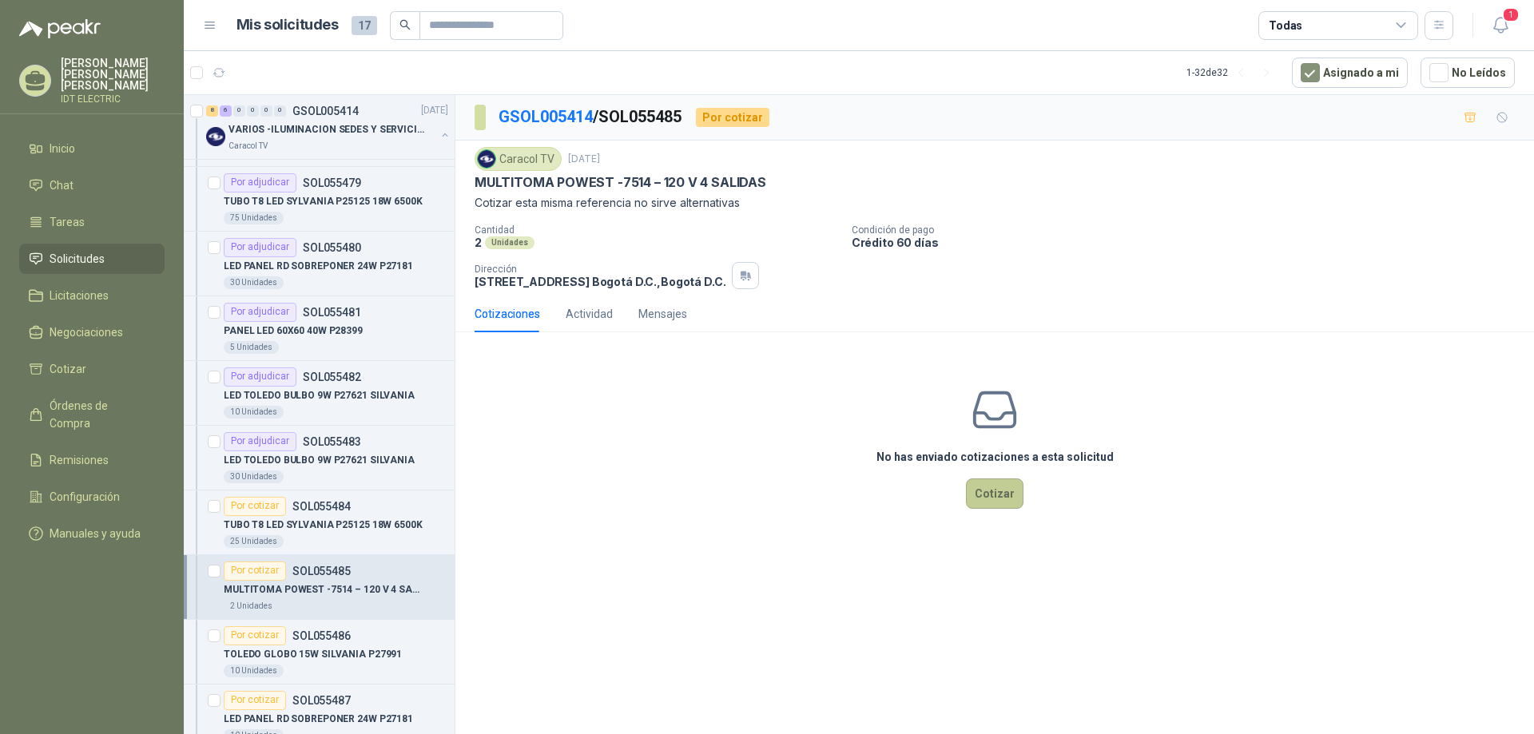
click at [993, 492] on button "Cotizar" at bounding box center [995, 494] width 58 height 30
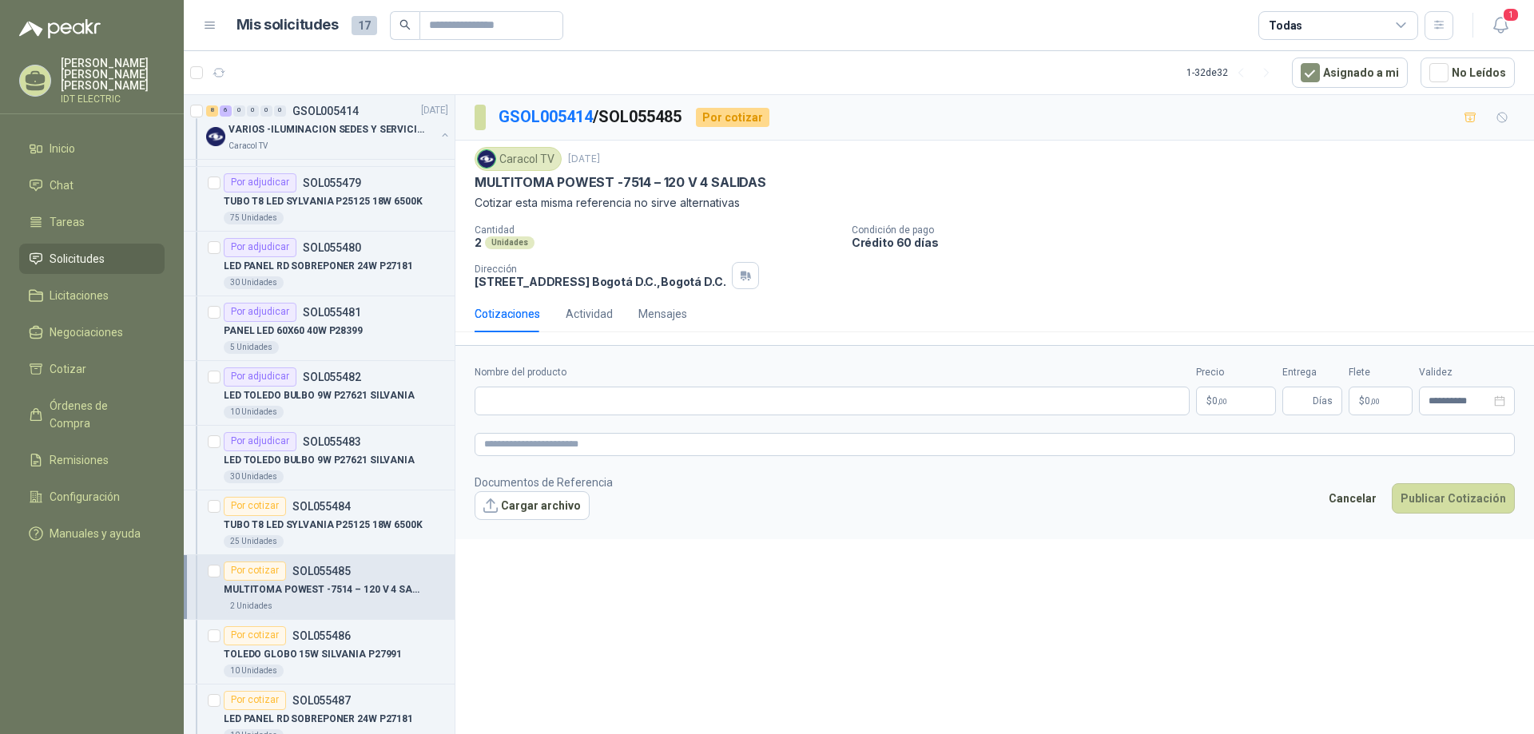
click at [699, 173] on div "Caracol TV 10 sept, 2025 MULTITOMA POWEST -7514 – 120 V 4 SALIDAS Cotizar esta …" at bounding box center [995, 179] width 1041 height 65
click at [698, 181] on p "MULTITOMA POWEST -7514 – 120 V 4 SALIDAS" at bounding box center [621, 182] width 292 height 17
copy p "MULTITOMA POWEST -7514 – 120 V 4 SALIDAS"
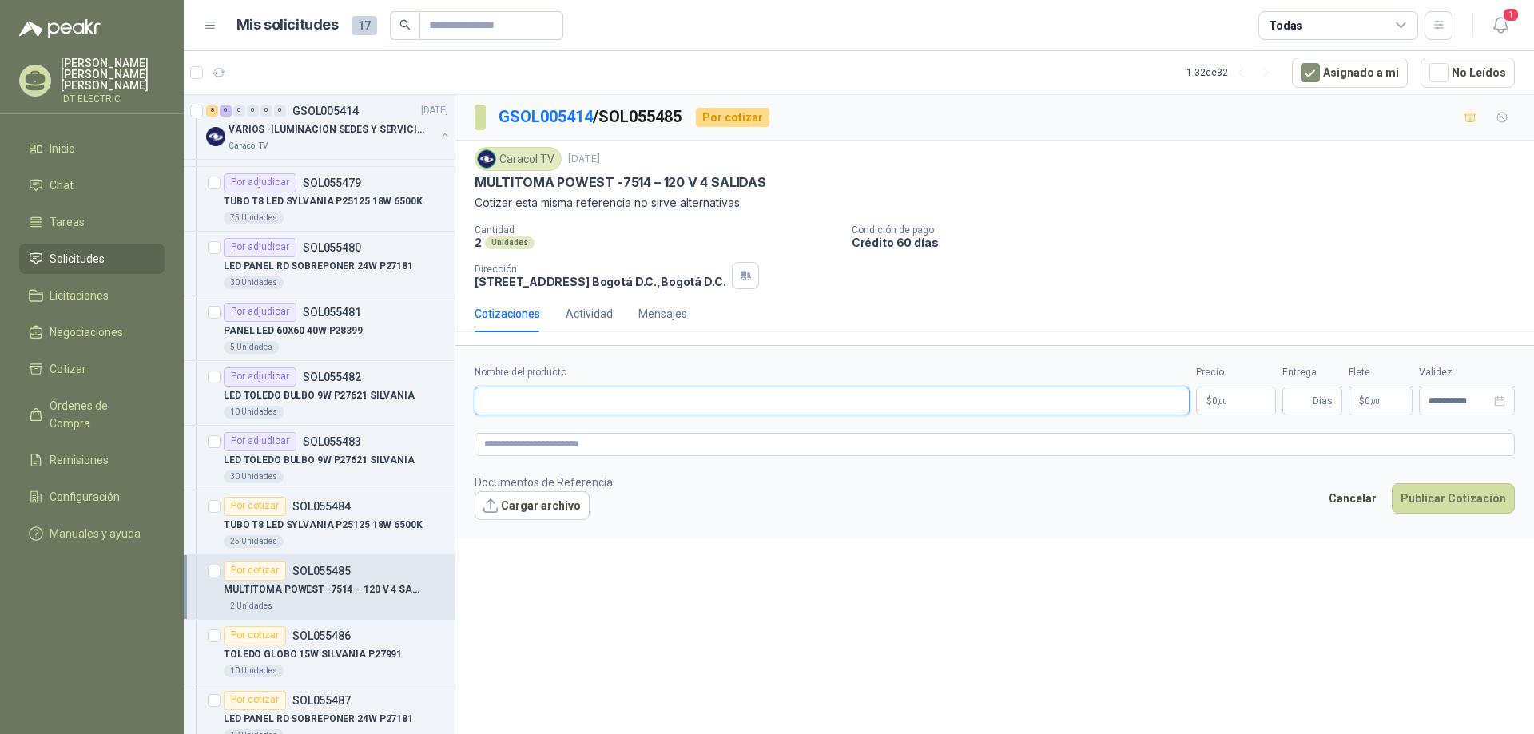
click at [720, 408] on input "Nombre del producto" at bounding box center [832, 401] width 715 height 29
paste input "**********"
type input "**********"
click at [732, 435] on textarea at bounding box center [995, 444] width 1041 height 23
paste textarea "**********"
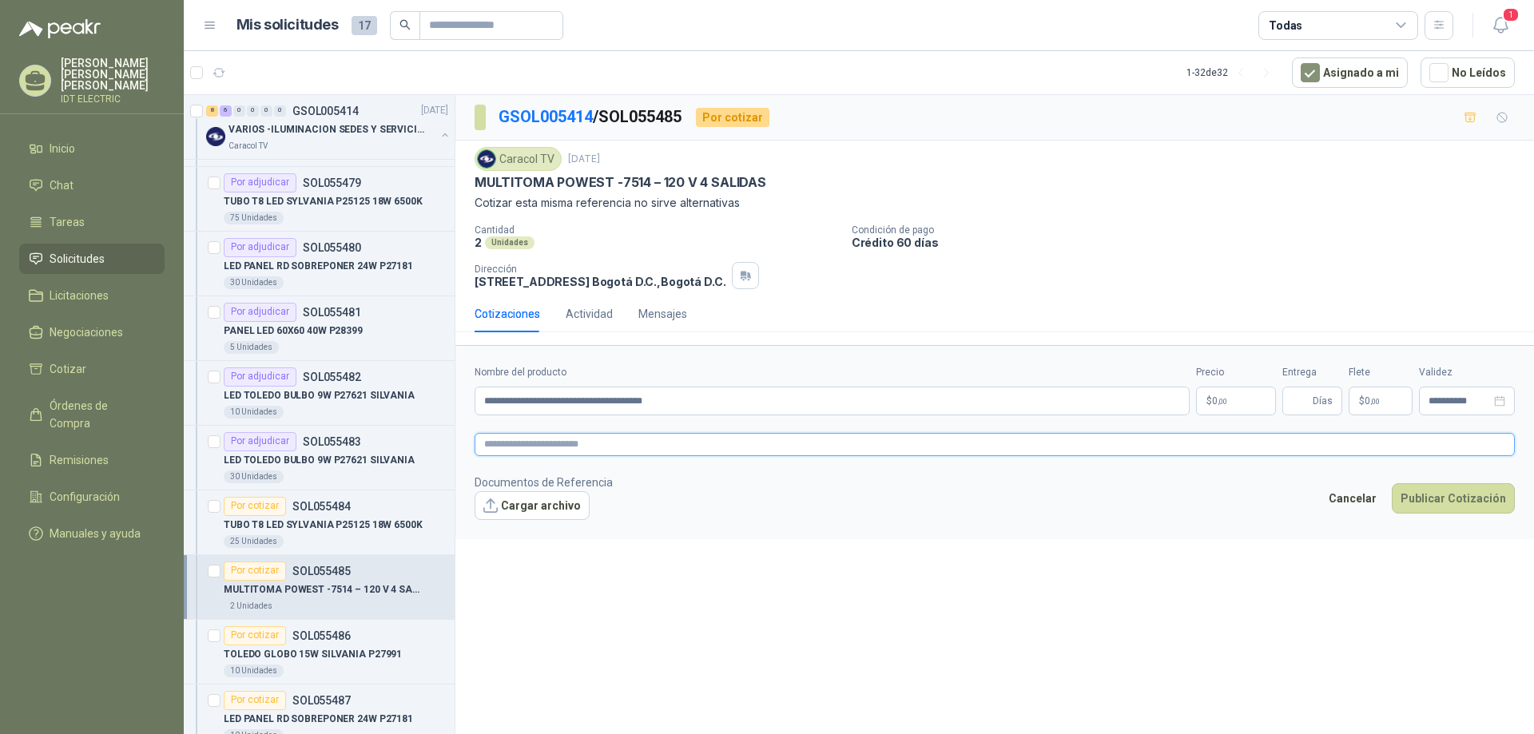
type textarea "**********"
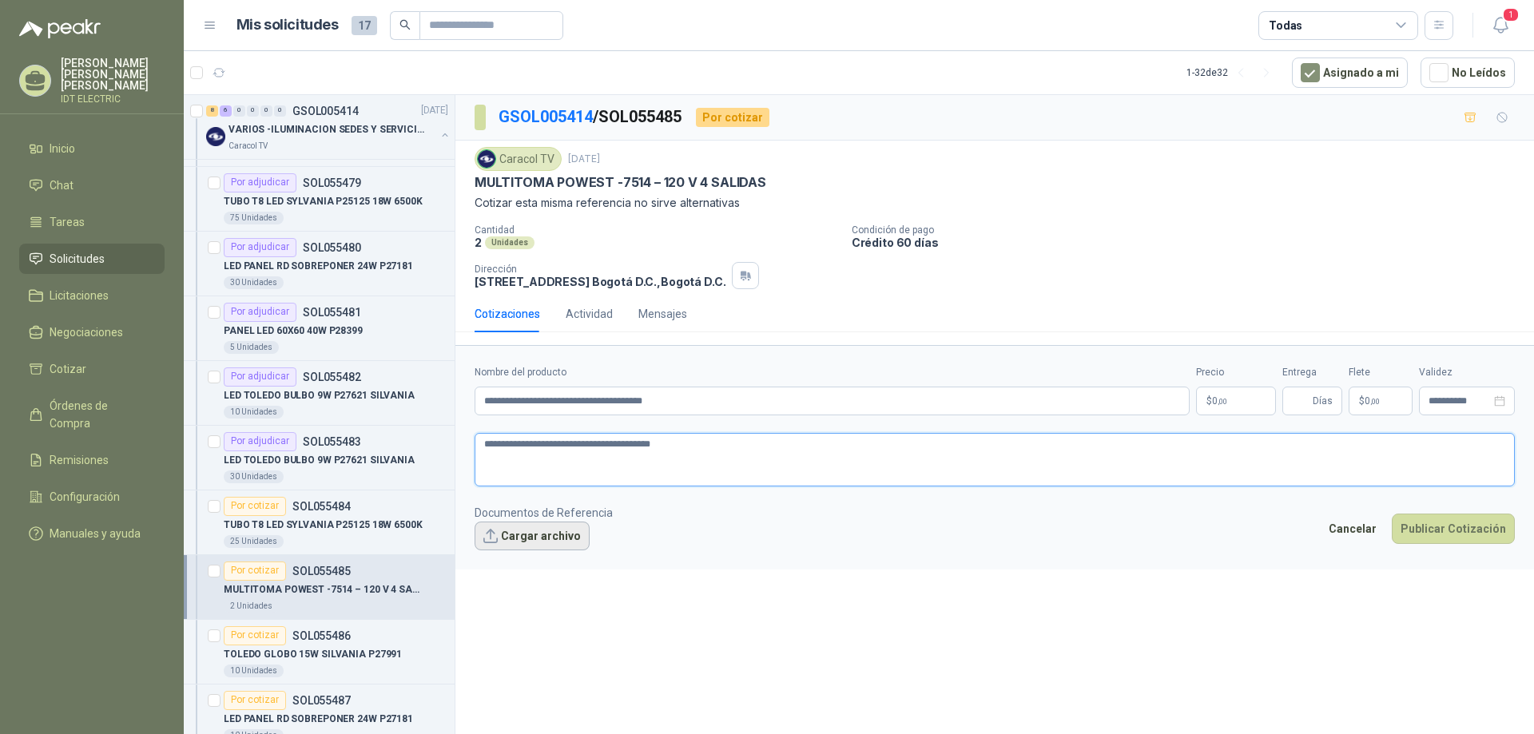
type textarea "**********"
click at [549, 524] on button "Cargar archivo" at bounding box center [532, 536] width 115 height 29
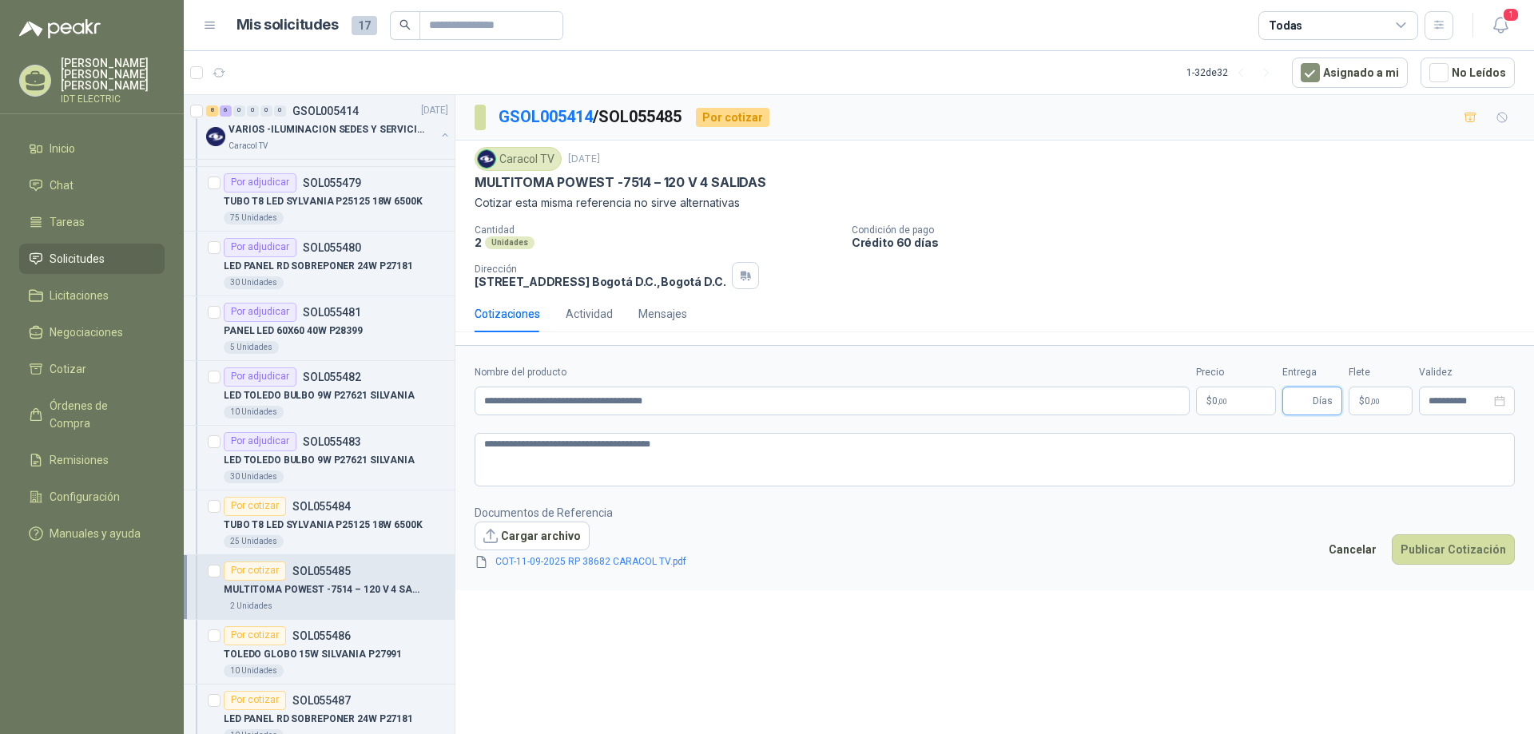
click at [1305, 408] on input "Entrega" at bounding box center [1301, 401] width 18 height 27
type input "*"
click at [1379, 398] on span ",00" at bounding box center [1376, 401] width 10 height 9
type input "*"
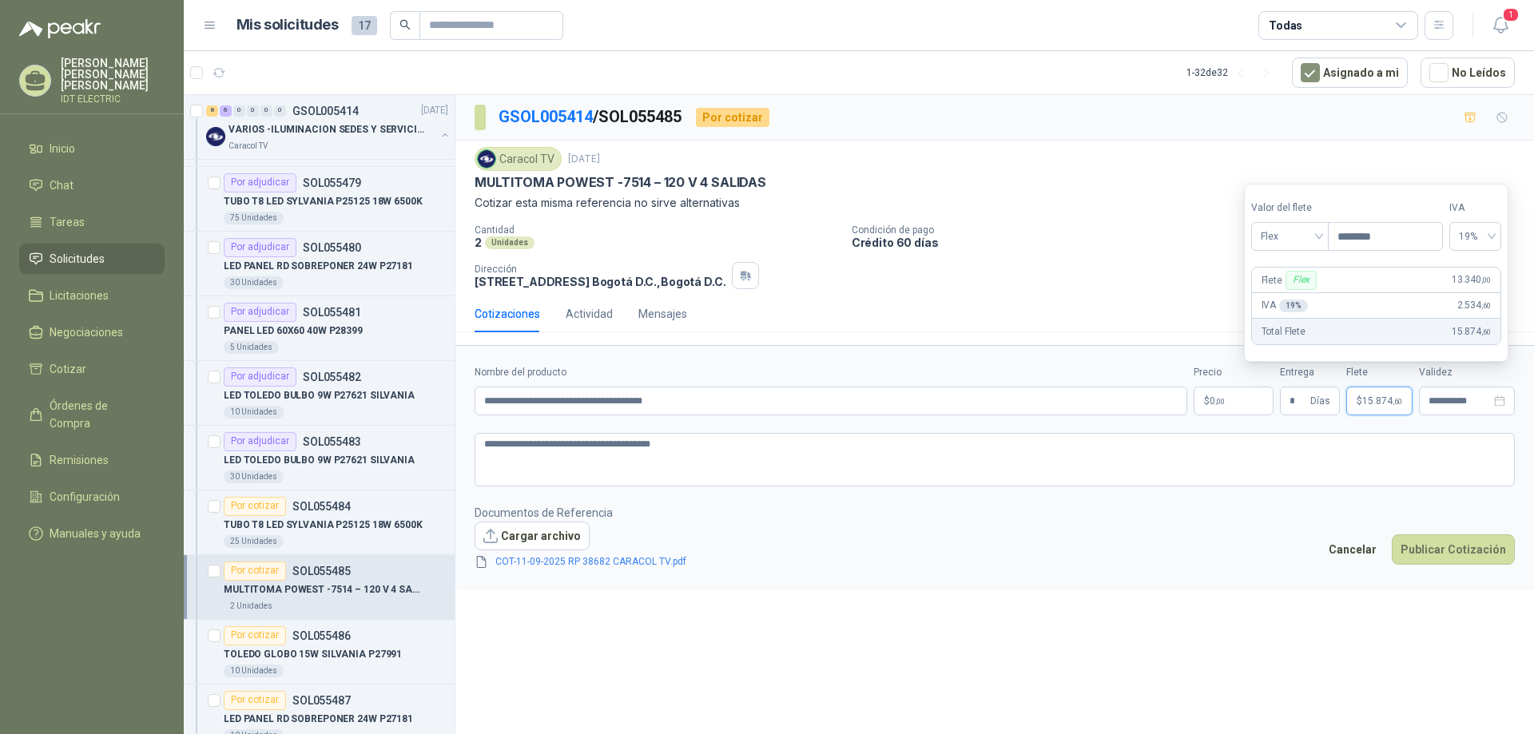
type input "********"
click at [1236, 399] on p "$ 0 ,00" at bounding box center [1234, 401] width 80 height 29
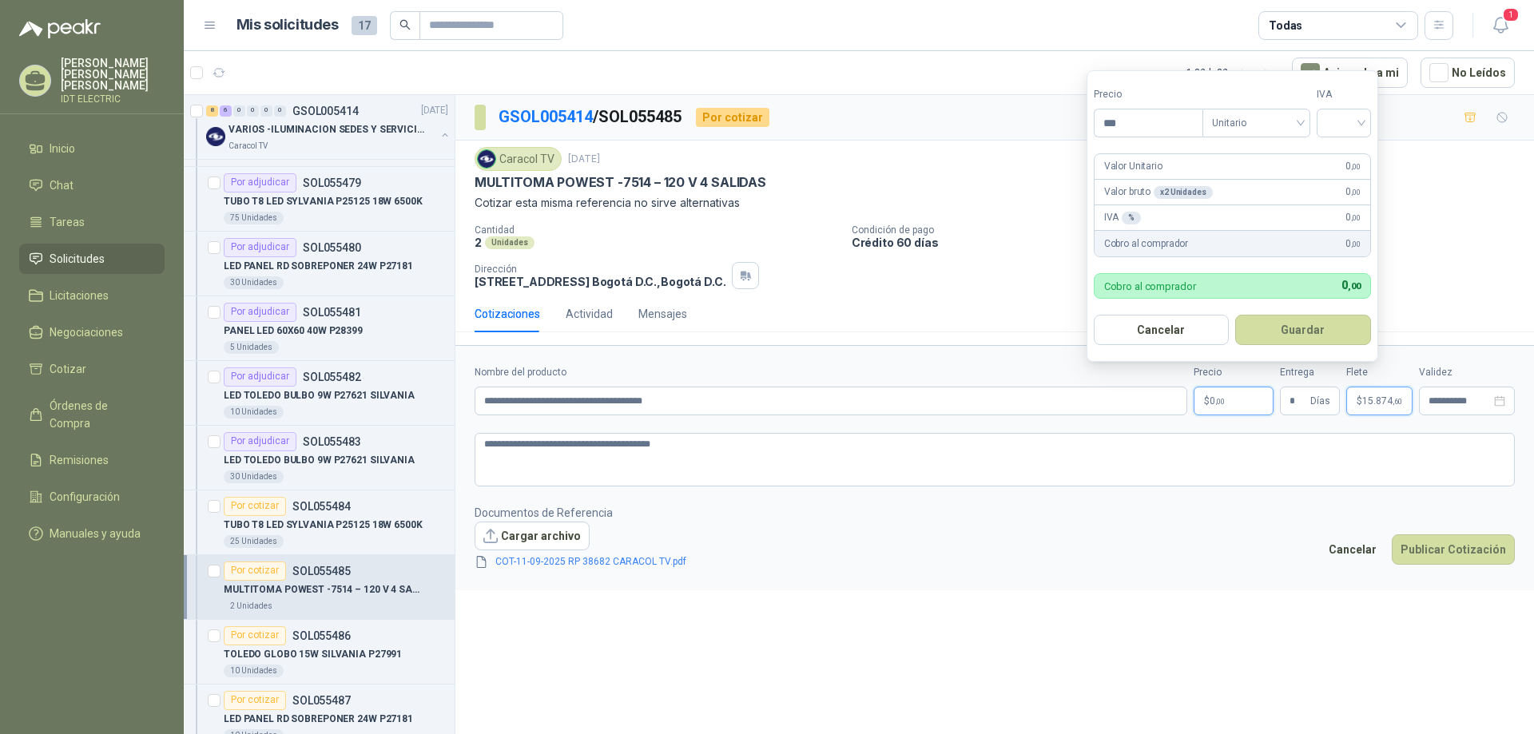
click at [1365, 400] on span "15.874 ,60" at bounding box center [1383, 401] width 40 height 10
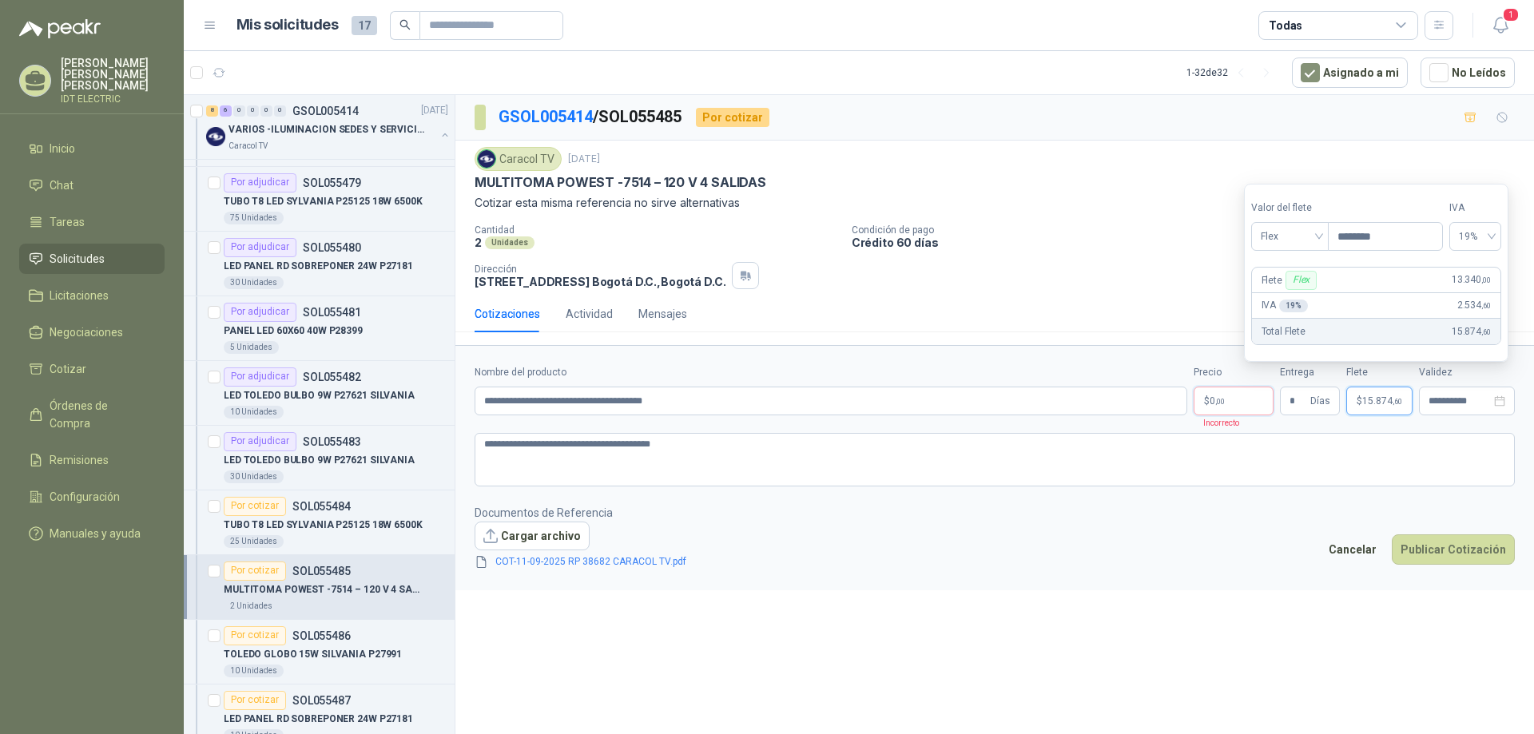
click at [1252, 402] on p "$ 0 ,00" at bounding box center [1234, 401] width 80 height 29
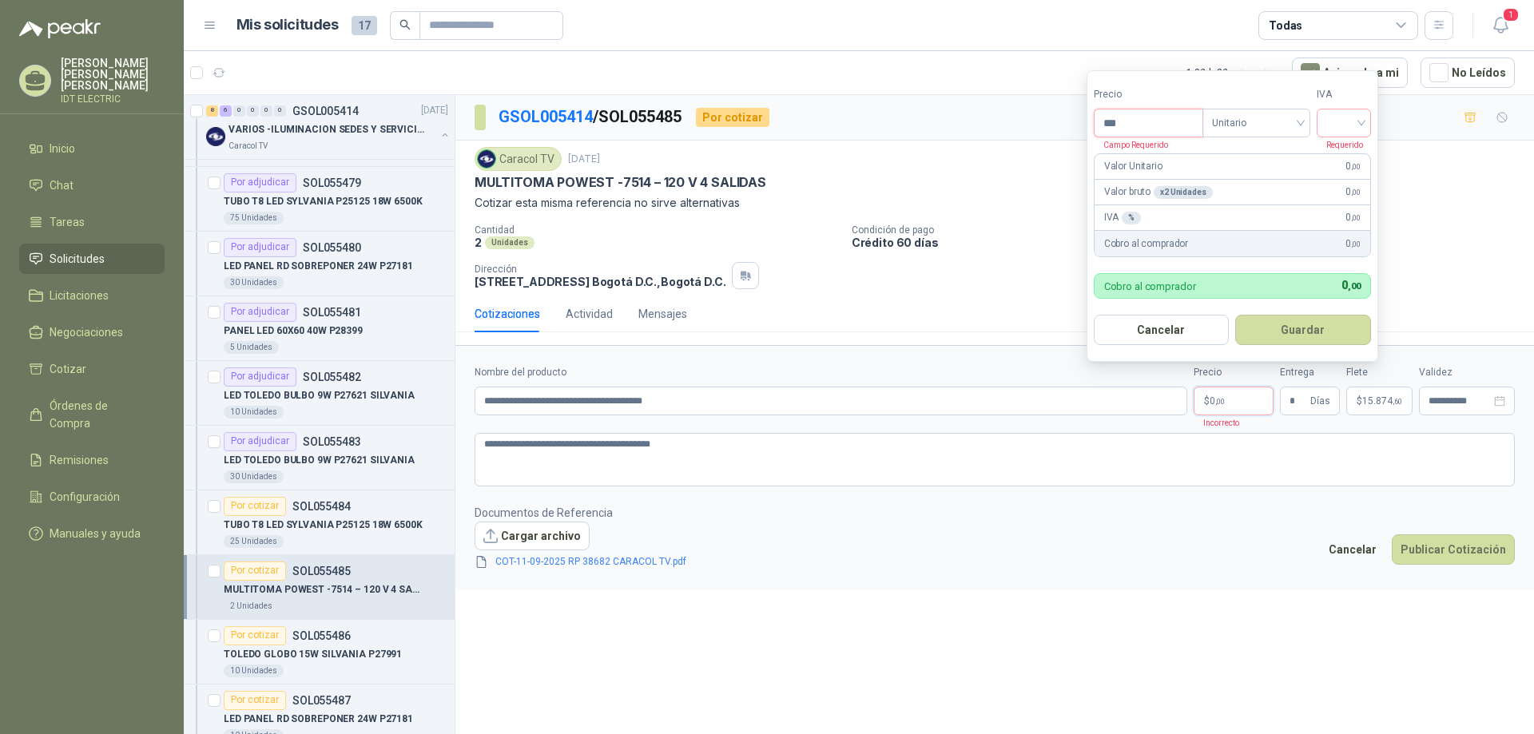
click at [1154, 128] on input "***" at bounding box center [1149, 122] width 108 height 27
click at [1073, 129] on body "JUAN CARLOS DUQUE TOLEDO IDT ELECTRIC Inicio Chat Tareas Solicitudes Licitacion…" at bounding box center [767, 367] width 1534 height 734
type input "********"
click at [1310, 325] on button "Guardar" at bounding box center [1304, 330] width 136 height 30
click at [1333, 131] on input "search" at bounding box center [1344, 121] width 35 height 24
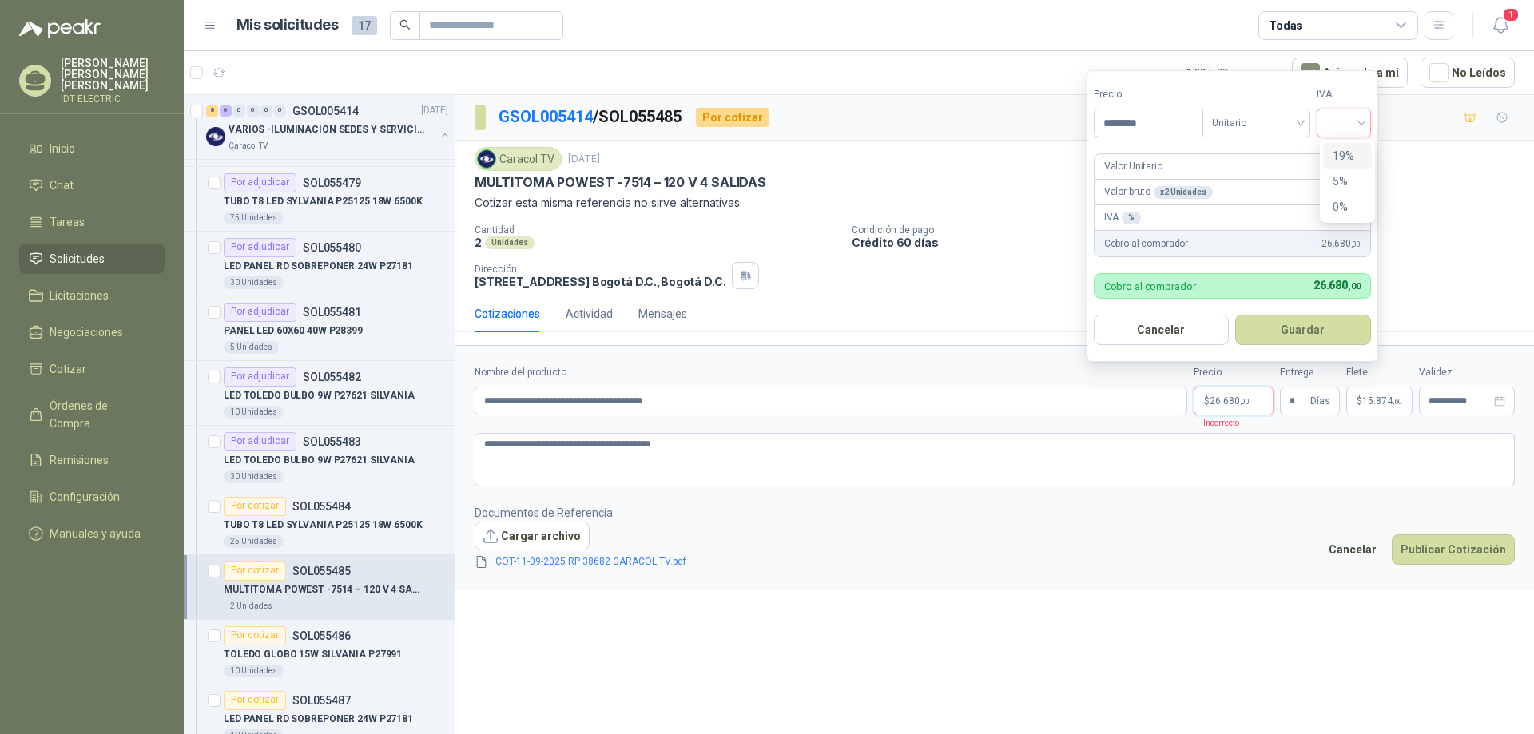
click at [1341, 158] on div "19%" at bounding box center [1348, 156] width 30 height 18
click at [1344, 319] on button "Guardar" at bounding box center [1306, 330] width 137 height 30
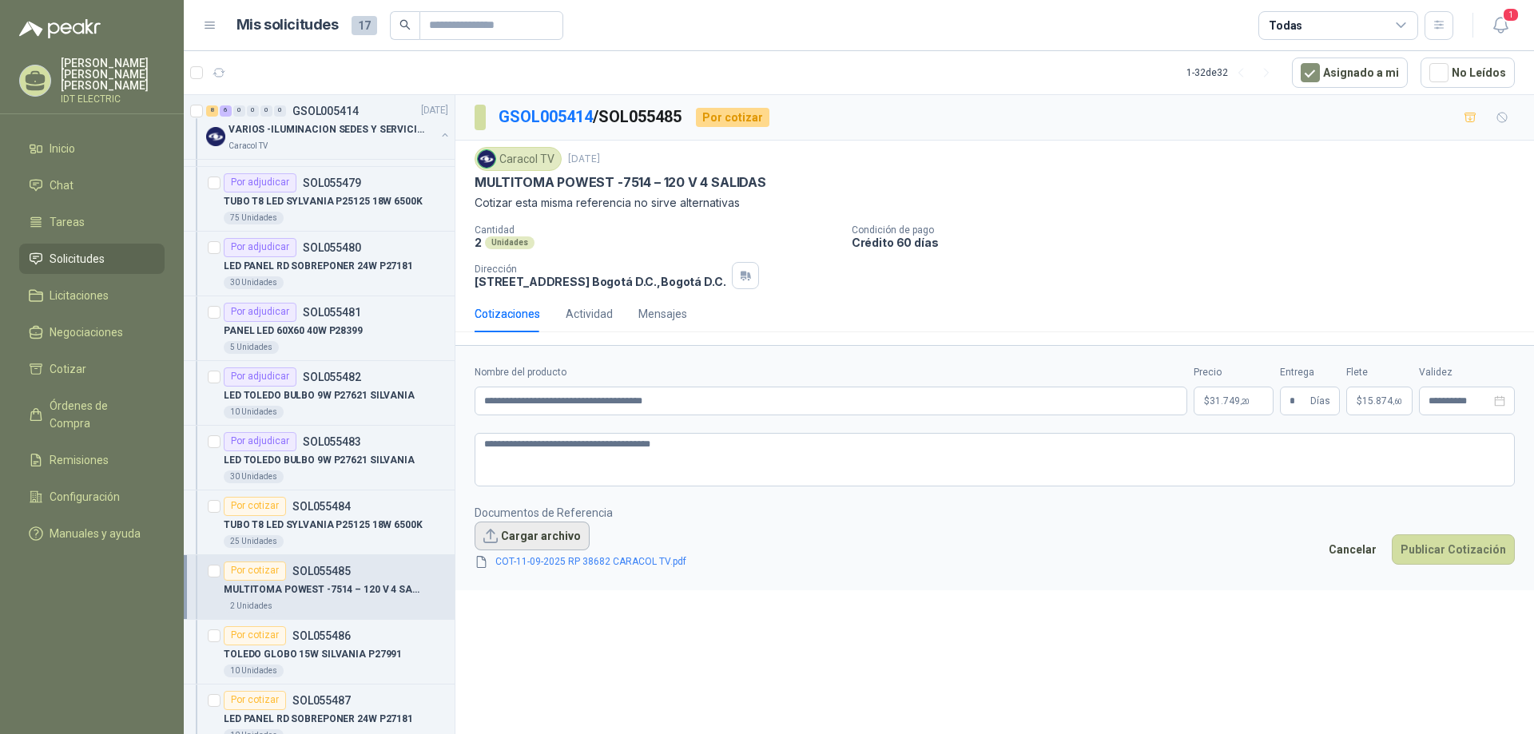
click at [540, 532] on button "Cargar archivo" at bounding box center [532, 536] width 115 height 29
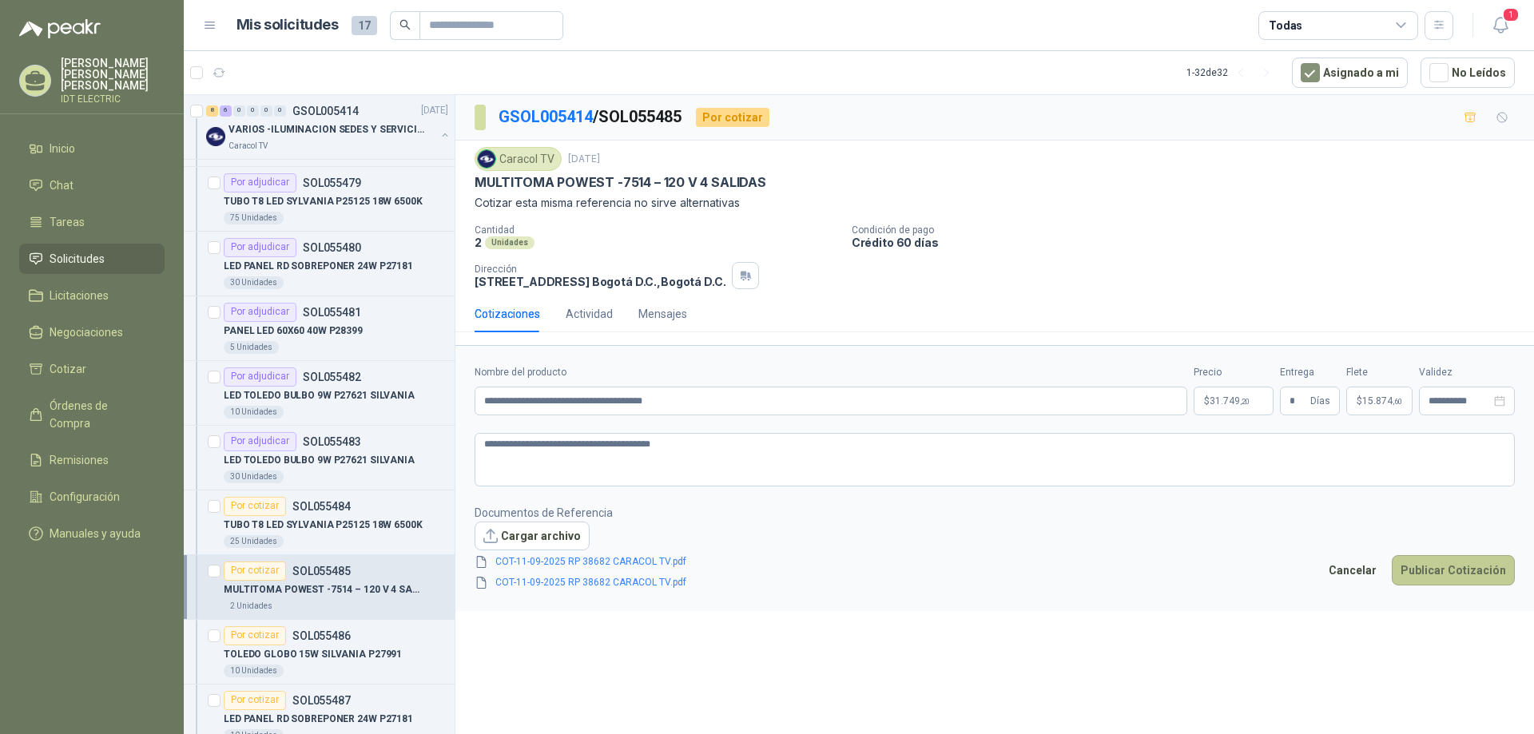
click at [1463, 568] on button "Publicar Cotización" at bounding box center [1453, 570] width 123 height 30
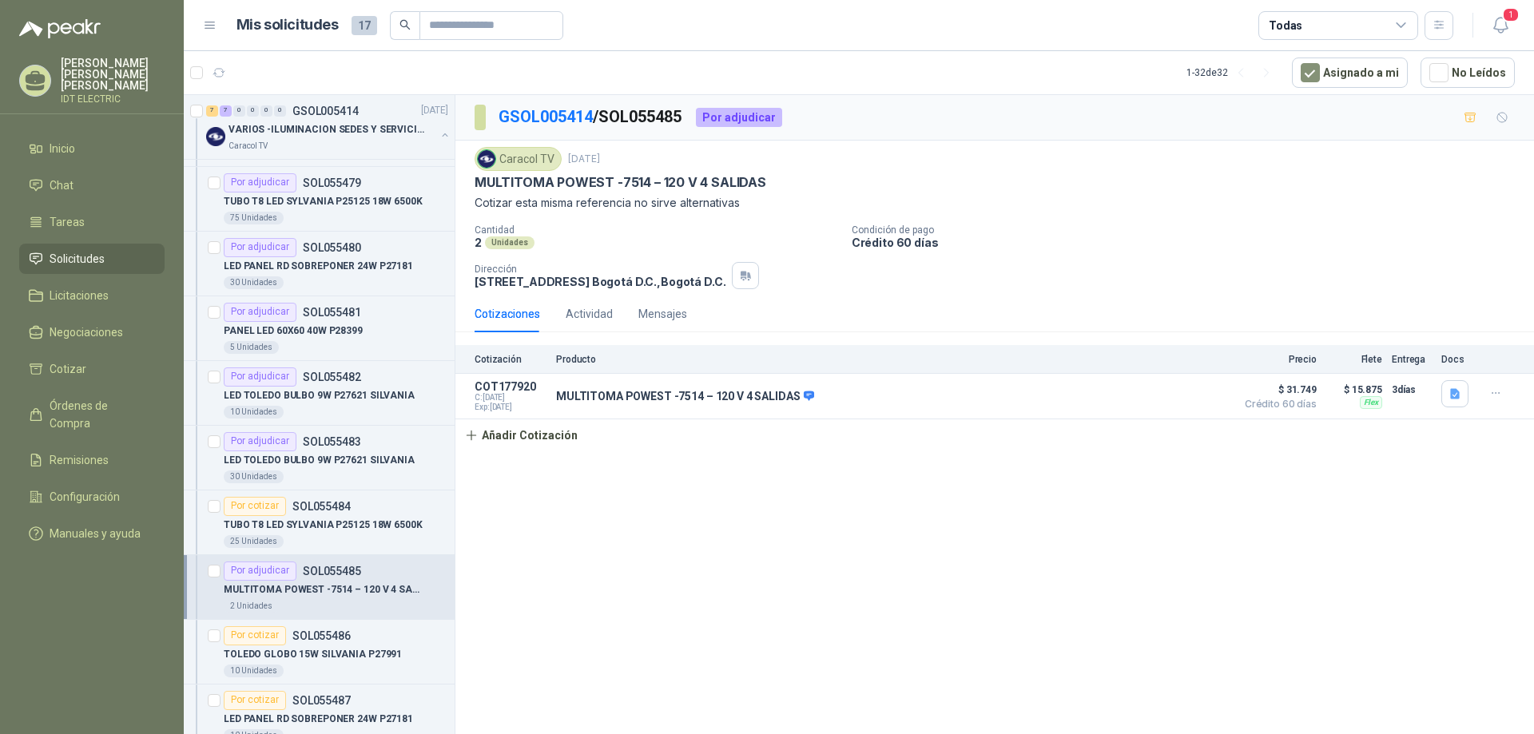
scroll to position [559, 0]
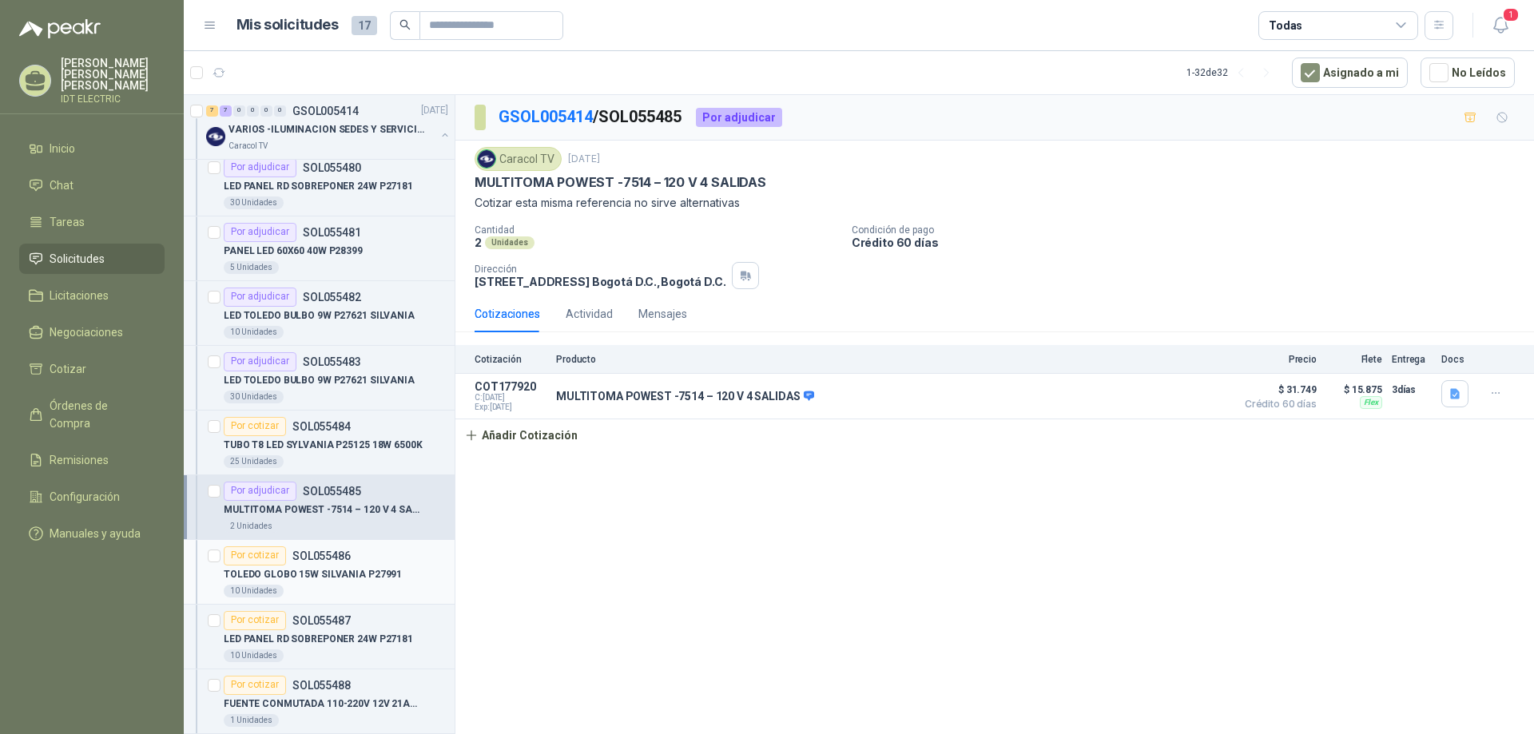
click at [384, 587] on div "10 Unidades" at bounding box center [336, 591] width 225 height 13
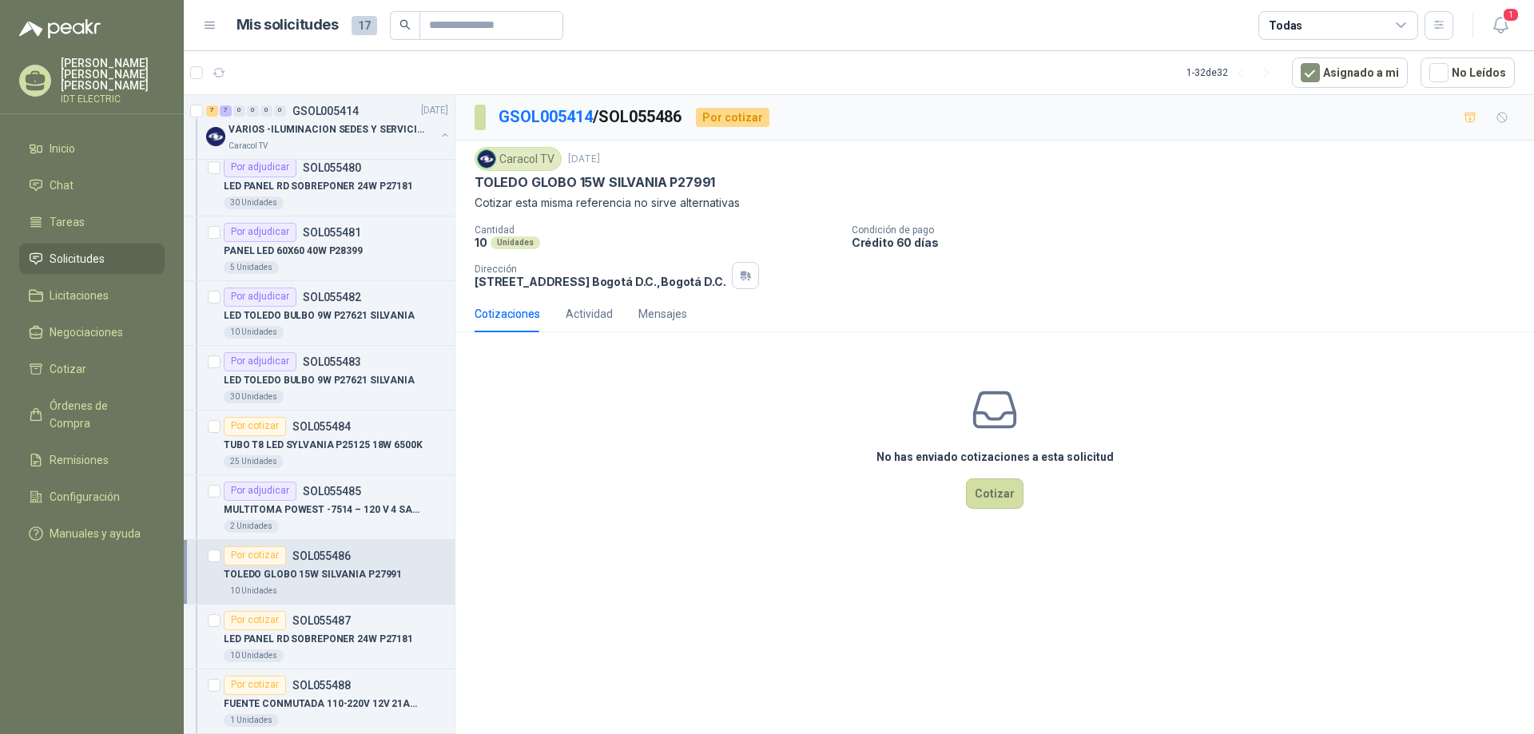
click at [567, 177] on p "TOLEDO GLOBO 15W SILVANIA P27991" at bounding box center [595, 182] width 241 height 17
click at [570, 180] on p "TOLEDO GLOBO 15W SILVANIA P27991" at bounding box center [595, 182] width 241 height 17
click at [571, 180] on p "TOLEDO GLOBO 15W SILVANIA P27991" at bounding box center [595, 182] width 241 height 17
copy p "TOLEDO GLOBO 15W SILVANIA P27991"
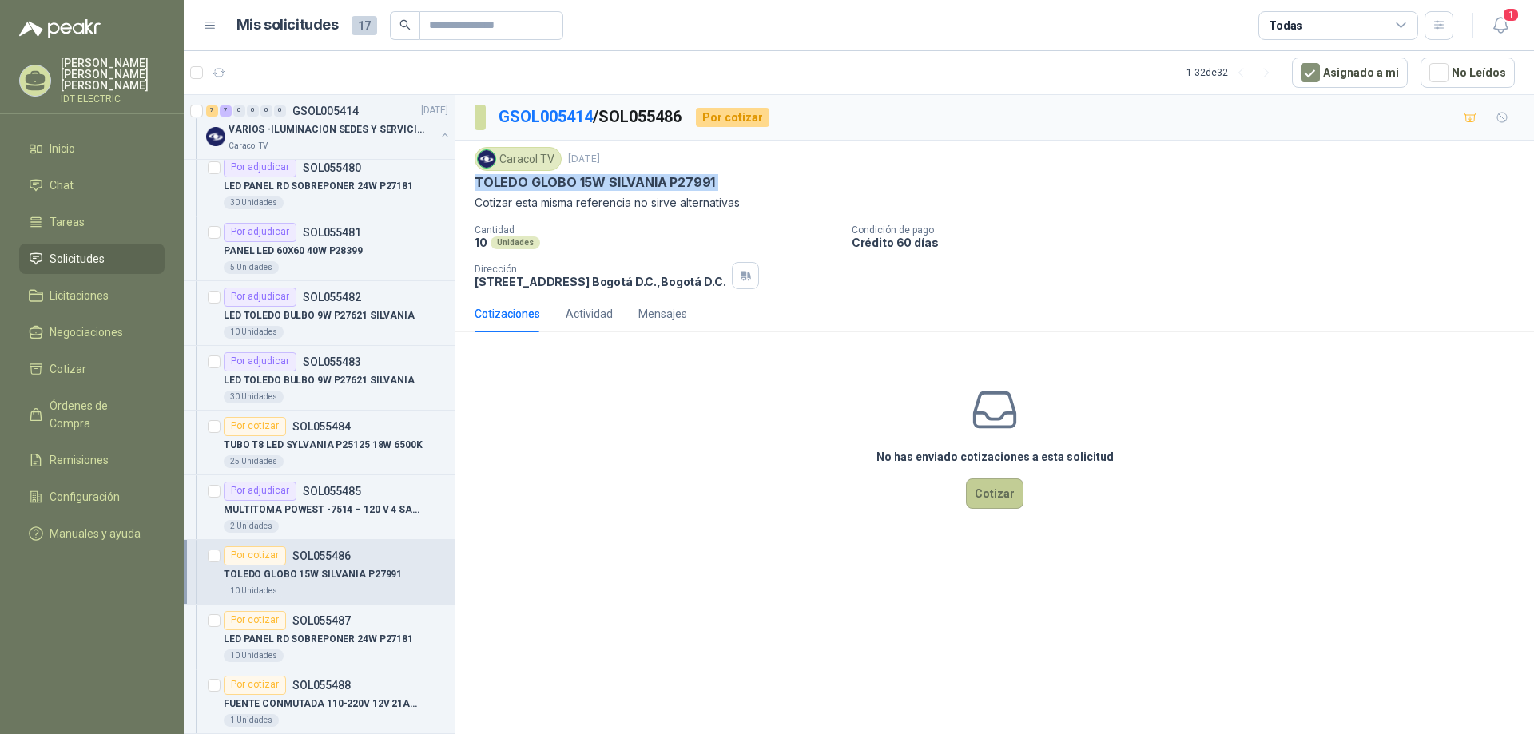
click at [1010, 502] on button "Cotizar" at bounding box center [995, 494] width 58 height 30
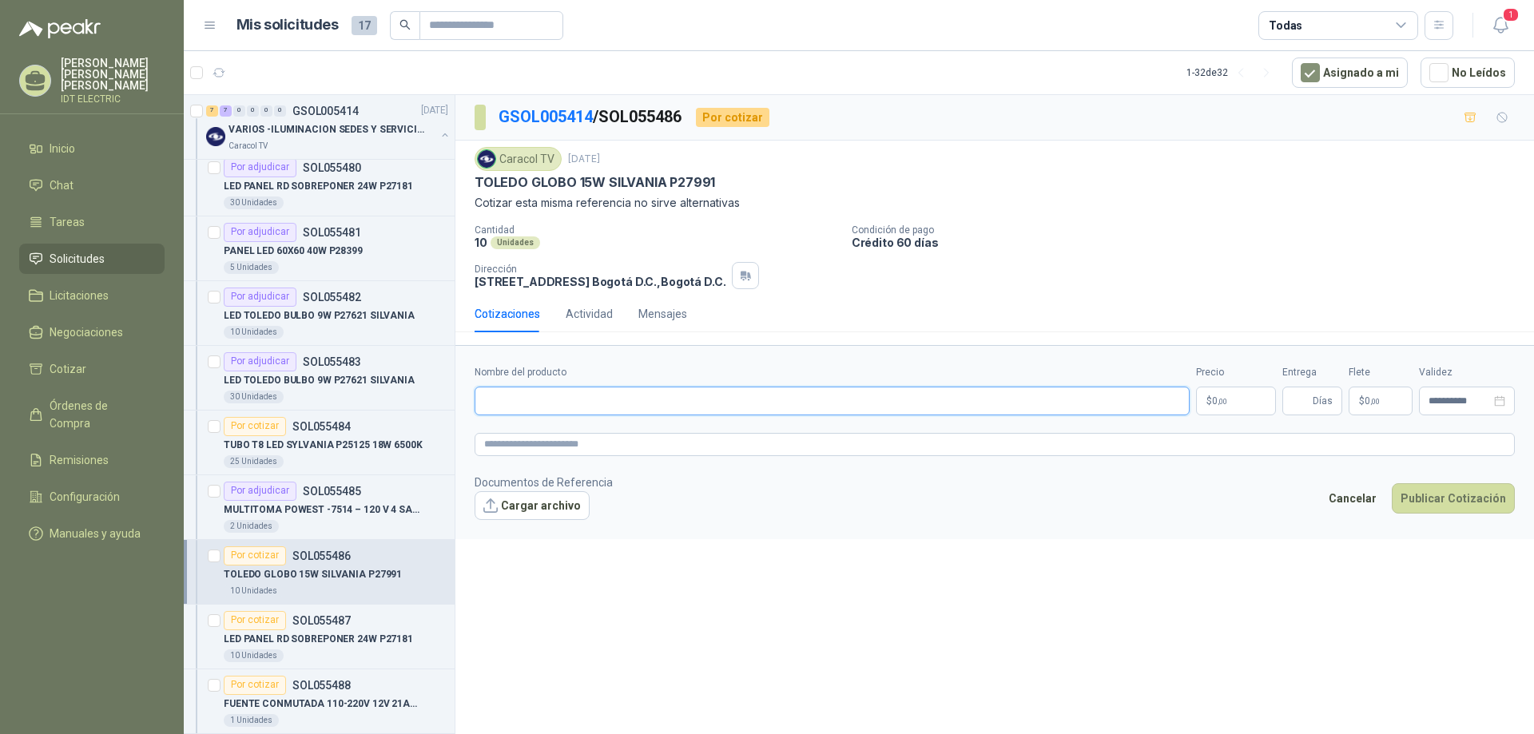
click at [627, 396] on input "Nombre del producto" at bounding box center [832, 401] width 715 height 29
paste input "**********"
type input "**********"
click at [663, 434] on textarea at bounding box center [995, 444] width 1041 height 23
paste textarea "**********"
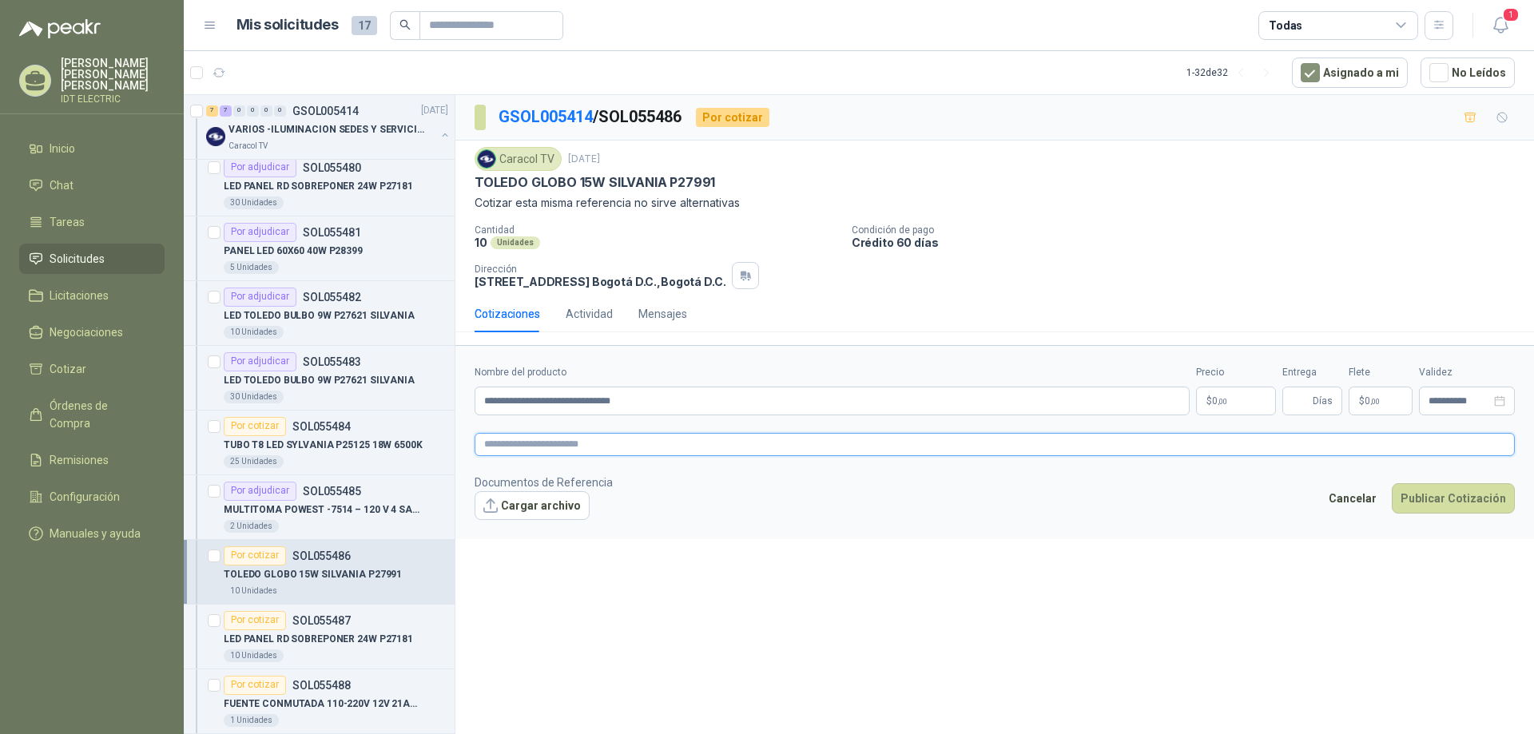
type textarea "**********"
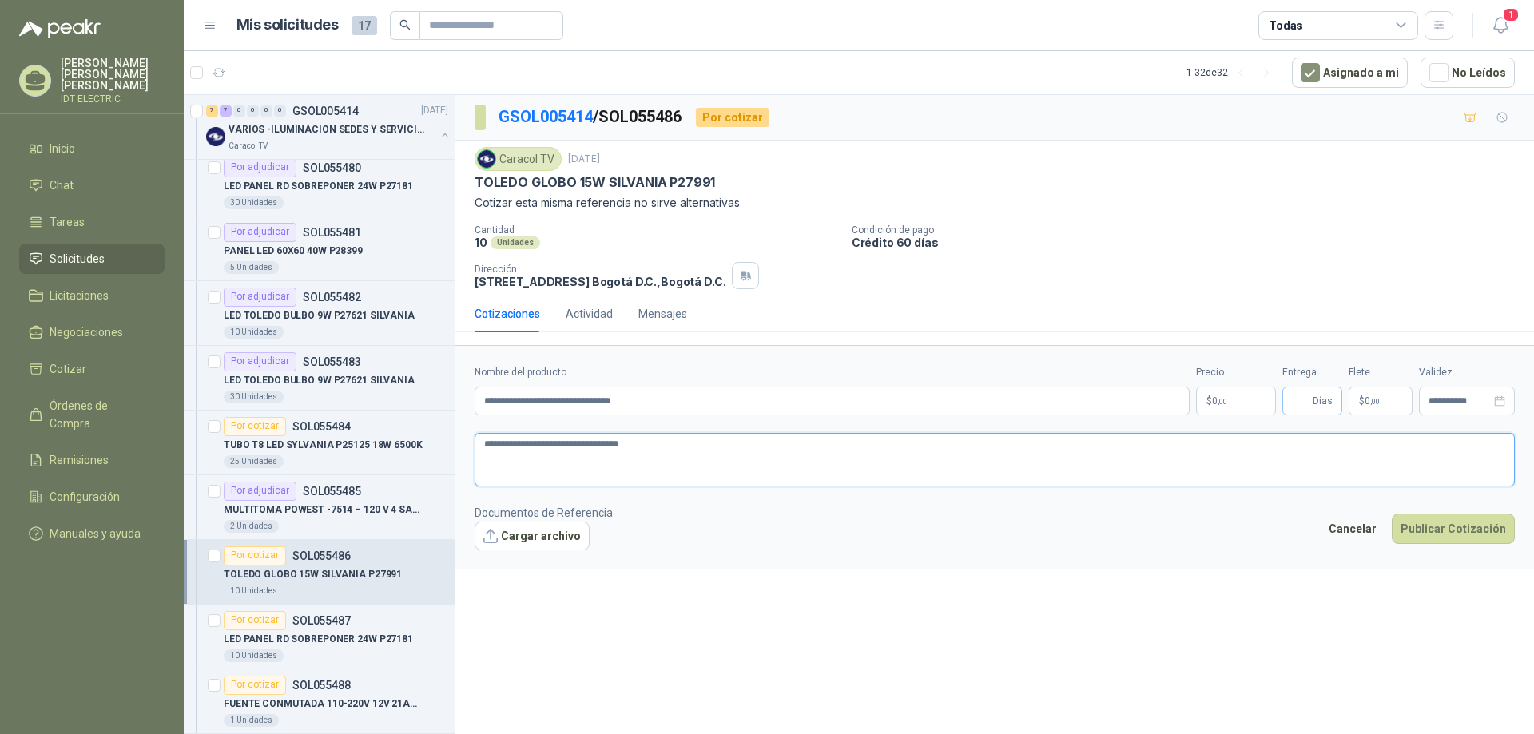
type textarea "**********"
click at [1314, 401] on span "Días" at bounding box center [1323, 401] width 20 height 27
type input "*"
click at [1376, 412] on p "$ 0 ,00" at bounding box center [1381, 401] width 64 height 29
click at [1361, 442] on textarea "**********" at bounding box center [995, 460] width 1041 height 54
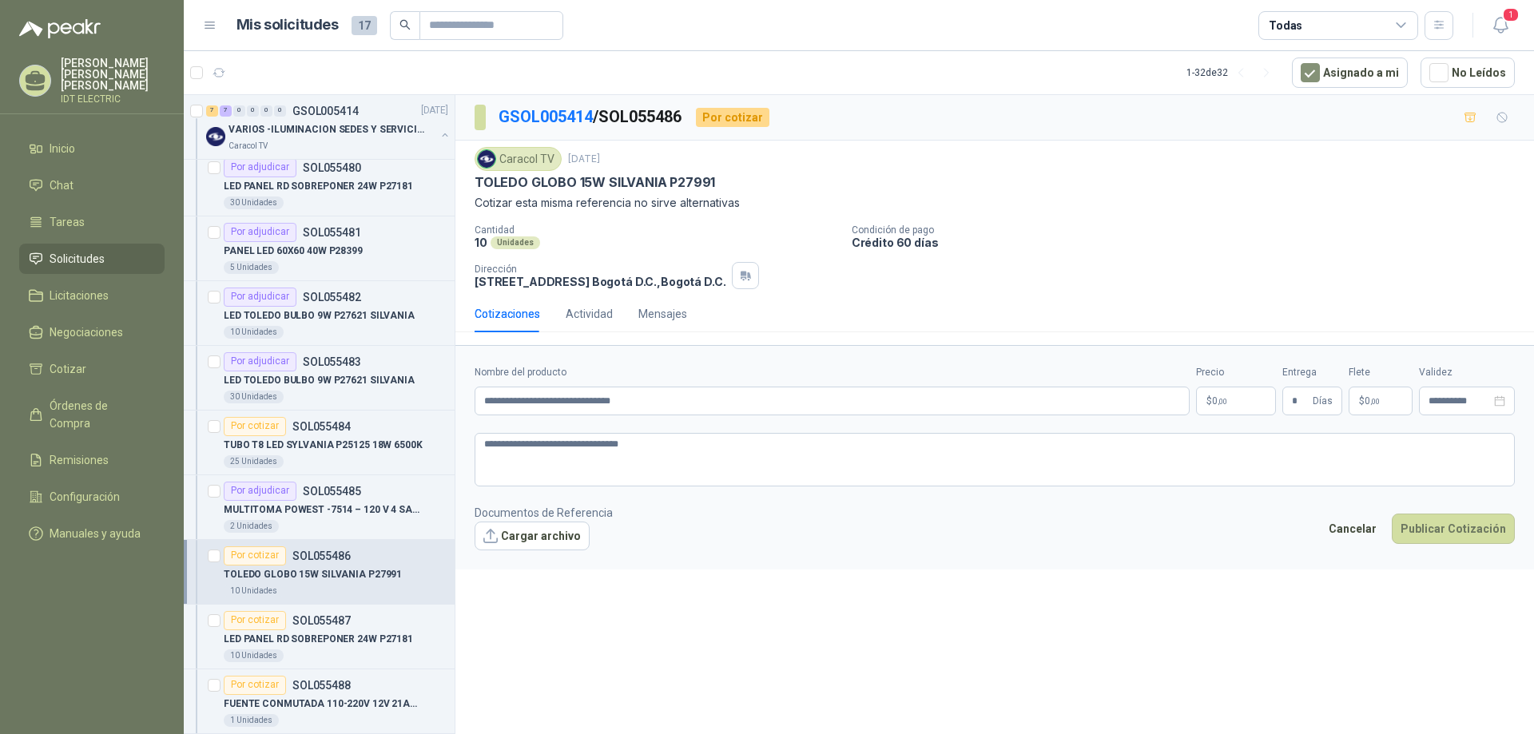
click at [1229, 394] on p "$ 0 ,00" at bounding box center [1236, 401] width 80 height 29
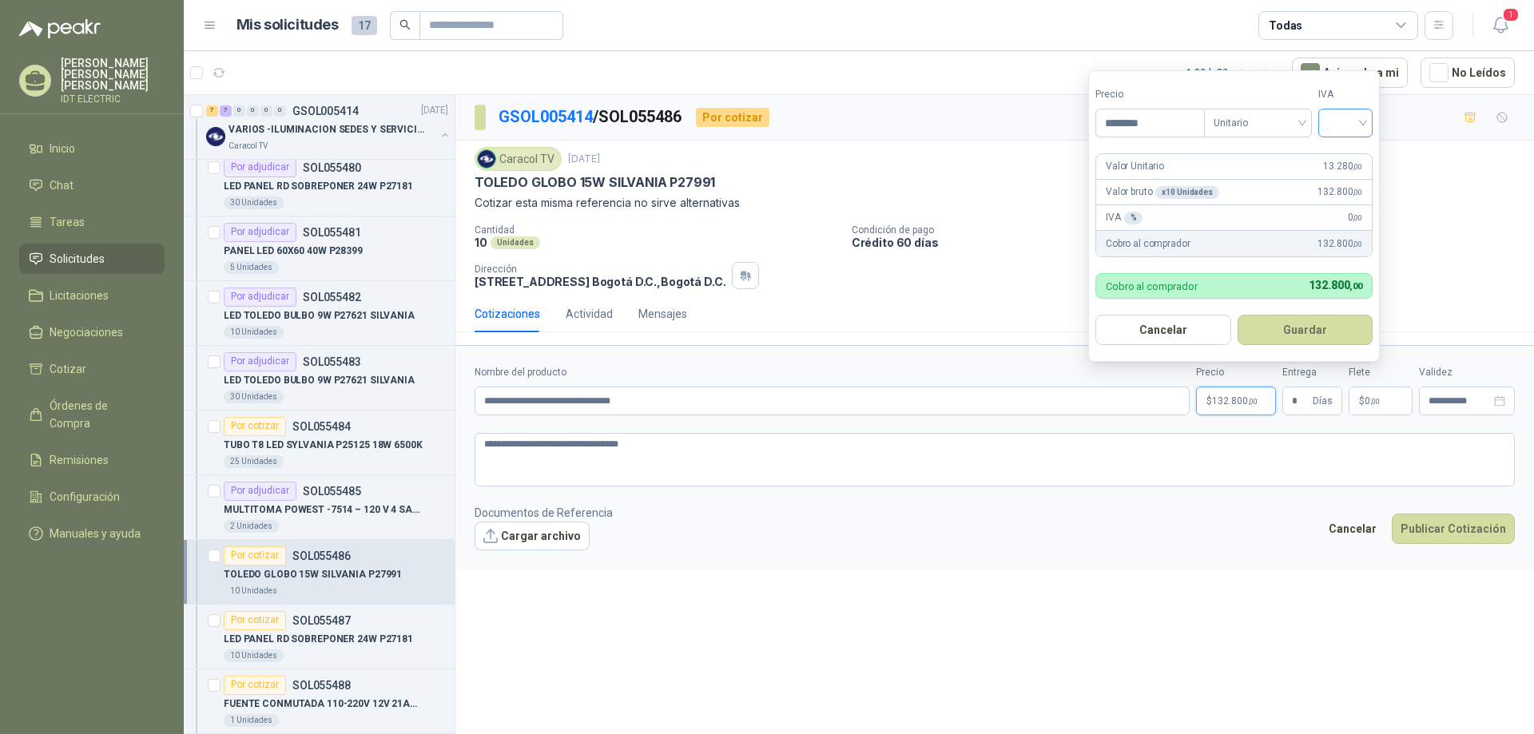
type input "********"
click at [1348, 121] on input "search" at bounding box center [1345, 121] width 35 height 24
click at [1352, 150] on div "19%" at bounding box center [1350, 156] width 30 height 18
click at [1325, 338] on button "Guardar" at bounding box center [1308, 330] width 137 height 30
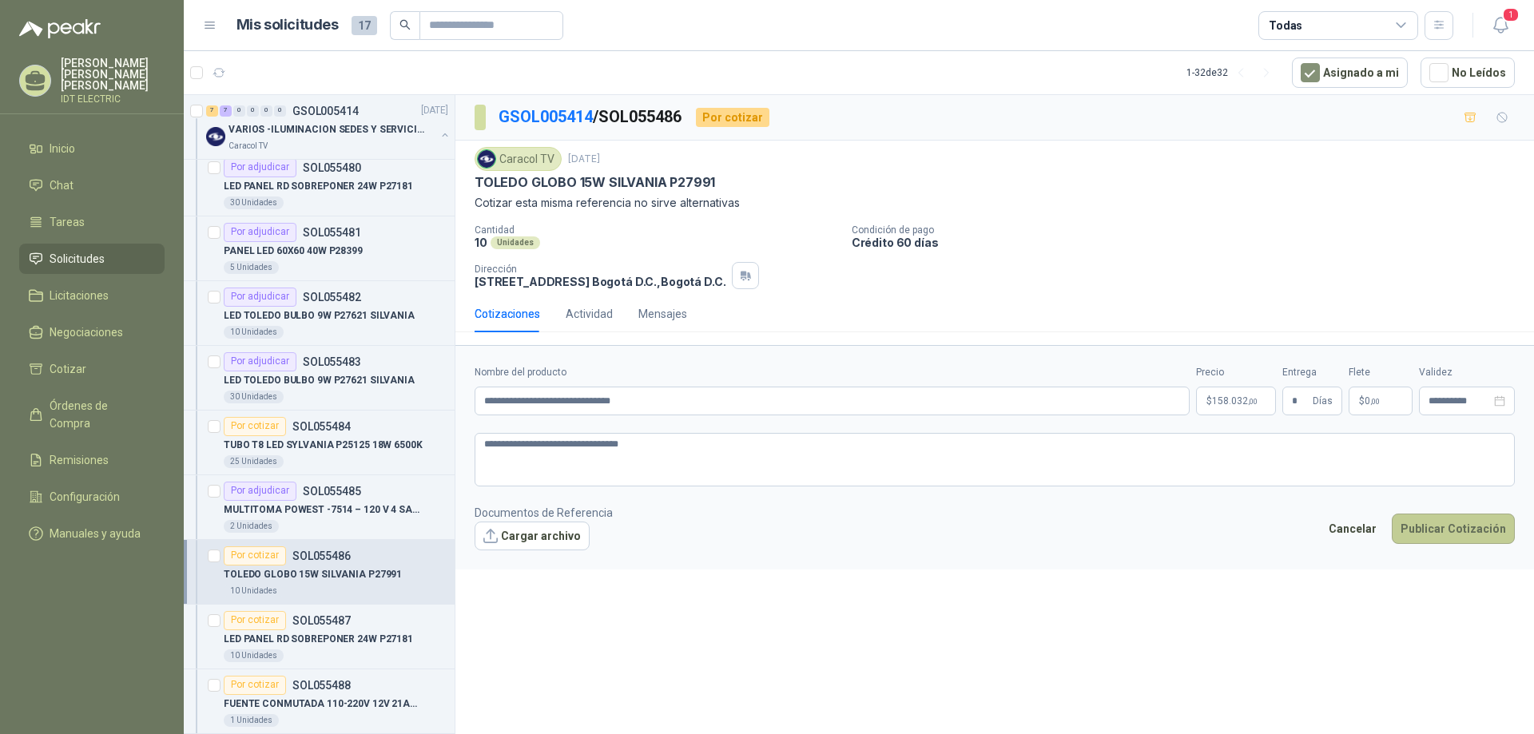
click at [1456, 528] on button "Publicar Cotización" at bounding box center [1453, 529] width 123 height 30
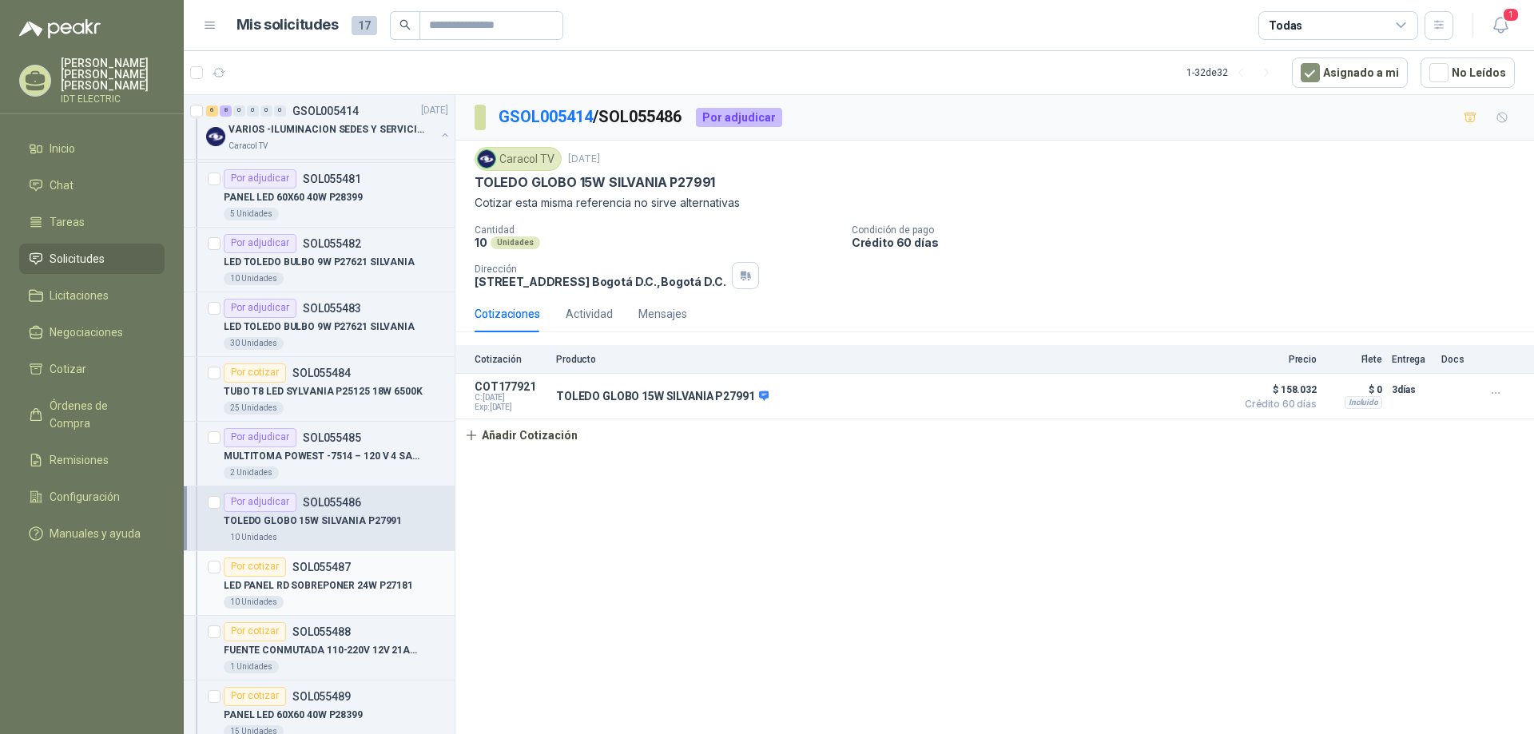
scroll to position [639, 0]
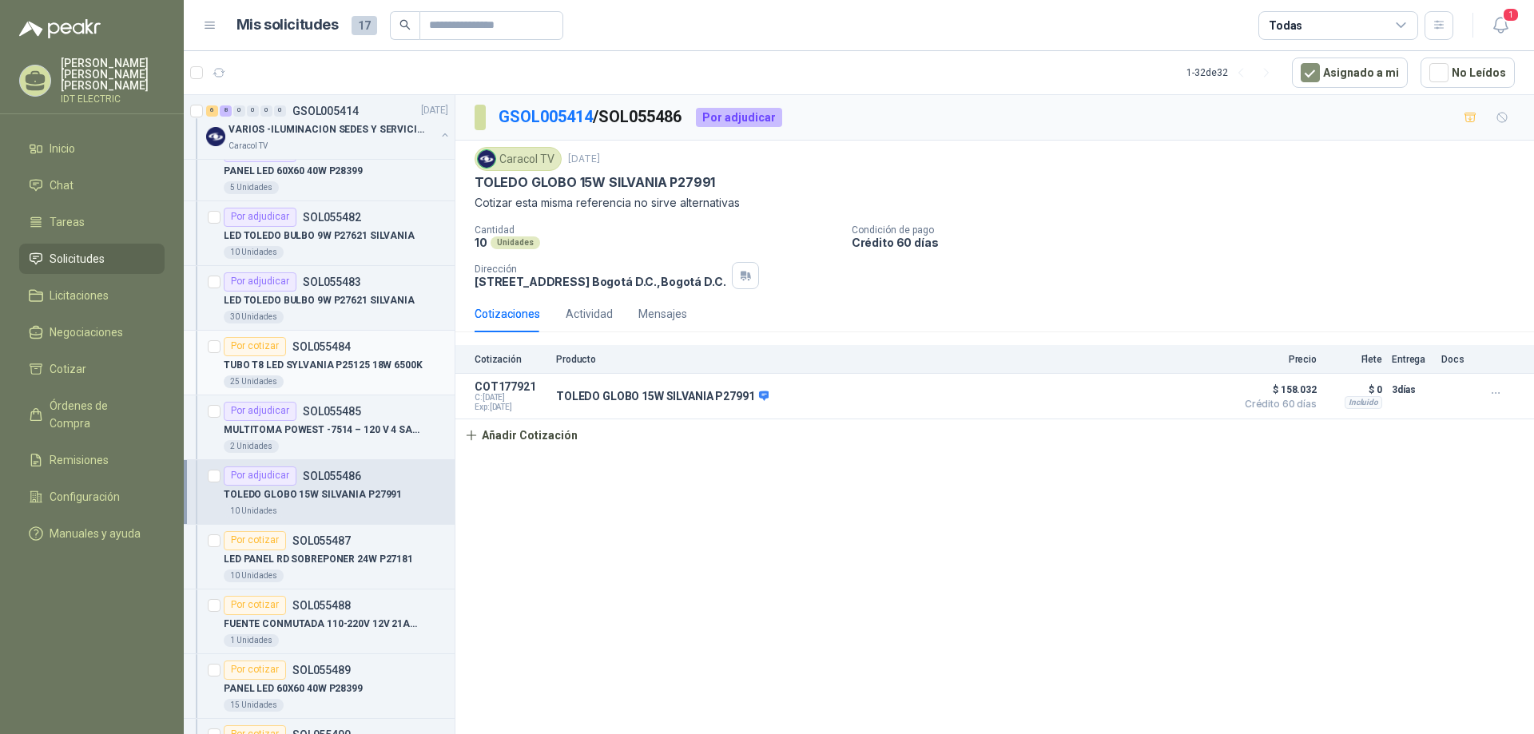
click at [376, 367] on p "TUBO T8 LED SYLVANIA P25125 18W 6500K" at bounding box center [323, 365] width 199 height 15
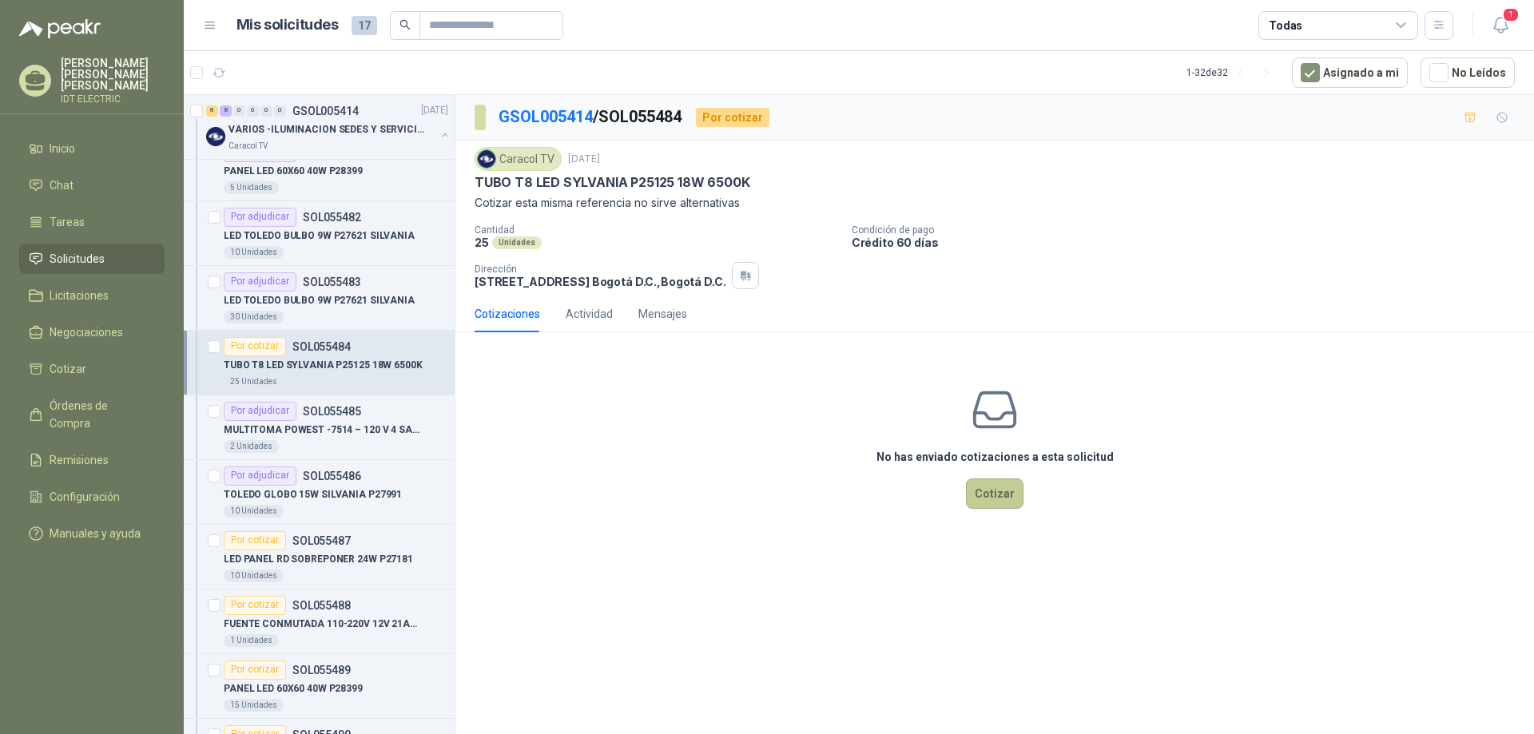
click at [989, 488] on button "Cotizar" at bounding box center [995, 494] width 58 height 30
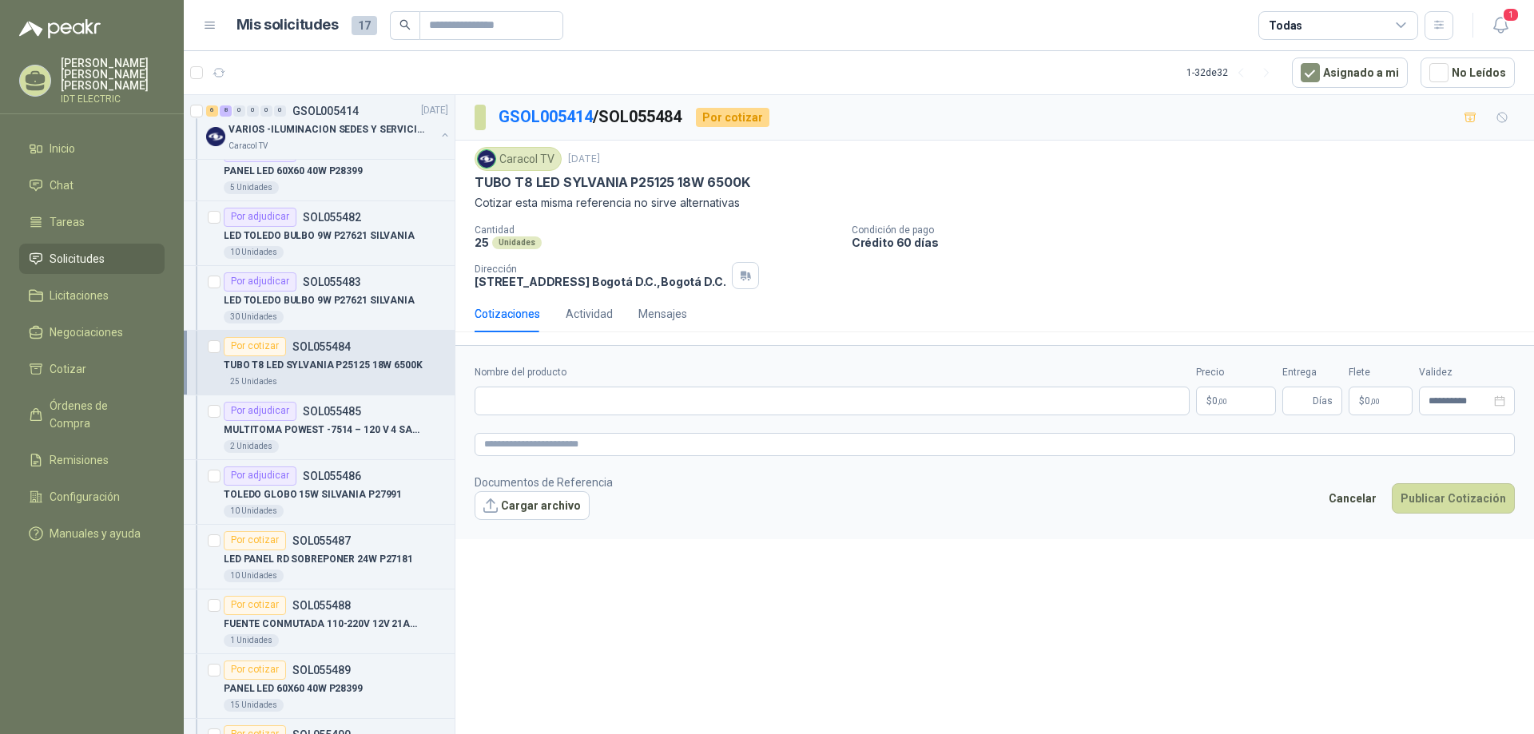
click at [675, 181] on p "TUBO T8 LED SYLVANIA P25125 18W 6500K" at bounding box center [612, 182] width 275 height 17
copy p "TUBO T8 LED SYLVANIA P25125 18W 6500K"
click at [691, 385] on div "Nombre del producto" at bounding box center [832, 390] width 715 height 50
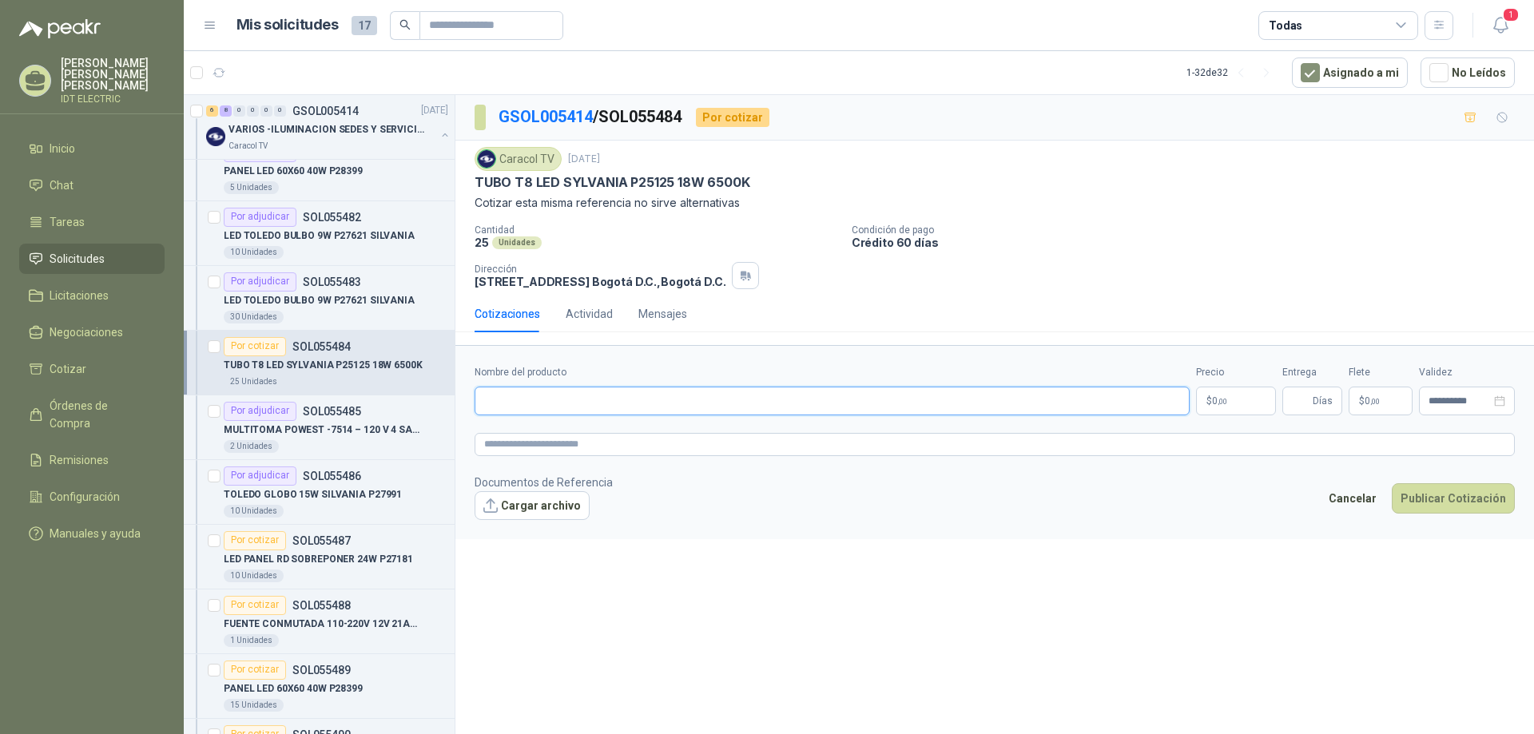
click at [691, 394] on input "Nombre del producto" at bounding box center [832, 401] width 715 height 29
paste input "**********"
type input "**********"
click at [718, 454] on textarea at bounding box center [995, 444] width 1041 height 23
paste textarea "**********"
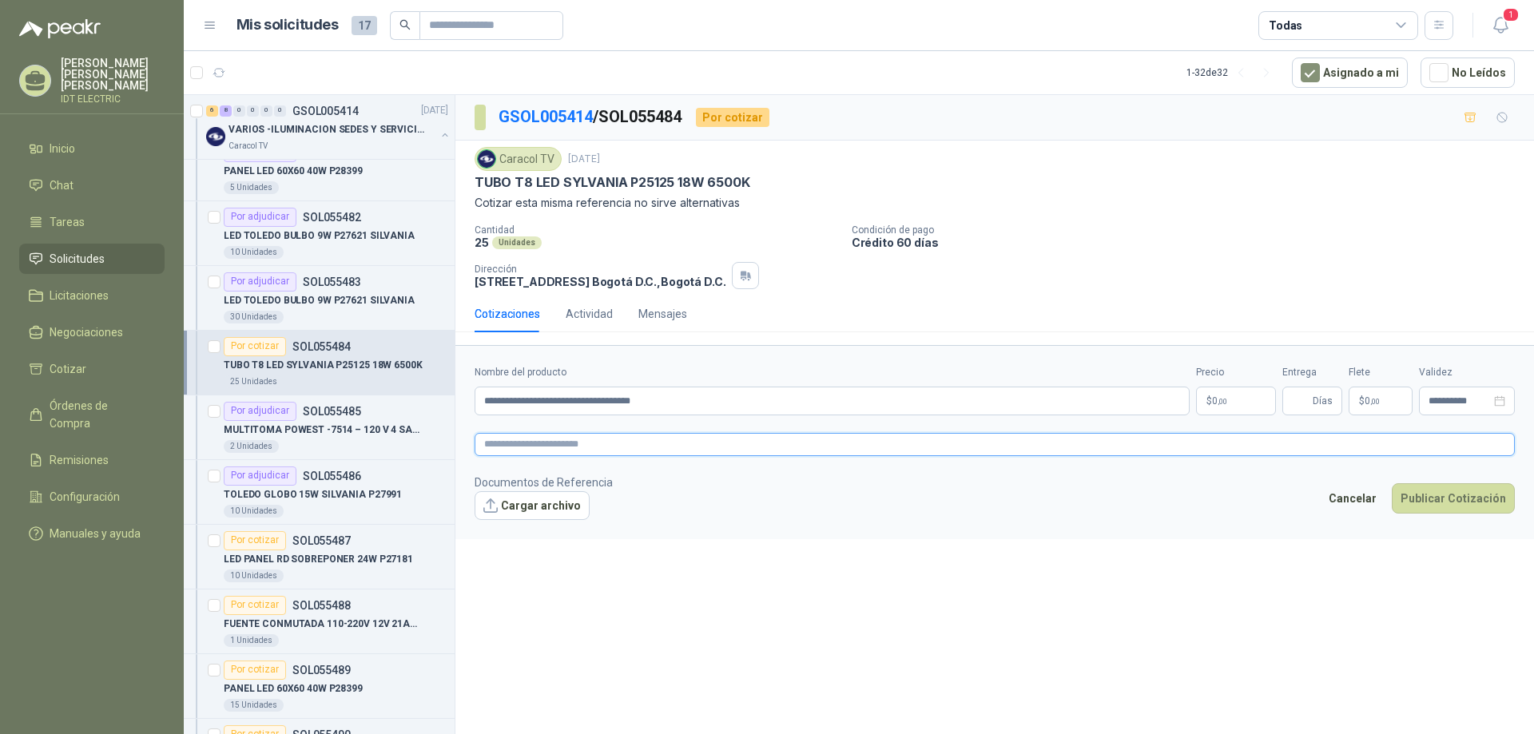
type textarea "**********"
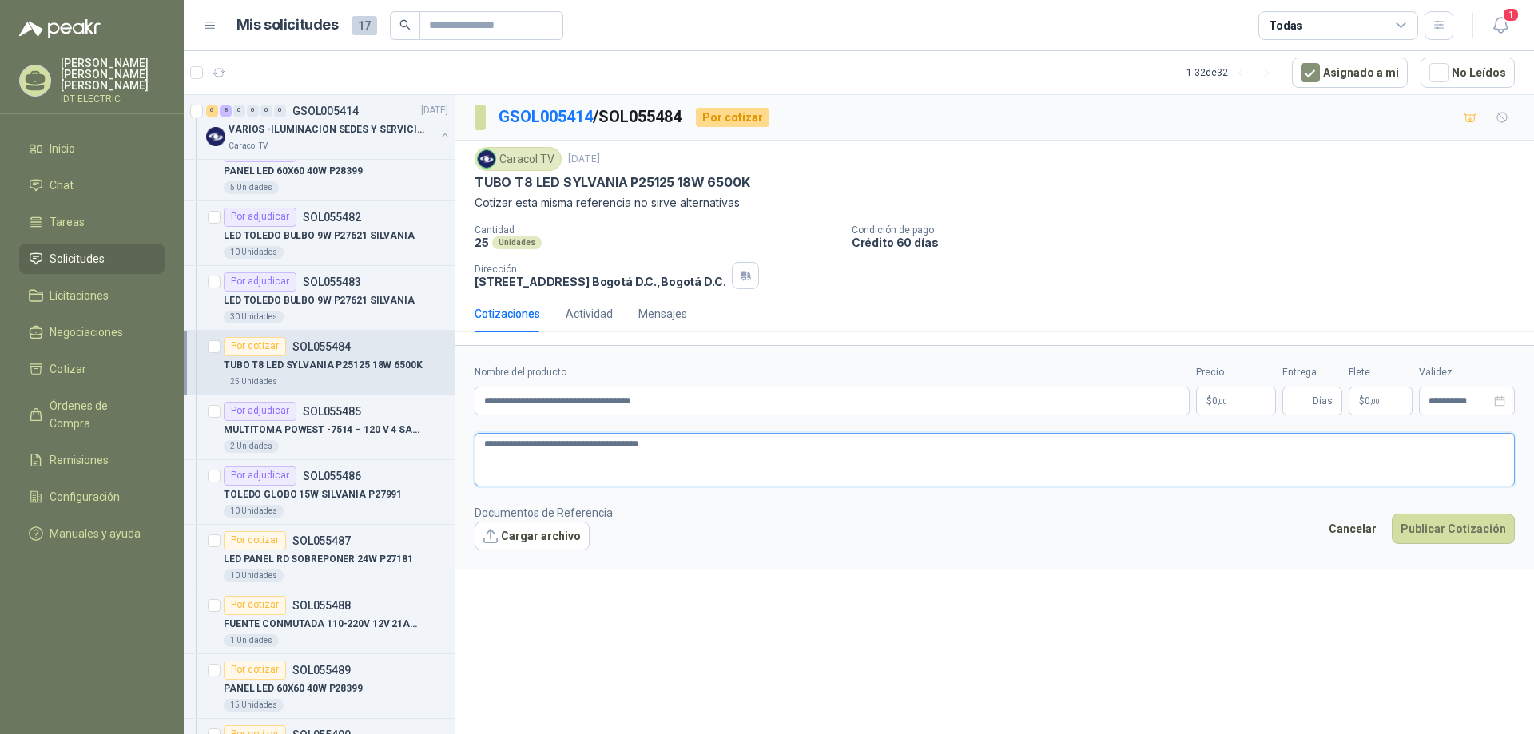
type textarea "**********"
click at [1237, 406] on p "$ 0 ,00" at bounding box center [1236, 401] width 80 height 29
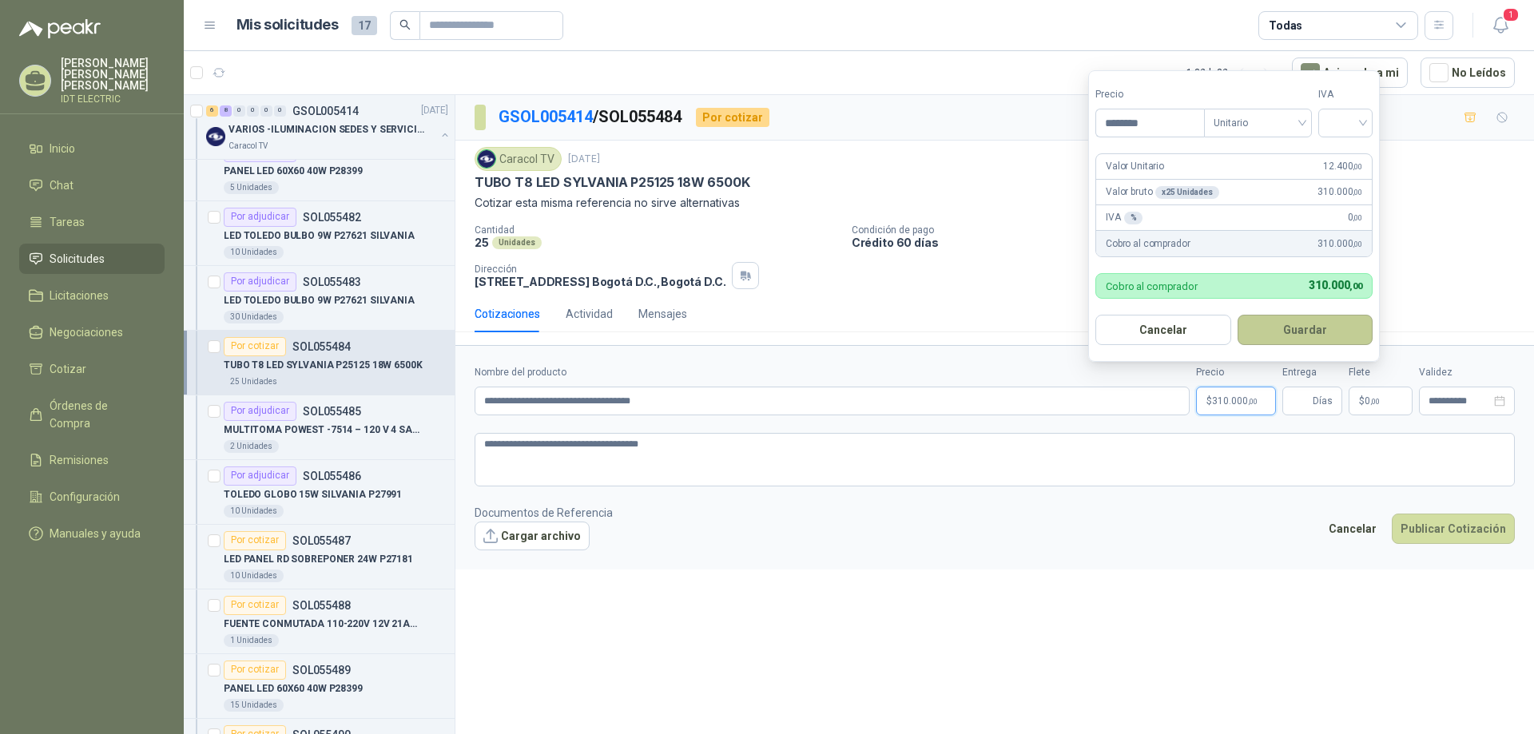
type input "********"
click at [1354, 322] on button "Guardar" at bounding box center [1306, 330] width 136 height 30
click at [1363, 123] on input "search" at bounding box center [1345, 121] width 35 height 24
click at [1360, 161] on div "19%" at bounding box center [1350, 156] width 30 height 18
click at [1314, 332] on button "Guardar" at bounding box center [1308, 330] width 137 height 30
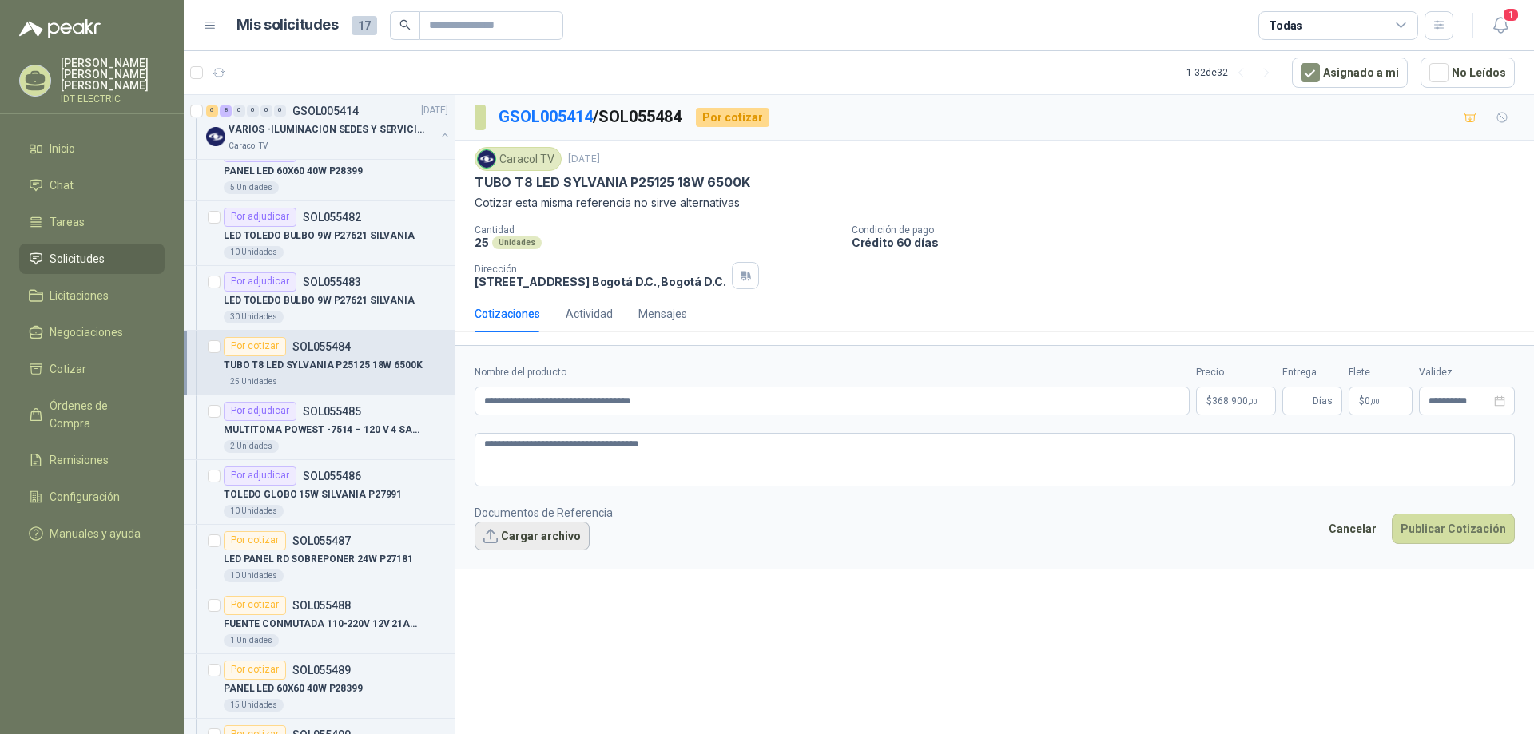
click at [529, 541] on button "Cargar archivo" at bounding box center [532, 536] width 115 height 29
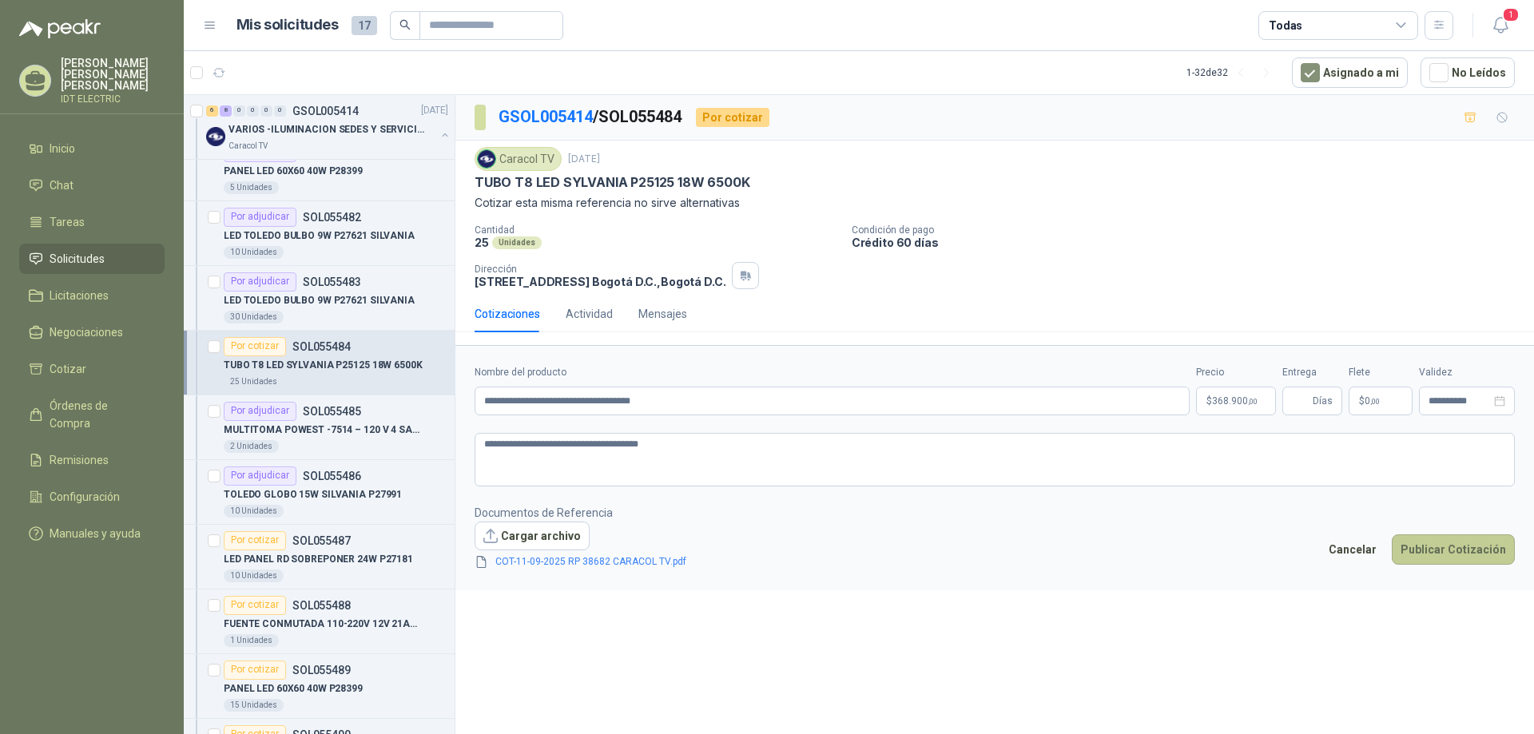
click at [1479, 547] on button "Publicar Cotización" at bounding box center [1453, 550] width 123 height 30
type input "*"
click at [1469, 547] on button "Publicar Cotización" at bounding box center [1453, 550] width 123 height 30
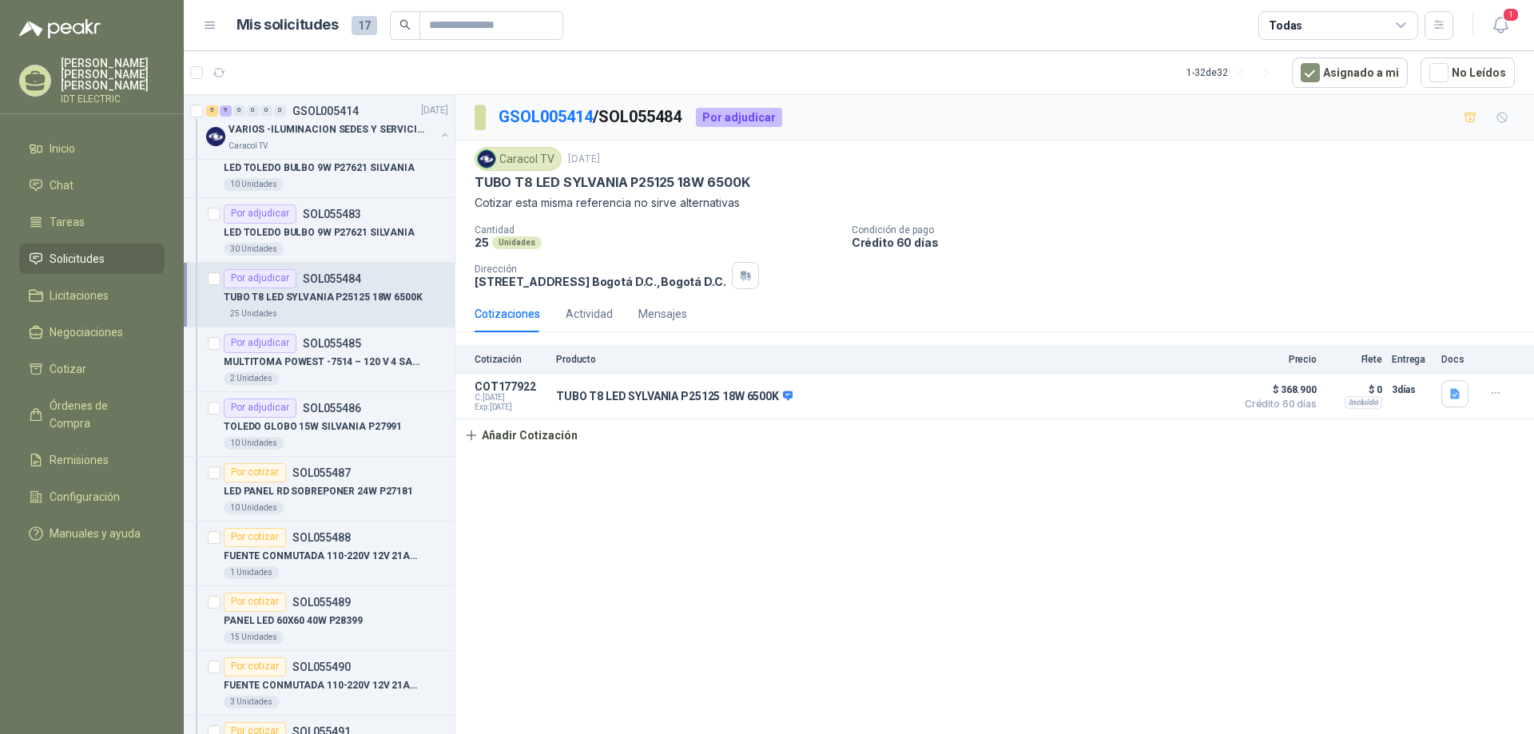
scroll to position [799, 0]
